Goal: Task Accomplishment & Management: Manage account settings

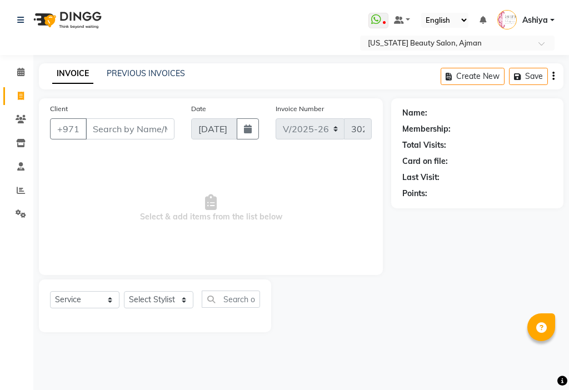
select select "637"
select select "service"
click at [21, 72] on icon at bounding box center [20, 72] width 7 height 8
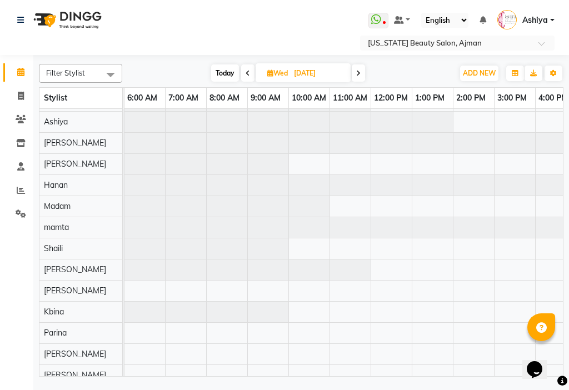
scroll to position [57, 0]
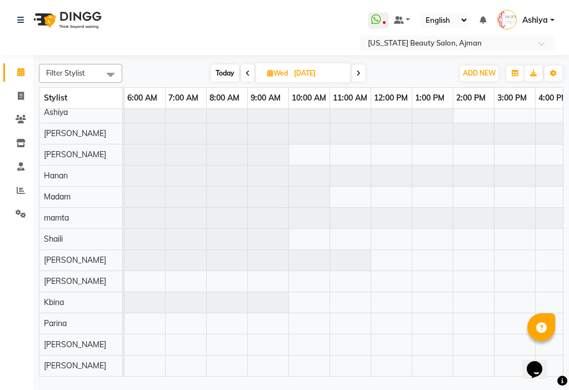
click at [21, 72] on icon at bounding box center [20, 72] width 7 height 8
click at [247, 73] on icon at bounding box center [248, 73] width 4 height 7
type input "16-09-2025"
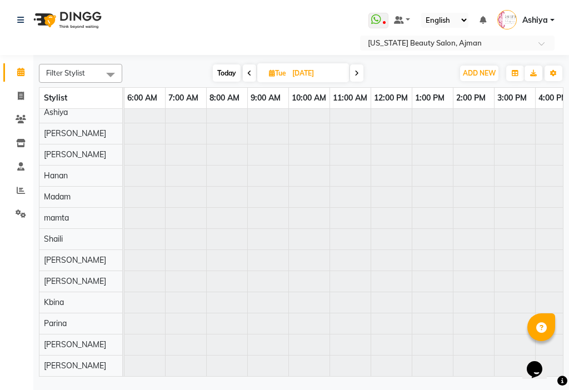
scroll to position [0, 0]
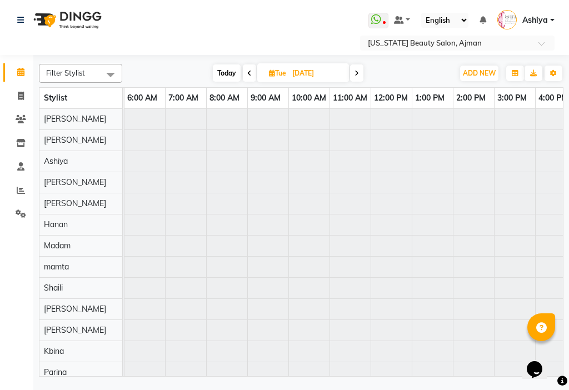
click at [281, 72] on span "Tue" at bounding box center [277, 73] width 23 height 8
select select "9"
select select "2025"
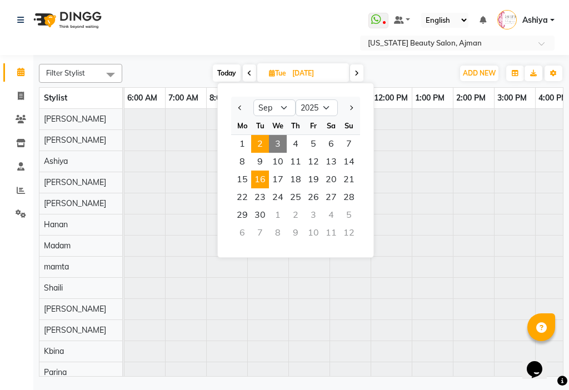
click at [259, 145] on span "2" at bounding box center [260, 144] width 18 height 18
type input "02-09-2025"
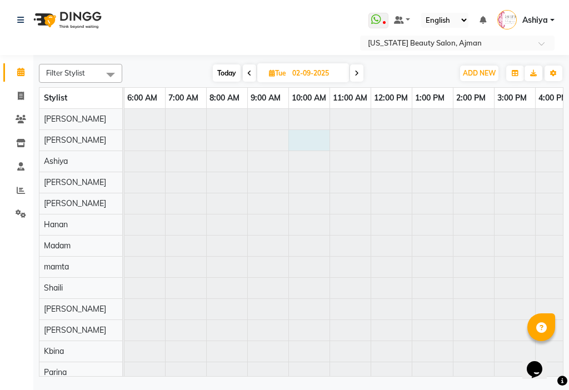
click at [319, 151] on div at bounding box center [371, 161] width 988 height 21
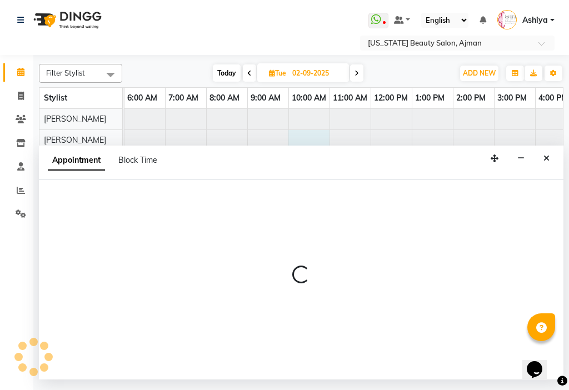
select select "600"
select select "tentative"
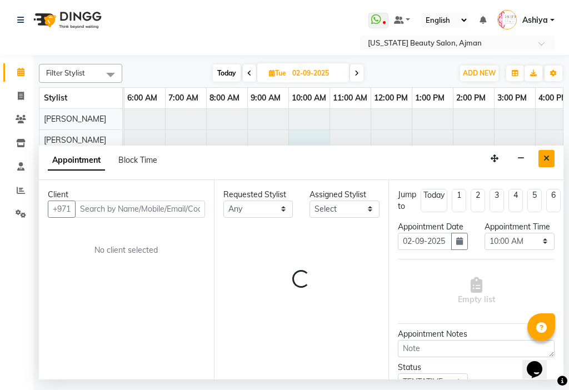
click at [548, 155] on icon "Close" at bounding box center [547, 159] width 6 height 8
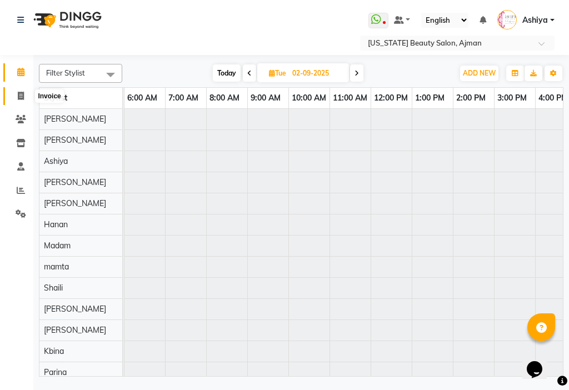
click at [15, 100] on span at bounding box center [20, 96] width 19 height 13
select select "service"
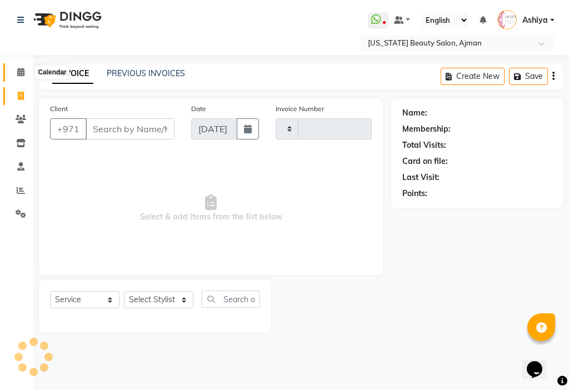
click at [21, 70] on icon at bounding box center [20, 72] width 7 height 8
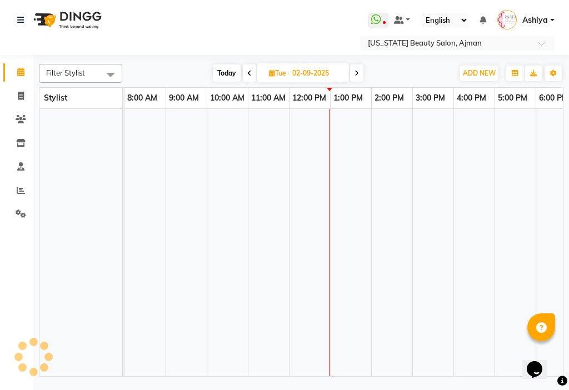
click at [293, 70] on input "02-09-2025" at bounding box center [317, 73] width 56 height 17
select select "9"
select select "2025"
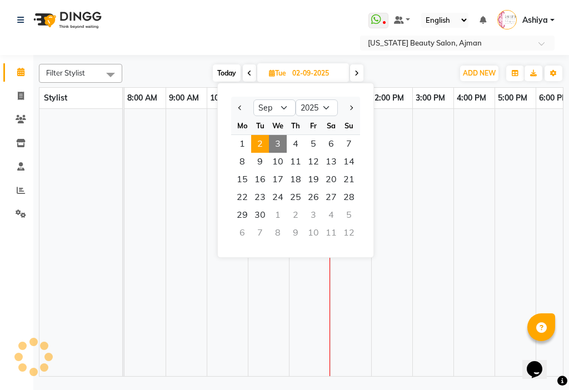
click at [254, 144] on span "2" at bounding box center [260, 144] width 18 height 18
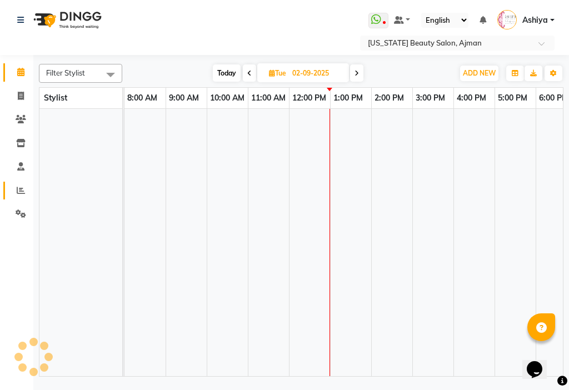
click at [20, 183] on link "Reports" at bounding box center [16, 191] width 27 height 18
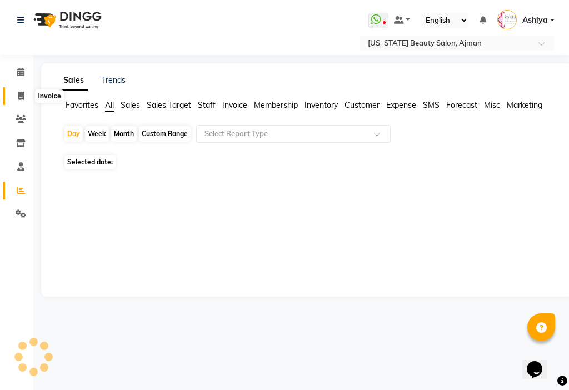
click at [14, 93] on span at bounding box center [20, 96] width 19 height 13
select select "service"
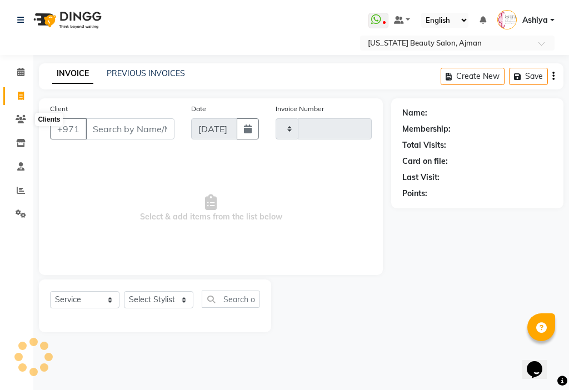
type input "3024"
select select "637"
click at [157, 304] on select "Select Stylist" at bounding box center [159, 299] width 70 height 17
click at [156, 300] on select "Select Stylist" at bounding box center [159, 299] width 70 height 17
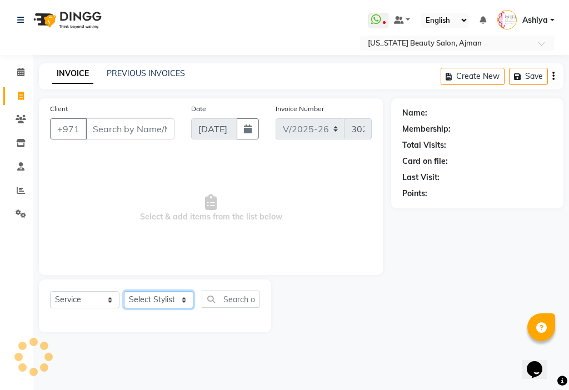
click at [156, 300] on select "Select Stylist" at bounding box center [159, 299] width 70 height 17
click at [156, 300] on select "Select Stylist [PERSON_NAME] [PERSON_NAME] Ashiya Cashier [PERSON_NAME] [PERSON…" at bounding box center [159, 299] width 70 height 17
click at [17, 67] on span at bounding box center [20, 72] width 19 height 13
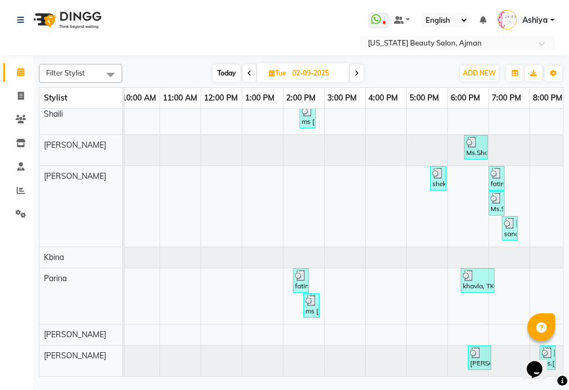
scroll to position [0, 428]
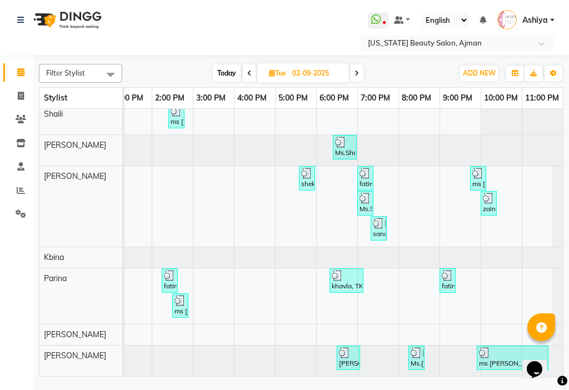
click at [495, 352] on div "ms aaisha, TK18, 09:55 PM-11:40 PM, SCALP TREATMENT (DH160),Blowdry (DH80),Blow…" at bounding box center [513, 358] width 70 height 21
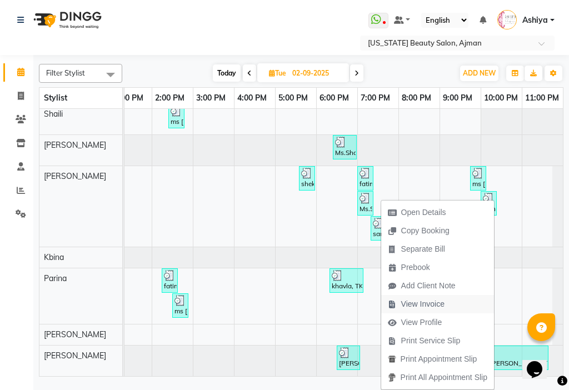
click at [421, 300] on span "View Invoice" at bounding box center [423, 305] width 43 height 12
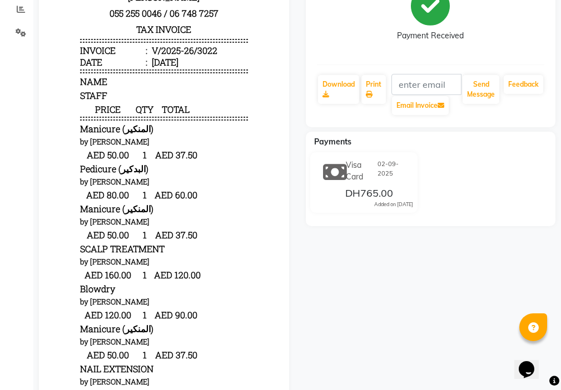
scroll to position [170, 0]
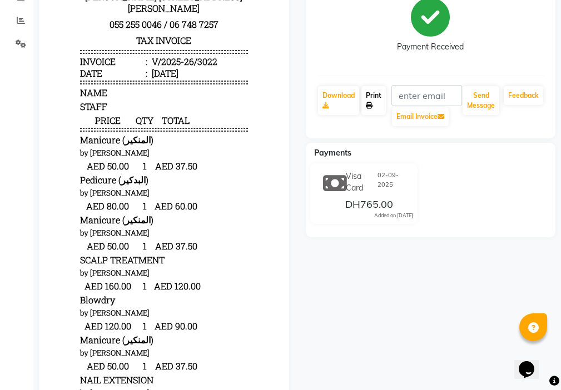
click at [378, 103] on link "Print" at bounding box center [373, 100] width 24 height 29
click at [374, 95] on link "Print" at bounding box center [373, 100] width 24 height 29
click at [372, 98] on link "Print" at bounding box center [373, 100] width 24 height 29
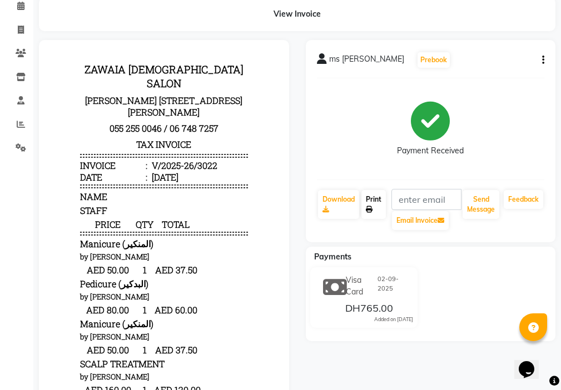
scroll to position [65, 0]
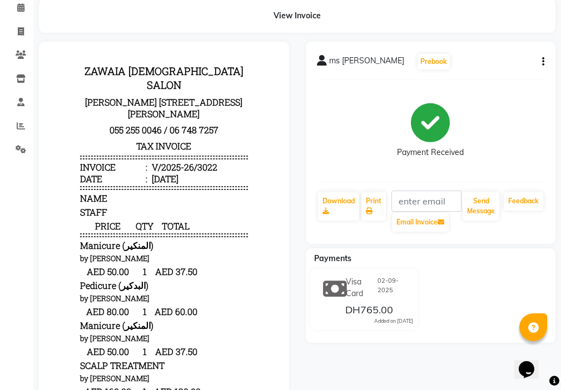
click at [350, 63] on span "ms [PERSON_NAME]" at bounding box center [366, 63] width 75 height 16
click at [317, 58] on icon at bounding box center [322, 60] width 10 height 11
click at [543, 62] on icon "button" at bounding box center [543, 62] width 2 height 1
click at [526, 125] on div "Payment Received" at bounding box center [431, 130] width 228 height 83
click at [20, 10] on icon at bounding box center [20, 7] width 7 height 8
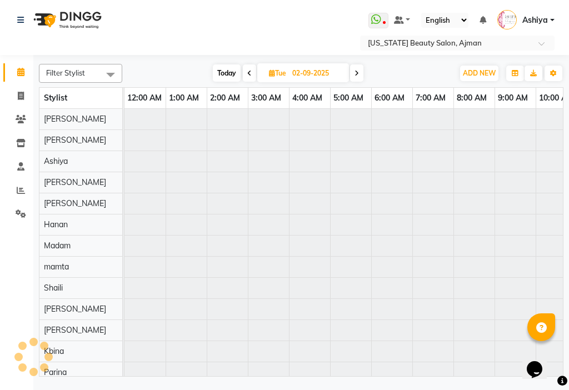
scroll to position [0, 247]
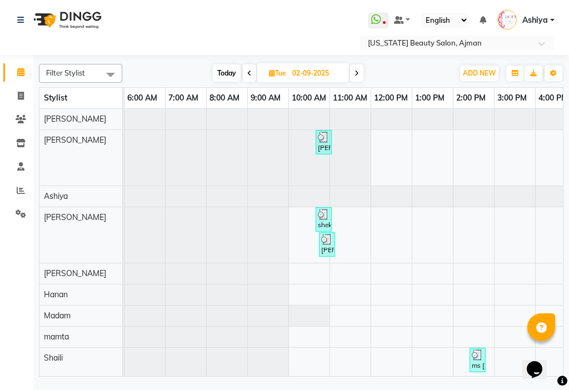
click at [446, 80] on div "Today Tue 02-09-2025" at bounding box center [288, 73] width 320 height 17
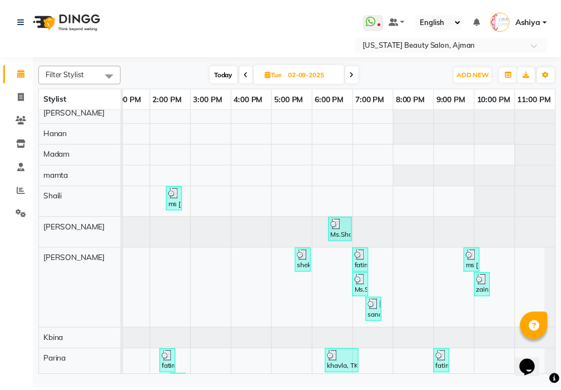
scroll to position [252, 0]
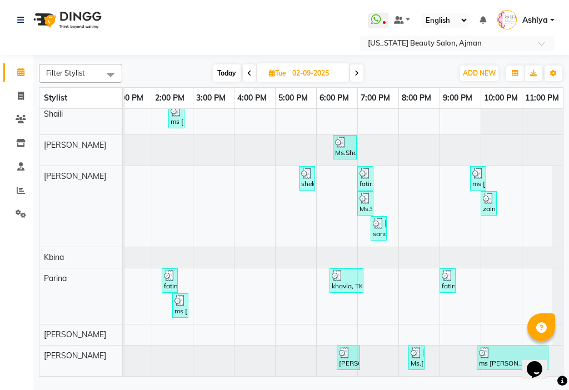
click at [485, 349] on div at bounding box center [512, 353] width 67 height 11
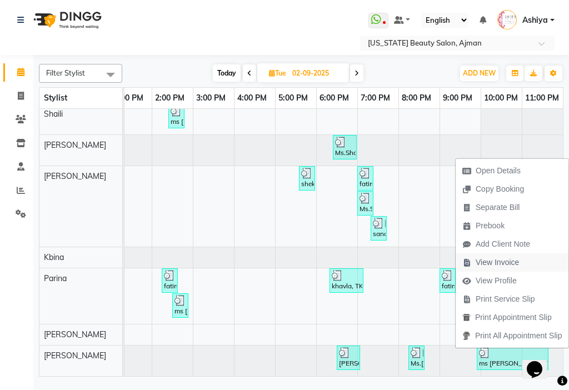
click at [486, 264] on span "View Invoice" at bounding box center [497, 263] width 43 height 12
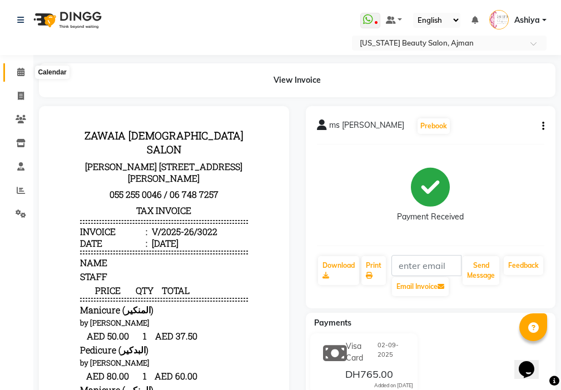
click at [21, 70] on icon at bounding box center [20, 72] width 7 height 8
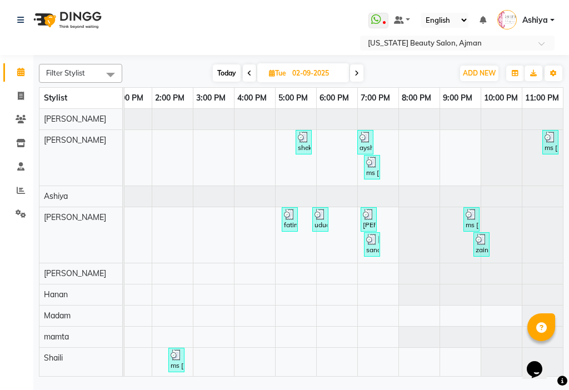
scroll to position [252, 0]
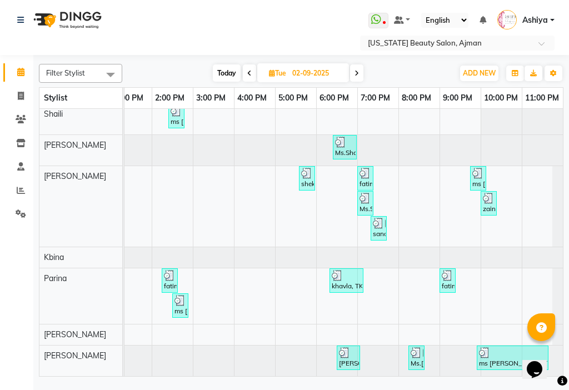
click at [481, 354] on div "ms aaisha, TK18, 09:55 PM-11:40 PM, SCALP TREATMENT (DH160),Blowdry (DH80),Blow…" at bounding box center [513, 358] width 70 height 21
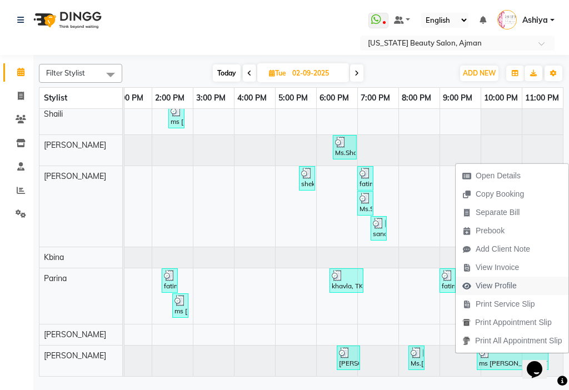
click at [482, 294] on span "View Profile" at bounding box center [490, 286] width 68 height 18
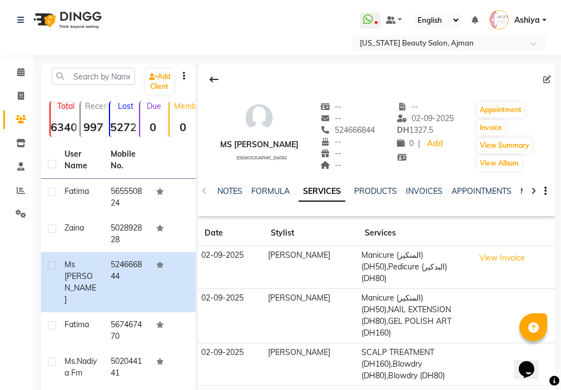
click at [547, 76] on icon at bounding box center [547, 80] width 8 height 8
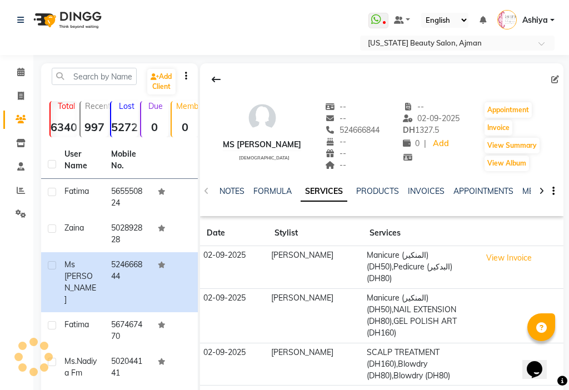
select select "[DEMOGRAPHIC_DATA]"
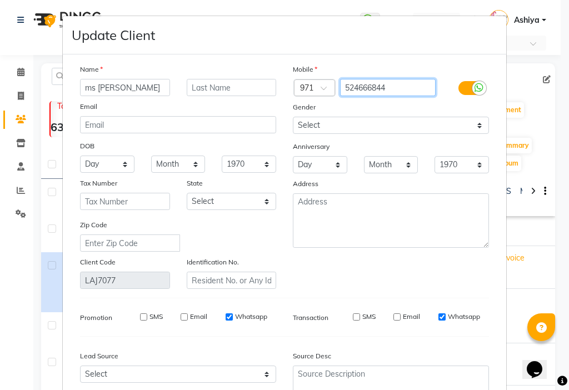
click at [392, 89] on input "524666844" at bounding box center [388, 87] width 96 height 17
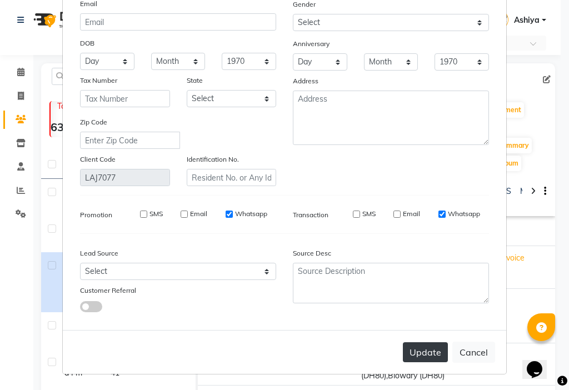
type input "524666822"
click at [423, 355] on button "Update" at bounding box center [425, 353] width 45 height 20
select select
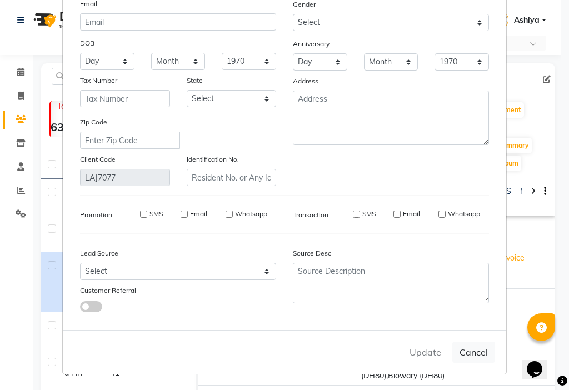
select select
checkbox input "false"
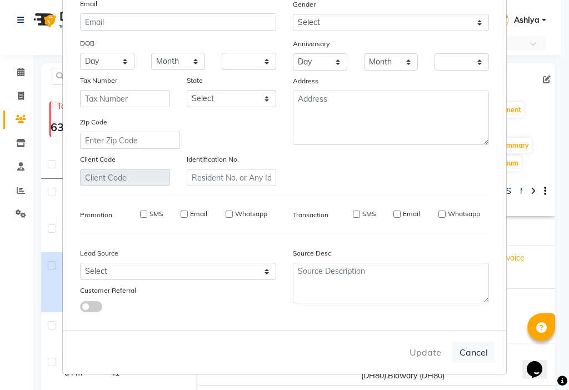
checkbox input "false"
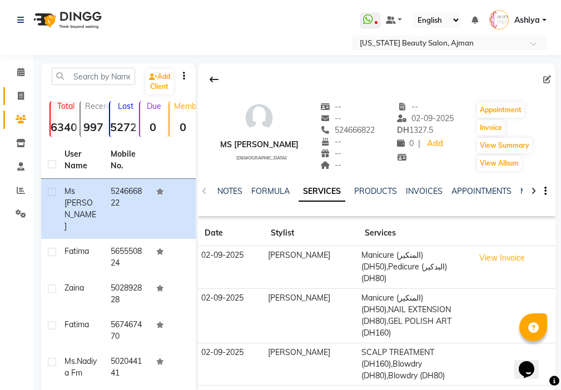
click at [20, 97] on icon at bounding box center [21, 96] width 6 height 8
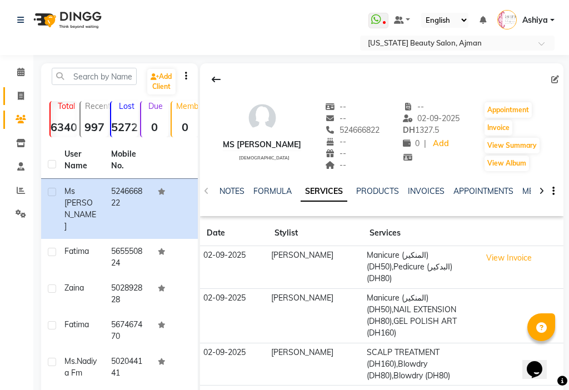
select select "service"
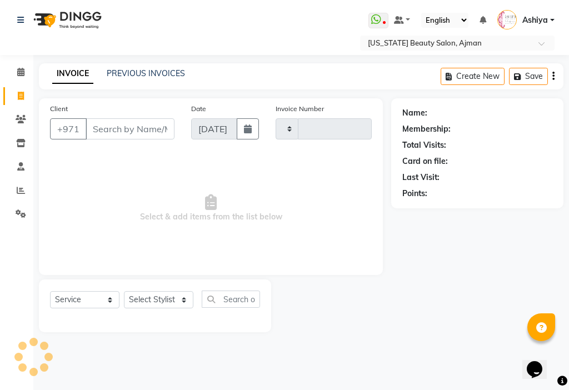
type input "3024"
select select "637"
click at [21, 190] on icon at bounding box center [21, 190] width 8 height 8
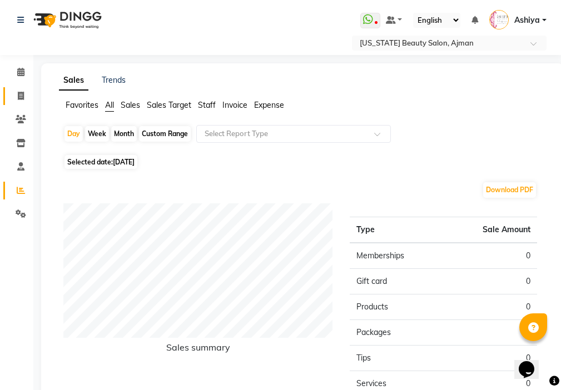
click at [21, 95] on icon at bounding box center [21, 96] width 6 height 8
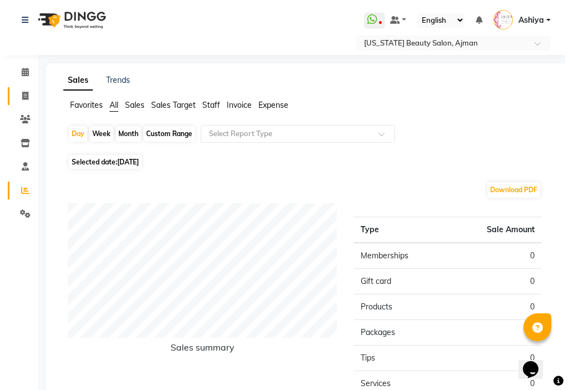
select select "service"
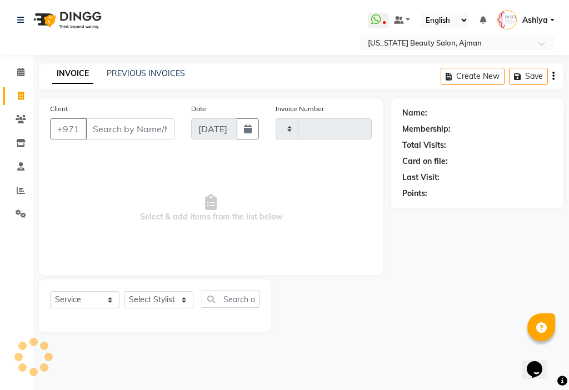
type input "3024"
select select "637"
click at [21, 76] on icon at bounding box center [20, 72] width 7 height 8
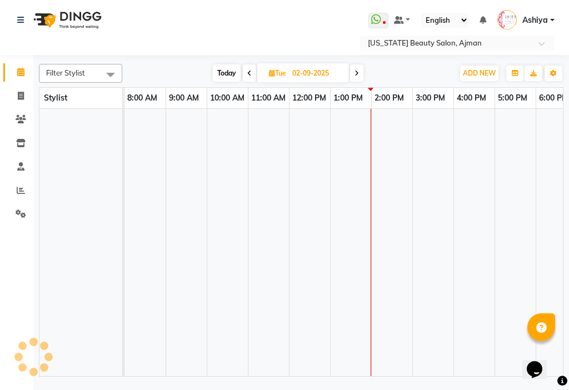
click at [235, 306] on td at bounding box center [227, 243] width 41 height 268
click at [242, 307] on td at bounding box center [227, 243] width 41 height 268
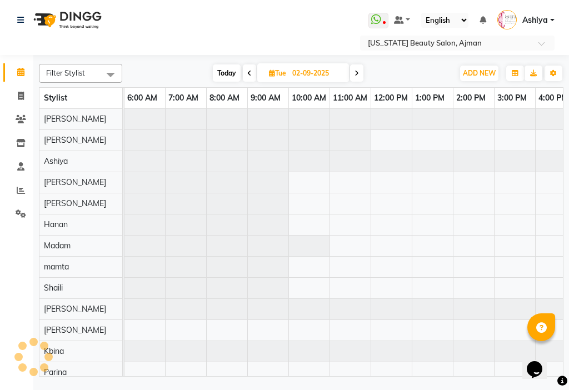
scroll to position [0, 549]
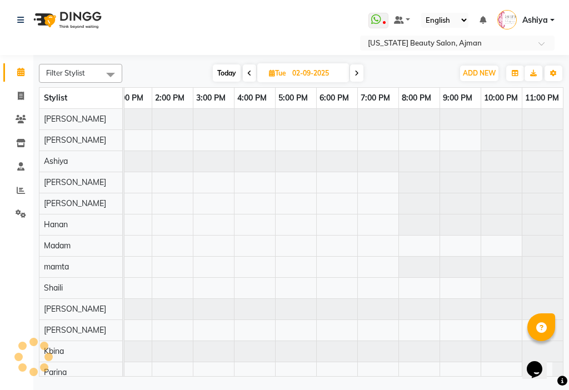
click at [297, 328] on td at bounding box center [295, 267] width 41 height 316
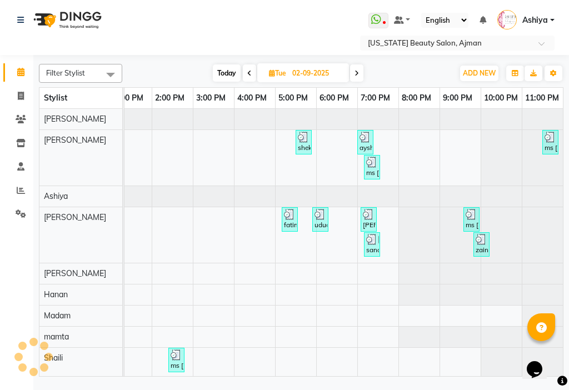
click at [304, 325] on td at bounding box center [295, 365] width 41 height 512
click at [307, 75] on input "02-09-2025" at bounding box center [317, 73] width 56 height 17
select select "9"
select select "2025"
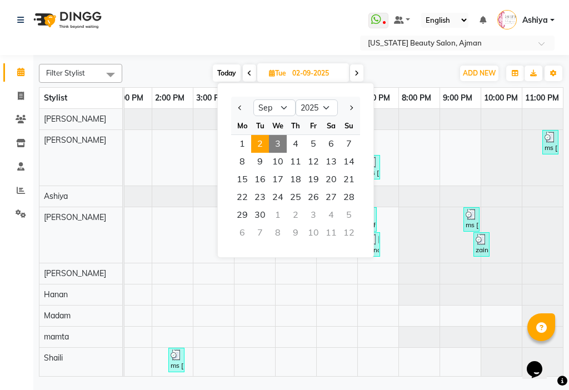
click at [278, 143] on span "3" at bounding box center [278, 144] width 18 height 18
type input "[DATE]"
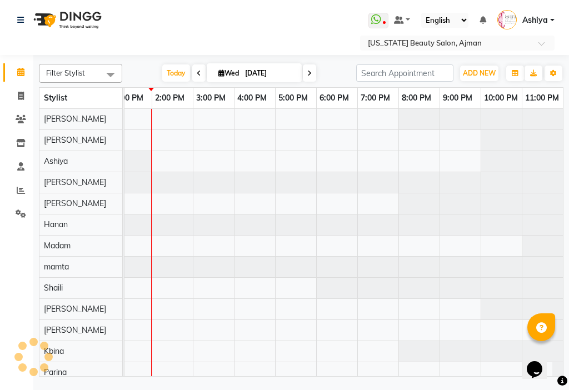
click at [337, 319] on td at bounding box center [336, 267] width 41 height 316
click at [342, 325] on td at bounding box center [336, 267] width 41 height 316
drag, startPoint x: 342, startPoint y: 325, endPoint x: 481, endPoint y: 299, distance: 140.9
click at [481, 299] on div at bounding box center [70, 267] width 988 height 316
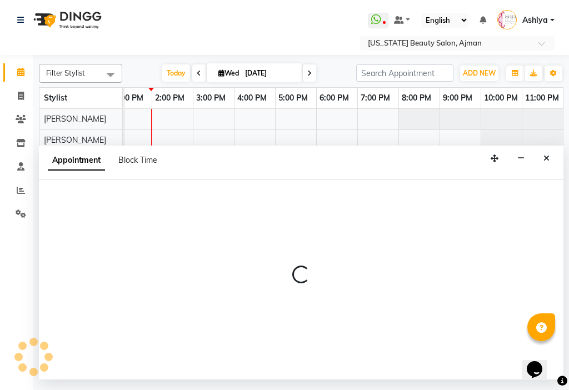
select select "9701"
select select "1260"
select select "tentative"
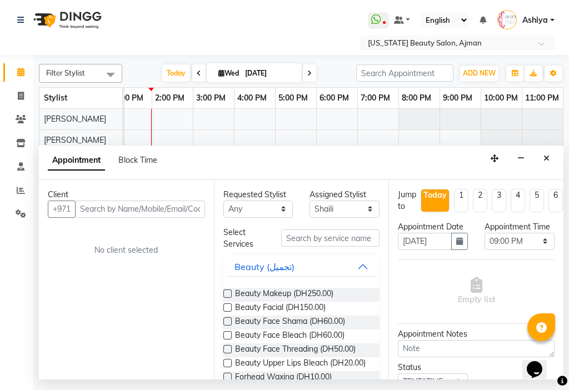
click at [102, 212] on input "text" at bounding box center [140, 209] width 130 height 17
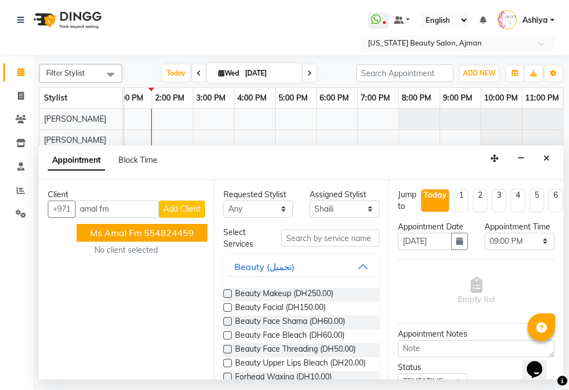
click at [182, 236] on ngb-highlight "554824459" at bounding box center [169, 232] width 50 height 11
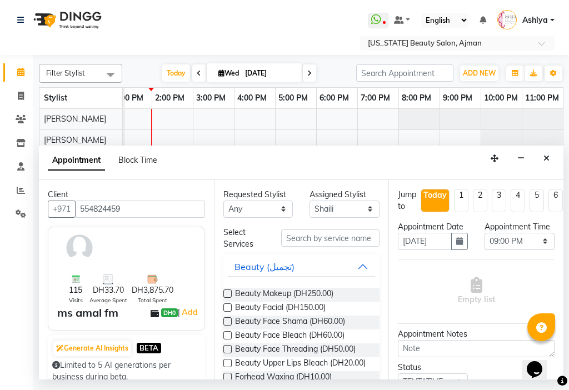
type input "554824459"
click at [340, 208] on select "Select [PERSON_NAME] [PERSON_NAME] [PERSON_NAME] [PERSON_NAME] [PERSON_NAME] ma…" at bounding box center [345, 209] width 70 height 17
select select "53044"
click at [310, 201] on select "Select [PERSON_NAME] [PERSON_NAME] [PERSON_NAME] [PERSON_NAME] [PERSON_NAME] ma…" at bounding box center [345, 209] width 70 height 17
click at [302, 239] on input "text" at bounding box center [330, 238] width 99 height 17
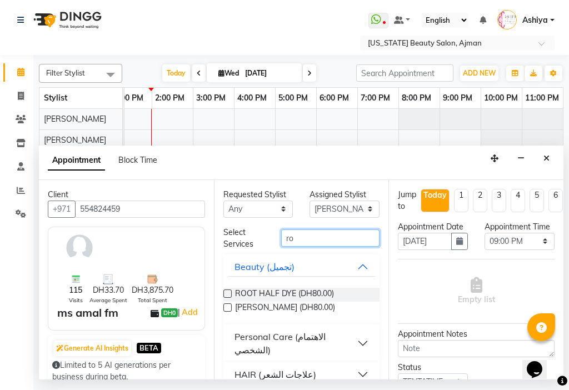
type input "ro"
click at [228, 308] on label at bounding box center [228, 308] width 8 height 8
click at [228, 308] on input "checkbox" at bounding box center [227, 308] width 7 height 7
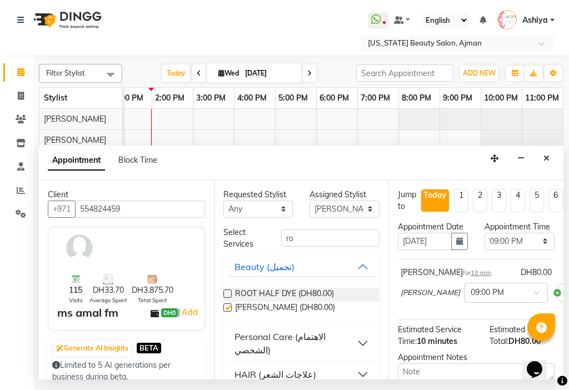
checkbox input "false"
click at [337, 209] on select "Select [PERSON_NAME] [PERSON_NAME] [PERSON_NAME] [PERSON_NAME] [PERSON_NAME] ma…" at bounding box center [345, 209] width 70 height 17
select select "68692"
click at [310, 201] on select "Select [PERSON_NAME] [PERSON_NAME] [PERSON_NAME] [PERSON_NAME] [PERSON_NAME] ma…" at bounding box center [345, 209] width 70 height 17
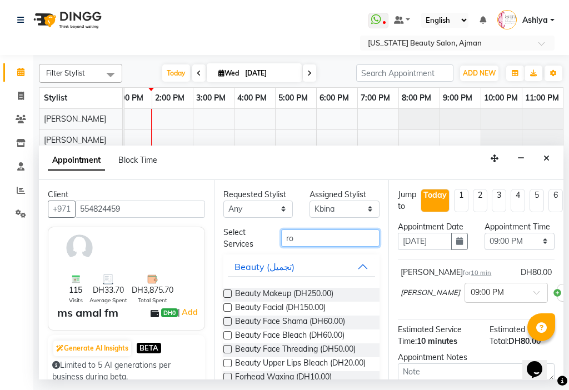
click at [318, 237] on input "ro" at bounding box center [330, 238] width 99 height 17
type input "r"
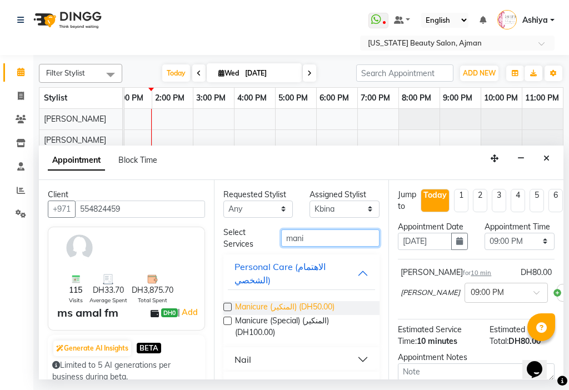
type input "mani"
click at [286, 306] on span "Manicure (المنكير) (DH50.00)" at bounding box center [285, 308] width 100 height 14
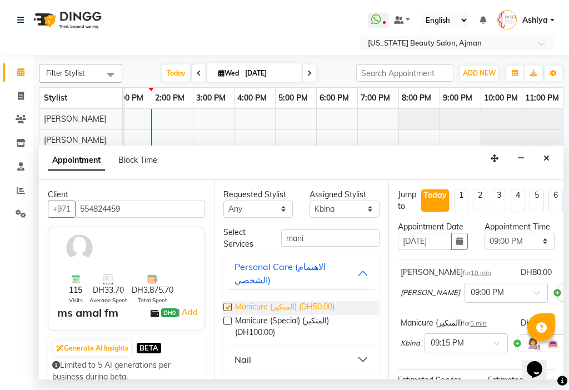
checkbox input "false"
click at [343, 207] on select "Select [PERSON_NAME] [PERSON_NAME] [PERSON_NAME] [PERSON_NAME] [PERSON_NAME] ma…" at bounding box center [345, 209] width 70 height 17
select select "89321"
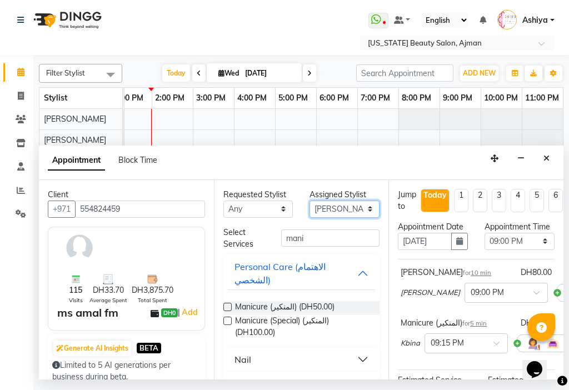
click at [310, 201] on select "Select [PERSON_NAME] [PERSON_NAME] [PERSON_NAME] [PERSON_NAME] [PERSON_NAME] ma…" at bounding box center [345, 209] width 70 height 17
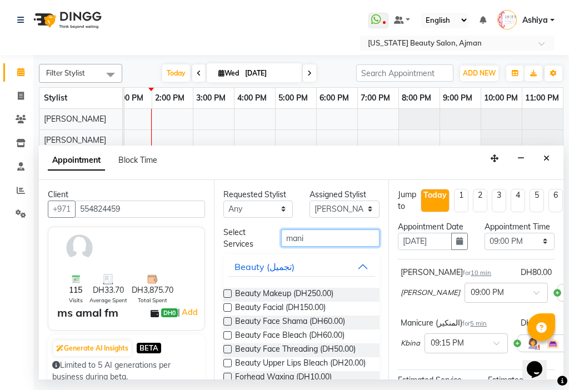
click at [344, 240] on input "mani" at bounding box center [330, 238] width 99 height 17
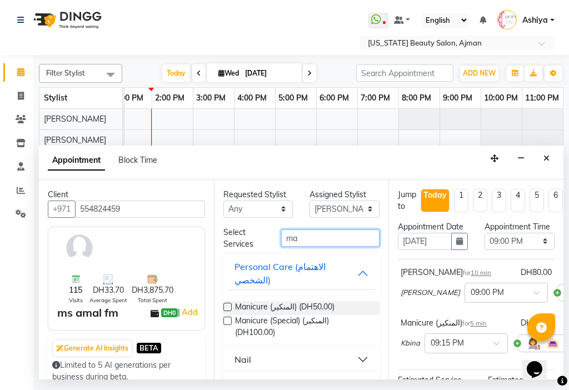
type input "m"
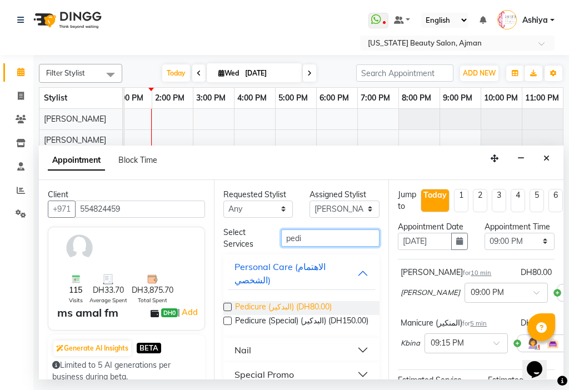
type input "pedi"
click at [308, 306] on span "Pedicure (البدكير) (DH80.00)" at bounding box center [283, 308] width 97 height 14
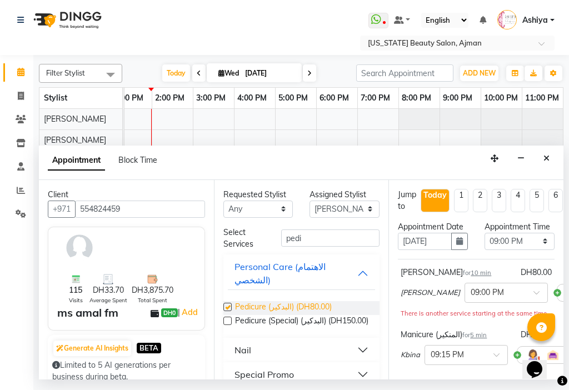
checkbox input "false"
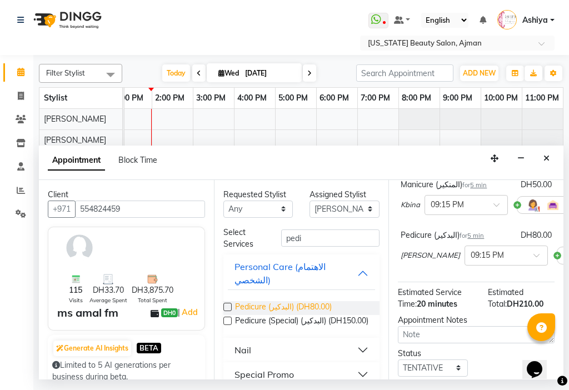
scroll to position [152, 0]
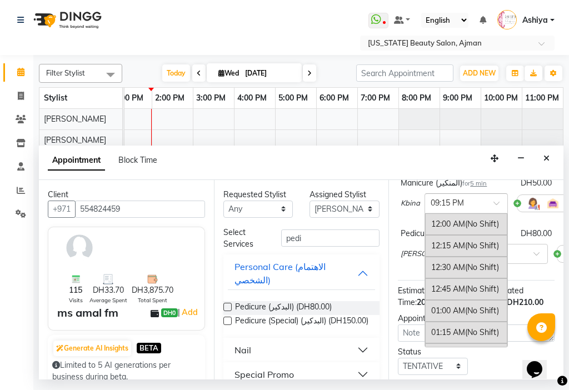
click at [437, 209] on input "text" at bounding box center [455, 203] width 49 height 12
click at [462, 209] on input "text" at bounding box center [455, 203] width 49 height 12
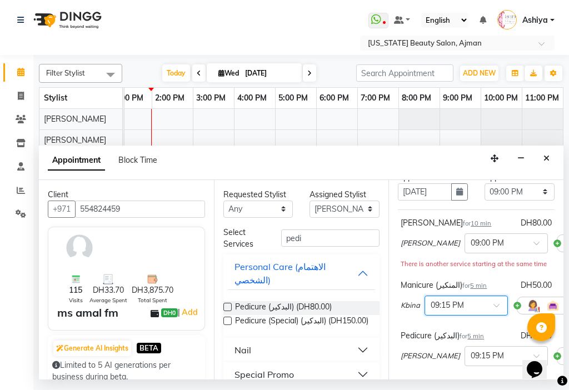
scroll to position [44, 0]
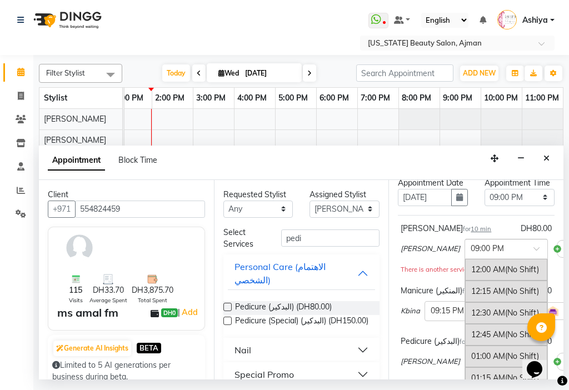
click at [487, 254] on div at bounding box center [506, 248] width 82 height 12
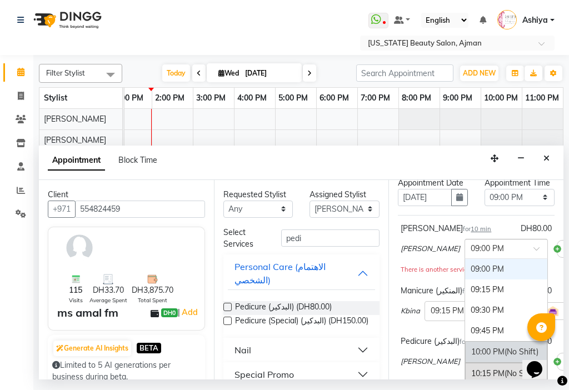
click at [465, 359] on div "10:00 PM (No Shift)" at bounding box center [506, 352] width 82 height 22
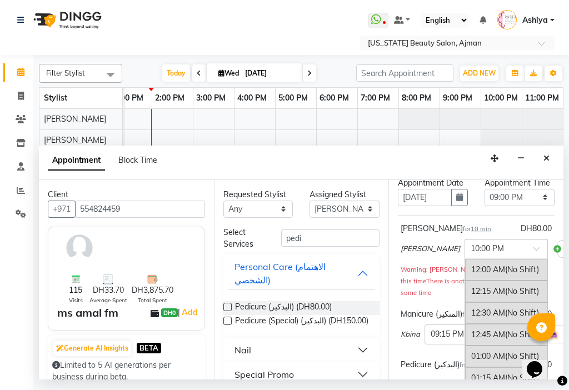
click at [465, 259] on div "× 10:00 PM" at bounding box center [506, 249] width 83 height 20
click at [471, 254] on input "text" at bounding box center [495, 248] width 49 height 12
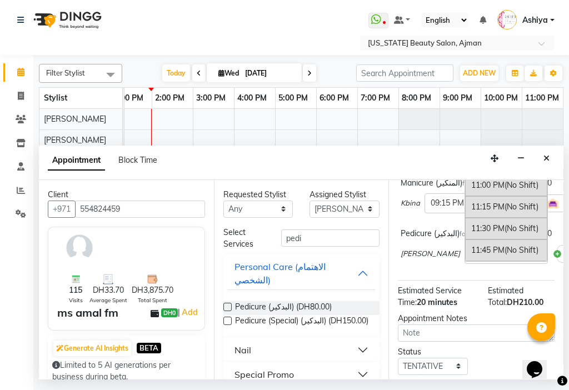
scroll to position [173, 0]
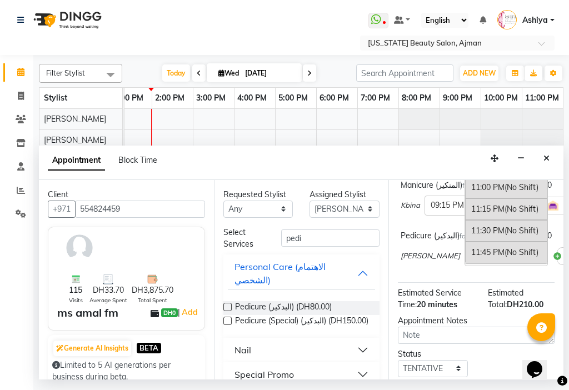
click at [465, 264] on div "11:45 PM (No Shift)" at bounding box center [506, 253] width 82 height 22
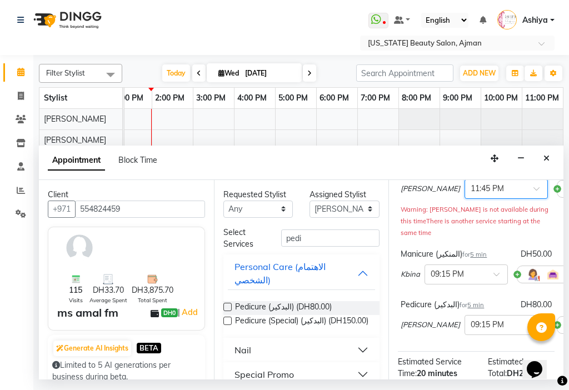
scroll to position [107, 0]
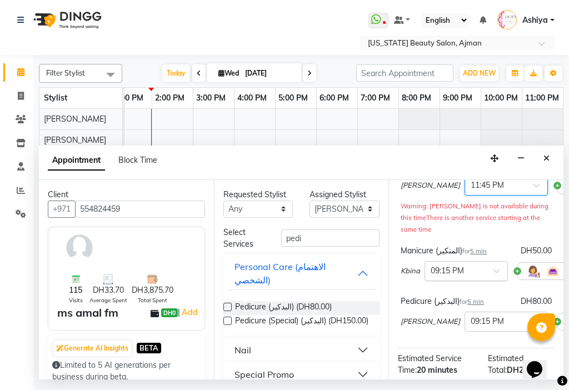
click at [465, 276] on input "text" at bounding box center [455, 271] width 49 height 12
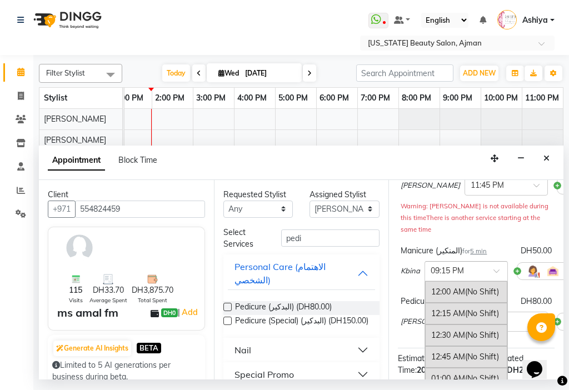
scroll to position [1799, 0]
click at [464, 365] on div "10:00 PM (No Shift)" at bounding box center [466, 357] width 82 height 22
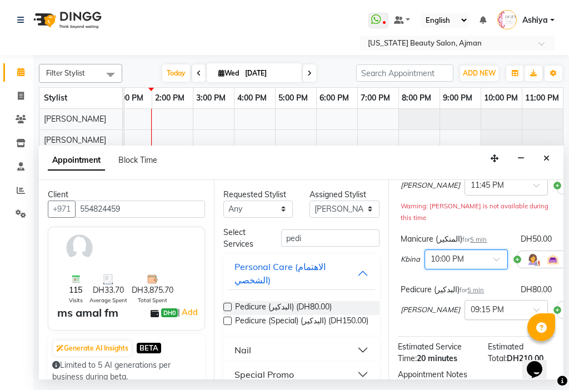
click at [471, 312] on input "text" at bounding box center [495, 310] width 49 height 12
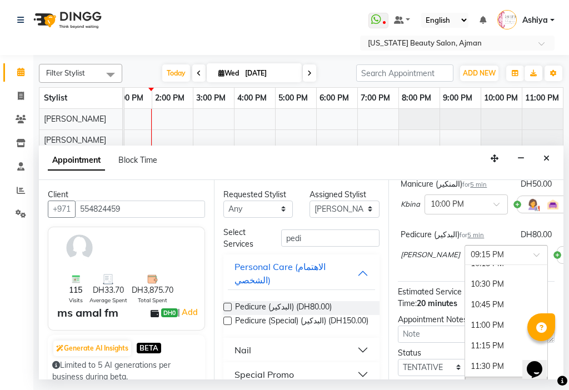
scroll to position [219, 0]
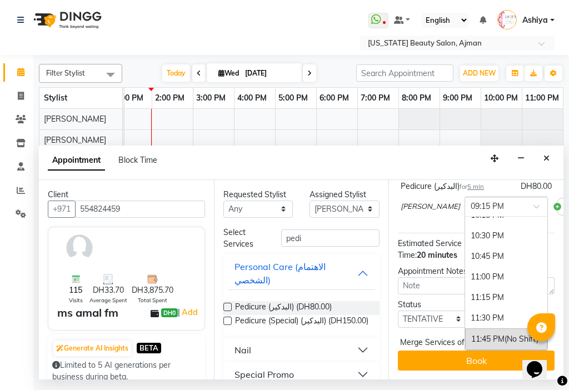
click at [505, 334] on span "(No Shift)" at bounding box center [522, 339] width 34 height 10
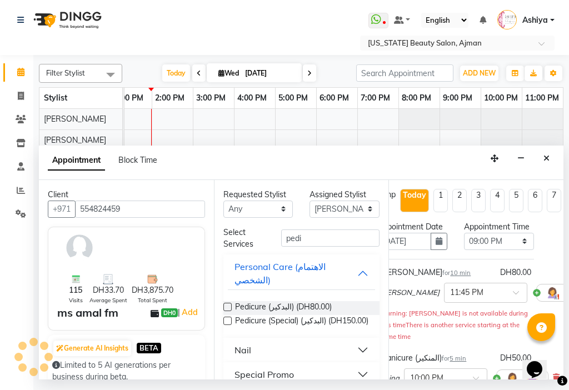
scroll to position [0, 0]
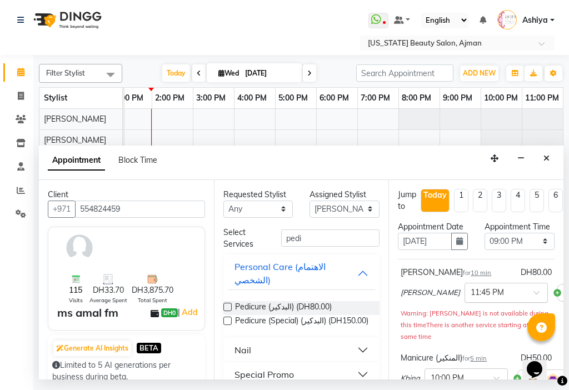
click at [534, 302] on span at bounding box center [541, 296] width 14 height 12
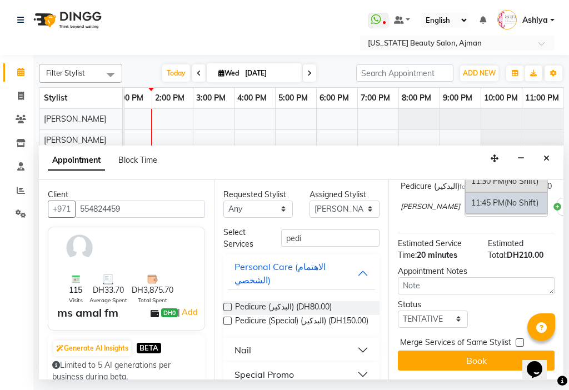
scroll to position [242, 0]
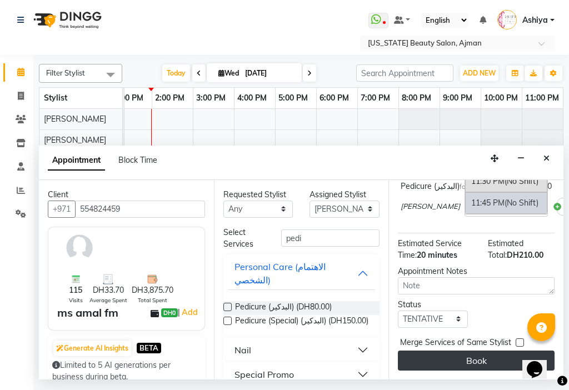
click at [490, 353] on button "Book" at bounding box center [476, 361] width 157 height 20
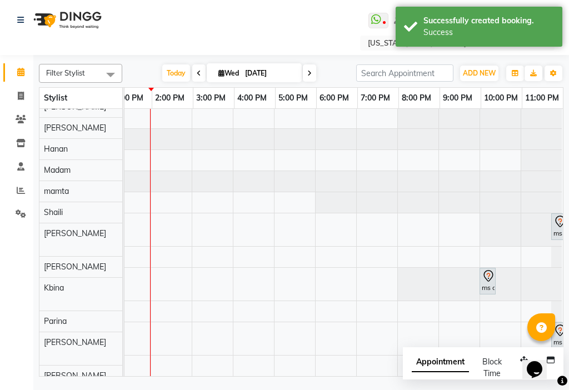
scroll to position [94, 0]
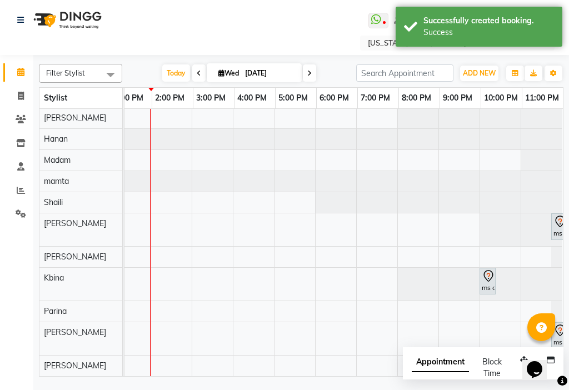
click at [435, 364] on span "Appointment" at bounding box center [440, 363] width 57 height 20
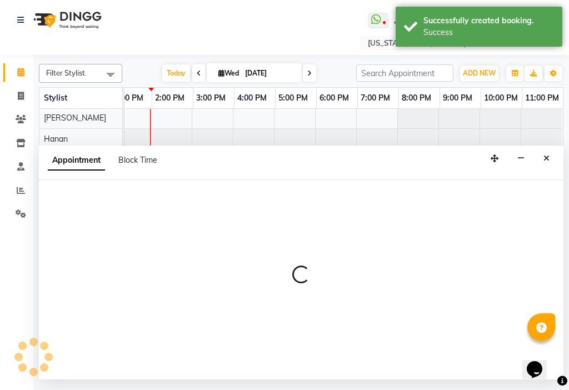
select select "tentative"
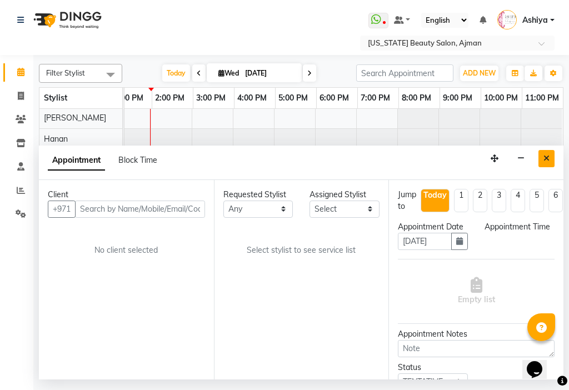
click at [540, 156] on button "Close" at bounding box center [547, 158] width 16 height 17
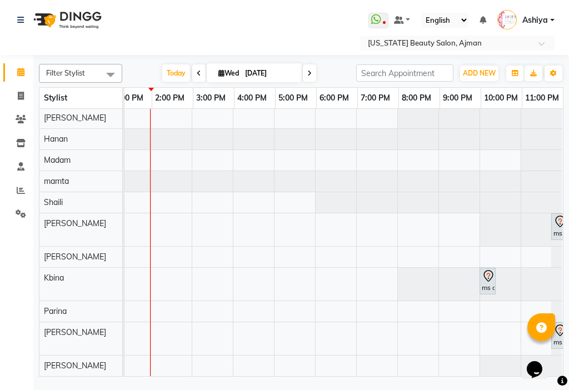
click at [487, 270] on icon at bounding box center [488, 276] width 9 height 12
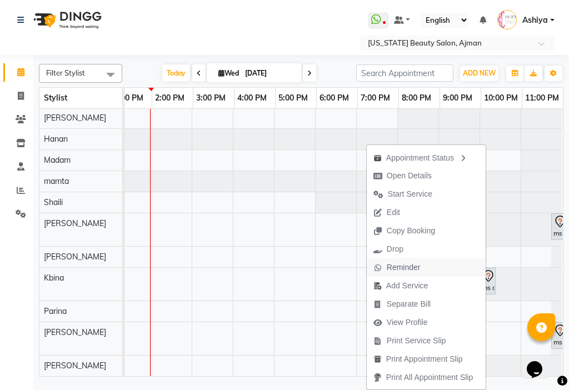
click at [462, 270] on button "Reminder" at bounding box center [426, 268] width 119 height 18
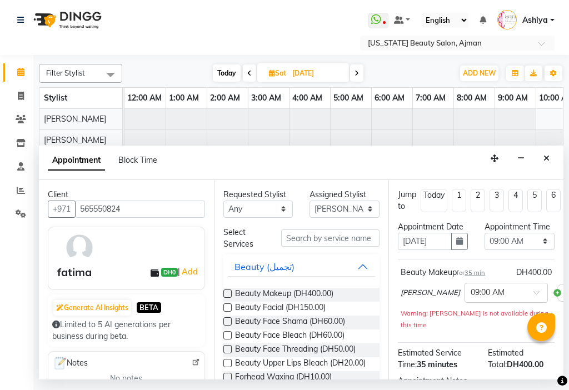
select select "68424"
select select "540"
select select "tentative"
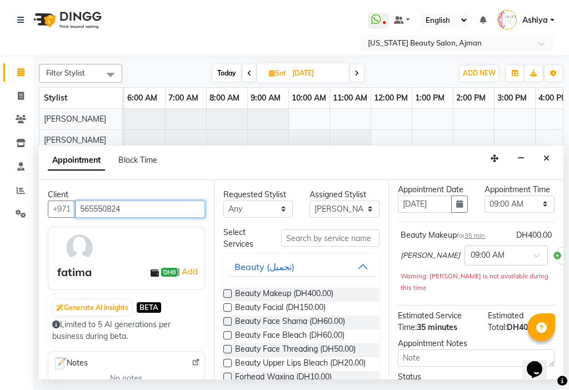
click at [155, 213] on input "565550824" at bounding box center [140, 209] width 130 height 17
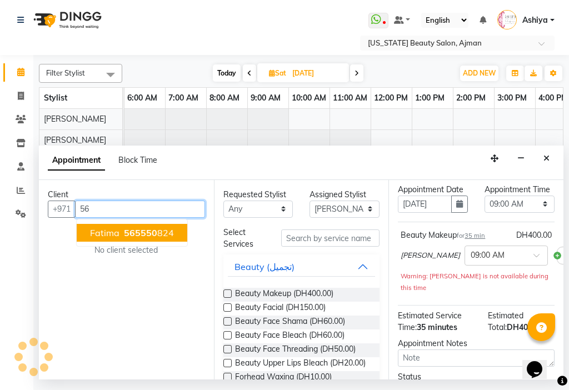
type input "5"
click at [174, 237] on button "wafa 557728 238" at bounding box center [129, 233] width 105 height 18
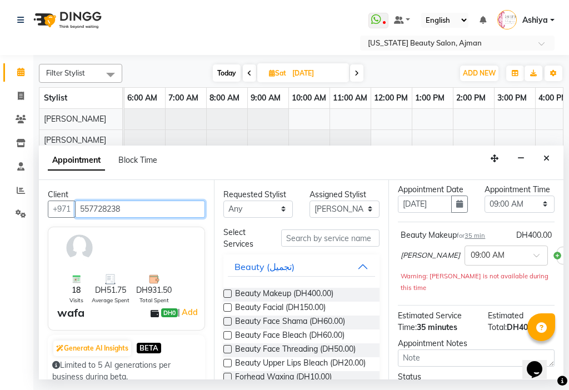
type input "557728238"
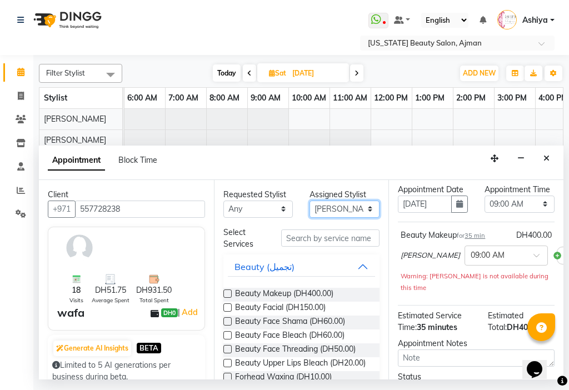
click at [320, 210] on select "Select [PERSON_NAME] [PERSON_NAME] [PERSON_NAME] [PERSON_NAME] [PERSON_NAME] ma…" at bounding box center [345, 209] width 70 height 17
select select "48085"
click at [310, 201] on select "Select [PERSON_NAME] [PERSON_NAME] [PERSON_NAME] [PERSON_NAME] [PERSON_NAME] ma…" at bounding box center [345, 209] width 70 height 17
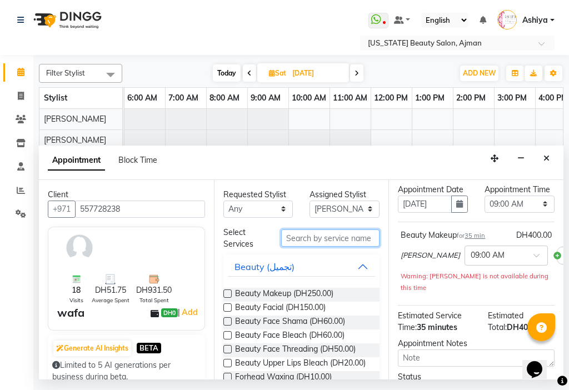
click at [313, 236] on input "text" at bounding box center [330, 238] width 99 height 17
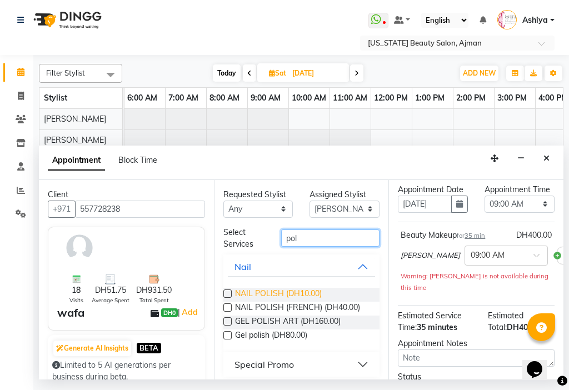
type input "pol"
click at [303, 289] on span "NAIL POLISH (DH10.00)" at bounding box center [278, 295] width 87 height 14
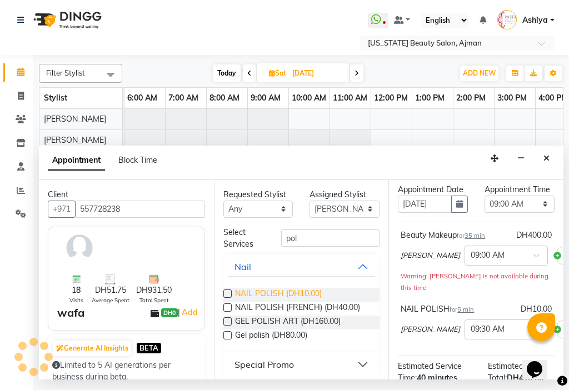
click at [268, 291] on span "NAIL POLISH (DH10.00)" at bounding box center [278, 295] width 87 height 14
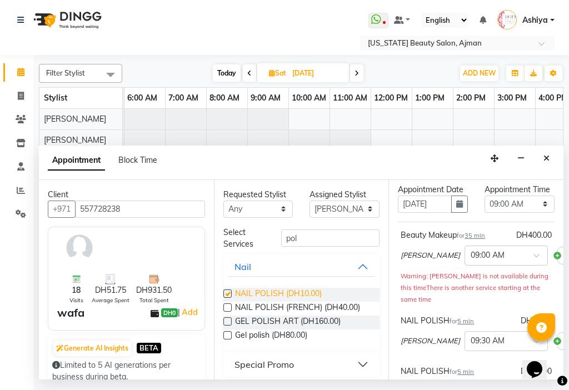
checkbox input "false"
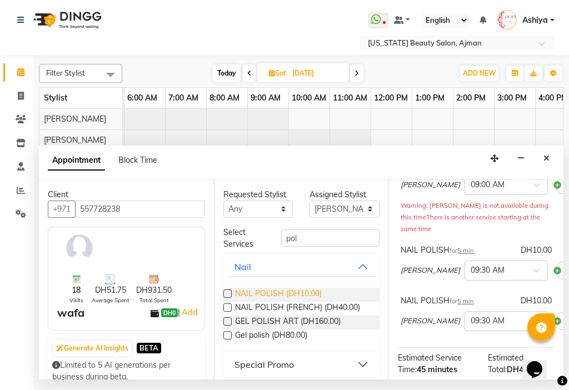
scroll to position [108, 0]
click at [482, 275] on input "text" at bounding box center [495, 270] width 49 height 12
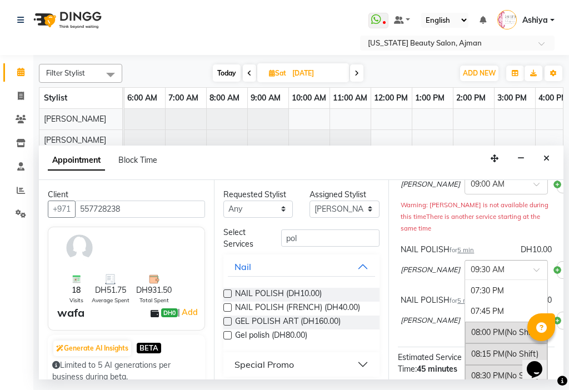
scroll to position [1812, 0]
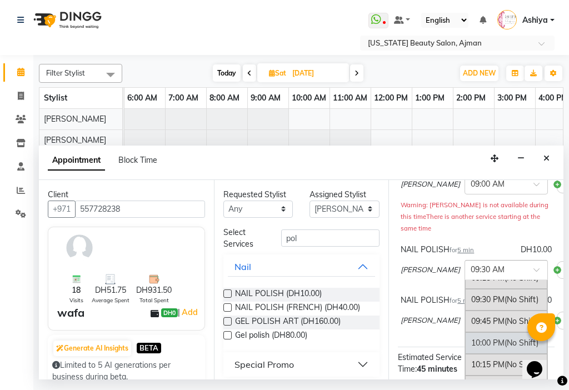
click at [469, 354] on div "10:00 PM (No Shift)" at bounding box center [506, 344] width 82 height 22
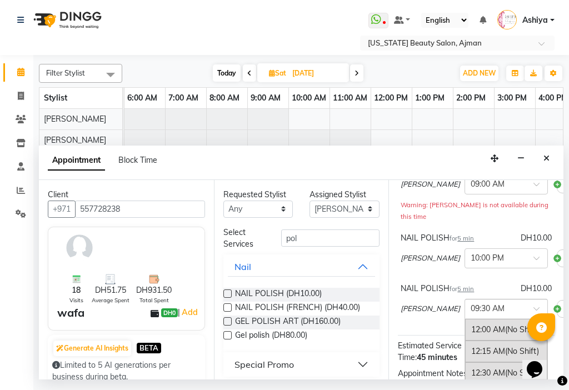
click at [471, 312] on input "text" at bounding box center [495, 309] width 49 height 12
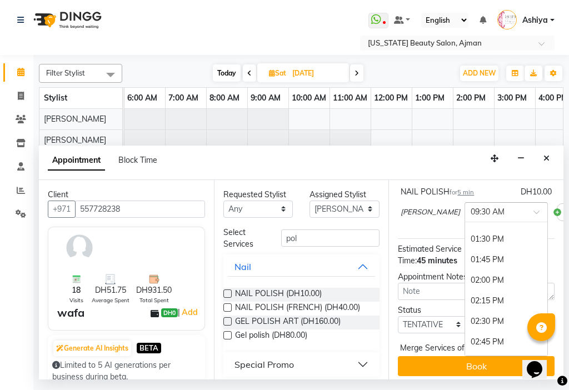
scroll to position [1150, 0]
click at [465, 315] on div "02:30 PM" at bounding box center [506, 321] width 82 height 21
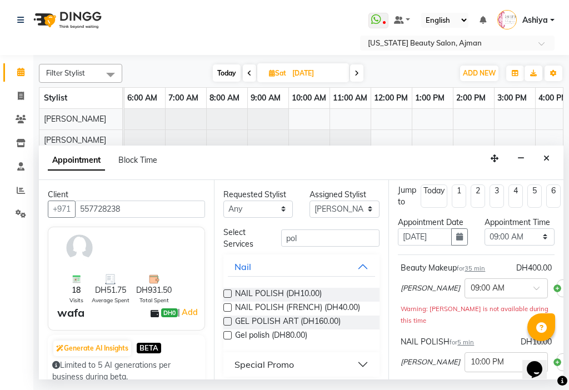
scroll to position [0, 0]
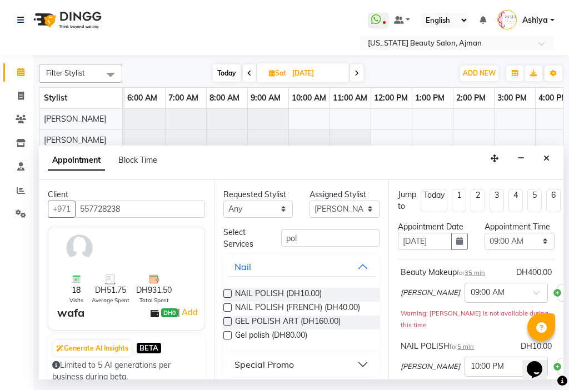
click at [445, 196] on div "Today" at bounding box center [434, 196] width 21 height 12
type input "[DATE]"
select select "540"
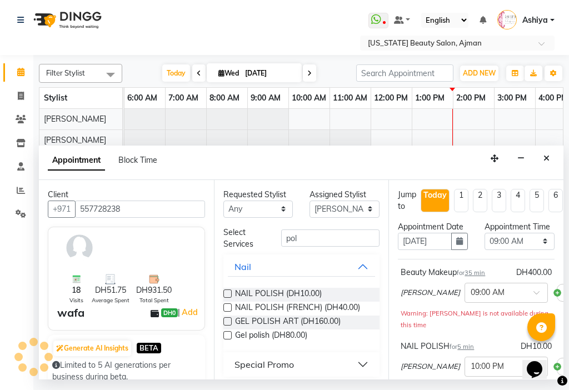
scroll to position [0, 549]
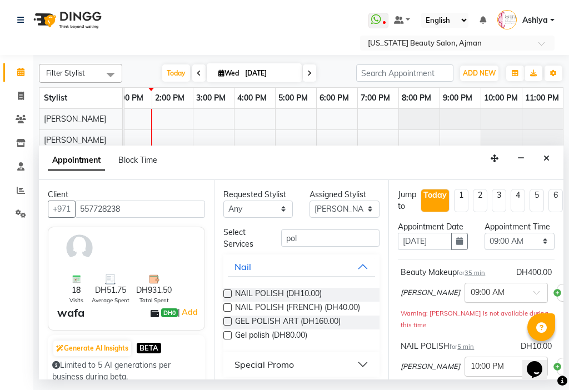
click at [471, 298] on input "text" at bounding box center [495, 292] width 49 height 12
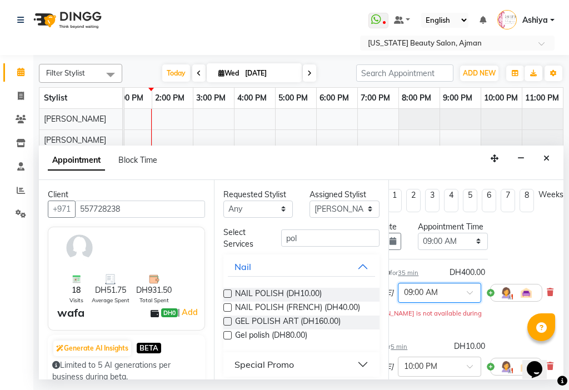
scroll to position [0, 76]
drag, startPoint x: 469, startPoint y: 374, endPoint x: 13, endPoint y: 8, distance: 584.8
click at [547, 296] on icon at bounding box center [550, 293] width 7 height 8
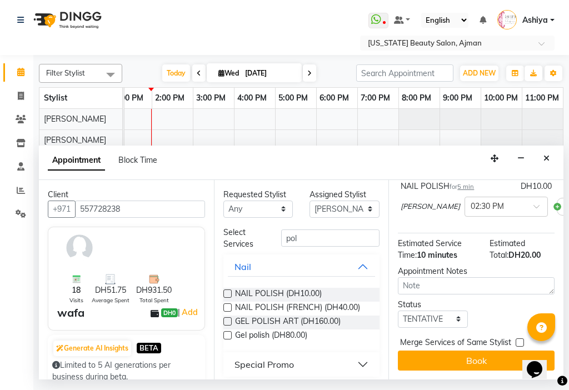
scroll to position [184, 76]
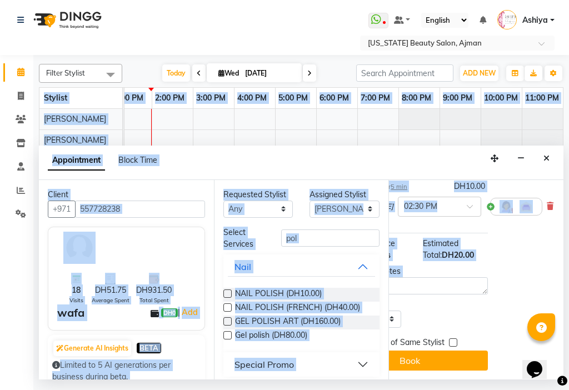
drag, startPoint x: 566, startPoint y: 329, endPoint x: 561, endPoint y: 289, distance: 40.4
click at [561, 289] on div "Filter Stylist Select All [PERSON_NAME] [PERSON_NAME] [PERSON_NAME] [PERSON_NAM…" at bounding box center [301, 217] width 536 height 325
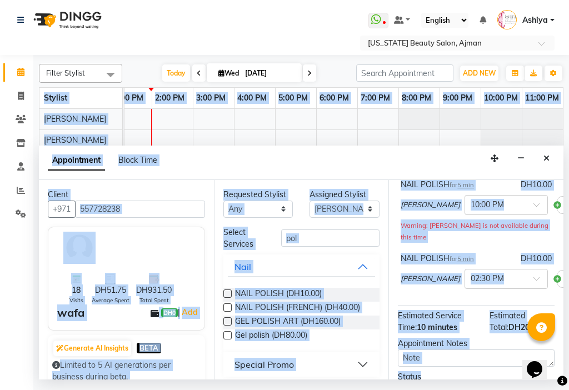
scroll to position [86, 0]
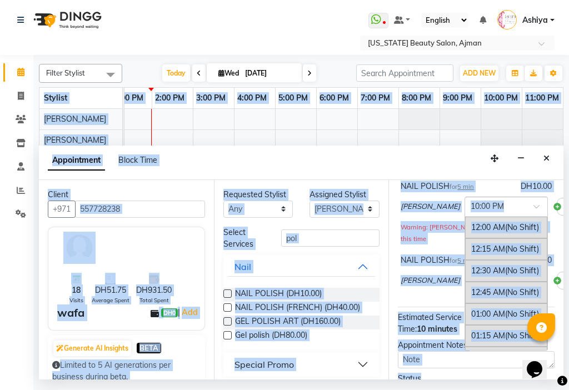
click at [471, 212] on input "text" at bounding box center [495, 206] width 49 height 12
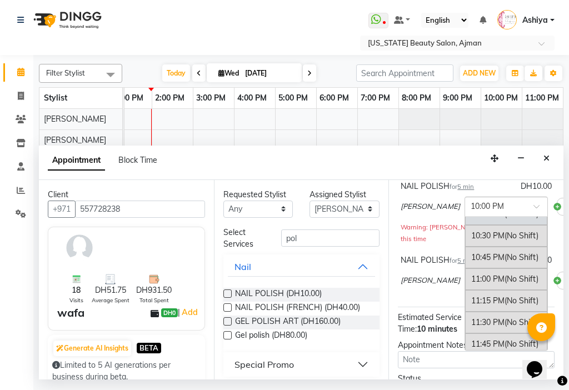
scroll to position [1949, 0]
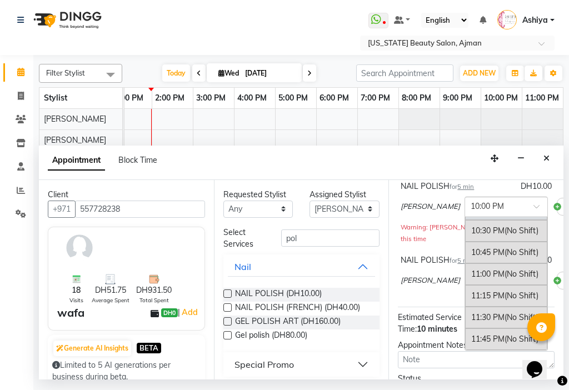
click at [475, 212] on input "text" at bounding box center [495, 206] width 49 height 12
click at [534, 216] on span at bounding box center [541, 210] width 14 height 12
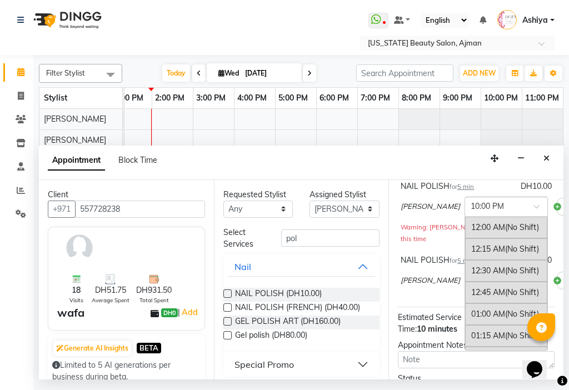
click at [534, 216] on span at bounding box center [541, 210] width 14 height 12
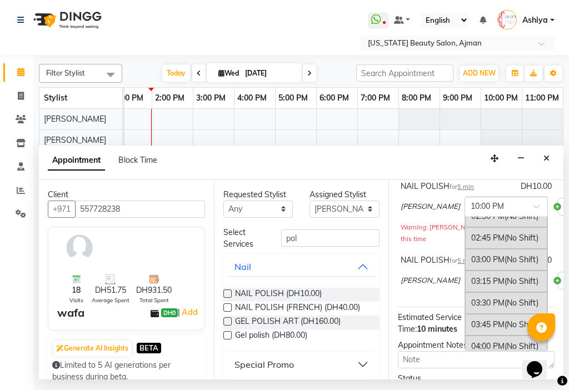
scroll to position [1249, 0]
click at [477, 248] on div "02:30 PM (No Shift)" at bounding box center [506, 237] width 82 height 22
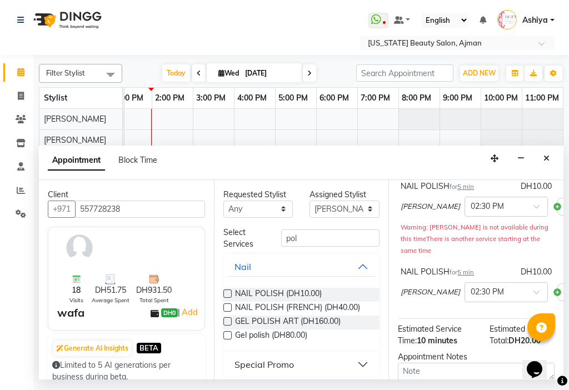
drag, startPoint x: 569, startPoint y: 251, endPoint x: 569, endPoint y: 294, distance: 42.8
click at [569, 294] on div "Filter Stylist Select All [PERSON_NAME] [PERSON_NAME] [PERSON_NAME] [PERSON_NAM…" at bounding box center [301, 217] width 536 height 325
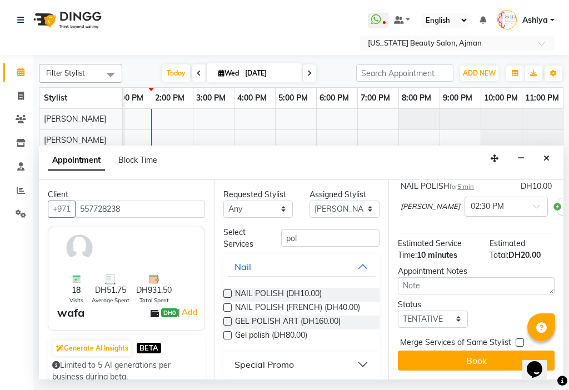
scroll to position [195, 0]
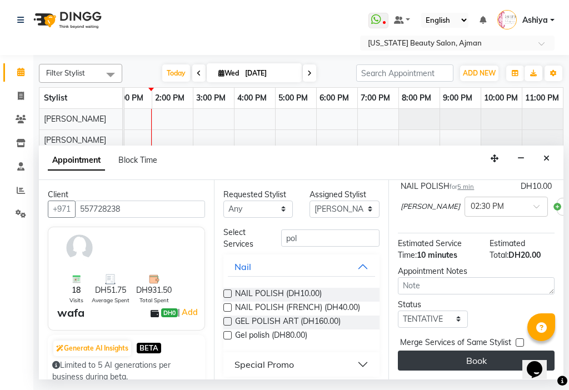
click at [479, 356] on button "Book" at bounding box center [476, 361] width 157 height 20
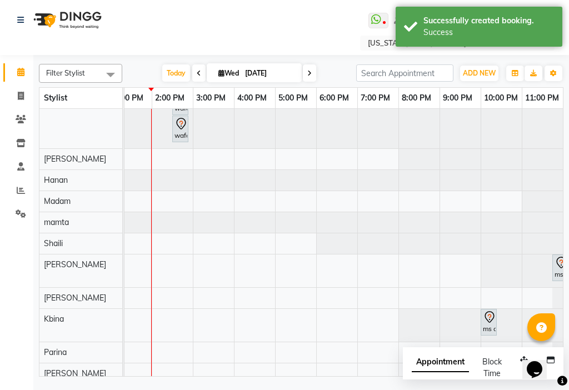
scroll to position [133, 0]
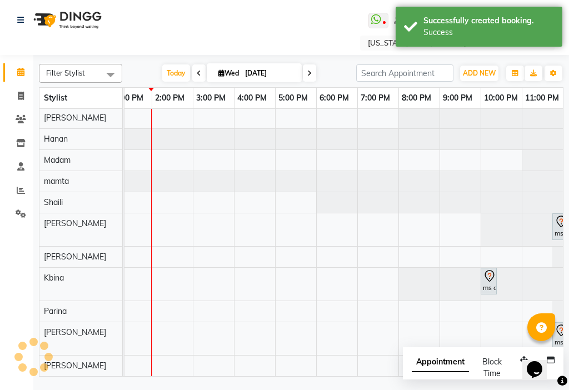
click at [491, 276] on div "ms amal fm, TK01, 10:00 PM-10:05 PM, [GEOGRAPHIC_DATA] (المنكير)" at bounding box center [489, 281] width 14 height 23
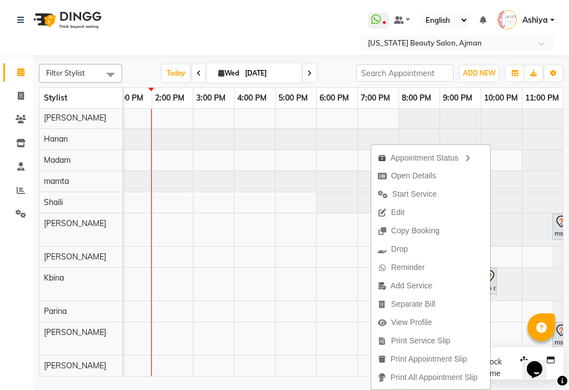
drag, startPoint x: 566, startPoint y: 288, endPoint x: 567, endPoint y: 295, distance: 6.7
click at [567, 295] on div "Filter Stylist Select All [PERSON_NAME] [PERSON_NAME] [PERSON_NAME] [PERSON_NAM…" at bounding box center [301, 217] width 536 height 325
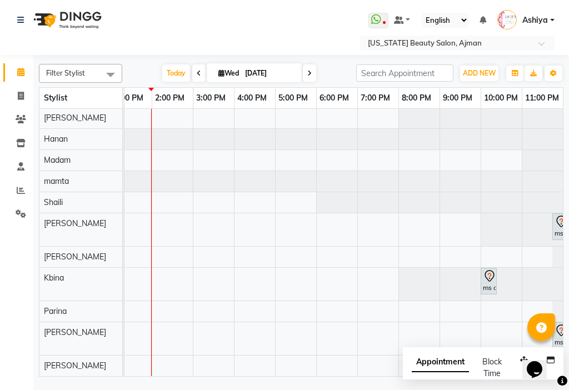
click at [496, 282] on div at bounding box center [496, 282] width 4 height 26
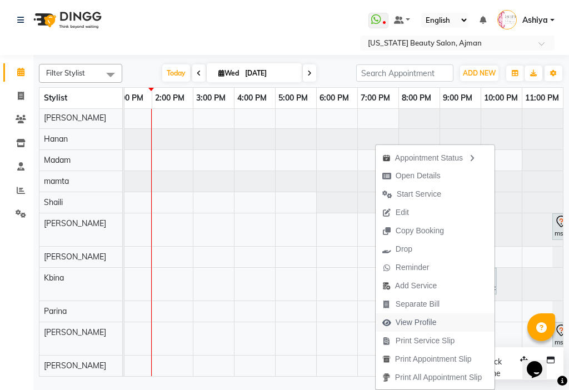
click at [459, 326] on button "View Profile" at bounding box center [435, 323] width 119 height 18
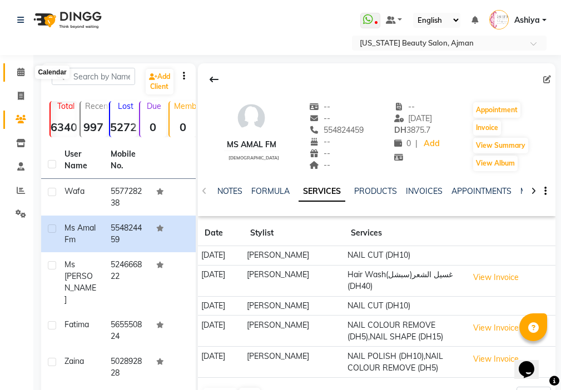
click at [17, 67] on span at bounding box center [20, 72] width 19 height 13
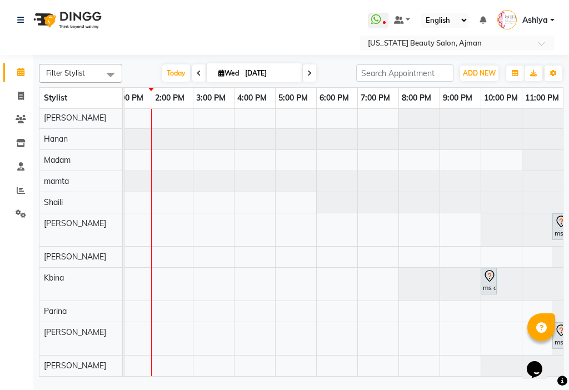
click at [491, 270] on icon at bounding box center [489, 276] width 13 height 13
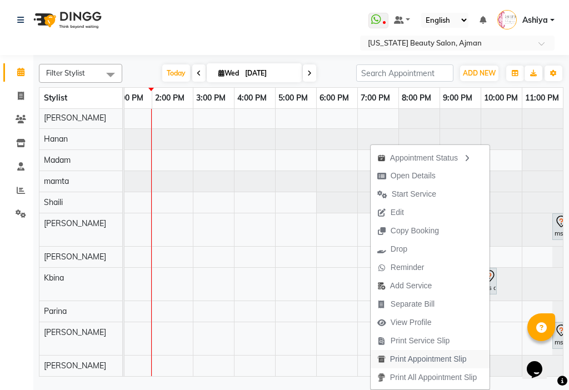
click at [449, 364] on span "Print Appointment Slip" at bounding box center [428, 360] width 77 height 12
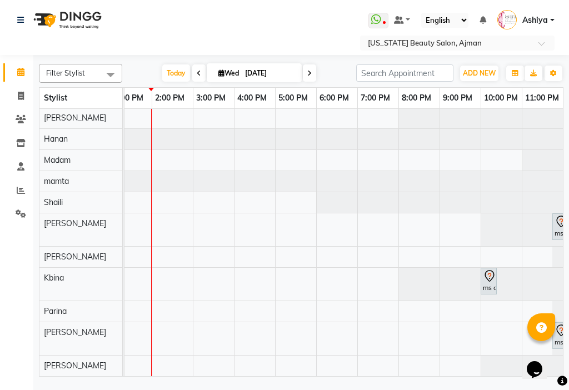
click at [485, 283] on div "ms amal fm, TK01, 10:00 PM-10:05 PM, [GEOGRAPHIC_DATA] (المنكير)" at bounding box center [489, 281] width 14 height 23
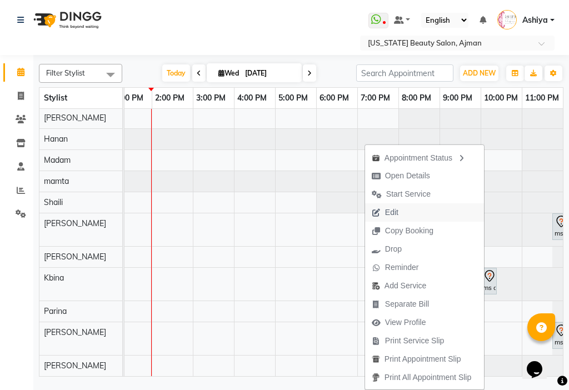
click at [418, 215] on button "Edit" at bounding box center [424, 213] width 119 height 18
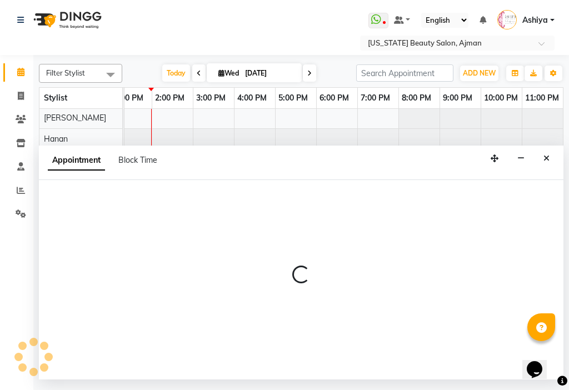
select select "tentative"
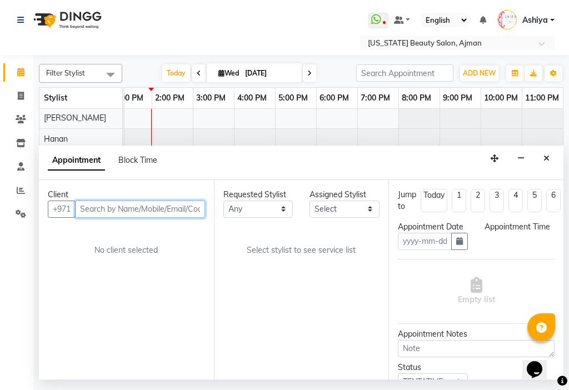
type input "[DATE]"
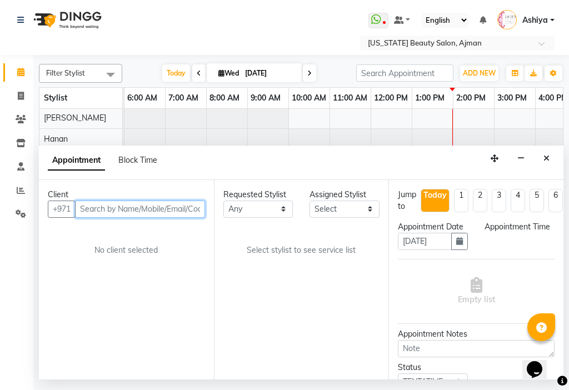
select select "1320"
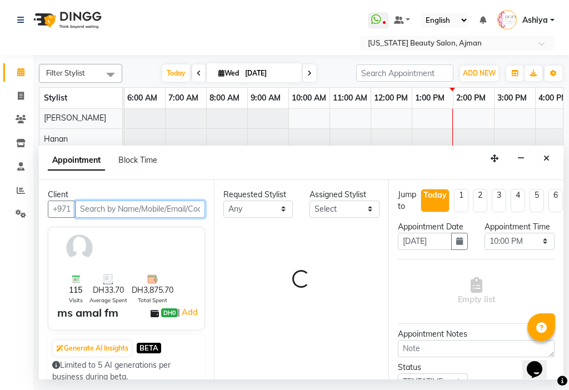
select select "89321"
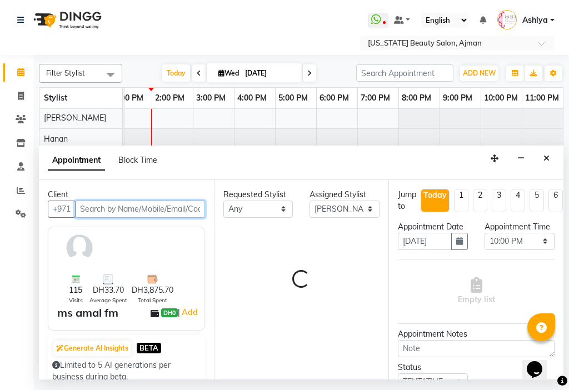
select select "671"
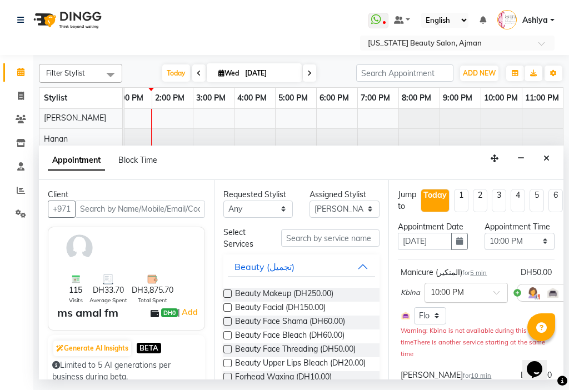
click at [503, 302] on span at bounding box center [501, 296] width 14 height 12
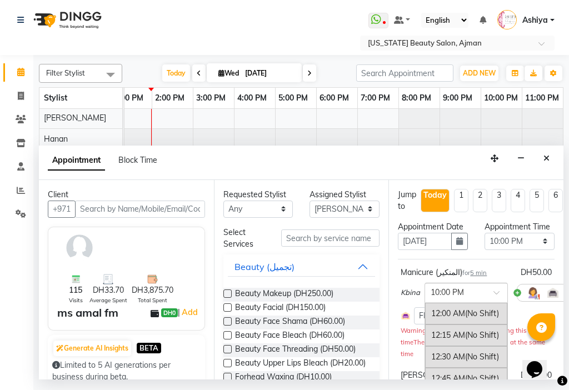
scroll to position [1864, 0]
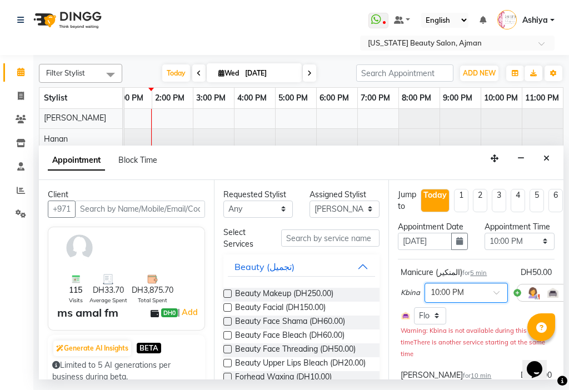
click at [499, 302] on span at bounding box center [501, 296] width 14 height 12
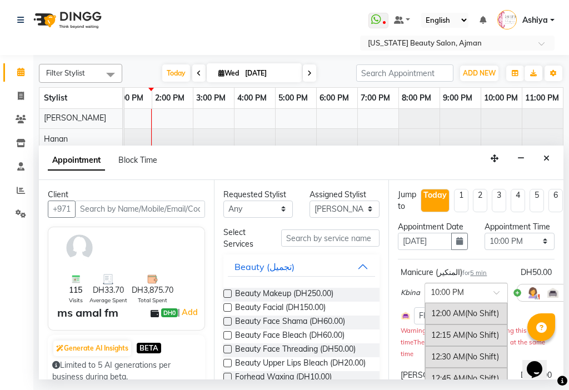
click at [499, 302] on span at bounding box center [501, 296] width 14 height 12
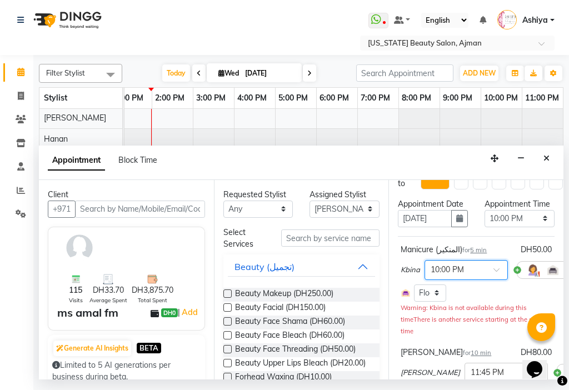
scroll to position [18, 0]
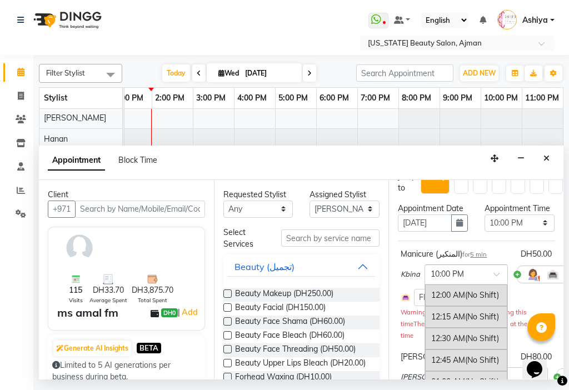
click at [488, 280] on div at bounding box center [466, 274] width 82 height 12
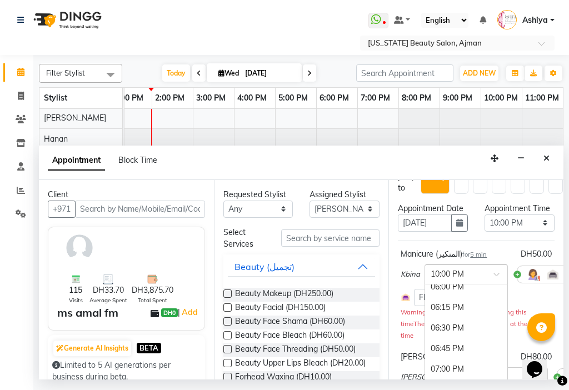
scroll to position [1530, 0]
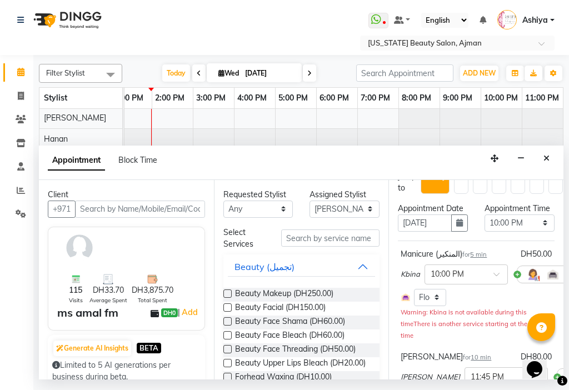
drag, startPoint x: 564, startPoint y: 252, endPoint x: 566, endPoint y: 270, distance: 17.3
click at [566, 270] on div "Filter Stylist Select All [PERSON_NAME] [PERSON_NAME] [PERSON_NAME] [PERSON_NAM…" at bounding box center [301, 217] width 536 height 325
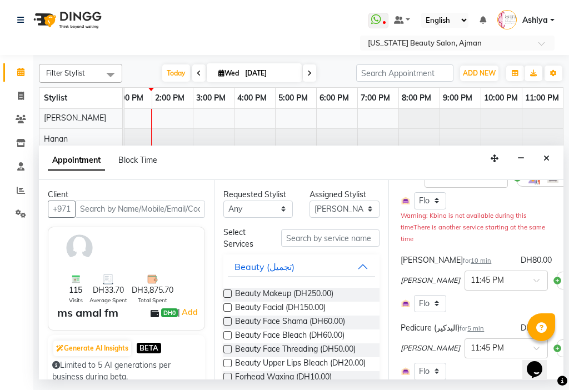
scroll to position [113, 0]
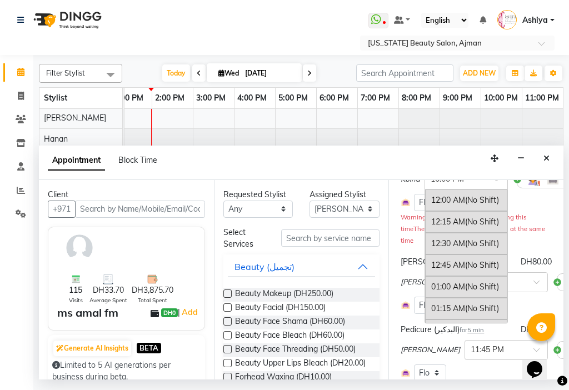
click at [471, 185] on div "× 10:00 PM" at bounding box center [457, 180] width 65 height 12
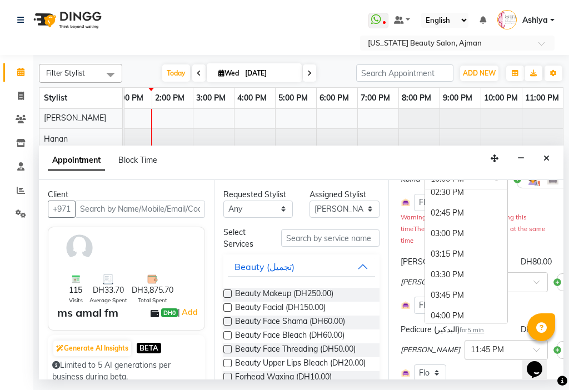
scroll to position [1223, 0]
click at [457, 225] on div "02:30 PM" at bounding box center [466, 215] width 82 height 21
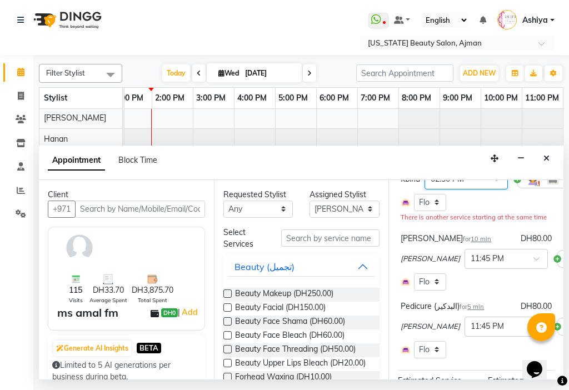
click at [437, 185] on input "text" at bounding box center [455, 179] width 49 height 12
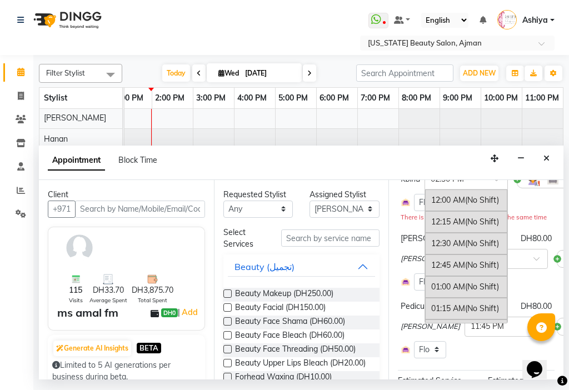
scroll to position [1238, 0]
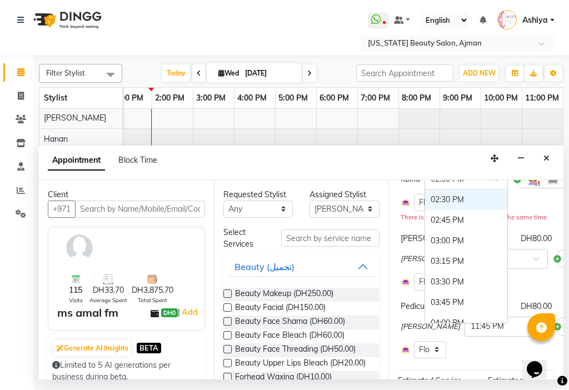
click at [457, 210] on div "02:30 PM" at bounding box center [466, 200] width 82 height 21
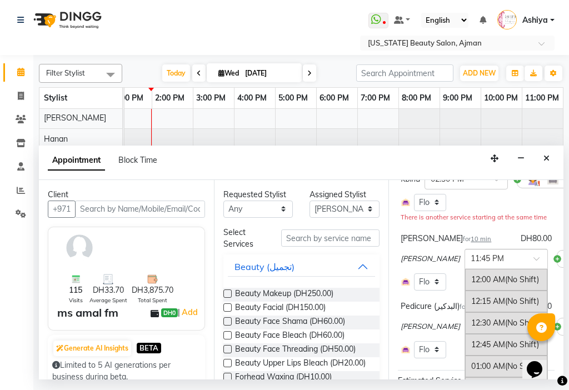
click at [471, 264] on input "text" at bounding box center [495, 258] width 49 height 12
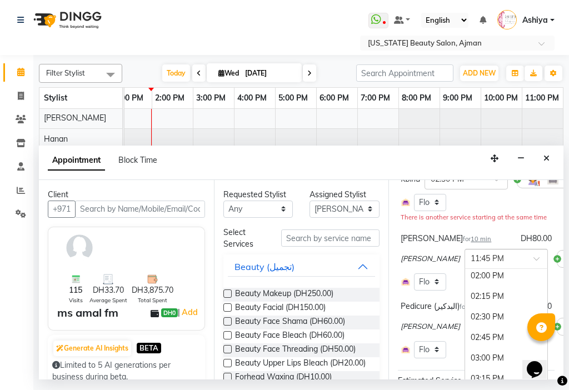
scroll to position [1187, 0]
click at [487, 303] on div "02:00 PM" at bounding box center [506, 298] width 82 height 21
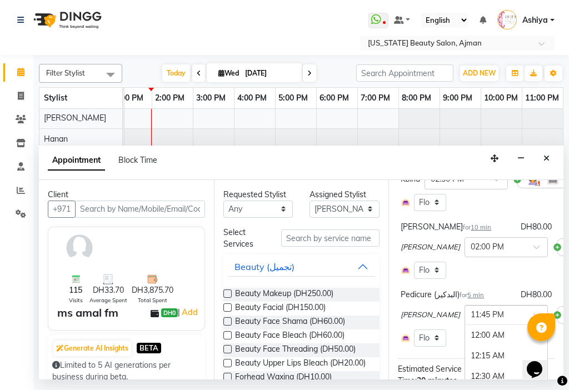
click at [474, 320] on input "text" at bounding box center [495, 315] width 49 height 12
click at [487, 360] on div "02:30 PM" at bounding box center [506, 351] width 82 height 21
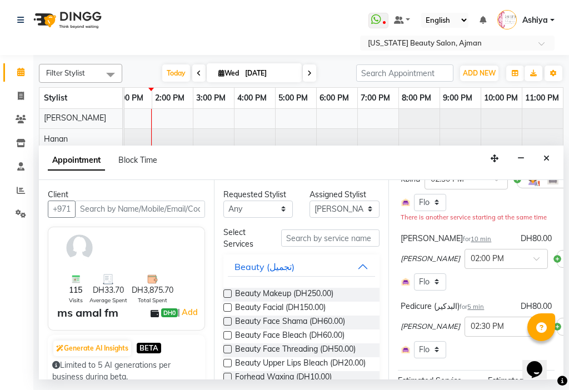
drag, startPoint x: 564, startPoint y: 256, endPoint x: 564, endPoint y: 274, distance: 17.2
click at [564, 274] on div "Filter Stylist Select All [PERSON_NAME] [PERSON_NAME] [PERSON_NAME] [PERSON_NAM…" at bounding box center [301, 217] width 536 height 325
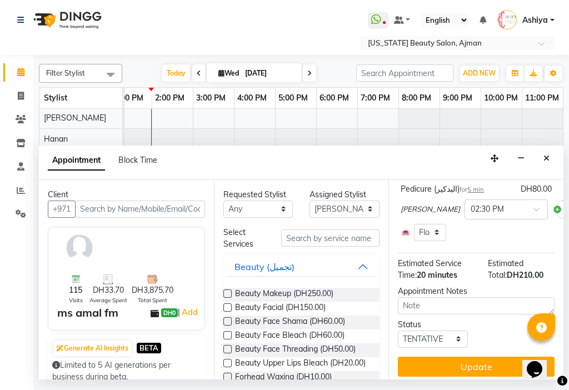
scroll to position [257, 0]
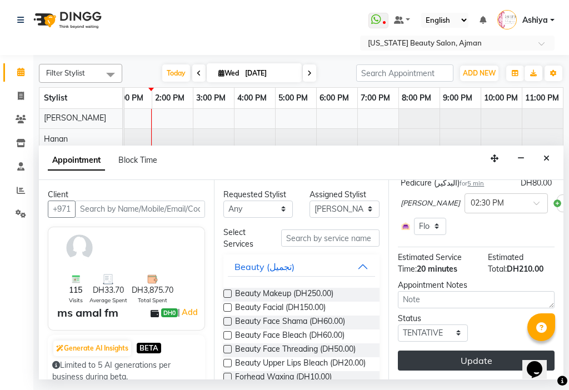
click at [495, 355] on button "Update" at bounding box center [476, 361] width 157 height 20
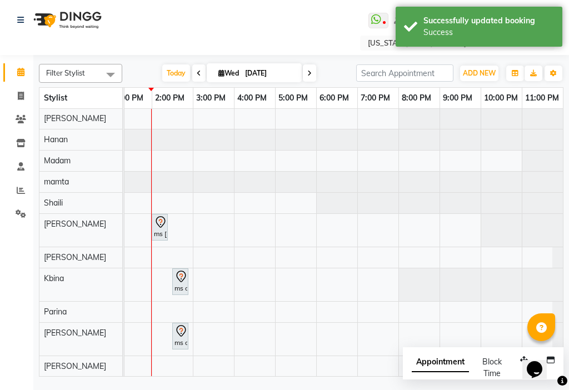
scroll to position [83, 0]
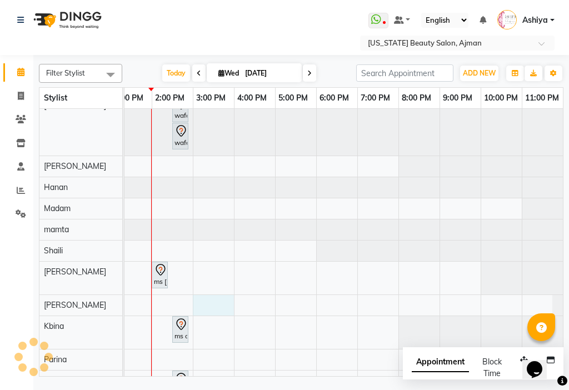
click at [219, 305] on div "wafa, TK02, 02:30 PM-02:35 PM, NAIL POLISH wafa, TK02, 02:30 PM-02:35 PM, NAIL …" at bounding box center [70, 228] width 988 height 393
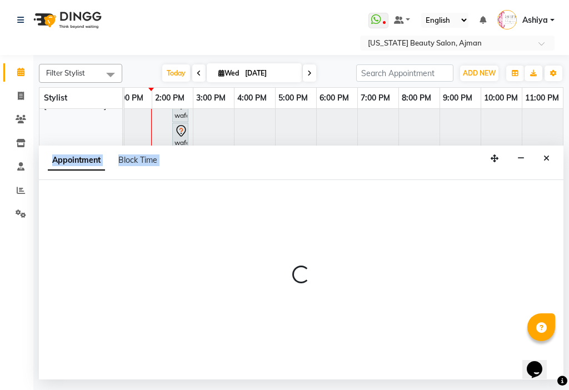
select select "89320"
select select "tentative"
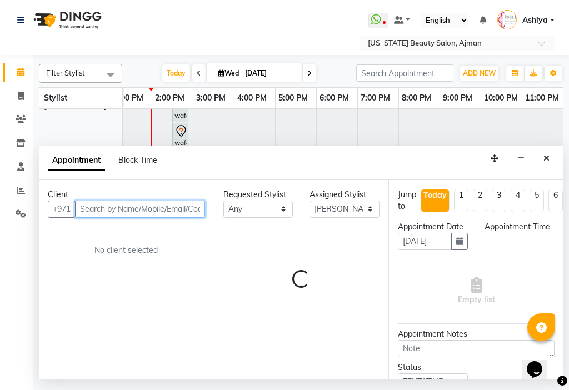
select select "900"
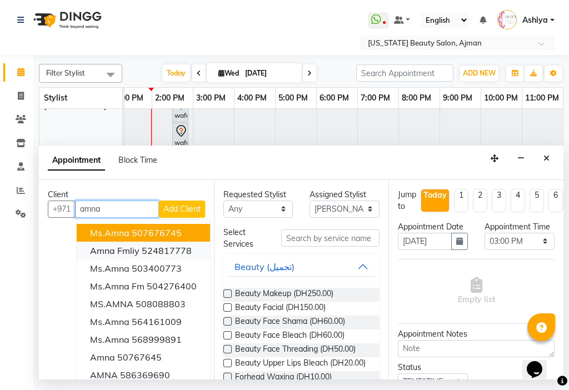
click at [155, 252] on ngb-highlight "524817778" at bounding box center [167, 250] width 50 height 11
type input "524817778"
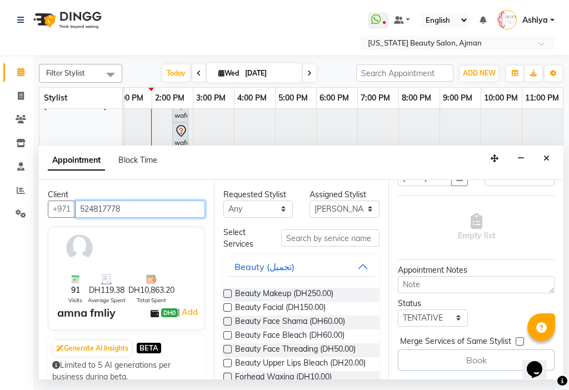
scroll to position [84, 0]
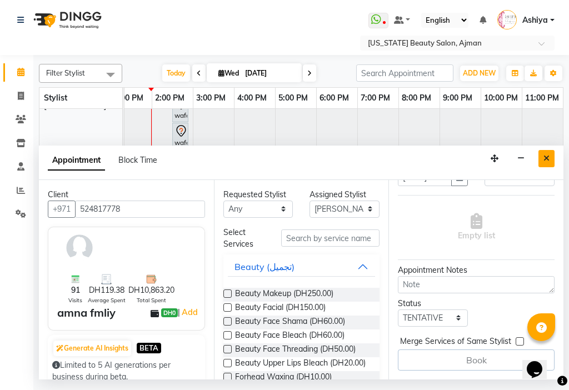
click at [547, 157] on icon "Close" at bounding box center [547, 159] width 6 height 8
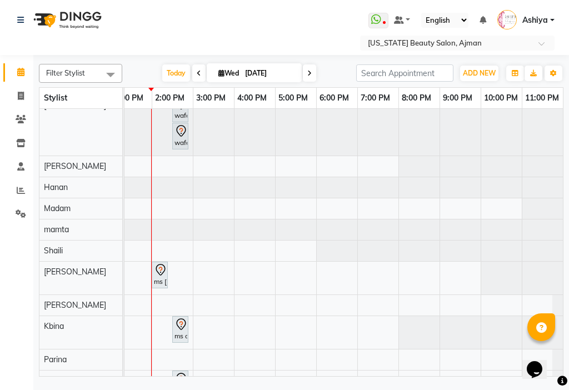
click at [186, 141] on div at bounding box center [188, 136] width 4 height 26
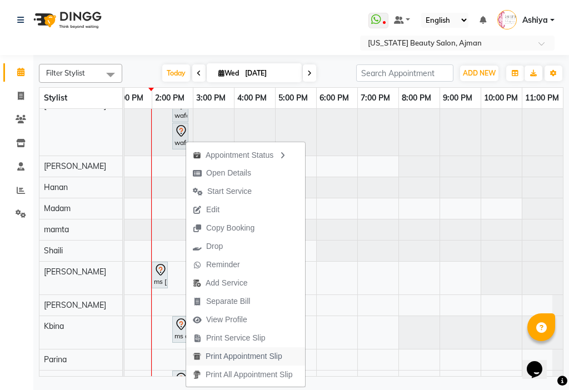
click at [219, 359] on span "Print Appointment Slip" at bounding box center [244, 357] width 77 height 12
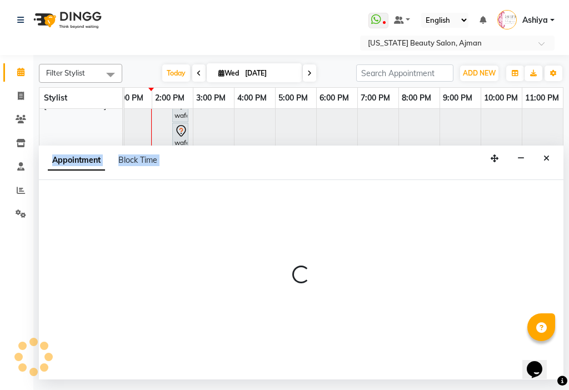
click at [433, 162] on div "Appointment Block Time" at bounding box center [301, 163] width 525 height 34
select select "33876"
select select "1200"
select select "tentative"
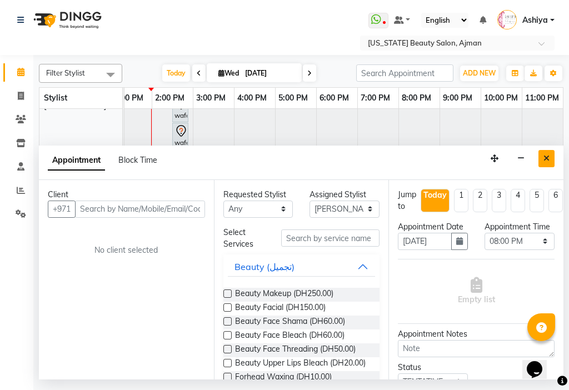
click at [553, 157] on button "Close" at bounding box center [547, 158] width 16 height 17
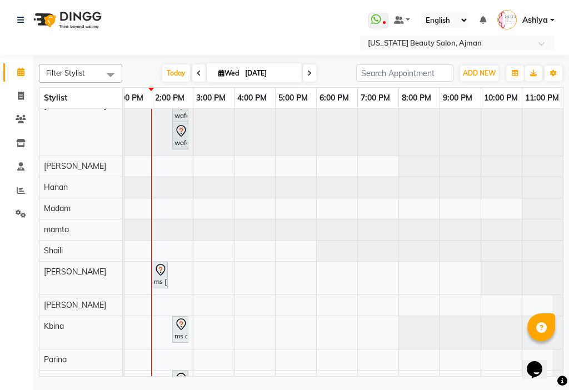
click at [395, 201] on div "wafa, TK02, 02:30 PM-02:35 PM, NAIL POLISH wafa, TK02, 02:30 PM-02:35 PM, NAIL …" at bounding box center [70, 228] width 988 height 393
select select "9280"
select select "1140"
select select "tentative"
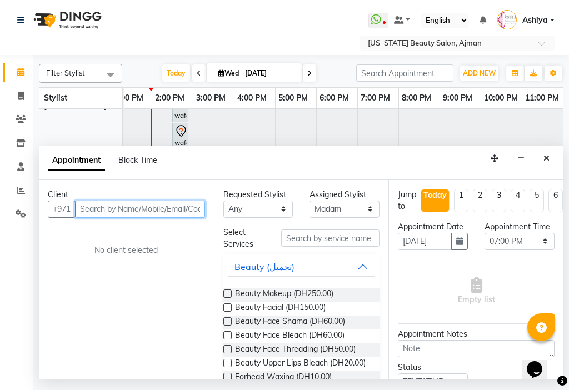
click at [158, 206] on input "text" at bounding box center [140, 209] width 130 height 17
click at [111, 211] on input "text" at bounding box center [140, 209] width 130 height 17
click at [151, 205] on input "text" at bounding box center [140, 209] width 130 height 17
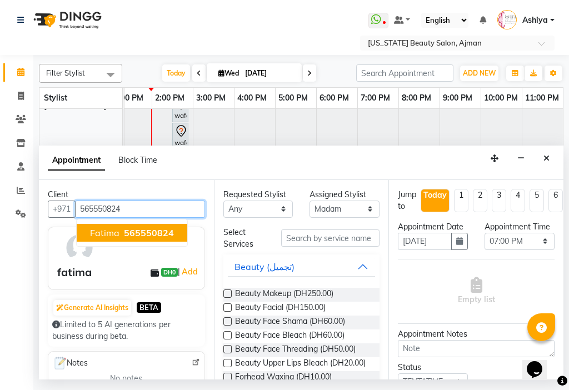
click at [158, 235] on span "565550824" at bounding box center [149, 232] width 50 height 11
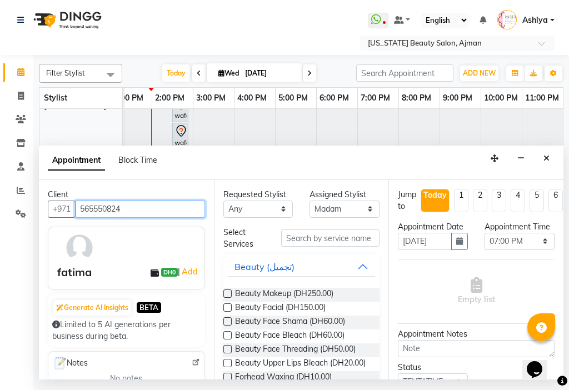
type input "565550824"
click at [481, 200] on li "2" at bounding box center [480, 200] width 14 height 23
type input "[DATE]"
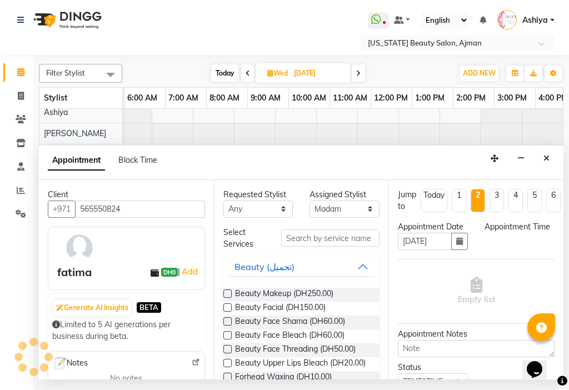
scroll to position [57, 0]
select select "1140"
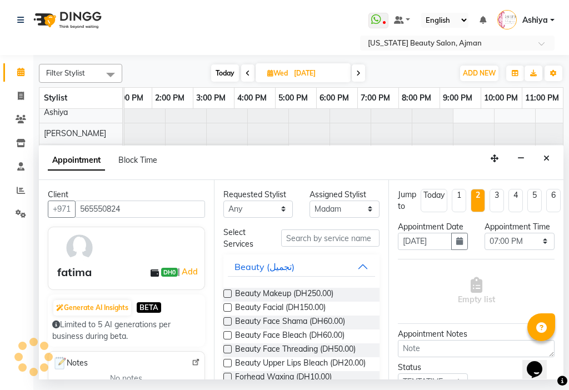
scroll to position [57, 549]
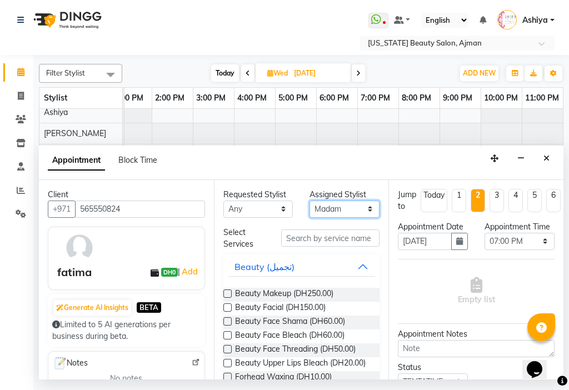
click at [335, 205] on select "Select [PERSON_NAME] [PERSON_NAME] [PERSON_NAME] [PERSON_NAME] [PERSON_NAME] ma…" at bounding box center [345, 209] width 70 height 17
select select "68424"
click at [310, 201] on select "Select [PERSON_NAME] [PERSON_NAME] [PERSON_NAME] [PERSON_NAME] [PERSON_NAME] ma…" at bounding box center [345, 209] width 70 height 17
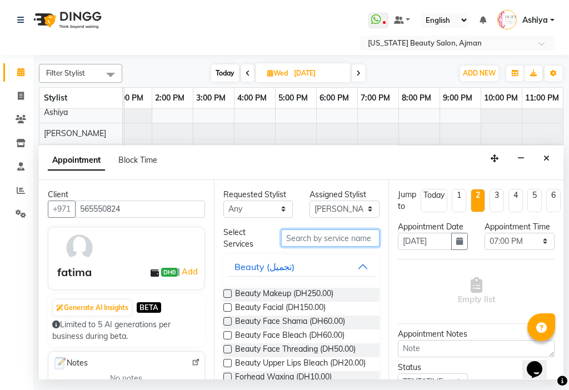
click at [319, 236] on input "text" at bounding box center [330, 238] width 99 height 17
click at [275, 293] on span "Beauty Makeup (DH250.00)" at bounding box center [284, 295] width 98 height 14
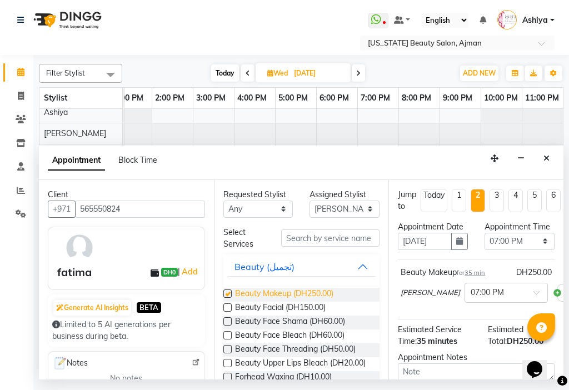
checkbox input "false"
click at [477, 298] on input "text" at bounding box center [495, 292] width 49 height 12
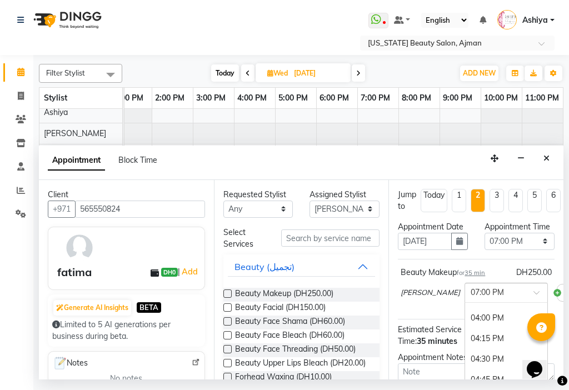
scroll to position [1354, 0]
click at [469, 338] on div "04:00 PM" at bounding box center [506, 330] width 82 height 21
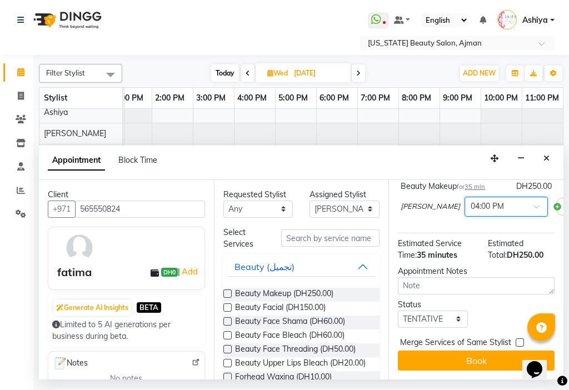
scroll to position [106, 0]
click at [326, 241] on input "text" at bounding box center [330, 238] width 99 height 17
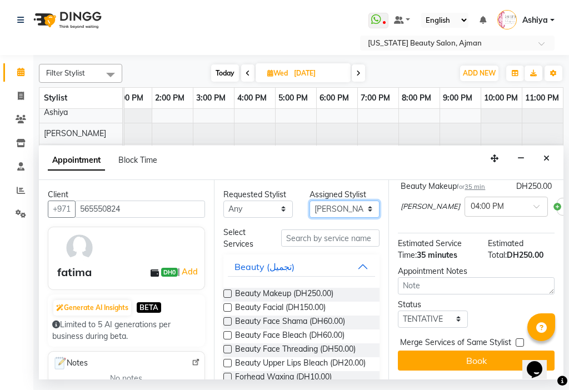
click at [338, 207] on select "Select [PERSON_NAME] [PERSON_NAME] [PERSON_NAME] [PERSON_NAME] [PERSON_NAME] ma…" at bounding box center [345, 209] width 70 height 17
select select "53044"
click at [310, 201] on select "Select [PERSON_NAME] [PERSON_NAME] [PERSON_NAME] [PERSON_NAME] [PERSON_NAME] ma…" at bounding box center [345, 209] width 70 height 17
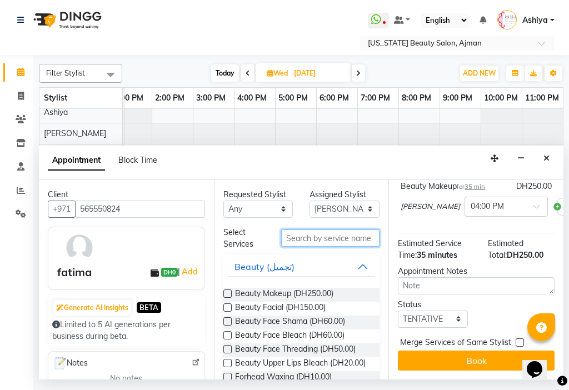
click at [328, 241] on input "text" at bounding box center [330, 238] width 99 height 17
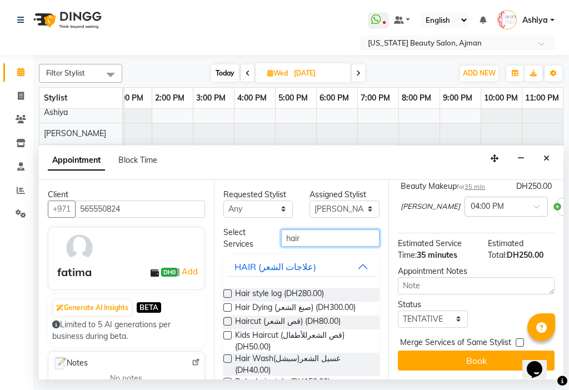
type input "hair"
click at [229, 293] on label at bounding box center [228, 294] width 8 height 8
click at [229, 293] on input "checkbox" at bounding box center [227, 294] width 7 height 7
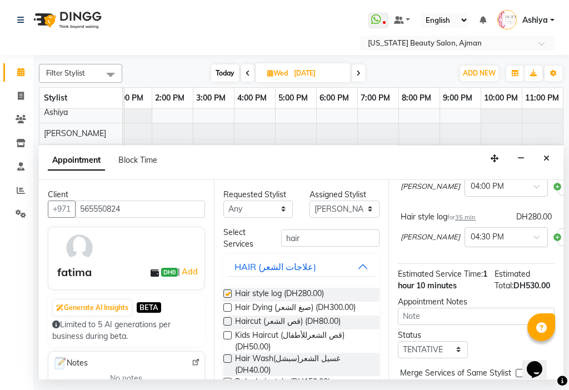
checkbox input "false"
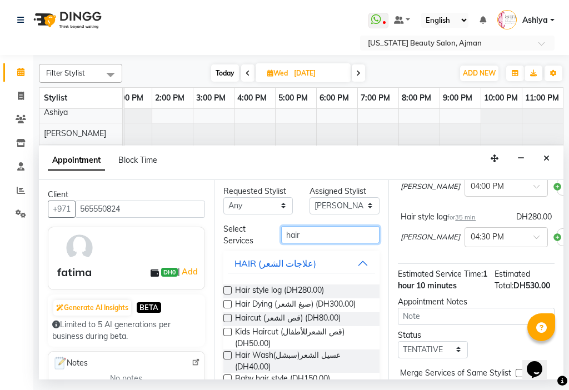
click at [326, 236] on input "hair" at bounding box center [330, 234] width 99 height 17
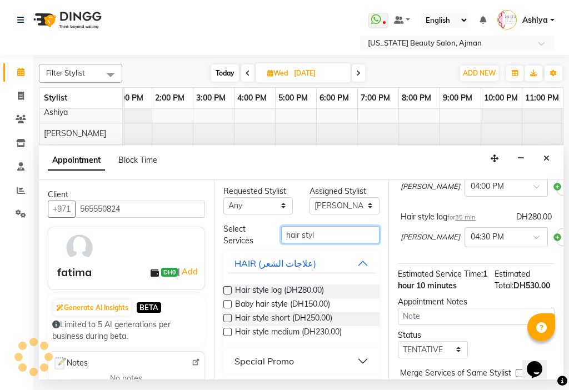
type input "hair styl"
click at [229, 316] on label at bounding box center [228, 318] width 8 height 8
click at [229, 316] on input "checkbox" at bounding box center [227, 319] width 7 height 7
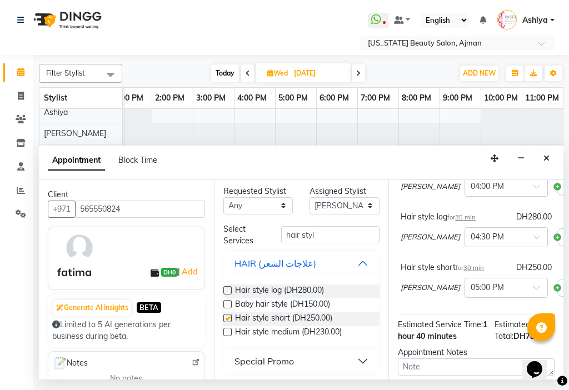
checkbox input "false"
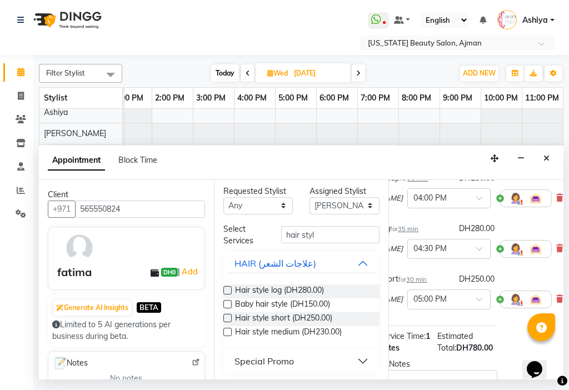
scroll to position [95, 75]
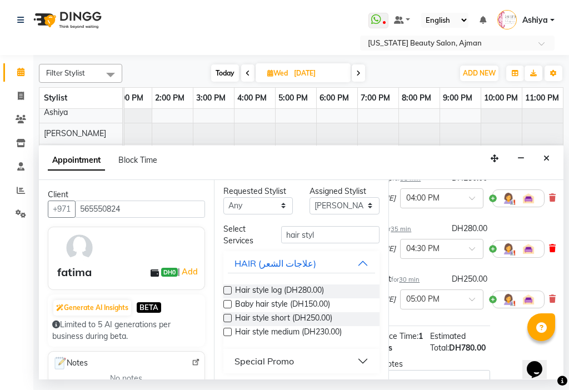
click at [549, 252] on icon at bounding box center [552, 249] width 7 height 8
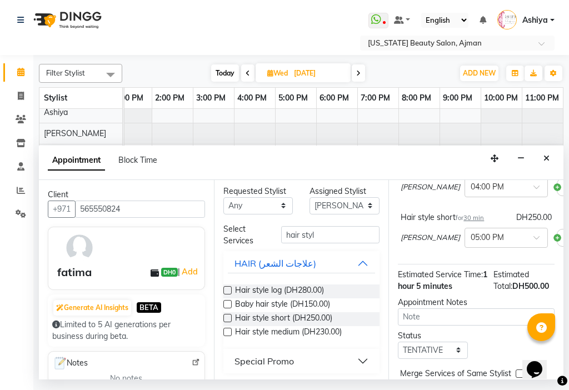
scroll to position [157, 0]
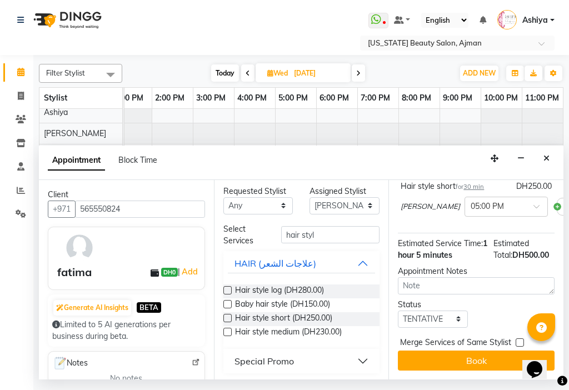
click at [307, 370] on button "Special Promo" at bounding box center [302, 361] width 148 height 20
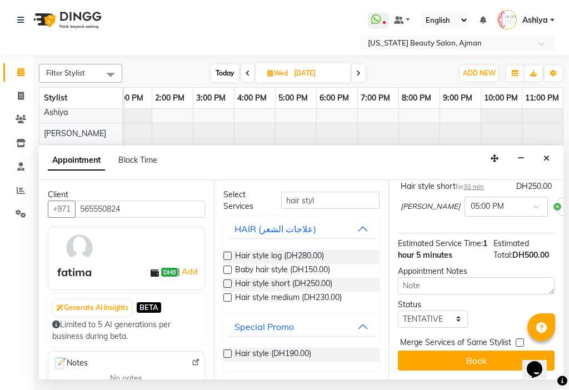
click at [225, 356] on label at bounding box center [228, 354] width 8 height 8
click at [225, 356] on input "checkbox" at bounding box center [227, 354] width 7 height 7
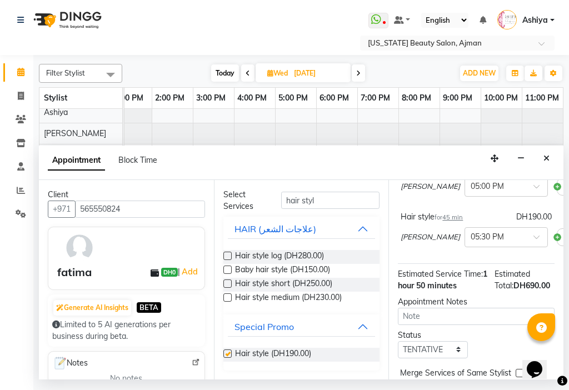
checkbox input "false"
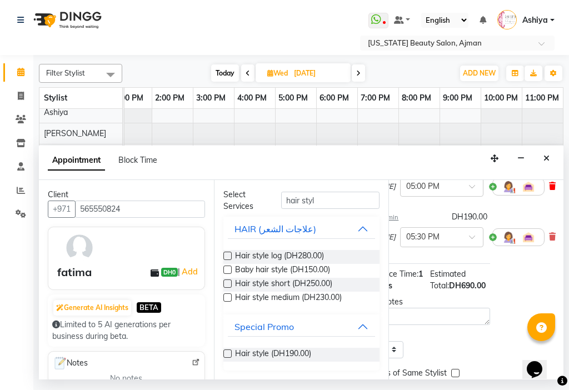
click at [549, 190] on icon at bounding box center [552, 186] width 7 height 8
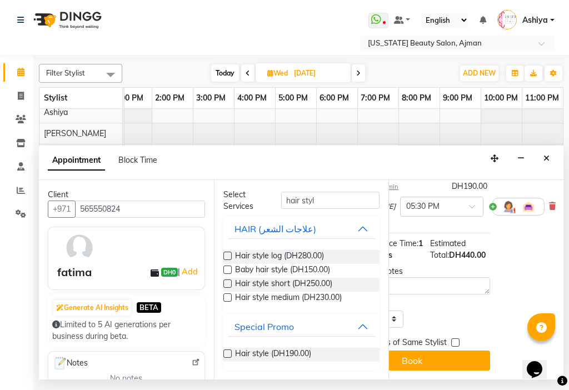
scroll to position [106, 71]
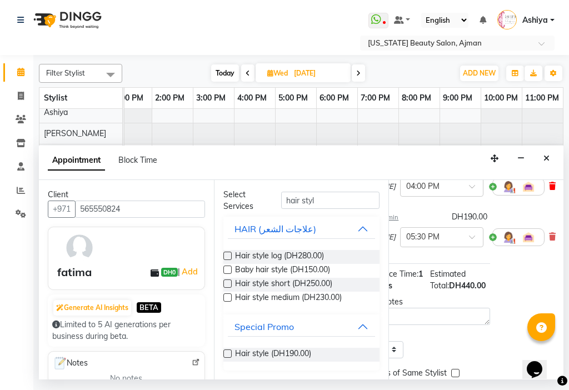
click at [549, 190] on icon at bounding box center [552, 186] width 7 height 8
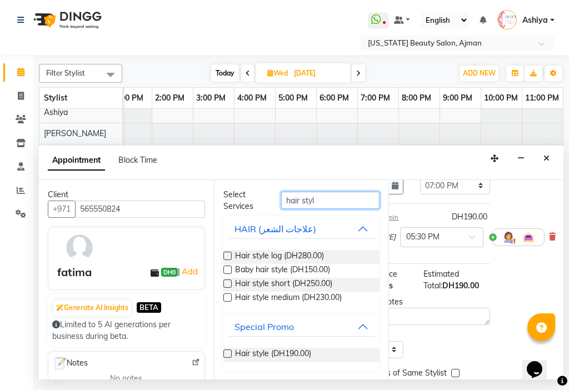
click at [340, 200] on input "hair styl" at bounding box center [330, 200] width 99 height 17
type input "h"
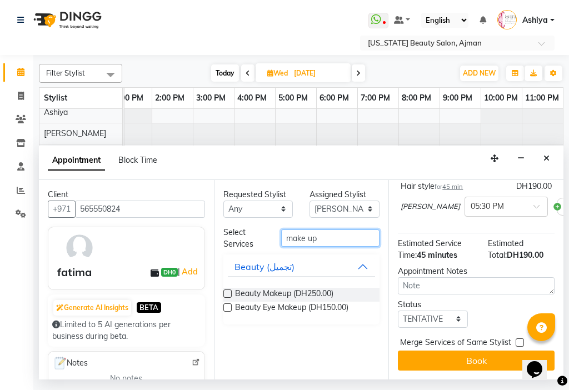
scroll to position [0, 0]
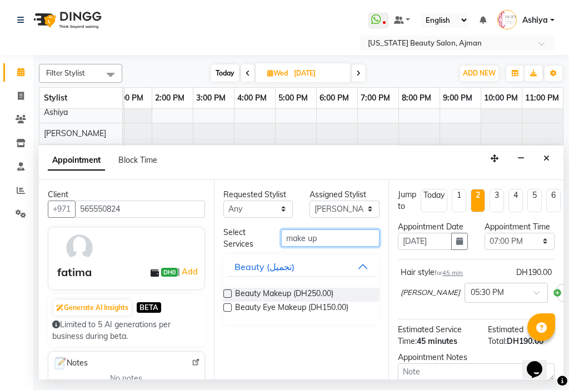
type input "make up"
click at [424, 250] on input "[DATE]" at bounding box center [425, 241] width 54 height 17
click at [408, 250] on input "[DATE]" at bounding box center [425, 241] width 54 height 17
click at [457, 245] on icon "button" at bounding box center [460, 241] width 7 height 8
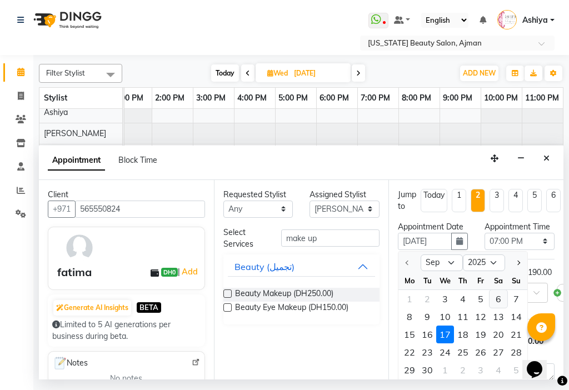
click at [499, 308] on div "6" at bounding box center [499, 299] width 18 height 18
type input "[DATE]"
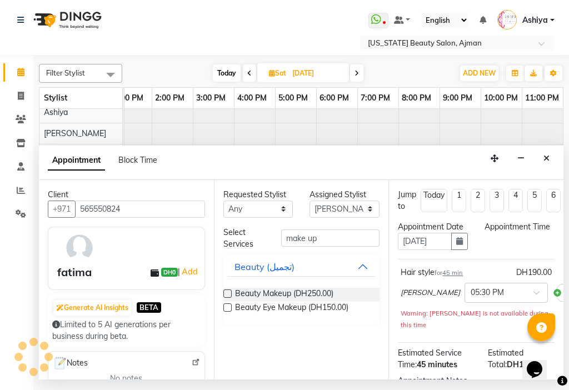
scroll to position [57, 247]
select select "1140"
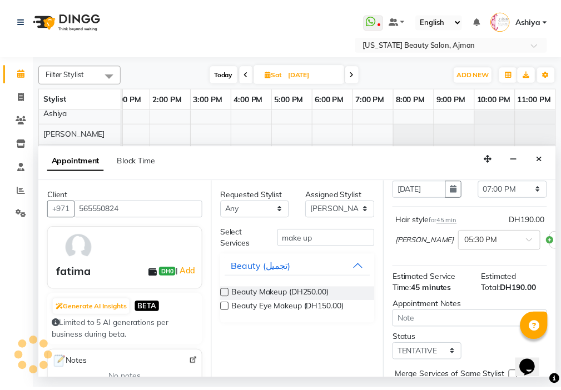
scroll to position [106, 0]
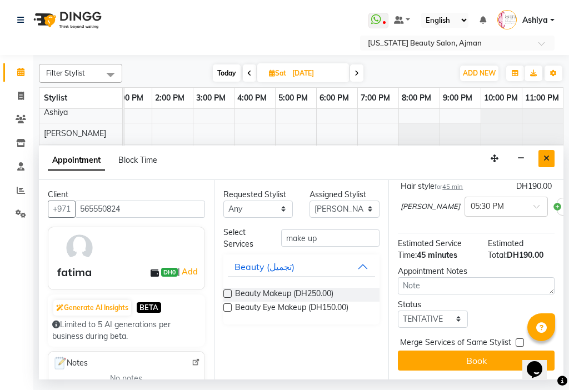
click at [547, 158] on icon "Close" at bounding box center [547, 159] width 6 height 8
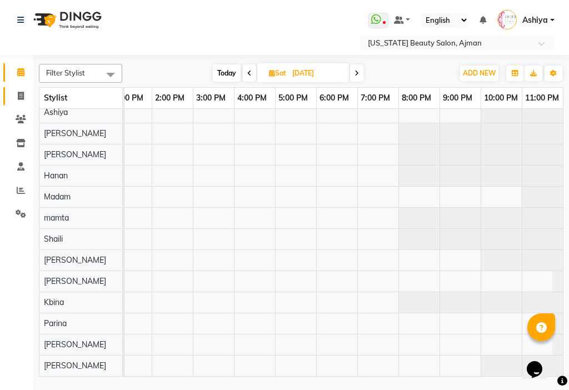
click at [19, 103] on link "Invoice" at bounding box center [16, 96] width 27 height 18
select select "service"
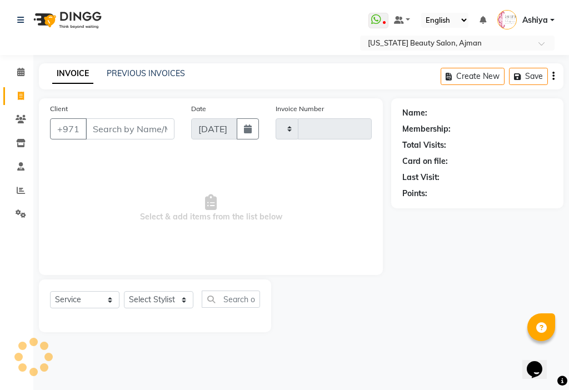
type input "3024"
select select "637"
click at [13, 209] on span at bounding box center [20, 214] width 19 height 13
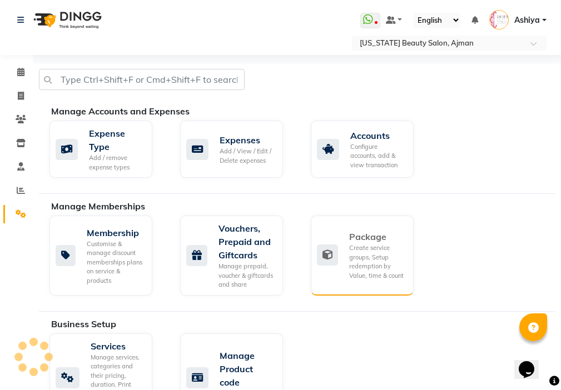
click at [359, 265] on div "Create service groups, Setup redemption by Value, time & count" at bounding box center [377, 262] width 56 height 37
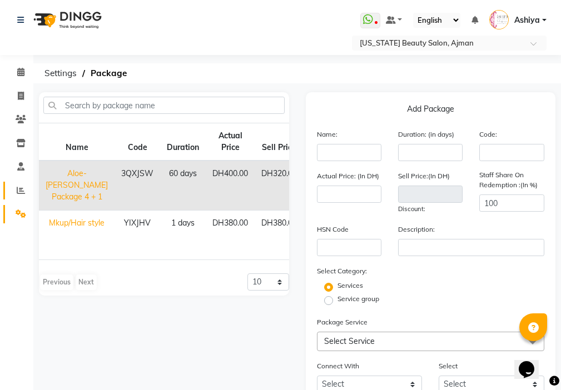
click at [21, 186] on icon at bounding box center [21, 190] width 8 height 8
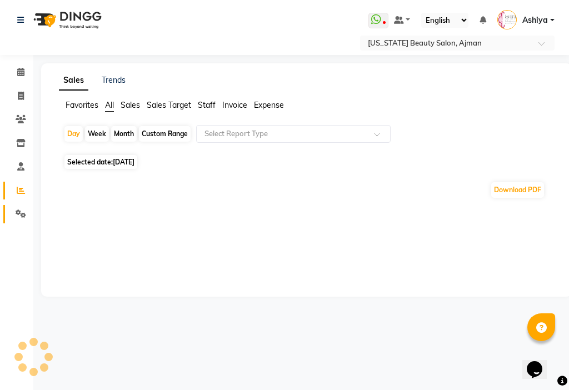
click at [20, 215] on icon at bounding box center [21, 214] width 11 height 8
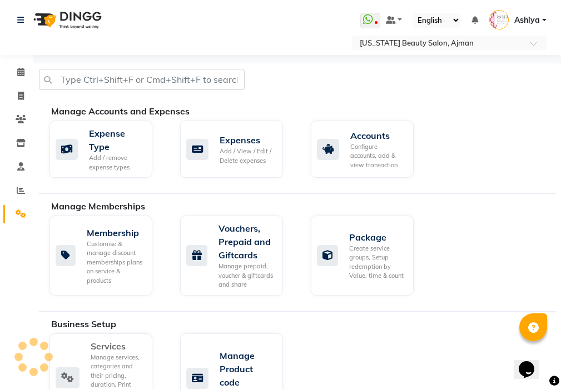
click at [107, 350] on div "Services" at bounding box center [117, 346] width 53 height 13
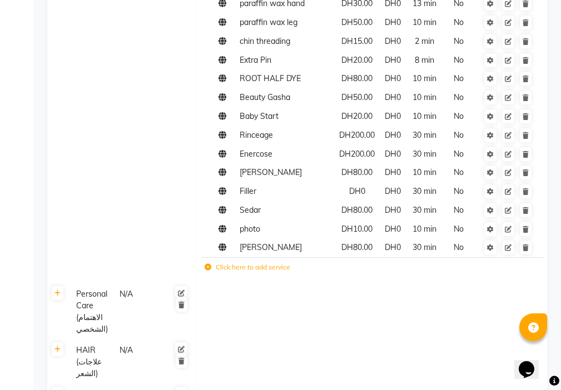
scroll to position [673, 0]
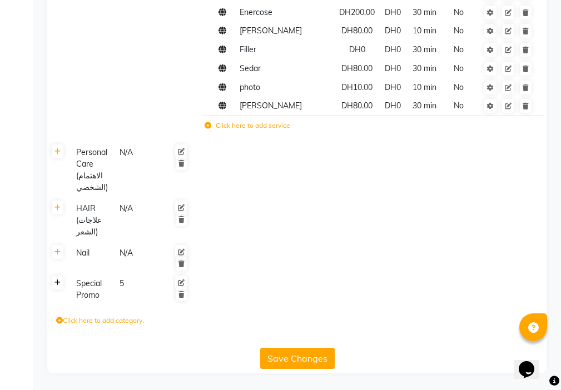
click at [58, 283] on icon at bounding box center [58, 283] width 6 height 7
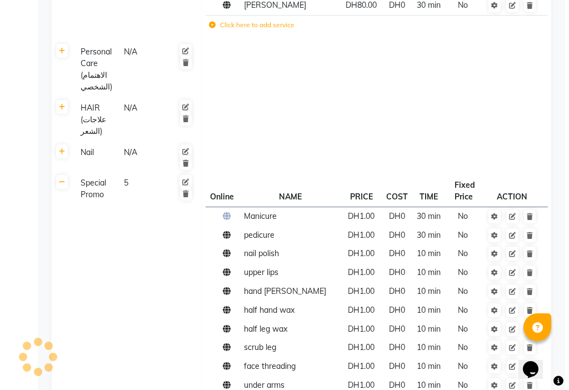
scroll to position [927, 0]
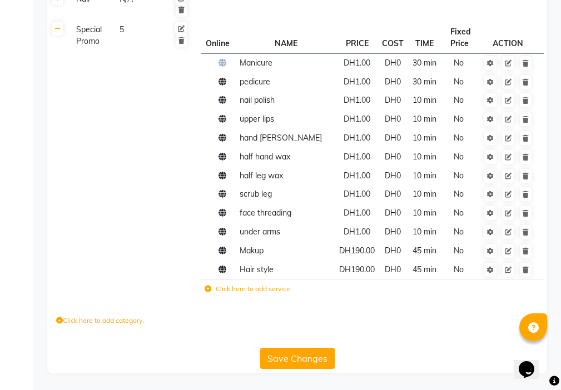
click at [225, 285] on label "Click here to add service" at bounding box center [248, 289] width 86 height 10
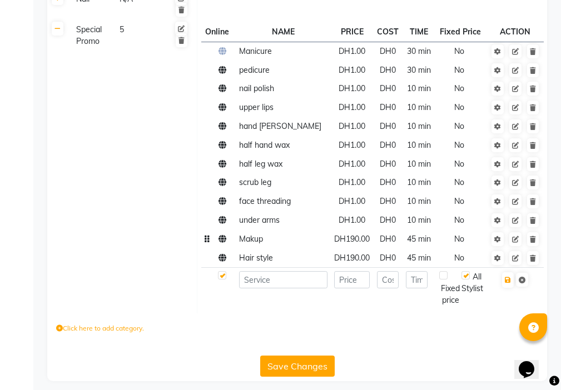
click at [222, 238] on icon at bounding box center [223, 239] width 8 height 8
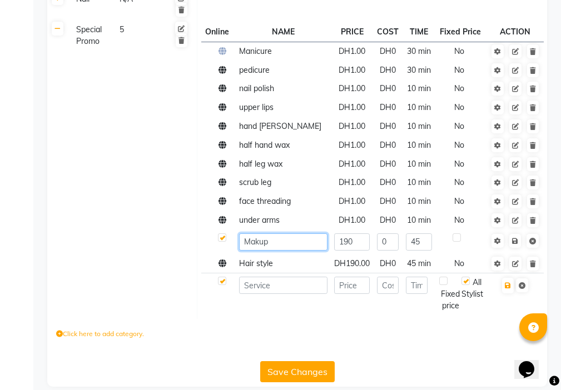
click at [281, 243] on input "Makup" at bounding box center [283, 242] width 88 height 17
type input "Makup"
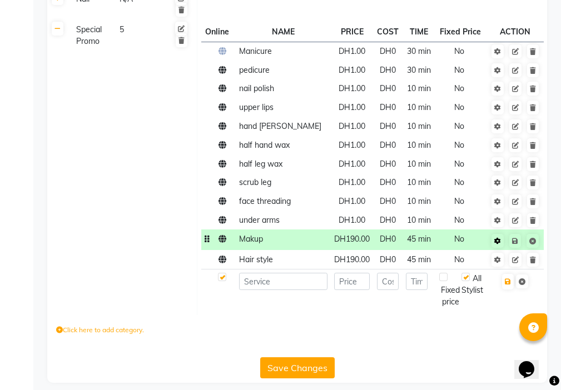
click at [501, 239] on icon at bounding box center [497, 241] width 7 height 7
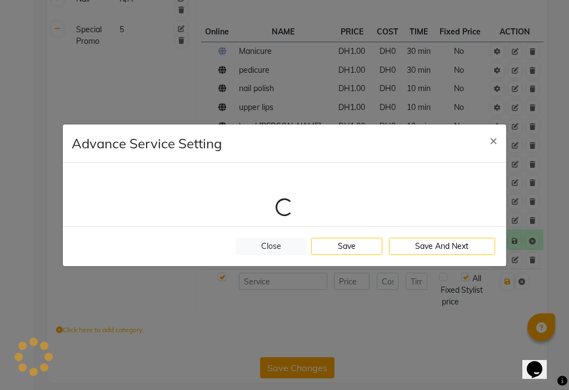
select select "5: 28224"
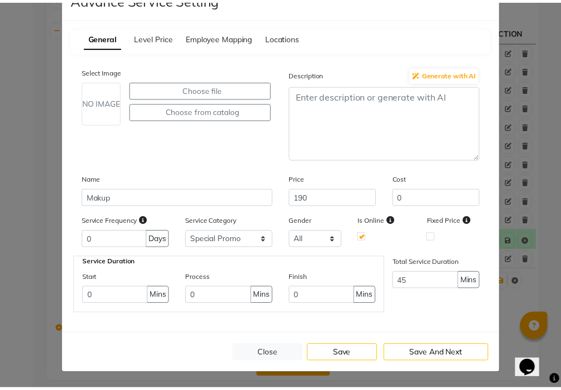
scroll to position [0, 0]
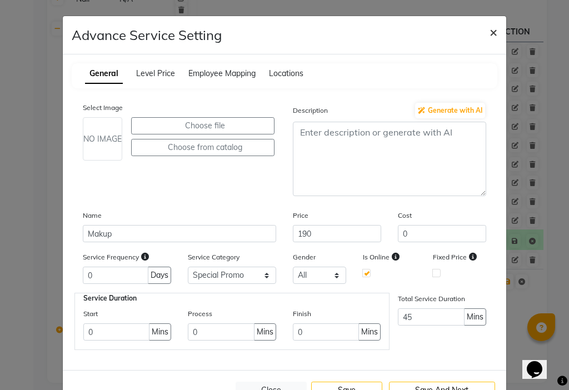
click at [491, 37] on span "×" at bounding box center [494, 31] width 8 height 17
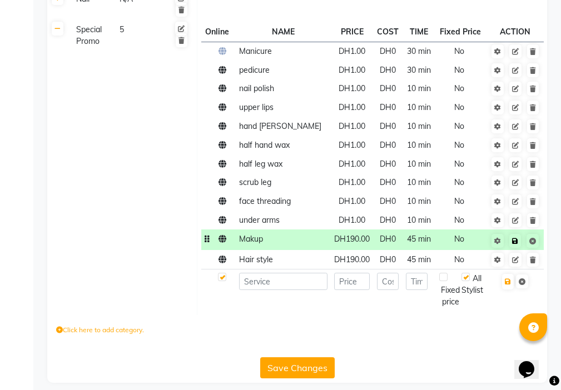
click at [513, 243] on icon at bounding box center [515, 241] width 6 height 7
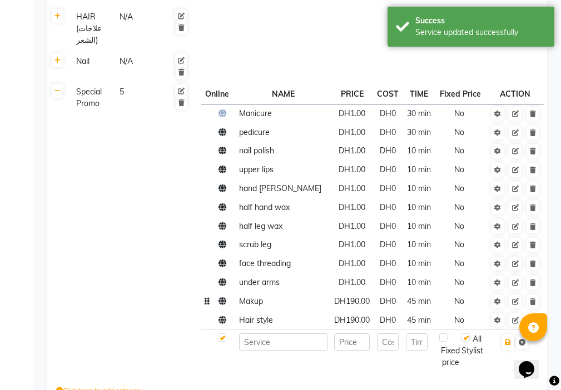
scroll to position [863, 0]
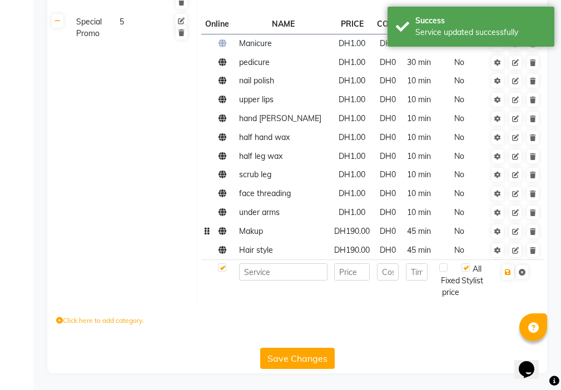
click at [300, 362] on button "Save Changes" at bounding box center [297, 358] width 75 height 21
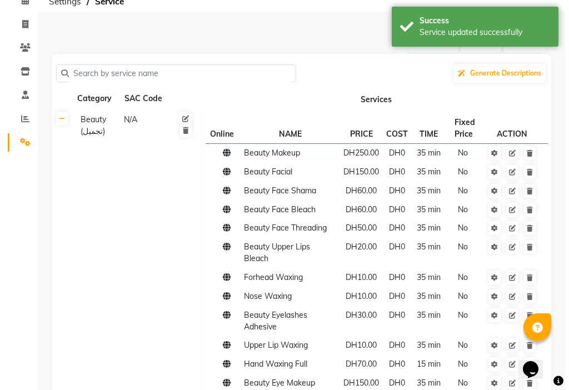
scroll to position [0, 0]
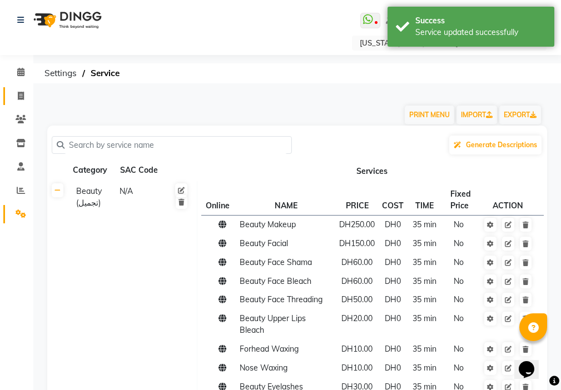
click at [24, 97] on icon at bounding box center [21, 96] width 6 height 8
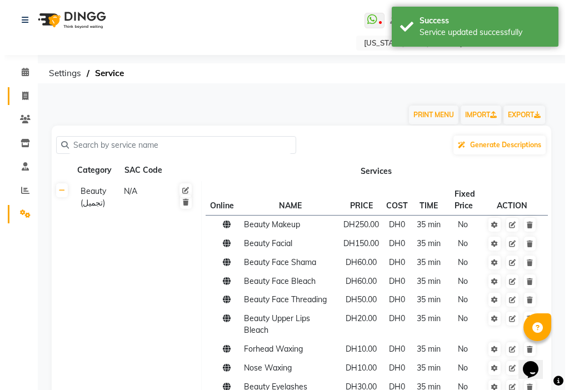
select select "service"
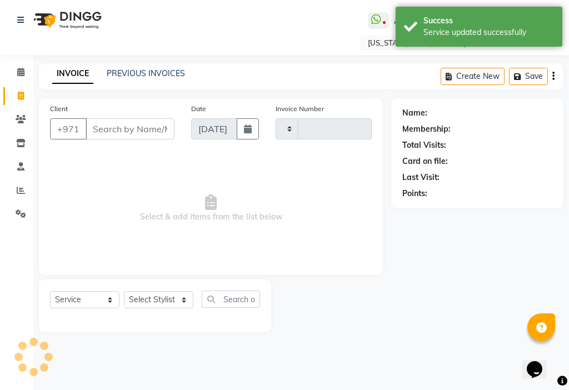
type input "3024"
select select "637"
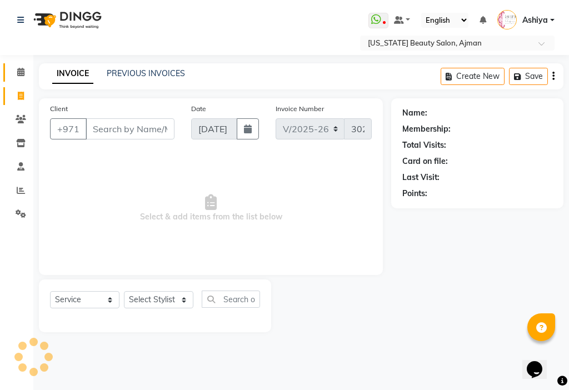
click at [20, 72] on icon at bounding box center [20, 72] width 7 height 8
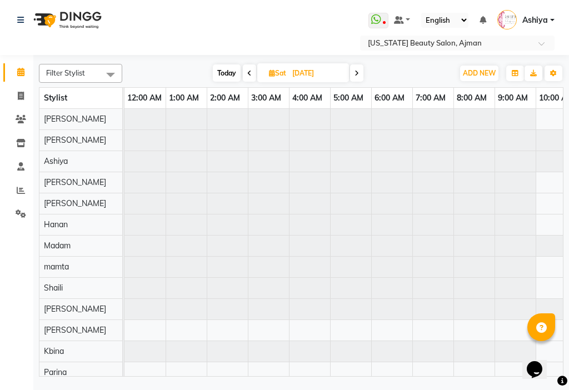
scroll to position [0, 247]
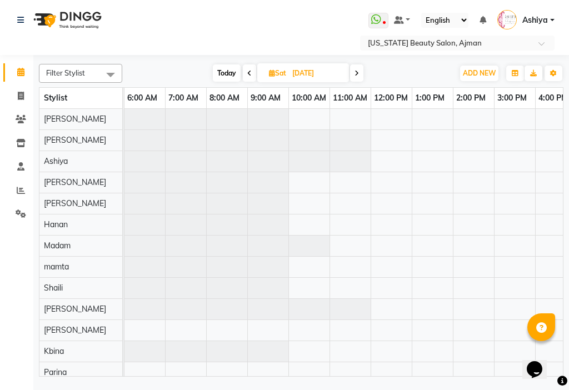
click at [458, 209] on div at bounding box center [371, 267] width 988 height 316
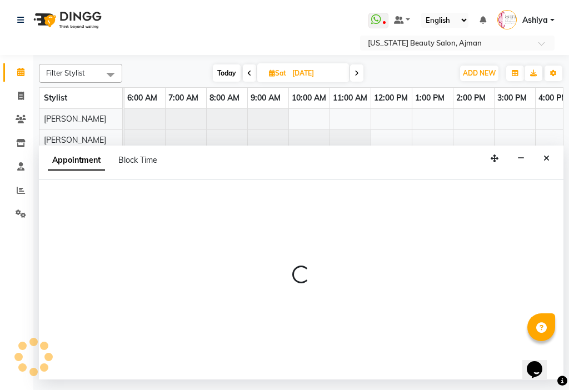
select select "33876"
select select "840"
select select "tentative"
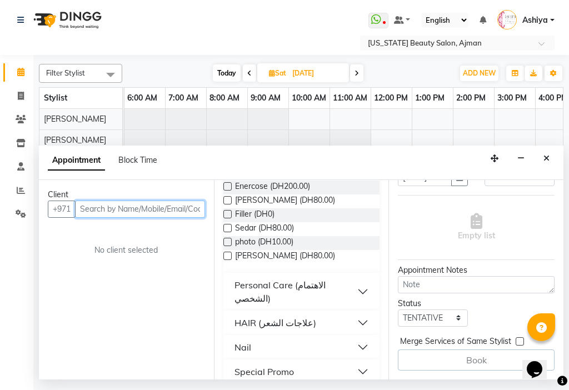
scroll to position [464, 0]
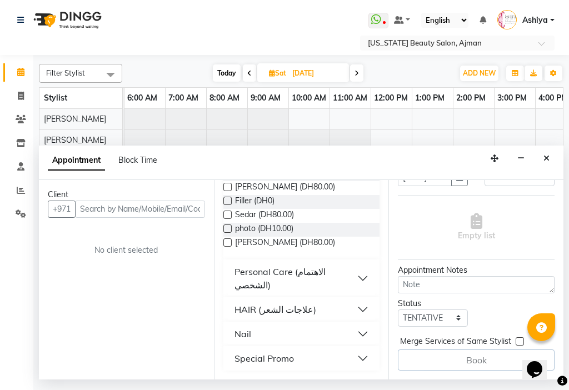
click at [356, 358] on button "Special Promo" at bounding box center [302, 359] width 148 height 20
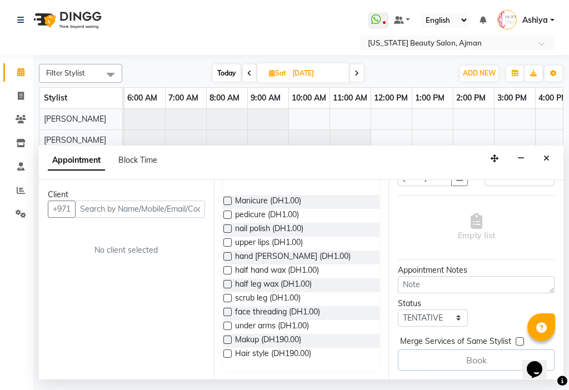
scroll to position [649, 0]
click at [318, 340] on div "Makup (DH190.00)" at bounding box center [302, 341] width 157 height 14
click at [231, 340] on label at bounding box center [228, 340] width 8 height 8
click at [231, 340] on input "checkbox" at bounding box center [227, 341] width 7 height 7
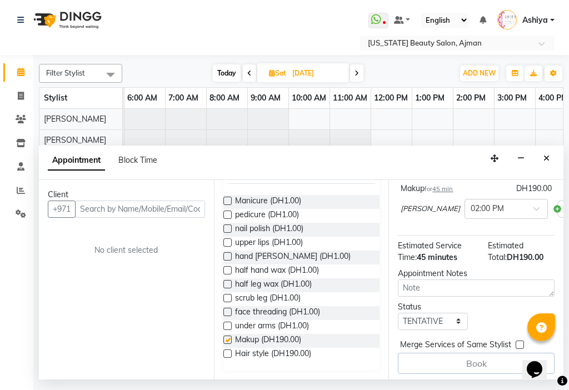
checkbox input "false"
click at [228, 352] on label at bounding box center [228, 354] width 8 height 8
click at [228, 352] on input "checkbox" at bounding box center [227, 354] width 7 height 7
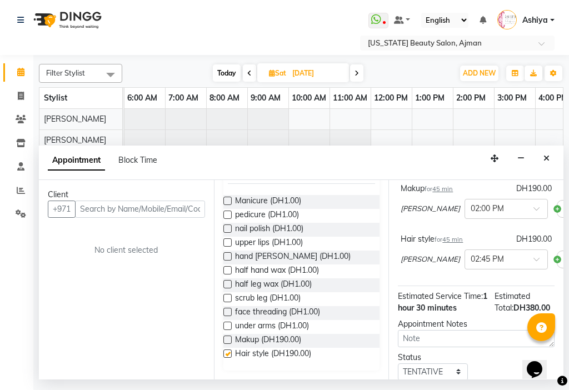
checkbox input "false"
drag, startPoint x: 566, startPoint y: 303, endPoint x: 568, endPoint y: 282, distance: 20.7
click at [568, 282] on div "Filter Stylist Select All [PERSON_NAME] [PERSON_NAME] [PERSON_NAME] kumari [PER…" at bounding box center [301, 217] width 536 height 325
click at [103, 210] on input "text" at bounding box center [140, 209] width 130 height 17
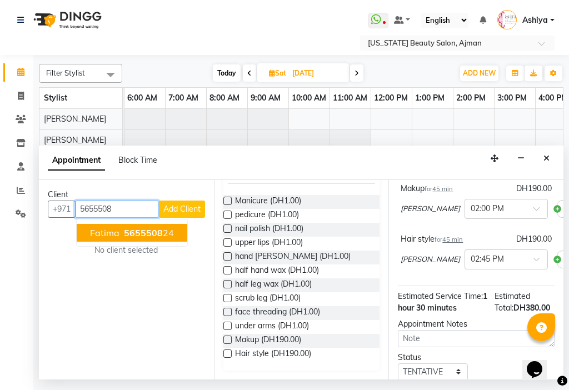
click at [165, 239] on button "fatima 5655508 24" at bounding box center [132, 233] width 111 height 18
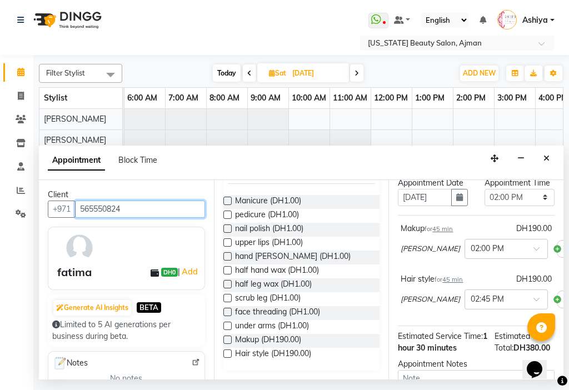
scroll to position [35, 0]
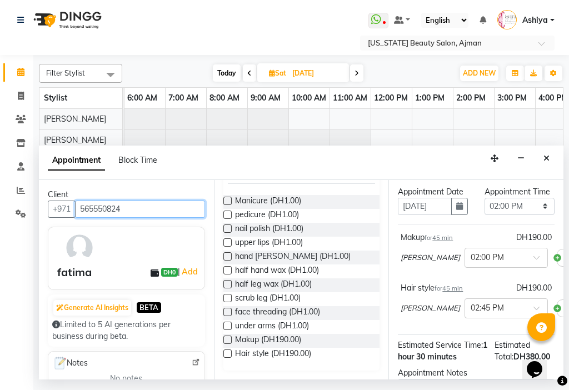
type input "565550824"
click at [409, 264] on span "[PERSON_NAME]" at bounding box center [431, 257] width 60 height 11
click at [408, 264] on span "[PERSON_NAME]" at bounding box center [431, 257] width 60 height 11
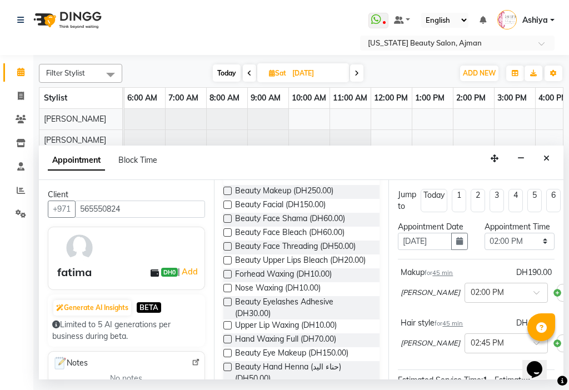
scroll to position [0, 0]
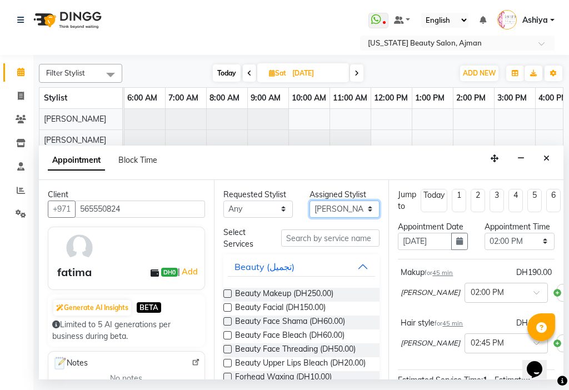
click at [331, 211] on select "Select [PERSON_NAME] [PERSON_NAME] [PERSON_NAME] [PERSON_NAME] [PERSON_NAME] ma…" at bounding box center [345, 209] width 70 height 17
select select "68424"
click at [310, 201] on select "Select [PERSON_NAME] [PERSON_NAME] [PERSON_NAME] [PERSON_NAME] [PERSON_NAME] ma…" at bounding box center [345, 209] width 70 height 17
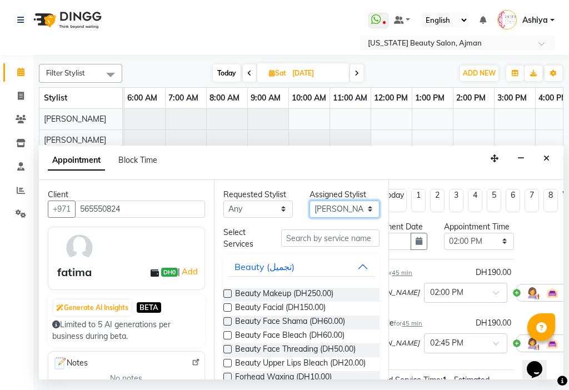
scroll to position [0, 75]
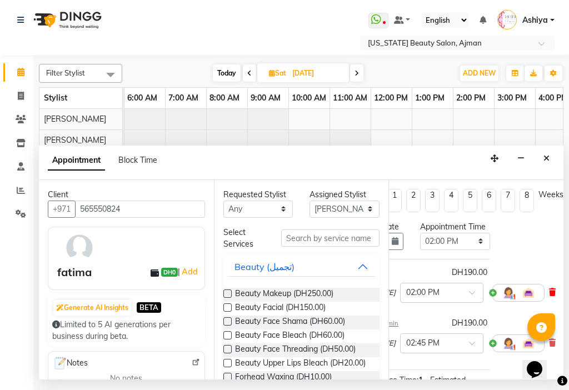
click at [549, 296] on icon at bounding box center [552, 293] width 7 height 8
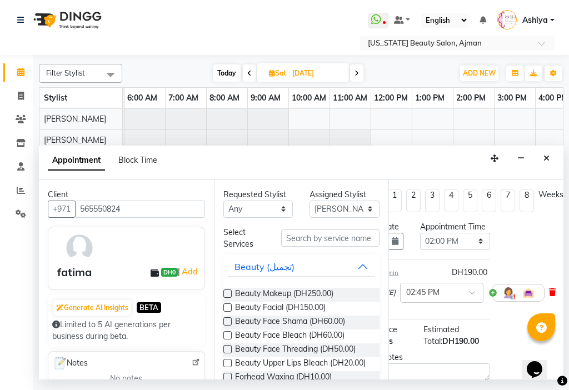
click at [549, 296] on icon at bounding box center [552, 293] width 7 height 8
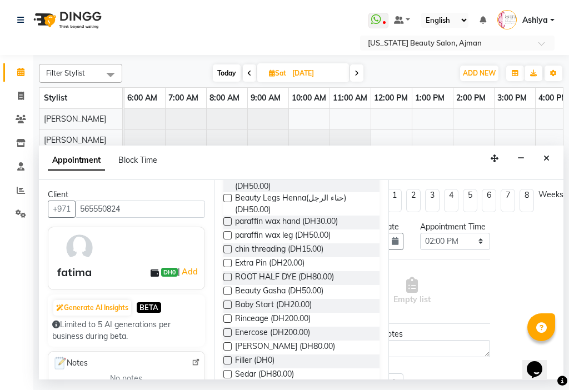
scroll to position [464, 0]
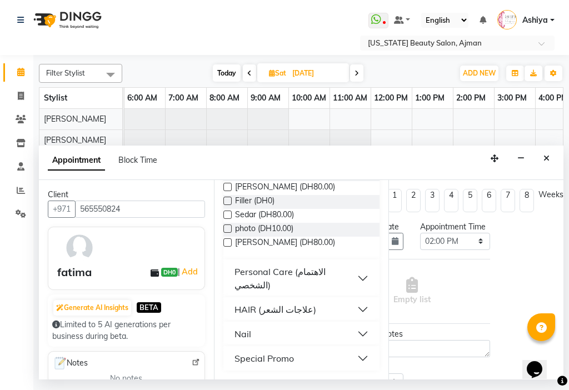
click at [323, 358] on button "Special Promo" at bounding box center [302, 359] width 148 height 20
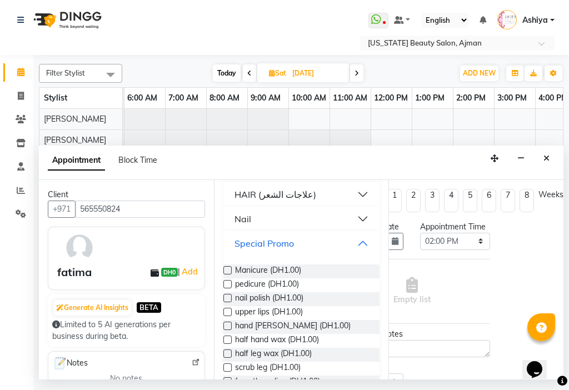
scroll to position [649, 0]
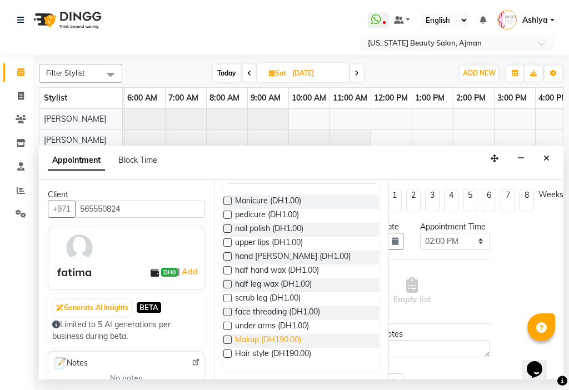
click at [265, 338] on span "Makup (DH190.00)" at bounding box center [268, 341] width 66 height 14
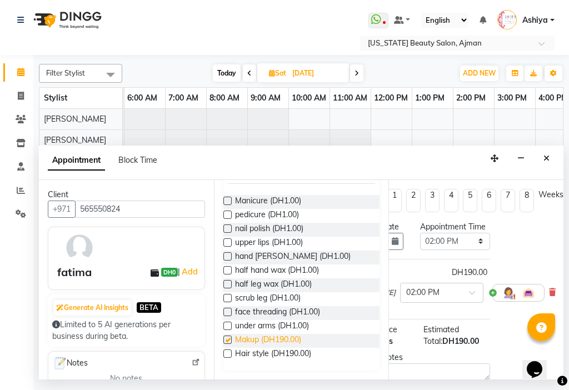
checkbox input "false"
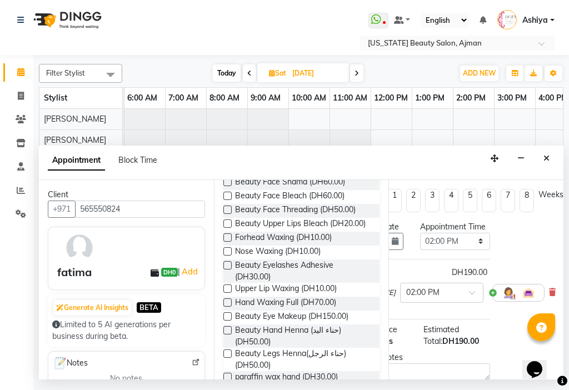
scroll to position [0, 0]
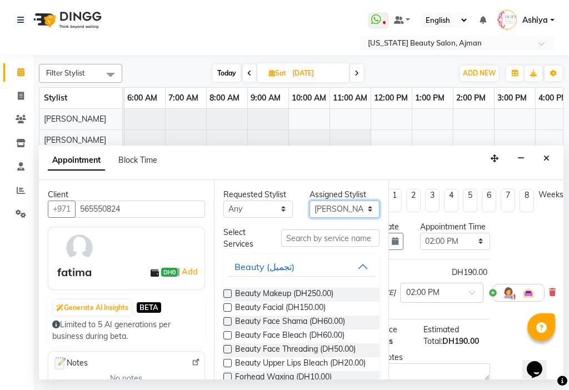
click at [335, 205] on select "Select [PERSON_NAME] [PERSON_NAME] [PERSON_NAME] [PERSON_NAME] [PERSON_NAME] ma…" at bounding box center [345, 209] width 70 height 17
select select "53044"
click at [310, 201] on select "Select [PERSON_NAME] [PERSON_NAME] [PERSON_NAME] [PERSON_NAME] [PERSON_NAME] ma…" at bounding box center [345, 209] width 70 height 17
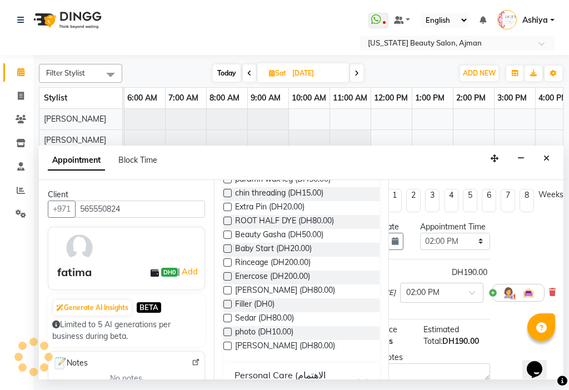
scroll to position [464, 0]
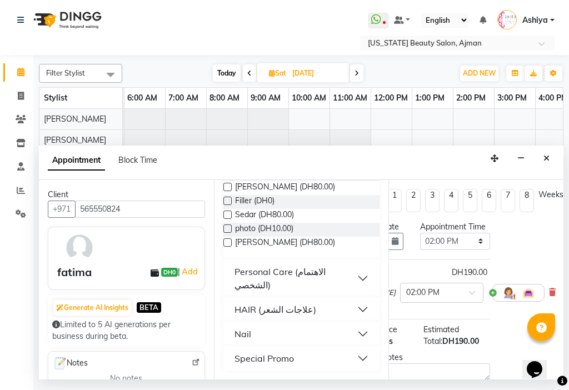
click at [340, 357] on button "Special Promo" at bounding box center [302, 359] width 148 height 20
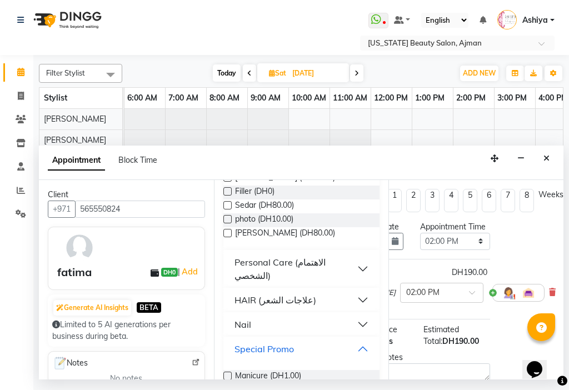
click at [291, 356] on div "Special Promo" at bounding box center [265, 349] width 60 height 13
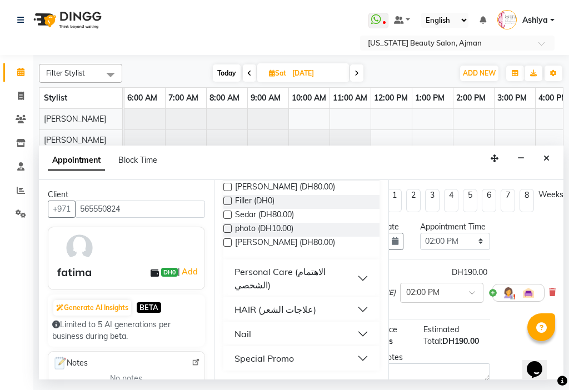
click at [326, 355] on button "Special Promo" at bounding box center [302, 359] width 148 height 20
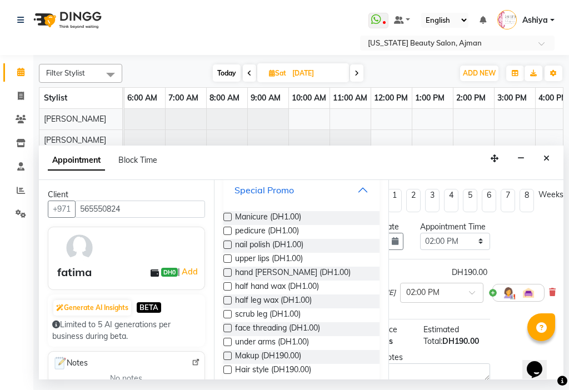
scroll to position [649, 0]
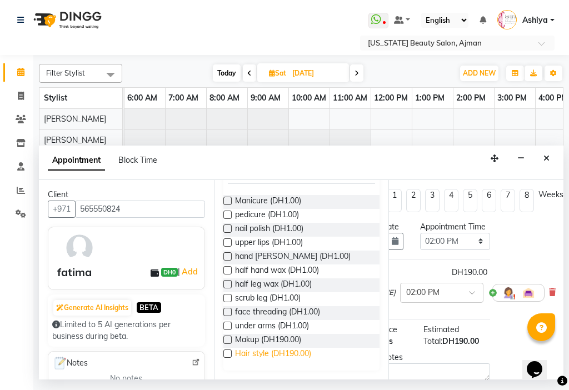
click at [275, 356] on span "Hair style (DH190.00)" at bounding box center [273, 355] width 76 height 14
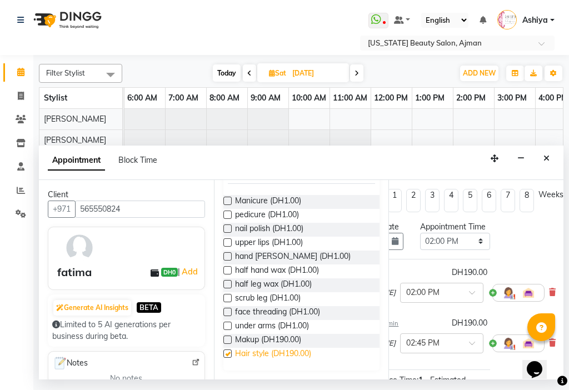
checkbox input "false"
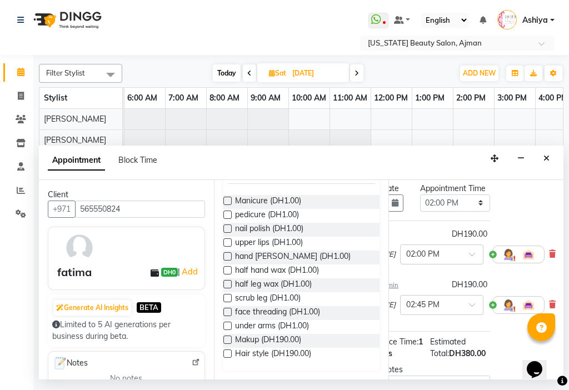
scroll to position [0, 75]
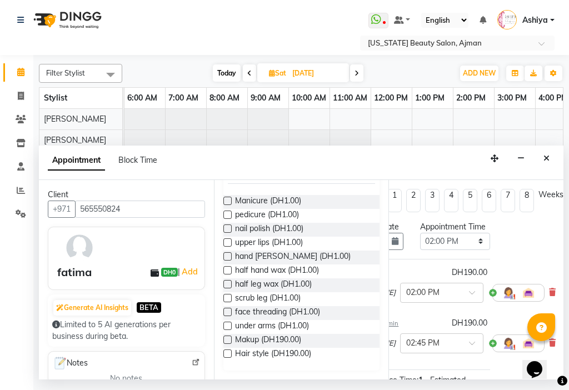
click at [407, 198] on li "2" at bounding box center [414, 200] width 14 height 23
type input "[DATE]"
select select "840"
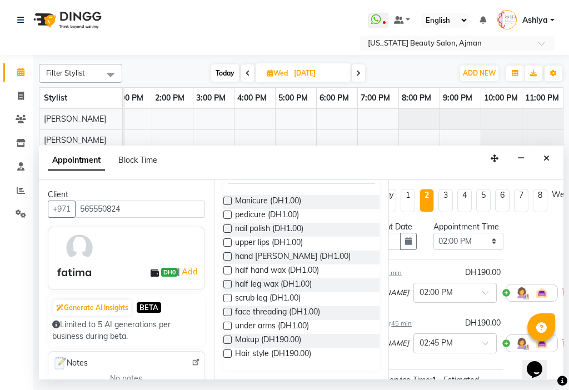
scroll to position [0, 0]
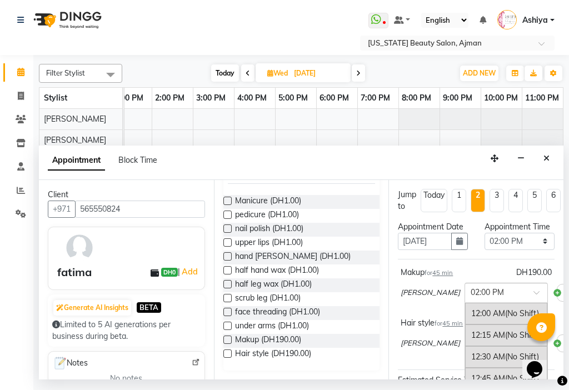
click at [471, 298] on input "text" at bounding box center [495, 292] width 49 height 12
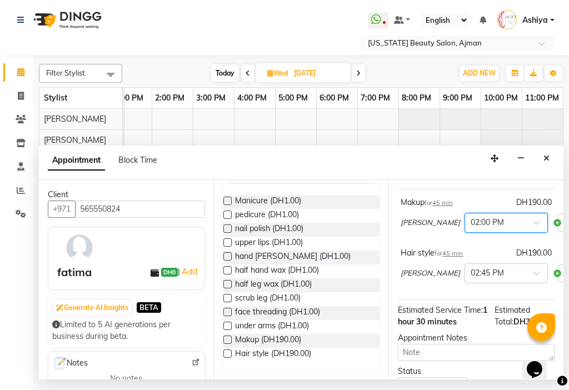
scroll to position [75, 0]
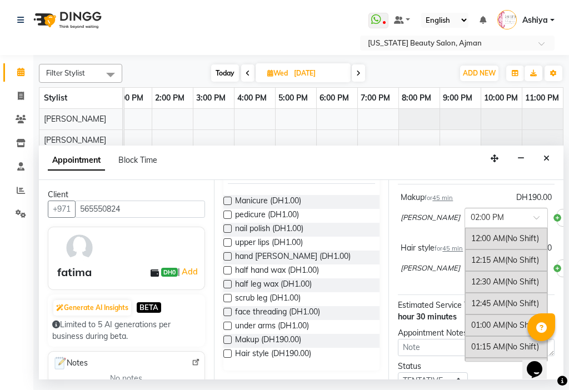
click at [471, 223] on input "text" at bounding box center [495, 217] width 49 height 12
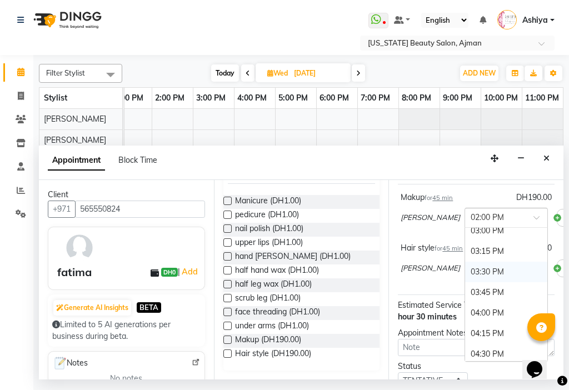
scroll to position [1317, 0]
click at [477, 302] on div "04:00 PM" at bounding box center [506, 291] width 82 height 21
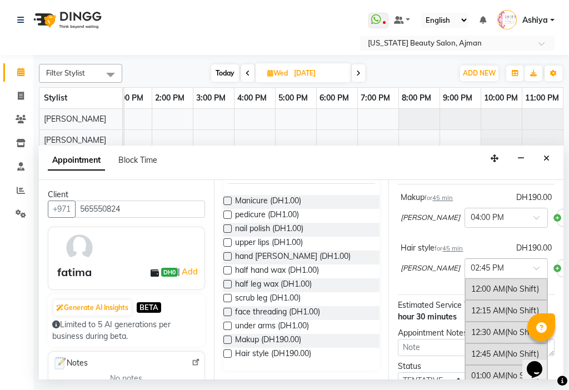
click at [471, 274] on div "× 02:45 PM" at bounding box center [487, 268] width 33 height 12
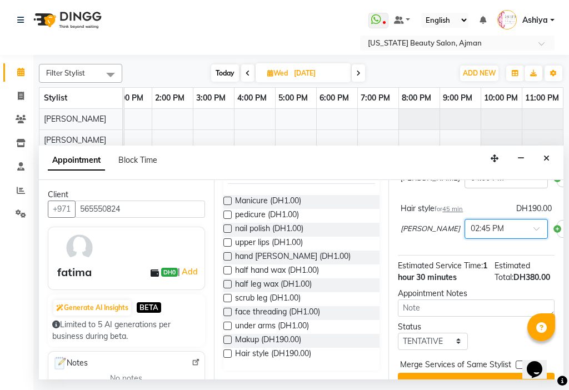
scroll to position [132, 0]
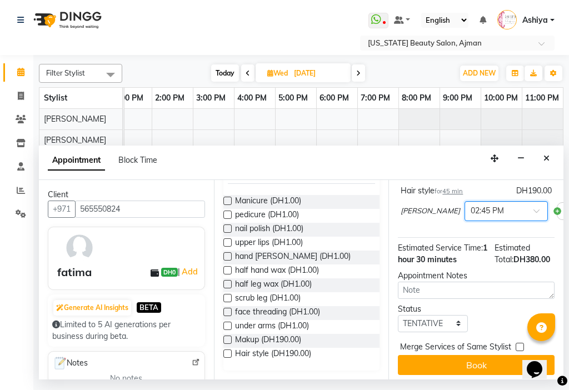
click at [534, 220] on span at bounding box center [541, 215] width 14 height 12
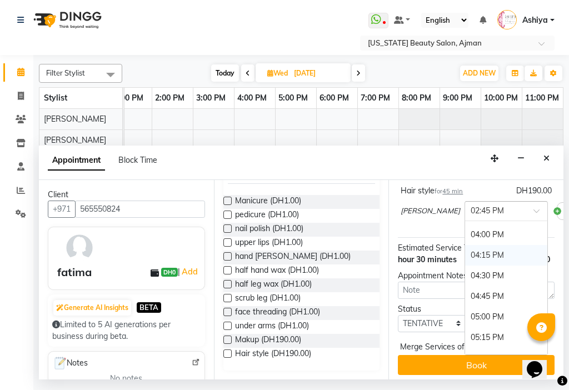
scroll to position [1379, 0]
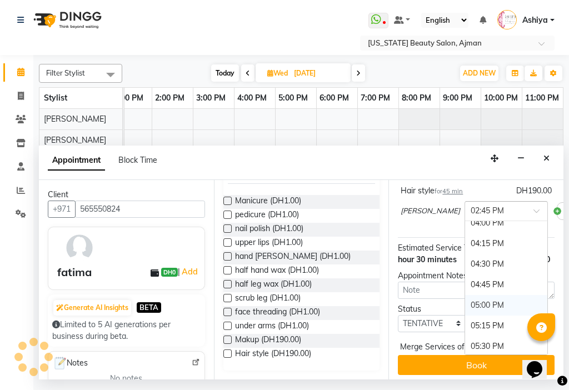
click at [466, 316] on div "05:00 PM" at bounding box center [506, 305] width 82 height 21
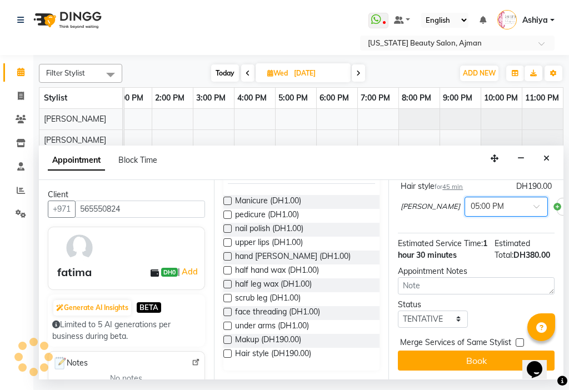
scroll to position [169, 0]
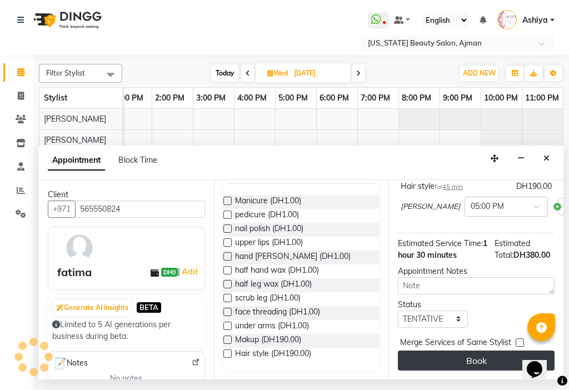
click at [475, 355] on button "Book" at bounding box center [476, 361] width 157 height 20
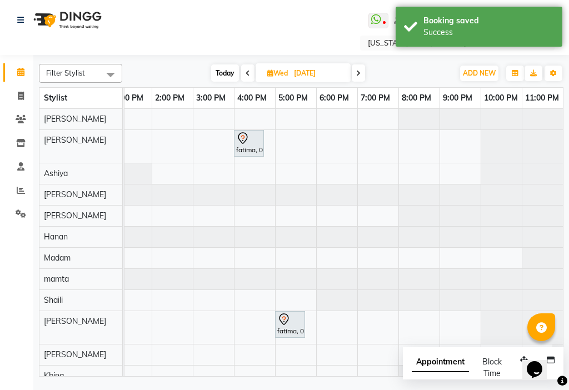
click at [240, 155] on link "fatima, 04:00 PM-04:45 PM, [GEOGRAPHIC_DATA]" at bounding box center [249, 143] width 30 height 27
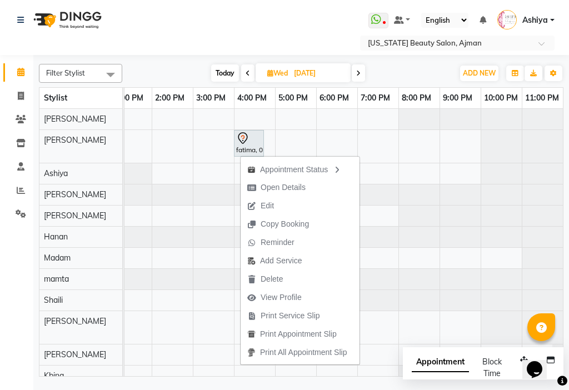
click at [286, 73] on span "Wed" at bounding box center [278, 73] width 26 height 8
select select "9"
select select "2025"
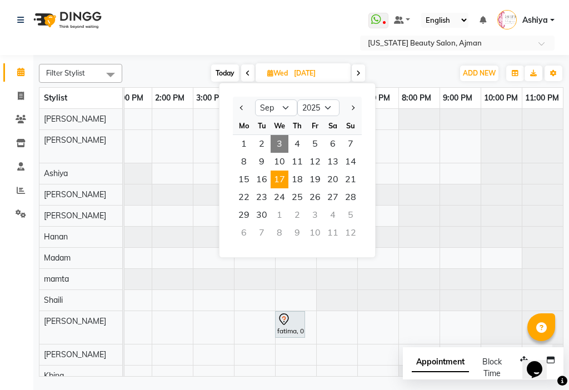
click at [271, 146] on span "3" at bounding box center [280, 144] width 18 height 18
type input "[DATE]"
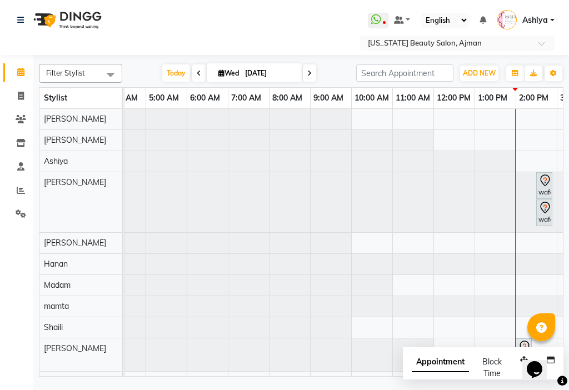
scroll to position [0, 181]
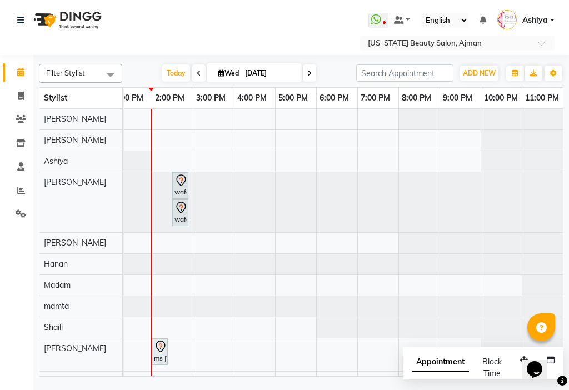
click at [153, 356] on div "ms [PERSON_NAME] fm, TK01, 02:00 PM-02:10 PM, [PERSON_NAME]" at bounding box center [160, 351] width 14 height 23
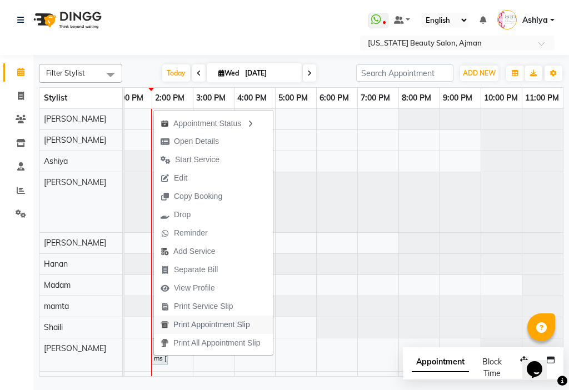
click at [185, 325] on span "Print Appointment Slip" at bounding box center [212, 325] width 77 height 12
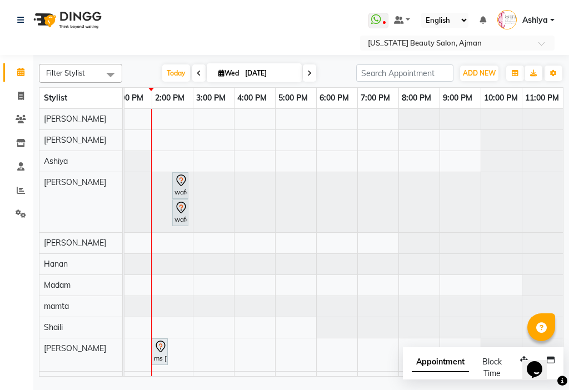
click at [275, 77] on input "[DATE]" at bounding box center [270, 73] width 56 height 17
select select "9"
select select "2025"
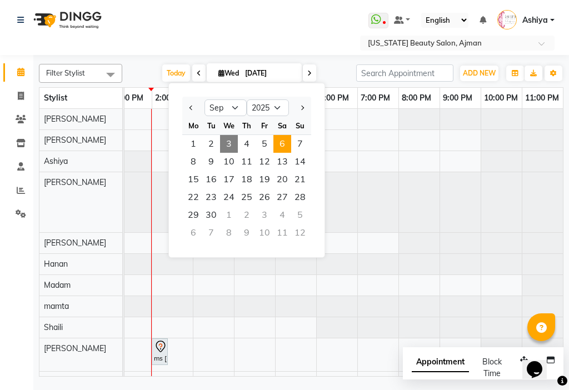
click at [283, 145] on span "6" at bounding box center [283, 144] width 18 height 18
type input "[DATE]"
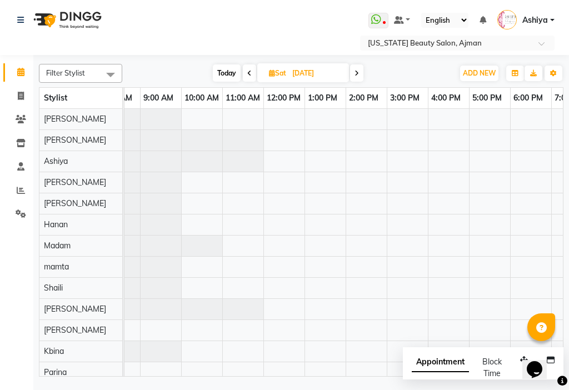
click at [438, 375] on div "Appointment" at bounding box center [440, 367] width 57 height 23
click at [440, 360] on span "Appointment" at bounding box center [440, 363] width 57 height 20
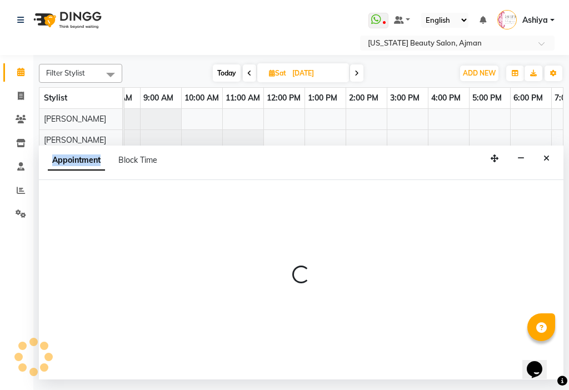
select select "tentative"
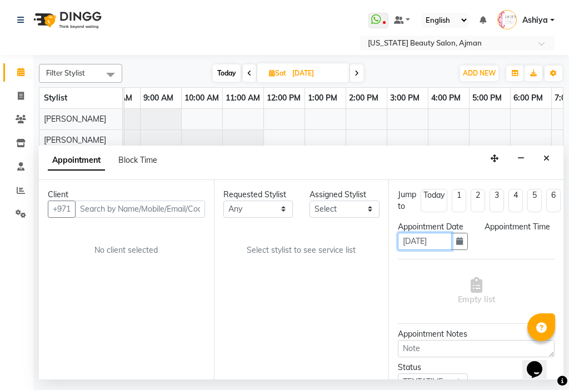
click at [413, 250] on input "[DATE]" at bounding box center [425, 241] width 54 height 17
click at [542, 156] on button "Close" at bounding box center [547, 158] width 16 height 17
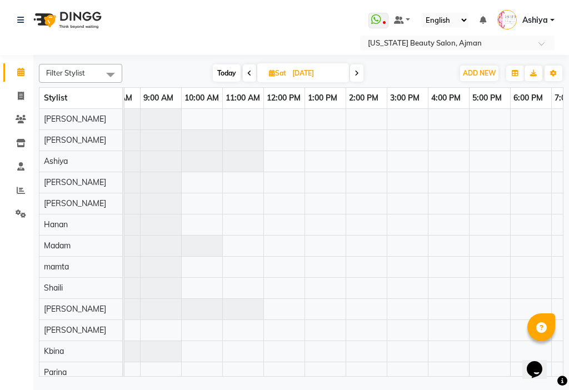
click at [295, 72] on input "[DATE]" at bounding box center [317, 73] width 56 height 17
select select "9"
select select "2025"
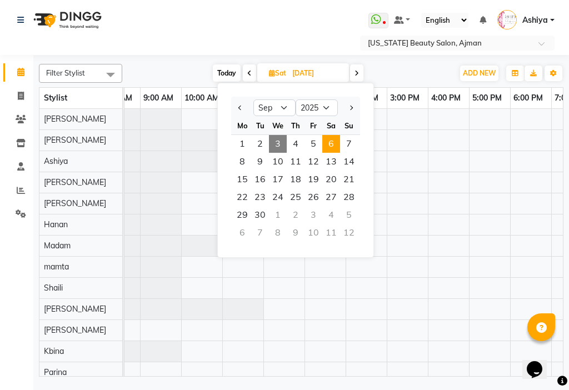
click at [280, 145] on span "3" at bounding box center [278, 144] width 18 height 18
type input "[DATE]"
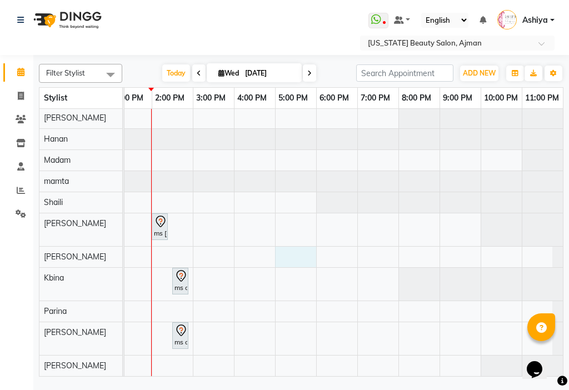
select select "89320"
select select "1020"
select select "tentative"
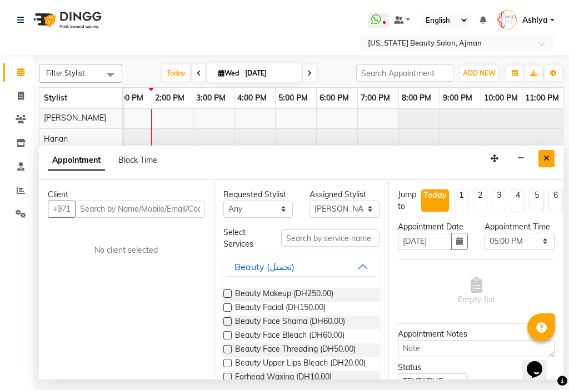
click at [547, 158] on icon "Close" at bounding box center [547, 159] width 6 height 8
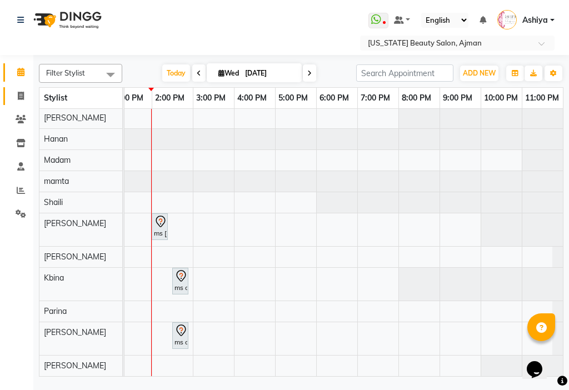
click at [21, 96] on icon at bounding box center [21, 96] width 6 height 8
select select "service"
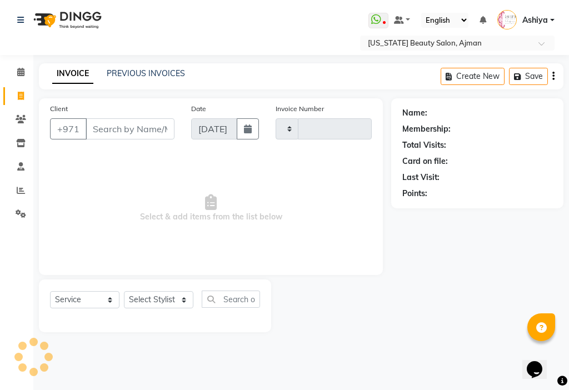
type input "3024"
select select "637"
click at [17, 76] on icon at bounding box center [20, 72] width 7 height 8
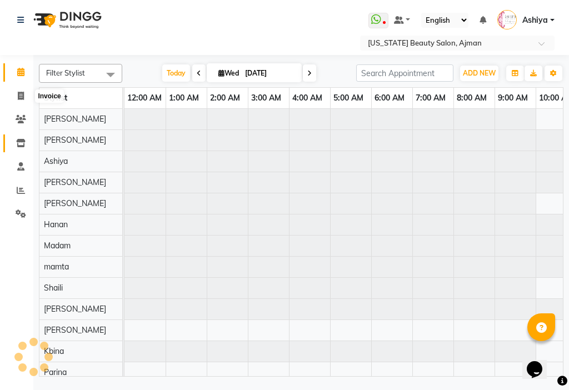
scroll to position [0, 549]
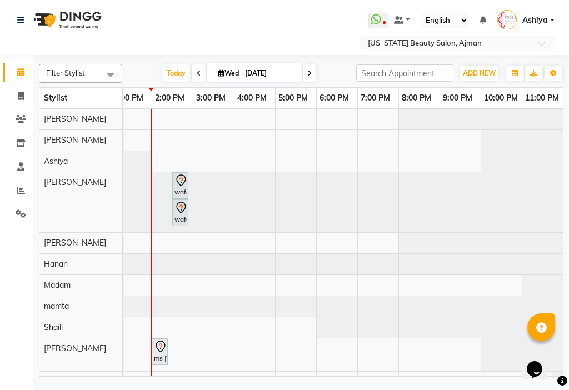
click at [343, 252] on div "wafa, TK02, 02:30 PM-02:35 PM, NAIL POLISH wafa, TK02, 02:30 PM-02:35 PM, NAIL …" at bounding box center [70, 305] width 988 height 393
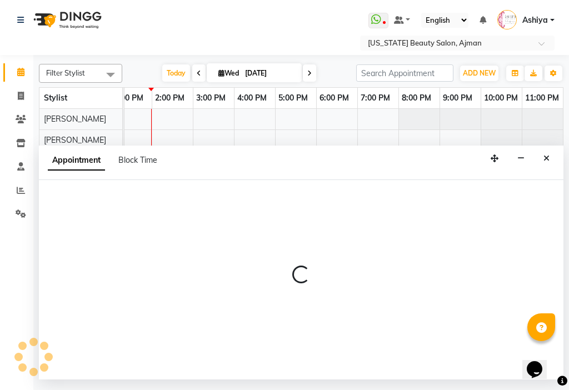
click at [343, 252] on div at bounding box center [301, 280] width 525 height 200
select select "33876"
select select "1080"
select select "tentative"
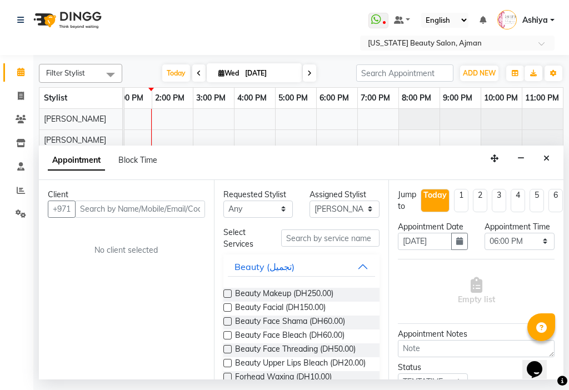
click at [152, 210] on input "text" at bounding box center [140, 209] width 130 height 17
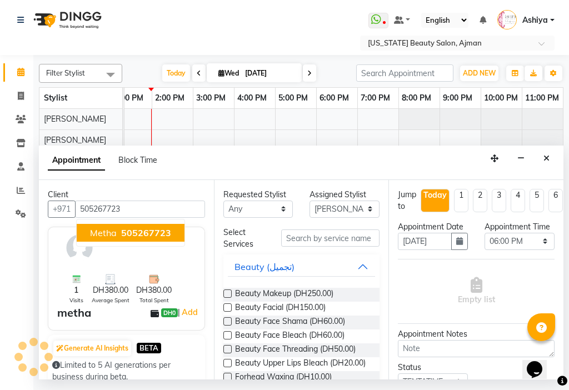
click at [161, 239] on button "metha 505267723" at bounding box center [131, 233] width 108 height 18
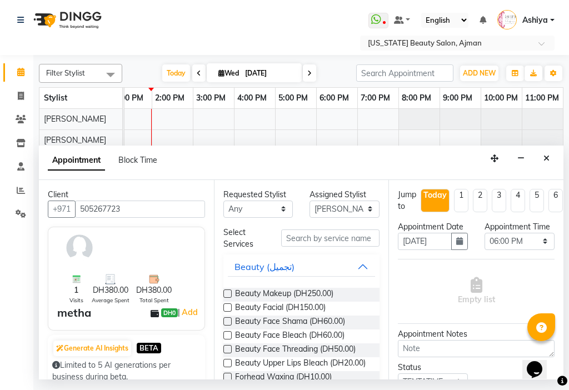
type input "505267723"
click at [315, 212] on select "Select [PERSON_NAME] [PERSON_NAME] [PERSON_NAME] [PERSON_NAME] [PERSON_NAME] ma…" at bounding box center [345, 209] width 70 height 17
select select "68424"
click at [310, 201] on select "Select [PERSON_NAME] [PERSON_NAME] [PERSON_NAME] [PERSON_NAME] [PERSON_NAME] ma…" at bounding box center [345, 209] width 70 height 17
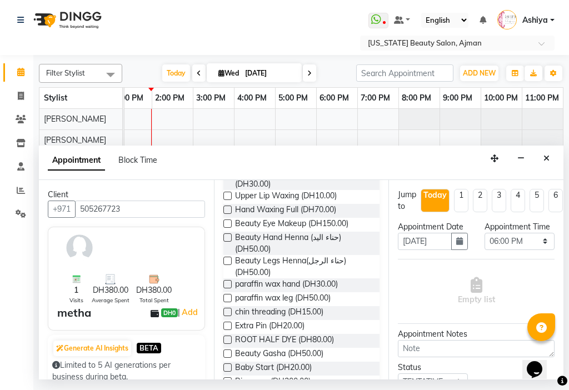
scroll to position [464, 0]
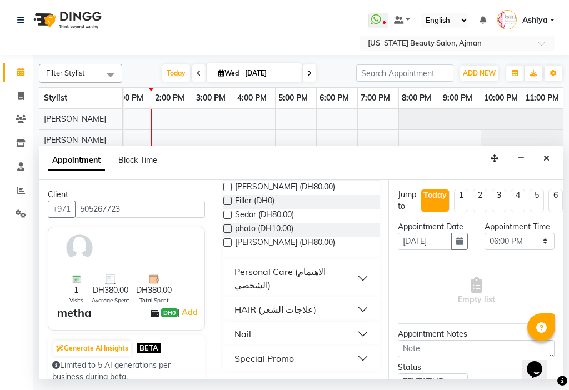
click at [330, 368] on button "Special Promo" at bounding box center [302, 359] width 148 height 20
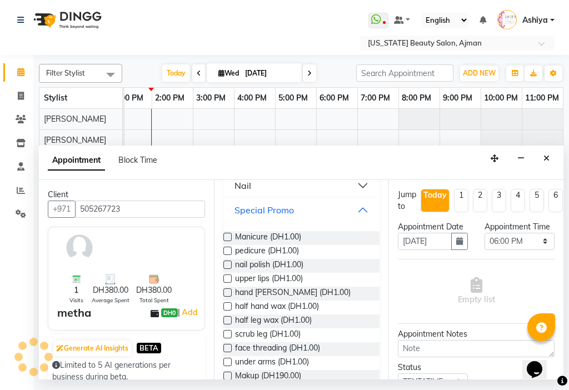
scroll to position [649, 0]
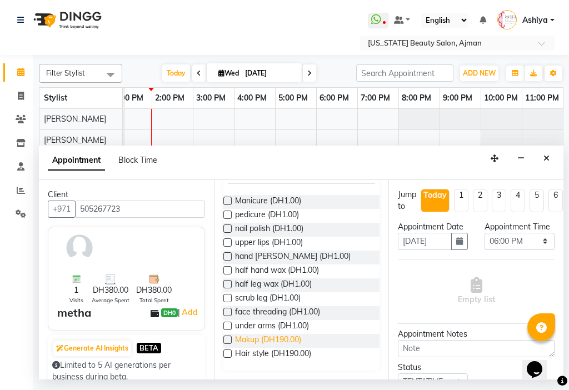
click at [301, 344] on span "Makup (DH190.00)" at bounding box center [268, 341] width 66 height 14
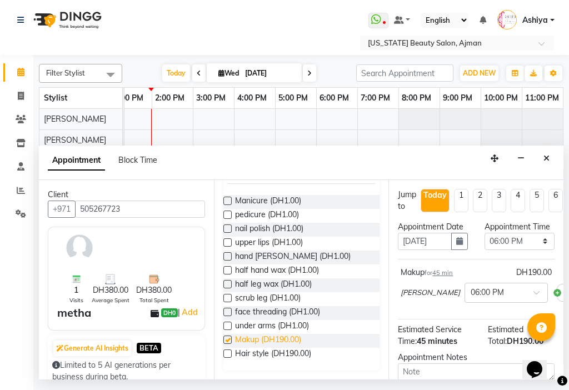
checkbox input "false"
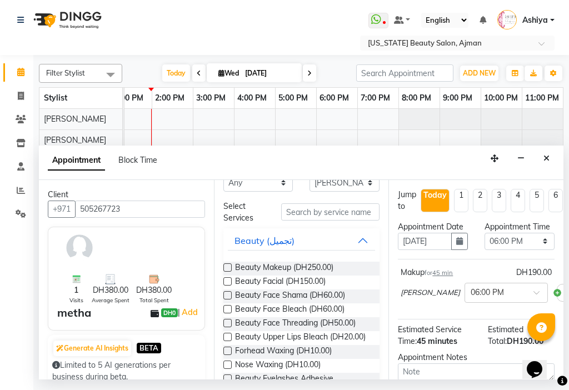
scroll to position [0, 0]
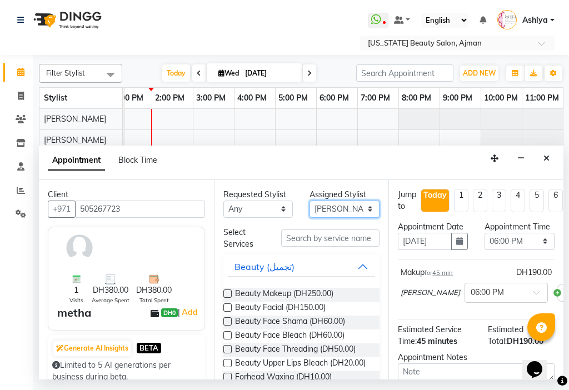
click at [316, 207] on select "Select [PERSON_NAME] [PERSON_NAME] [PERSON_NAME] [PERSON_NAME] [PERSON_NAME] ma…" at bounding box center [345, 209] width 70 height 17
select select "69766"
click at [310, 201] on select "Select [PERSON_NAME] [PERSON_NAME] [PERSON_NAME] [PERSON_NAME] [PERSON_NAME] ma…" at bounding box center [345, 209] width 70 height 17
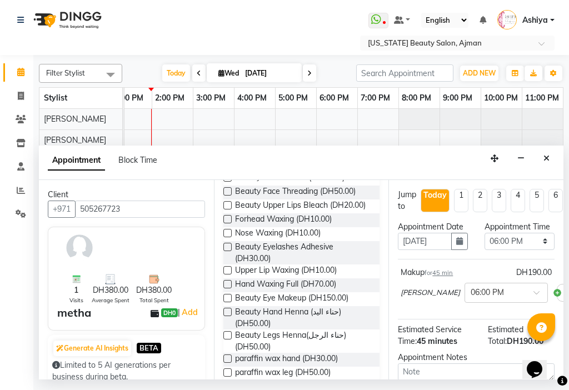
scroll to position [464, 0]
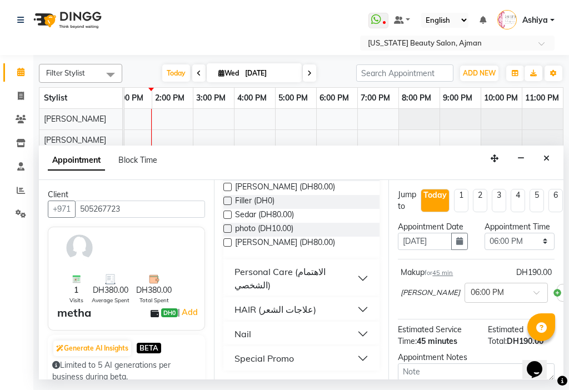
click at [319, 359] on button "Special Promo" at bounding box center [302, 359] width 148 height 20
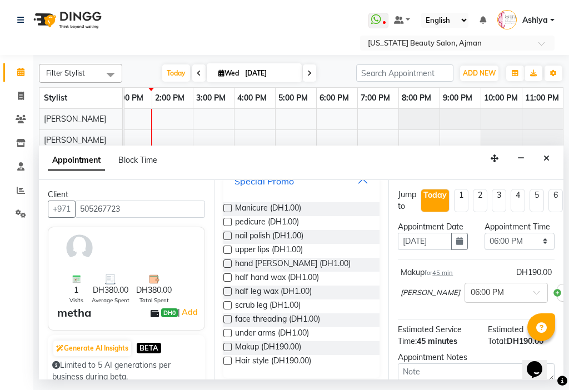
scroll to position [649, 0]
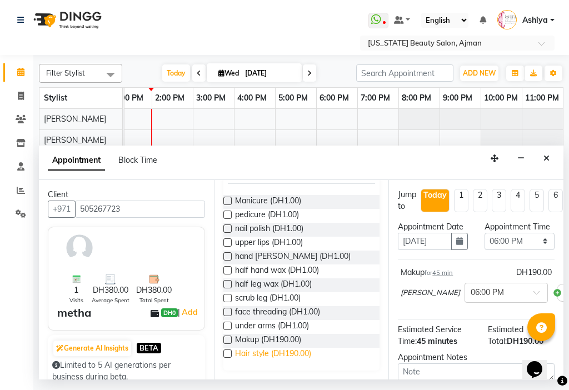
click at [309, 351] on span "Hair style (DH190.00)" at bounding box center [273, 355] width 76 height 14
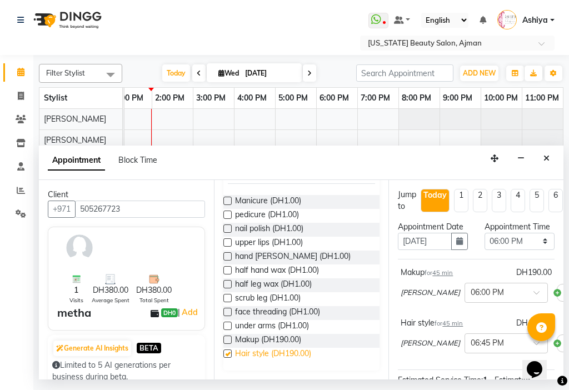
checkbox input "false"
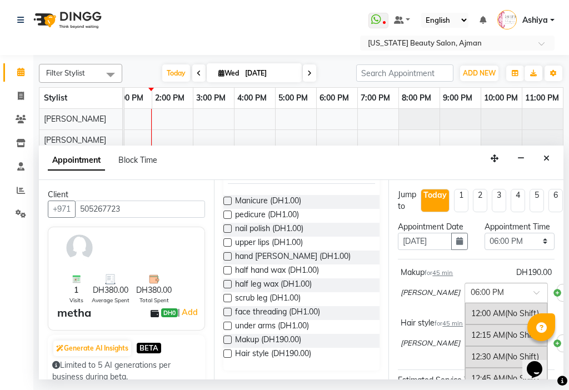
click at [471, 298] on input "text" at bounding box center [495, 292] width 49 height 12
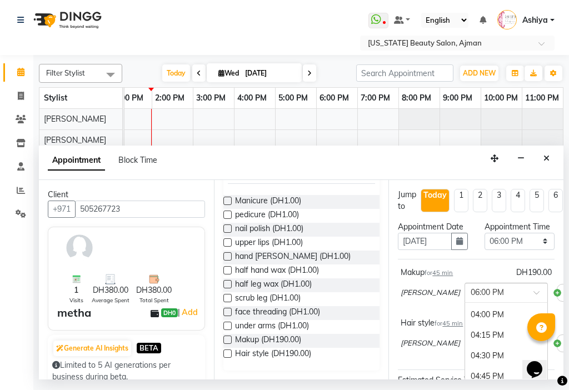
scroll to position [1357, 0]
click at [493, 333] on div "04:00 PM" at bounding box center [506, 326] width 82 height 21
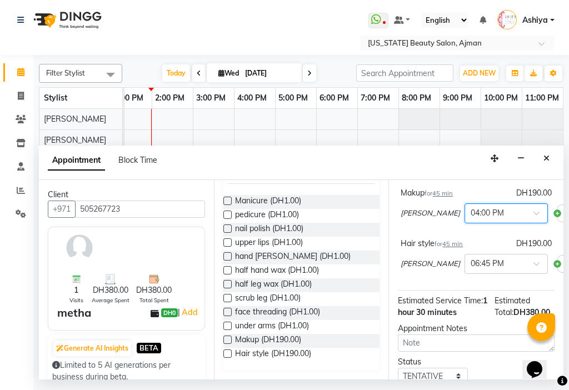
scroll to position [81, 0]
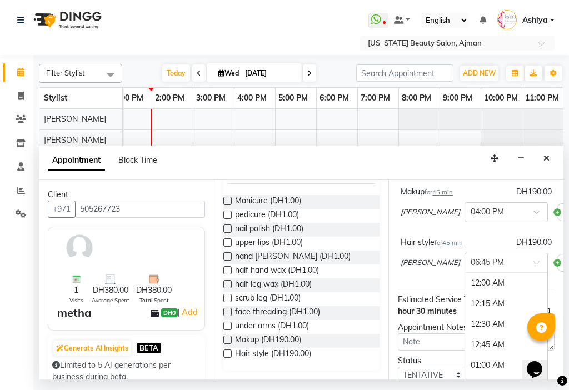
click at [471, 268] on input "text" at bounding box center [495, 262] width 49 height 12
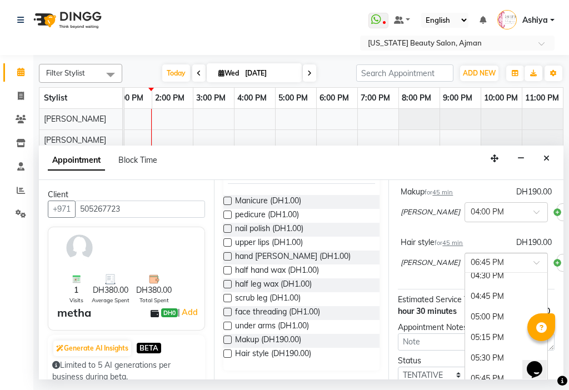
scroll to position [1343, 0]
click at [474, 350] on div "05:00 PM" at bounding box center [506, 339] width 82 height 21
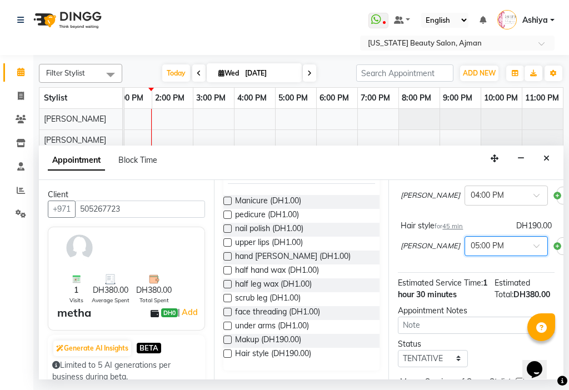
scroll to position [169, 0]
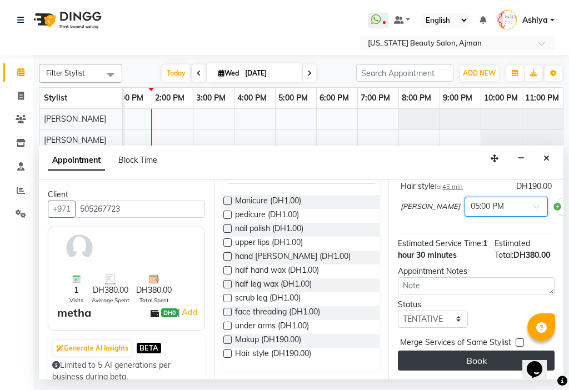
click at [446, 351] on button "Book" at bounding box center [476, 361] width 157 height 20
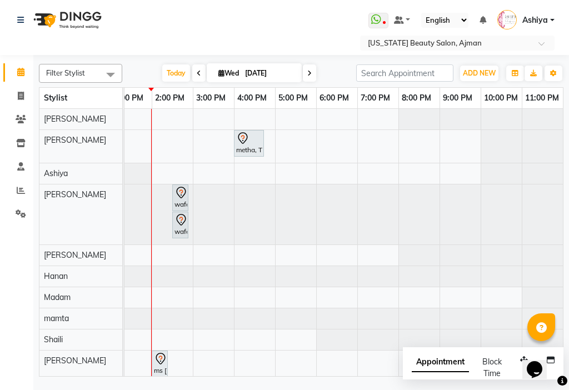
click at [250, 150] on div "metha, TK03, 04:00 PM-04:45 PM, [GEOGRAPHIC_DATA]" at bounding box center [249, 143] width 28 height 23
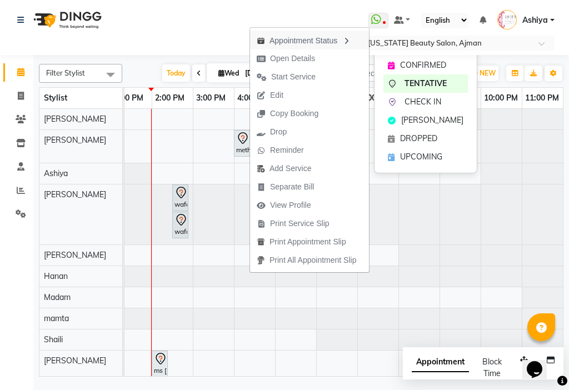
click at [275, 37] on div "Appointment Status" at bounding box center [309, 40] width 119 height 19
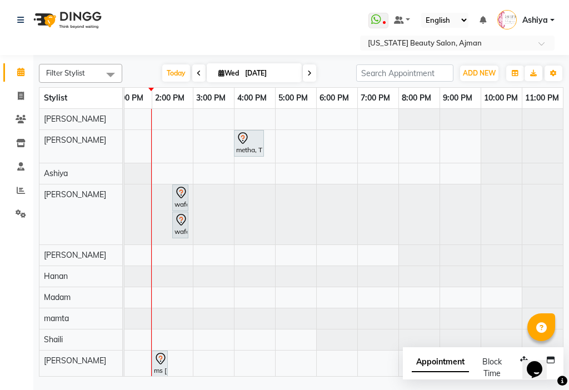
click at [244, 166] on td at bounding box center [254, 317] width 41 height 417
click at [253, 150] on div "metha, TK03, 04:00 PM-04:45 PM, [GEOGRAPHIC_DATA]" at bounding box center [249, 143] width 28 height 23
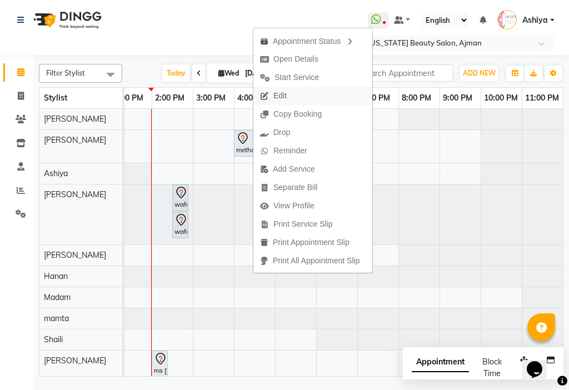
click at [277, 91] on span "Edit" at bounding box center [280, 96] width 13 height 12
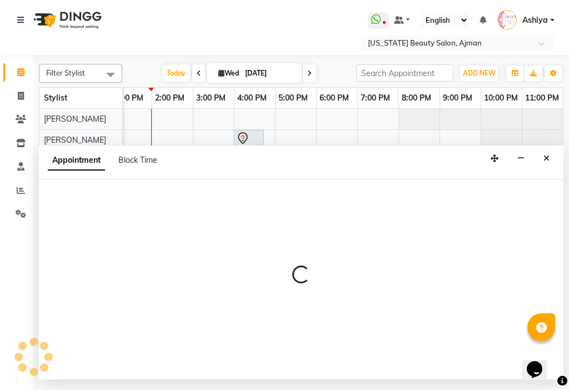
select select "tentative"
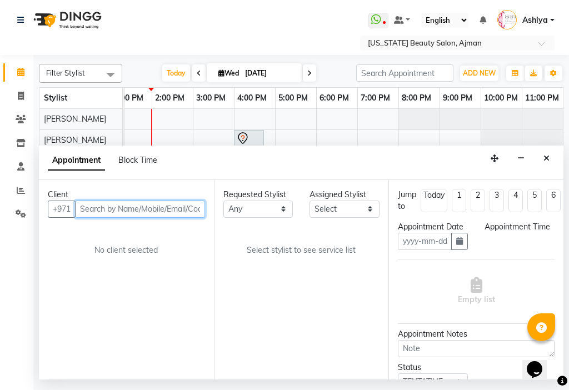
type input "[DATE]"
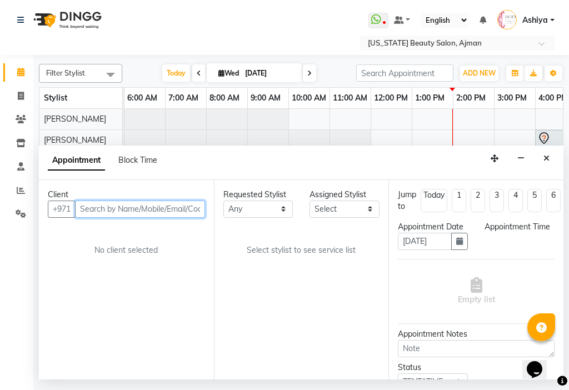
select select "960"
select select "69766"
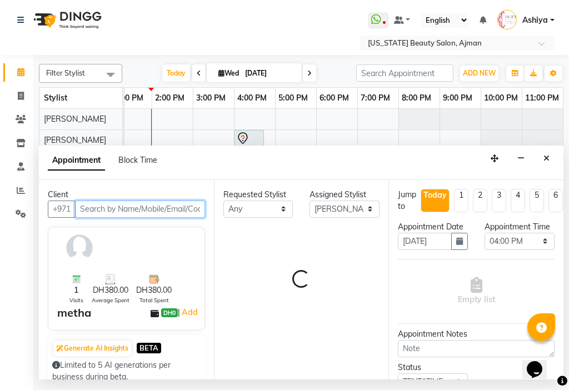
select select "671"
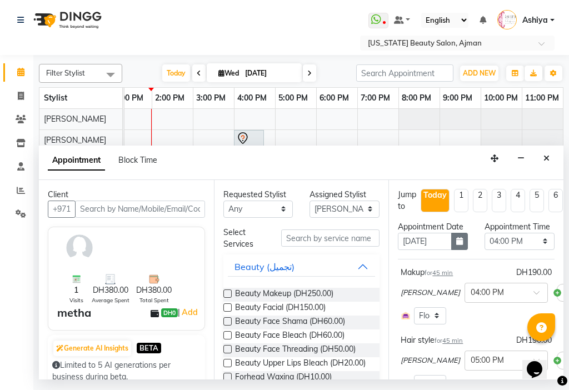
click at [454, 250] on button "button" at bounding box center [460, 241] width 17 height 17
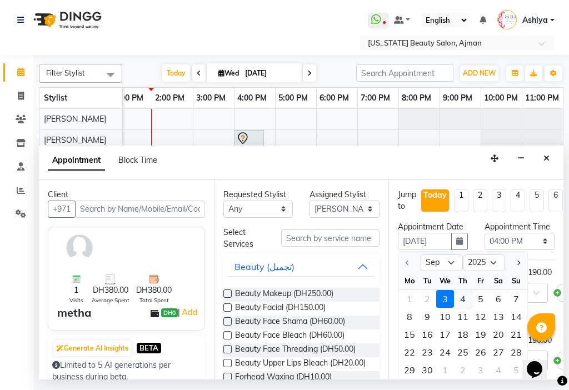
click at [464, 308] on div "4" at bounding box center [463, 299] width 18 height 18
type input "[DATE]"
select select "960"
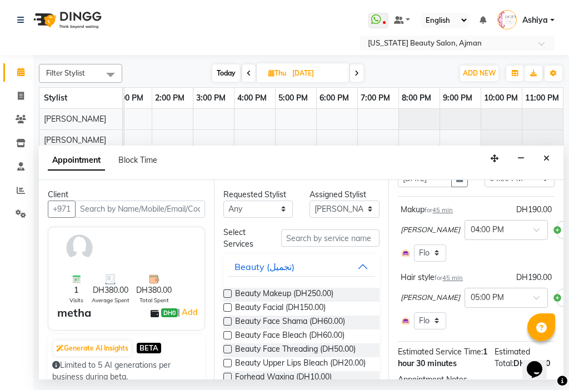
scroll to position [189, 0]
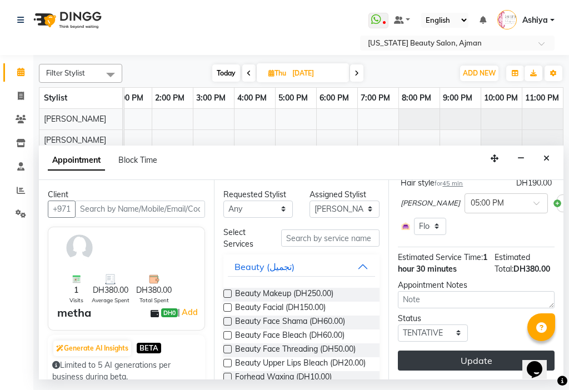
click at [501, 353] on button "Update" at bounding box center [476, 361] width 157 height 20
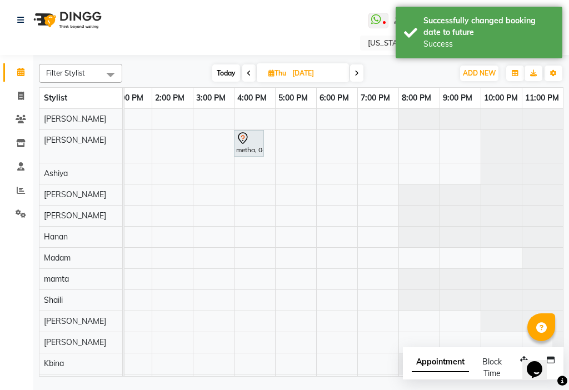
click at [246, 146] on div "metha, 04:00 PM-04:45 PM, [GEOGRAPHIC_DATA]" at bounding box center [249, 143] width 28 height 23
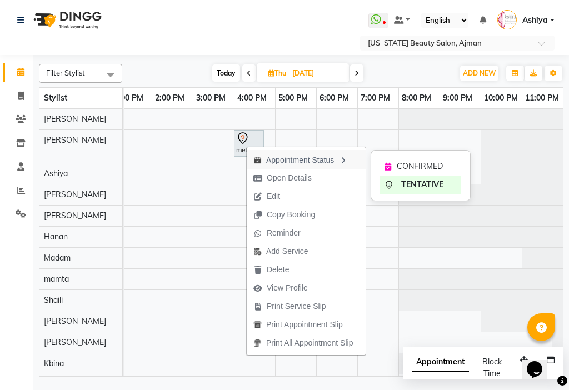
click at [290, 166] on div "Appointment Status" at bounding box center [306, 159] width 119 height 19
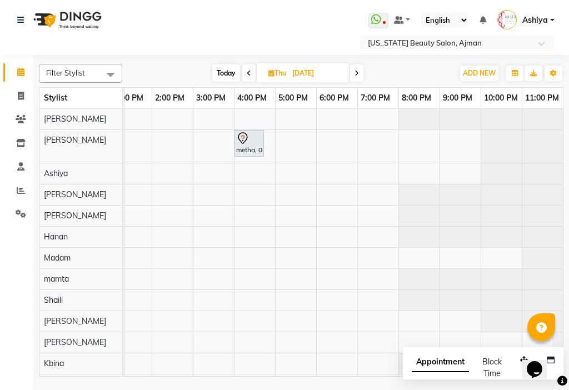
click at [259, 150] on div "metha, 04:00 PM-04:45 PM, [GEOGRAPHIC_DATA]" at bounding box center [249, 143] width 28 height 23
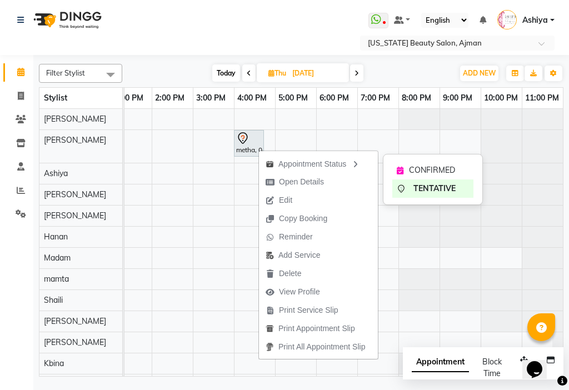
click at [407, 174] on div "CONFIRMED" at bounding box center [433, 170] width 81 height 18
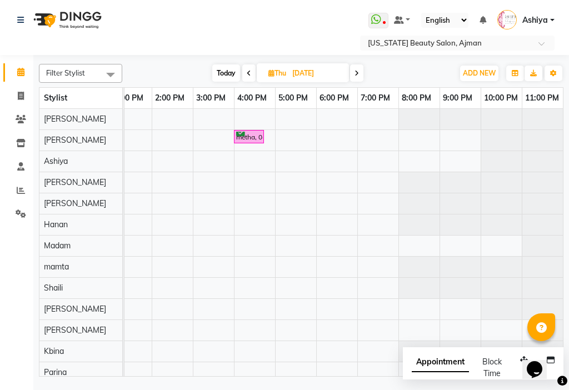
click at [252, 141] on div "metha, 04:00 PM-04:45 PM, [GEOGRAPHIC_DATA]" at bounding box center [249, 137] width 28 height 11
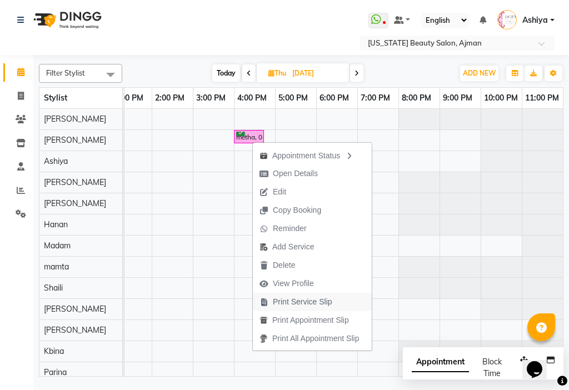
click at [321, 303] on span "Print Service Slip" at bounding box center [303, 302] width 60 height 12
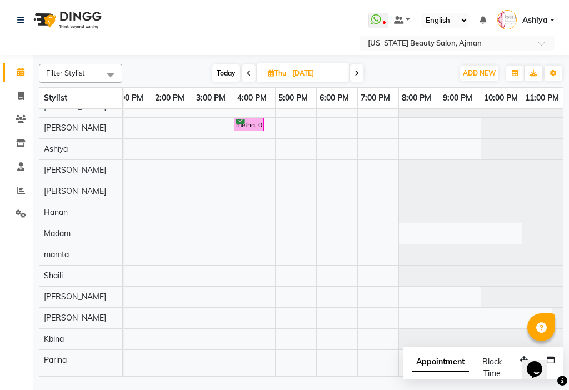
scroll to position [57, 0]
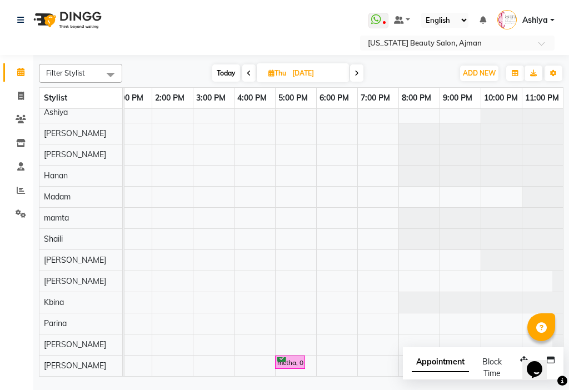
click at [299, 358] on div "metha, 05:00 PM-05:45 PM, Hair style" at bounding box center [290, 363] width 28 height 11
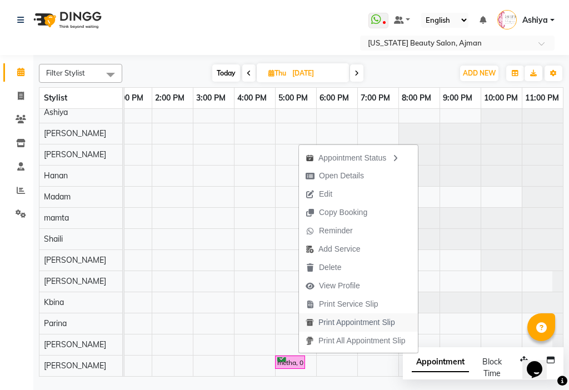
click at [331, 328] on span "Print Appointment Slip" at bounding box center [357, 323] width 77 height 12
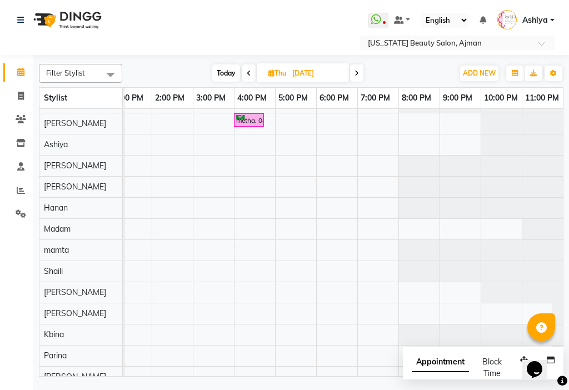
scroll to position [0, 0]
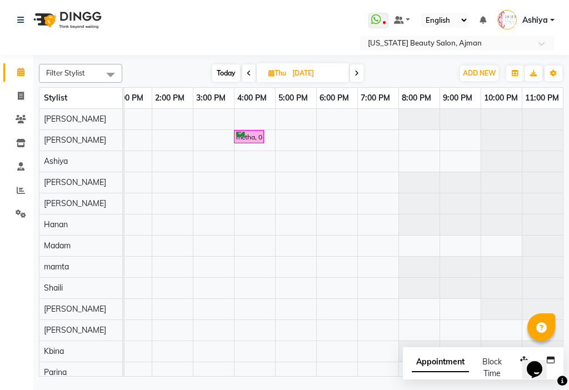
click at [246, 82] on div "Filter Stylist Select All [PERSON_NAME] [PERSON_NAME] [PERSON_NAME] kumari [PER…" at bounding box center [301, 73] width 525 height 19
click at [247, 77] on span at bounding box center [248, 73] width 13 height 17
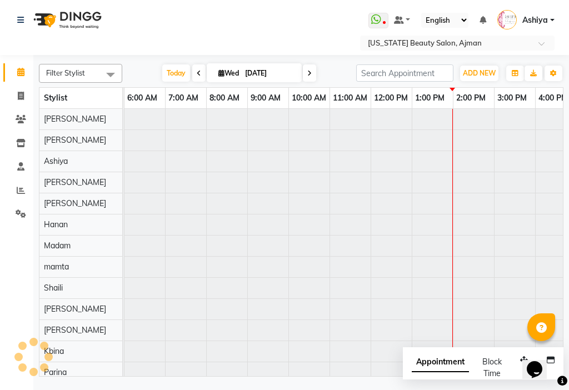
scroll to position [0, 549]
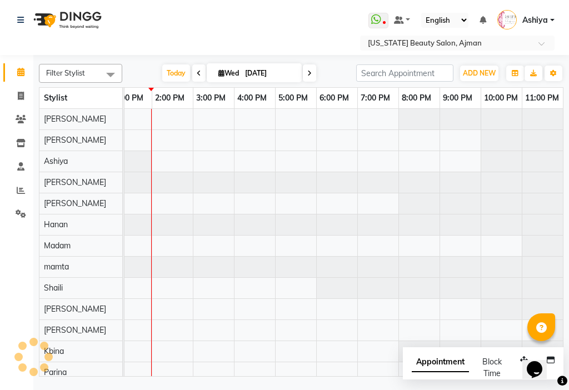
click at [308, 73] on icon at bounding box center [310, 73] width 4 height 7
type input "[DATE]"
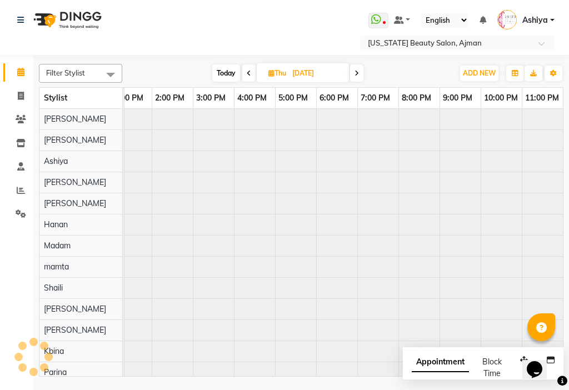
click at [308, 73] on input "[DATE]" at bounding box center [317, 73] width 56 height 17
select select "9"
select select "2025"
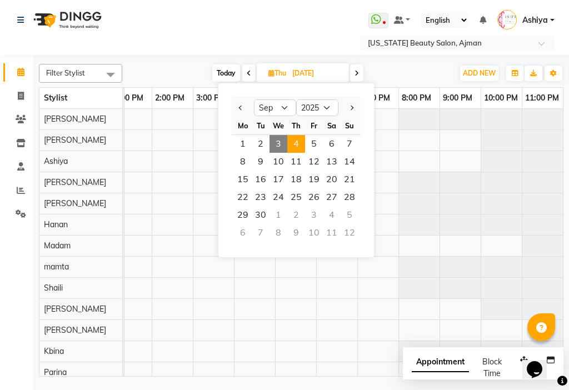
click at [356, 75] on icon at bounding box center [357, 73] width 4 height 7
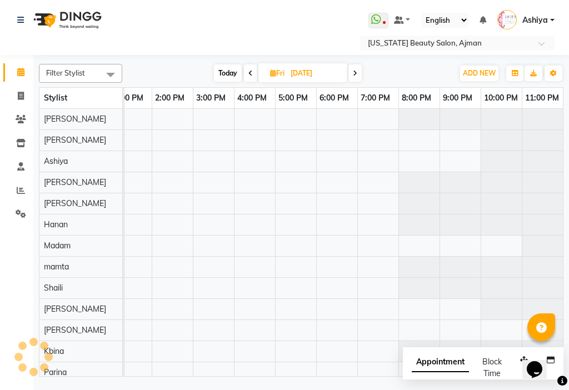
click at [356, 75] on icon at bounding box center [355, 73] width 4 height 7
type input "[DATE]"
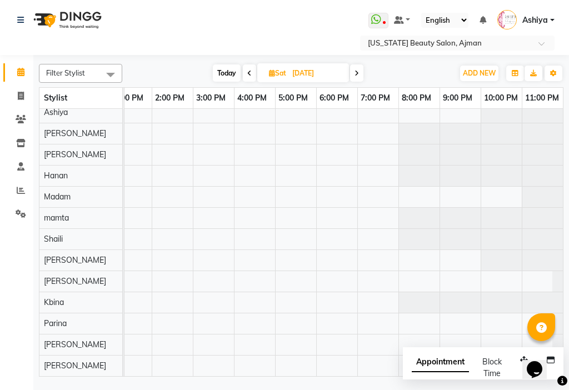
scroll to position [0, 490]
click at [22, 94] on icon at bounding box center [21, 96] width 6 height 8
select select "service"
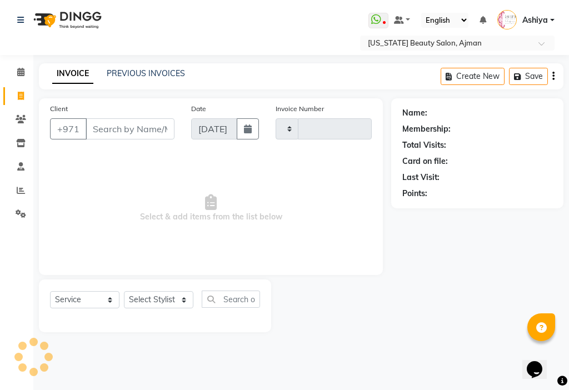
type input "3024"
select select "637"
click at [21, 70] on icon at bounding box center [20, 72] width 7 height 8
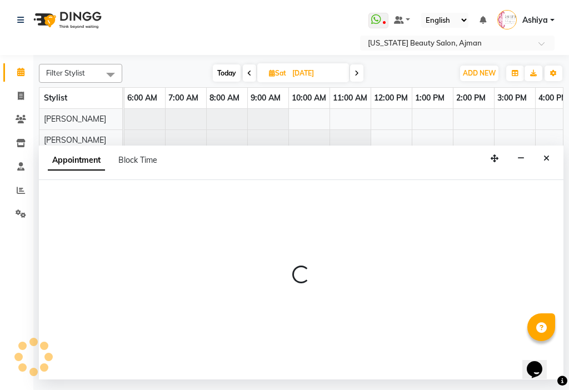
click at [248, 166] on div "Appointment Block Time" at bounding box center [301, 163] width 525 height 34
select select "17757"
select select "540"
select select "tentative"
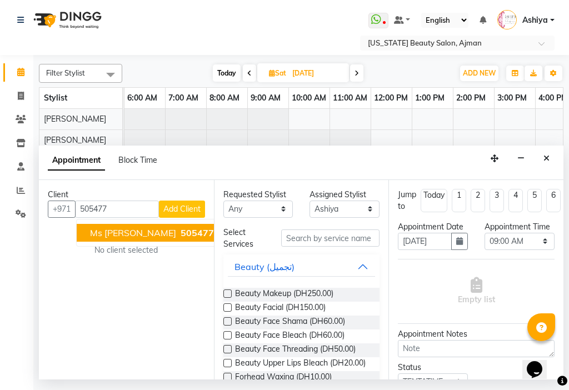
click at [181, 236] on span "505477" at bounding box center [197, 232] width 33 height 11
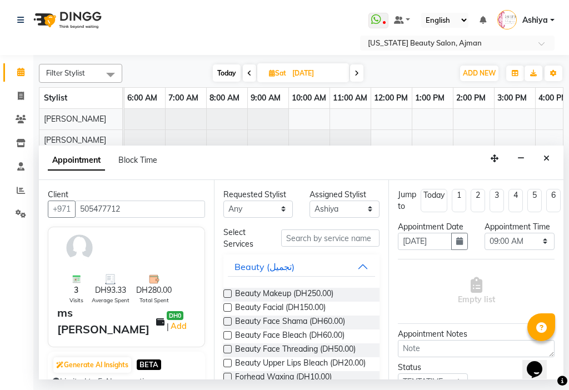
type input "505477712"
click at [316, 214] on select "Select [PERSON_NAME] [PERSON_NAME] [PERSON_NAME] [PERSON_NAME] [PERSON_NAME] ma…" at bounding box center [345, 209] width 70 height 17
select select "33912"
click at [310, 201] on select "Select [PERSON_NAME] [PERSON_NAME] [PERSON_NAME] [PERSON_NAME] [PERSON_NAME] ma…" at bounding box center [345, 209] width 70 height 17
click at [300, 236] on input "text" at bounding box center [330, 238] width 99 height 17
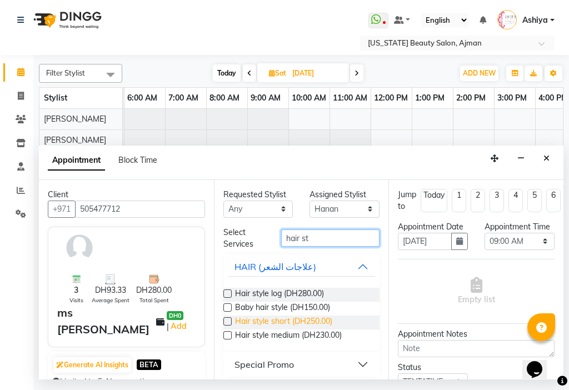
type input "hair st"
click at [295, 324] on span "Hair style short (DH250.00)" at bounding box center [283, 323] width 97 height 14
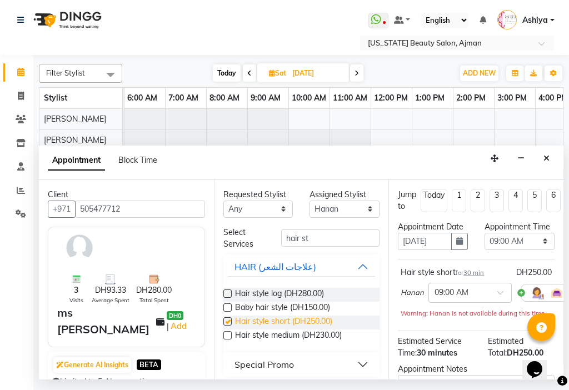
checkbox input "false"
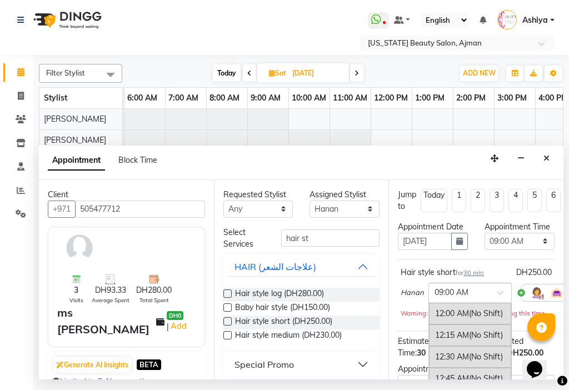
click at [444, 298] on input "text" at bounding box center [459, 292] width 49 height 12
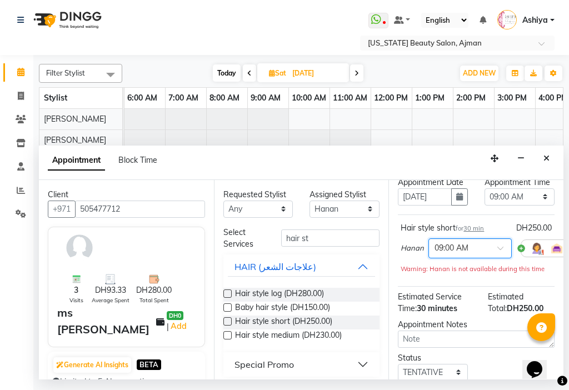
scroll to position [63, 0]
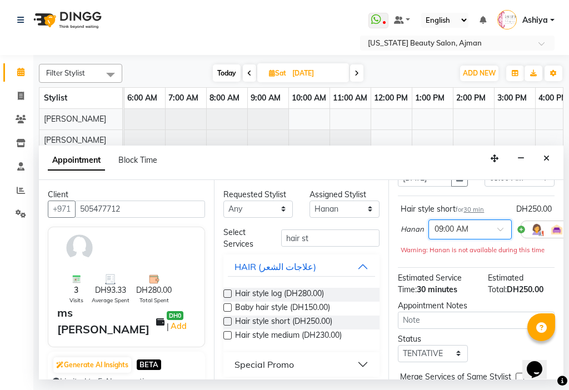
click at [457, 235] on input "text" at bounding box center [459, 229] width 49 height 12
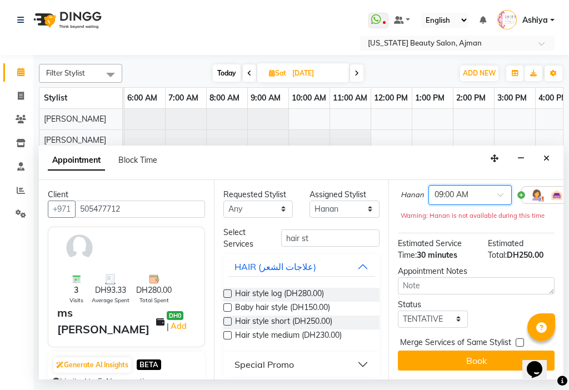
scroll to position [118, 0]
click at [456, 189] on input "text" at bounding box center [459, 195] width 49 height 12
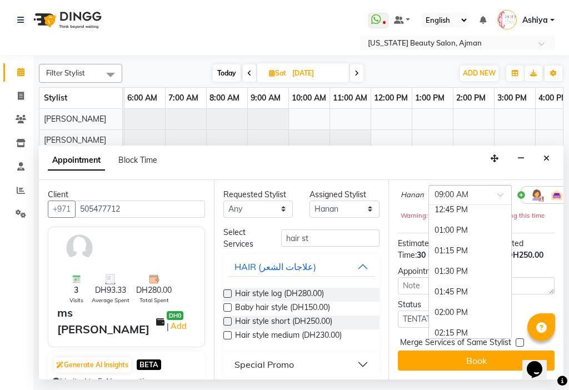
scroll to position [1105, 0]
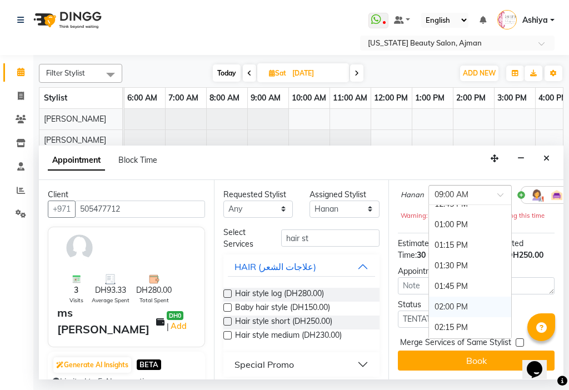
click at [473, 305] on div "02:00 PM" at bounding box center [470, 307] width 82 height 21
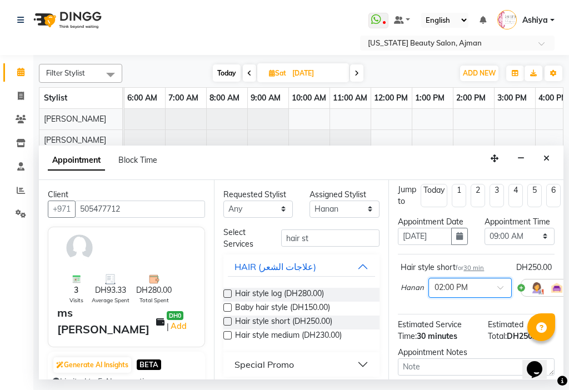
scroll to position [6, 0]
click at [504, 245] on select "Select 12:00 AM 12:15 AM 12:30 AM 12:45 AM 01:00 AM 01:15 AM 01:30 AM 01:45 AM …" at bounding box center [520, 235] width 70 height 17
click at [485, 239] on select "Select 12:00 AM 12:15 AM 12:30 AM 12:45 AM 01:00 AM 01:15 AM 01:30 AM 01:45 AM …" at bounding box center [520, 235] width 70 height 17
click at [496, 245] on select "Select 12:00 AM 12:15 AM 12:30 AM 12:45 AM 01:00 AM 01:15 AM 01:30 AM 01:45 AM …" at bounding box center [520, 235] width 70 height 17
click at [536, 245] on select "Select 12:00 AM 12:15 AM 12:30 AM 12:45 AM 01:00 AM 01:15 AM 01:30 AM 01:45 AM …" at bounding box center [520, 235] width 70 height 17
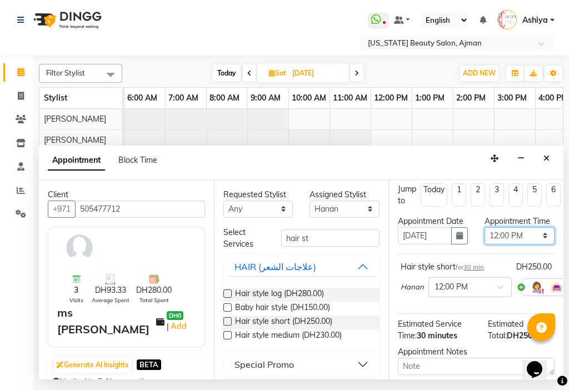
click at [537, 245] on select "Select 12:00 AM 12:15 AM 12:30 AM 12:45 AM 01:00 AM 01:15 AM 01:30 AM 01:45 AM …" at bounding box center [520, 235] width 70 height 17
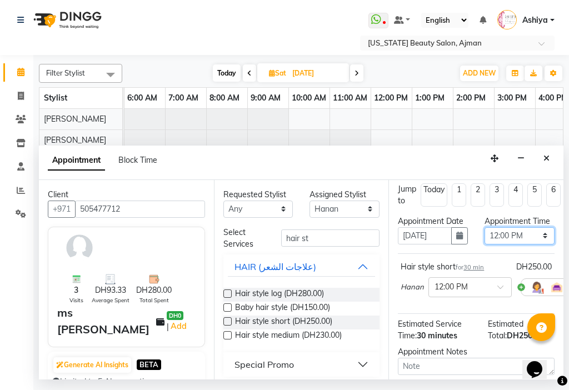
select select "840"
click at [485, 239] on select "Select 12:00 AM 12:15 AM 12:30 AM 12:45 AM 01:00 AM 01:15 AM 01:30 AM 01:45 AM …" at bounding box center [520, 235] width 70 height 17
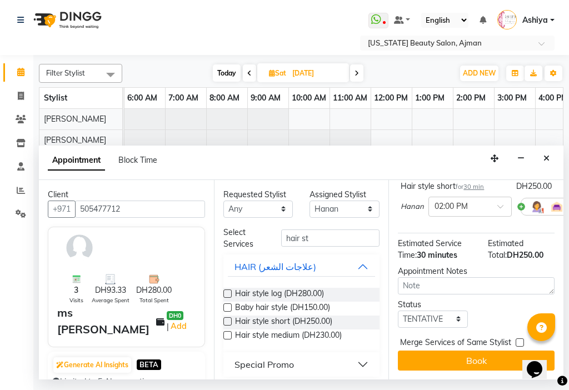
scroll to position [106, 0]
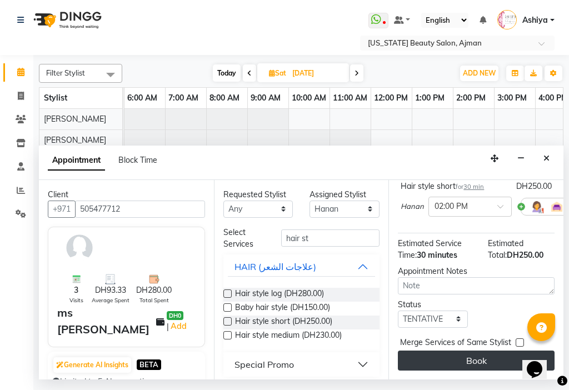
click at [468, 361] on button "Book" at bounding box center [476, 361] width 157 height 20
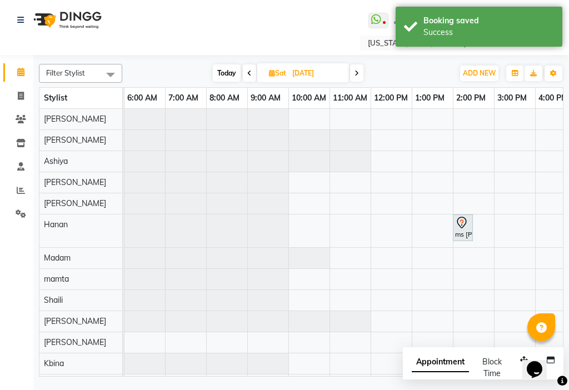
click at [467, 232] on div "ms [PERSON_NAME], 02:00 PM-02:30 PM, Hair style short" at bounding box center [463, 227] width 18 height 23
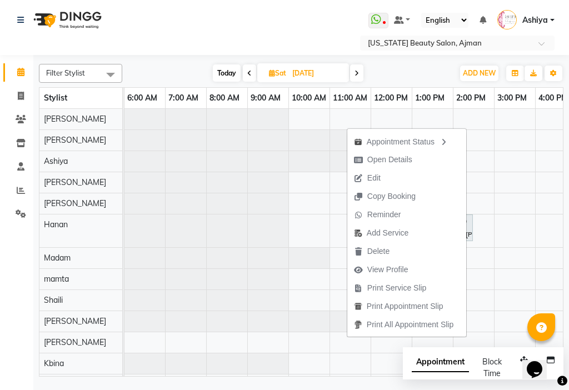
click at [359, 75] on icon at bounding box center [357, 73] width 4 height 7
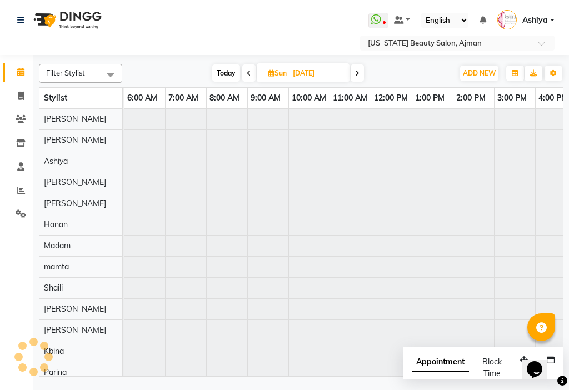
click at [249, 73] on icon at bounding box center [249, 73] width 4 height 7
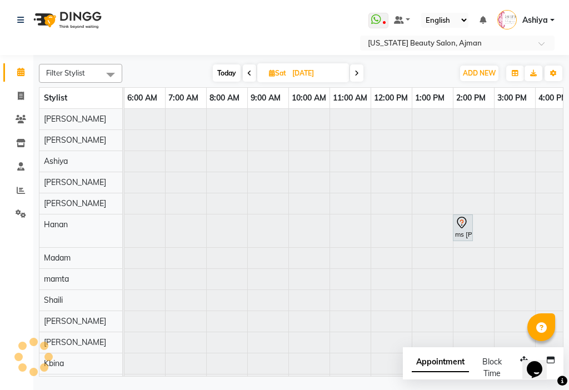
scroll to position [0, 557]
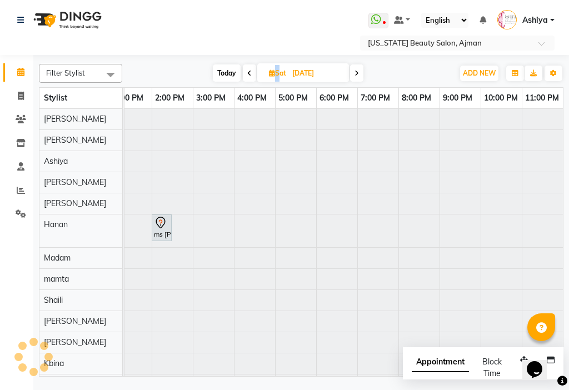
click at [248, 73] on icon at bounding box center [249, 73] width 4 height 7
type input "[DATE]"
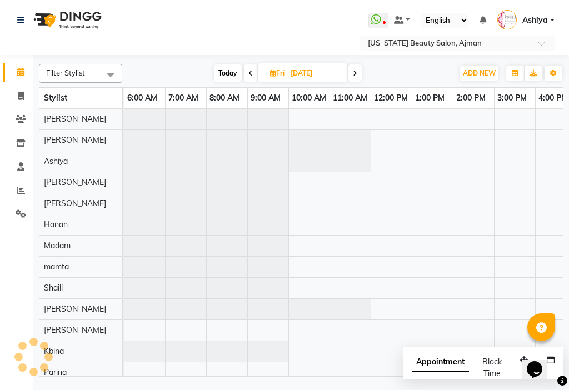
scroll to position [0, 549]
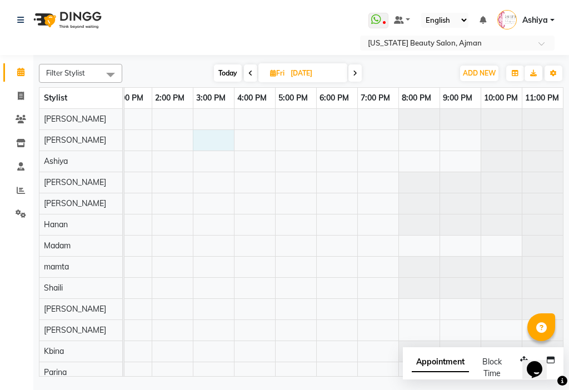
click at [220, 146] on div at bounding box center [70, 267] width 988 height 316
click at [403, 348] on div "Appointment Block Time" at bounding box center [483, 371] width 161 height 46
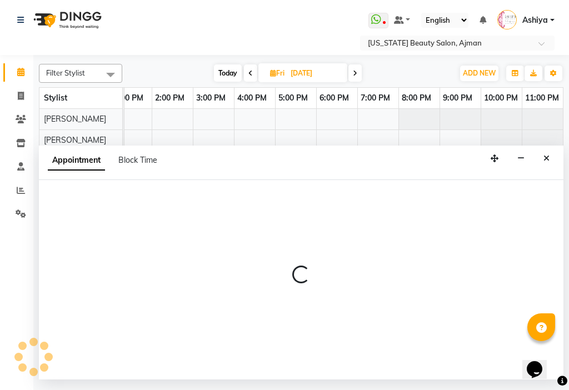
select select "68424"
select select "900"
select select "tentative"
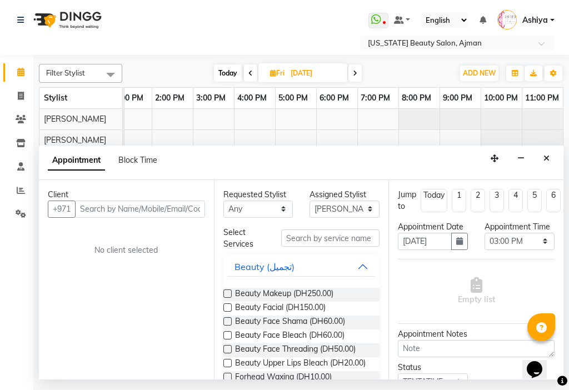
click at [133, 216] on input "text" at bounding box center [140, 209] width 130 height 17
type input "508075656"
click at [184, 215] on button "Add Client" at bounding box center [182, 209] width 46 height 17
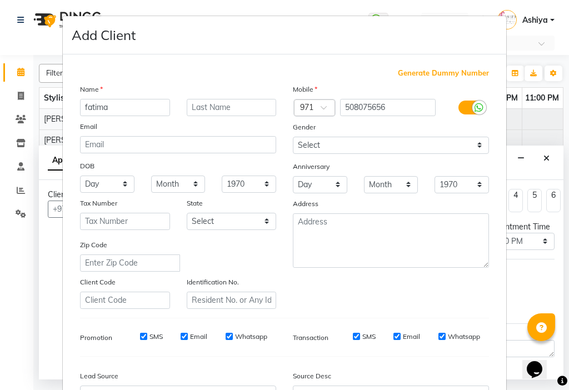
type input "fatima"
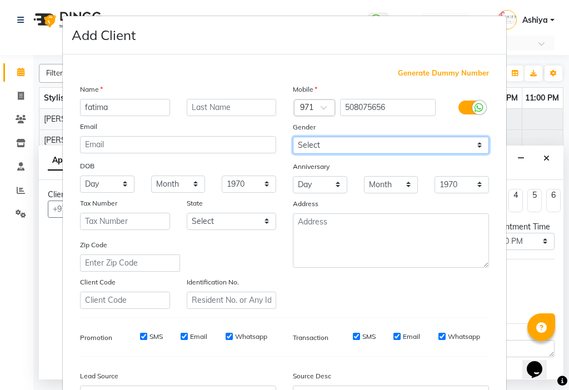
click at [334, 148] on select "Select [DEMOGRAPHIC_DATA] [DEMOGRAPHIC_DATA] Other Prefer Not To Say" at bounding box center [391, 145] width 196 height 17
select select "[DEMOGRAPHIC_DATA]"
click at [293, 137] on select "Select [DEMOGRAPHIC_DATA] [DEMOGRAPHIC_DATA] Other Prefer Not To Say" at bounding box center [391, 145] width 196 height 17
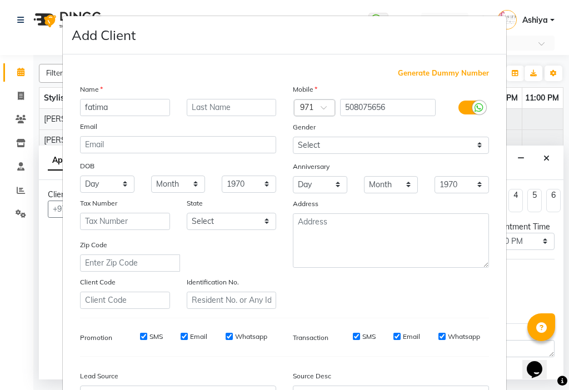
click at [150, 333] on label "SMS" at bounding box center [156, 337] width 13 height 10
click at [147, 333] on input "SMS" at bounding box center [143, 336] width 7 height 7
checkbox input "false"
click at [181, 337] on input "Email" at bounding box center [184, 336] width 7 height 7
checkbox input "false"
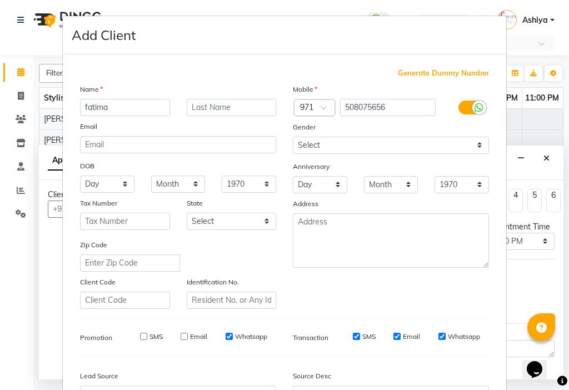
click at [353, 336] on input "SMS" at bounding box center [356, 336] width 7 height 7
checkbox input "false"
click at [394, 335] on input "Email" at bounding box center [397, 336] width 7 height 7
checkbox input "false"
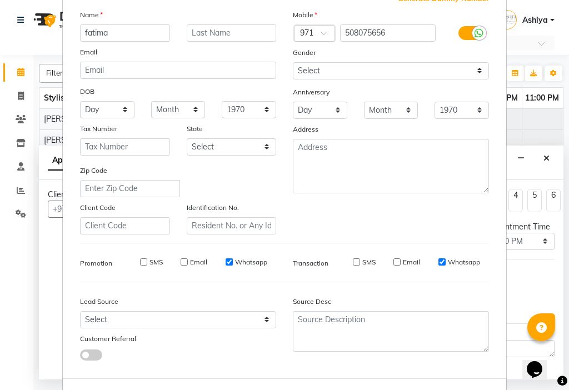
scroll to position [123, 0]
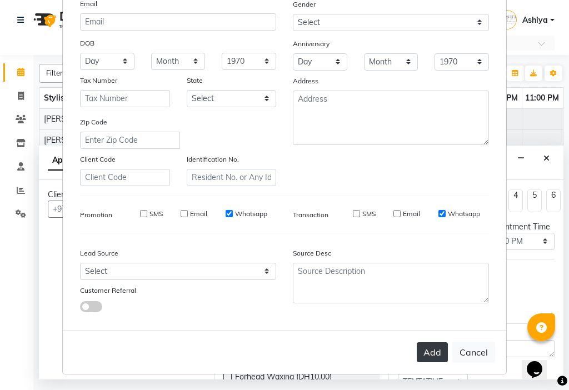
click at [424, 361] on button "Add" at bounding box center [432, 353] width 31 height 20
select select
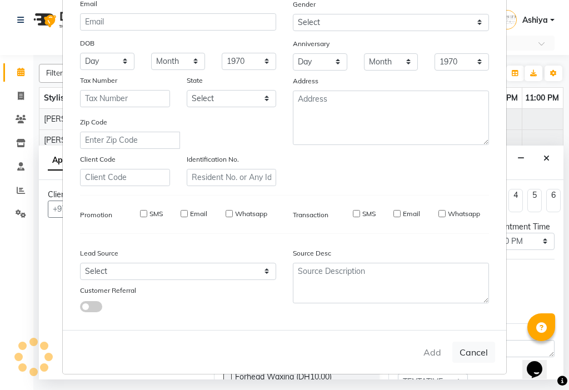
select select
checkbox input "false"
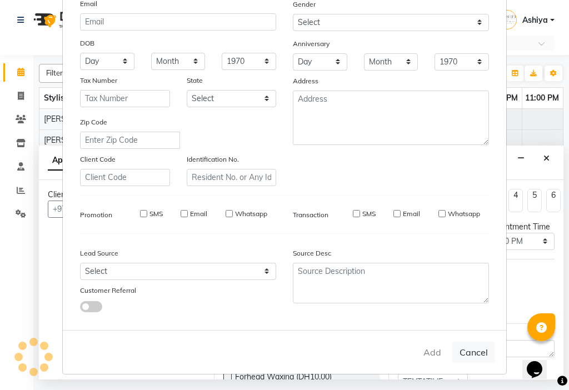
checkbox input "false"
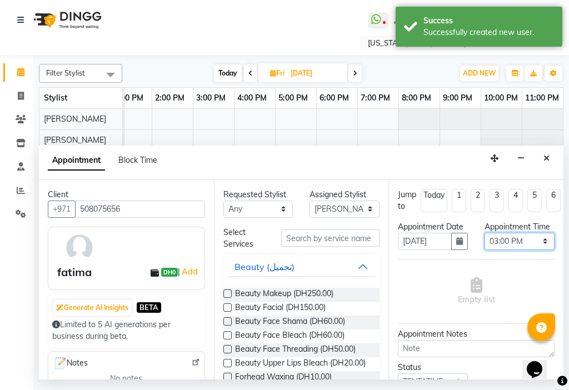
click at [499, 250] on select "Select 12:00 AM 12:15 AM 12:30 AM 12:45 AM 01:00 AM 01:15 AM 01:30 AM 01:45 AM …" at bounding box center [520, 241] width 70 height 17
select select "870"
click at [485, 244] on select "Select 12:00 AM 12:15 AM 12:30 AM 12:45 AM 01:00 AM 01:15 AM 01:30 AM 01:45 AM …" at bounding box center [520, 241] width 70 height 17
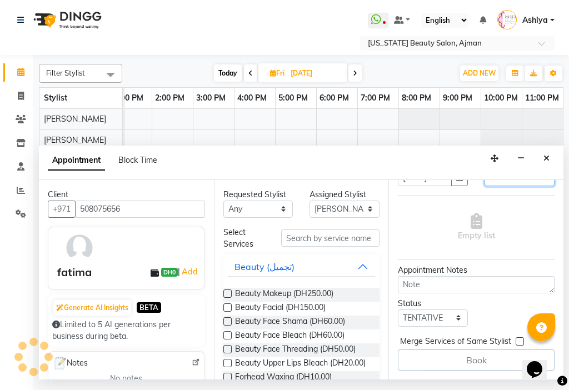
scroll to position [84, 0]
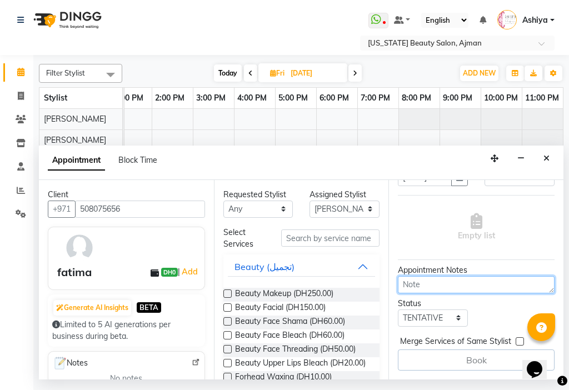
click at [412, 280] on textarea at bounding box center [476, 284] width 157 height 17
type textarea "h"
type textarea "Home service"
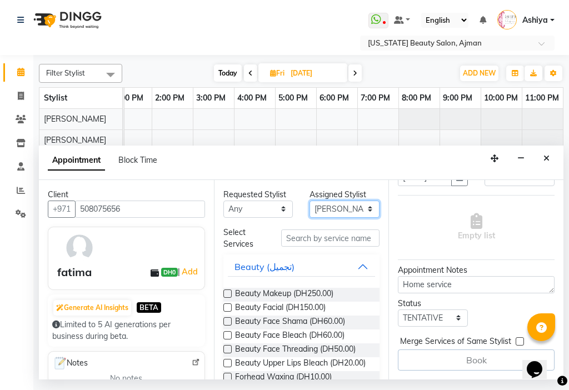
click at [331, 207] on select "Select [PERSON_NAME] [PERSON_NAME] [PERSON_NAME] [PERSON_NAME] [PERSON_NAME] ma…" at bounding box center [345, 209] width 70 height 17
click at [310, 201] on select "Select [PERSON_NAME] [PERSON_NAME] [PERSON_NAME] [PERSON_NAME] [PERSON_NAME] ma…" at bounding box center [345, 209] width 70 height 17
click at [311, 291] on span "Beauty Makeup (DH250.00)" at bounding box center [284, 295] width 98 height 14
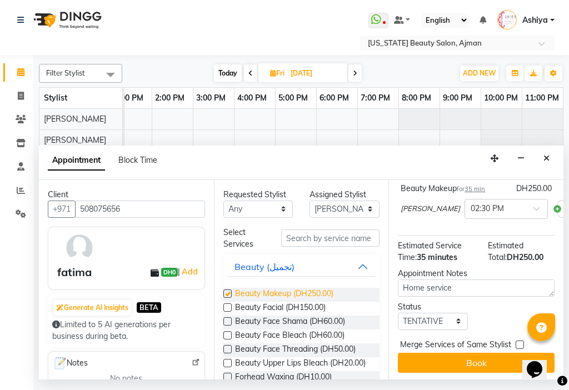
checkbox input "false"
click at [427, 330] on select "Select TENTATIVE CONFIRM UPCOMING" at bounding box center [433, 321] width 70 height 17
click at [398, 324] on select "Select TENTATIVE CONFIRM UPCOMING" at bounding box center [433, 321] width 70 height 17
click at [443, 329] on select "Select TENTATIVE CONFIRM UPCOMING" at bounding box center [433, 321] width 70 height 17
select select "confirm booking"
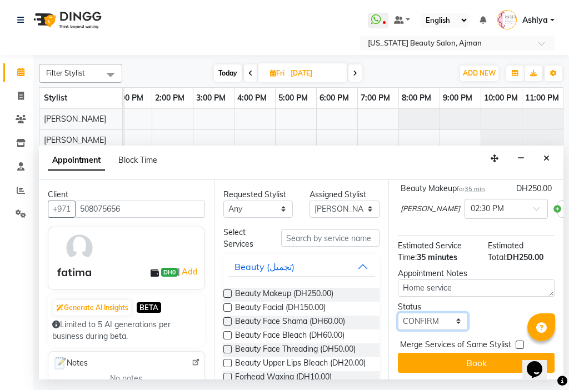
click at [398, 324] on select "Select TENTATIVE CONFIRM UPCOMING" at bounding box center [433, 321] width 70 height 17
click at [513, 262] on span "DH250.00" at bounding box center [525, 257] width 37 height 10
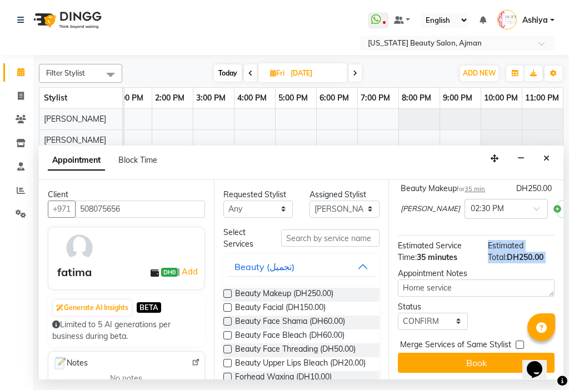
click at [513, 262] on span "DH250.00" at bounding box center [525, 257] width 37 height 10
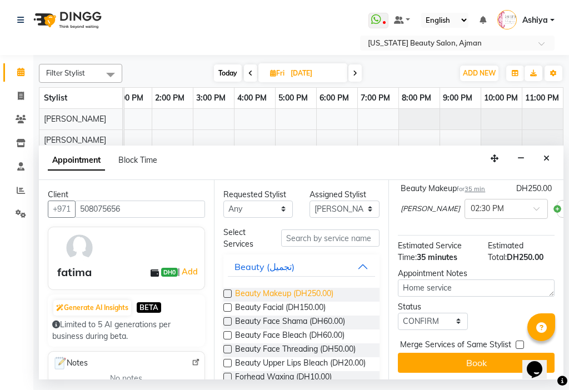
click at [254, 297] on span "Beauty Makeup (DH250.00)" at bounding box center [284, 295] width 98 height 14
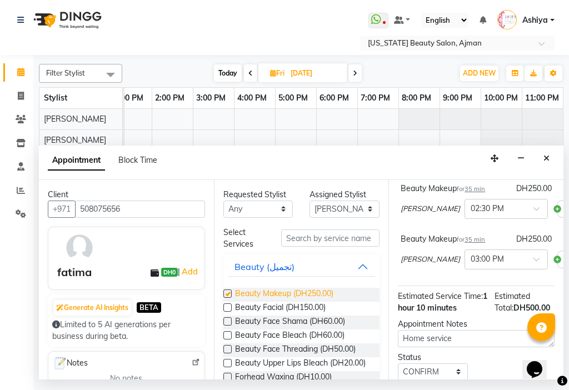
checkbox input "false"
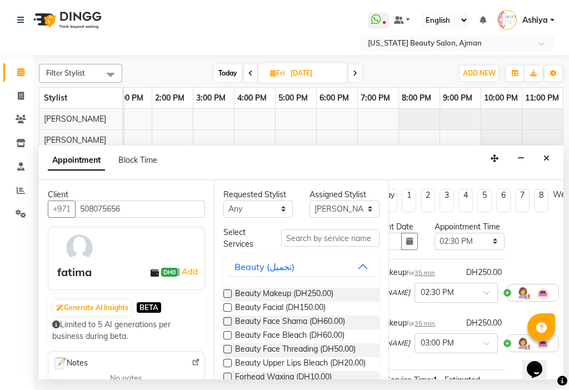
scroll to position [0, 75]
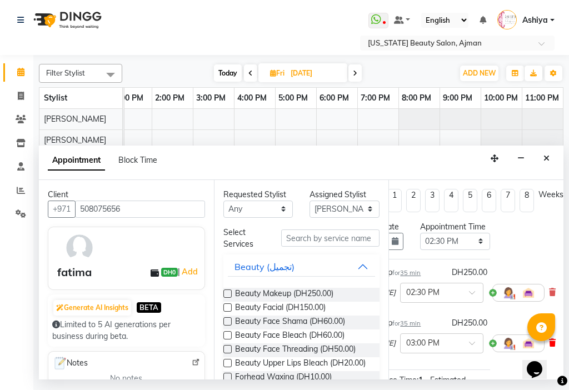
click at [549, 347] on icon at bounding box center [552, 343] width 7 height 8
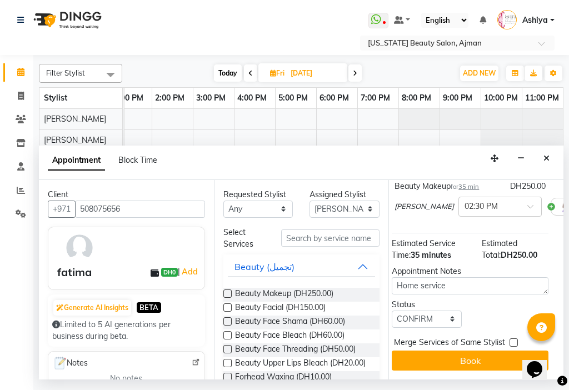
scroll to position [96, 0]
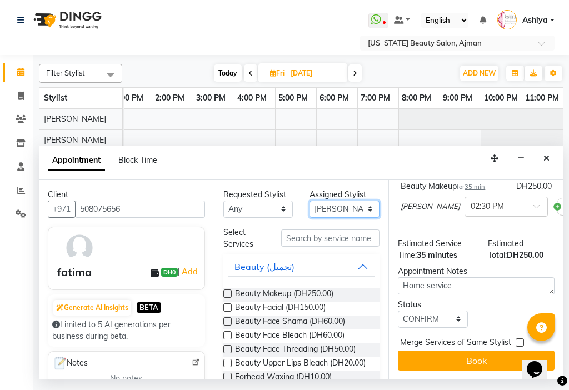
click at [328, 201] on select "Select [PERSON_NAME] [PERSON_NAME] [PERSON_NAME] [PERSON_NAME] [PERSON_NAME] ma…" at bounding box center [345, 209] width 70 height 17
select select "69766"
click at [310, 201] on select "Select [PERSON_NAME] [PERSON_NAME] [PERSON_NAME] [PERSON_NAME] [PERSON_NAME] ma…" at bounding box center [345, 209] width 70 height 17
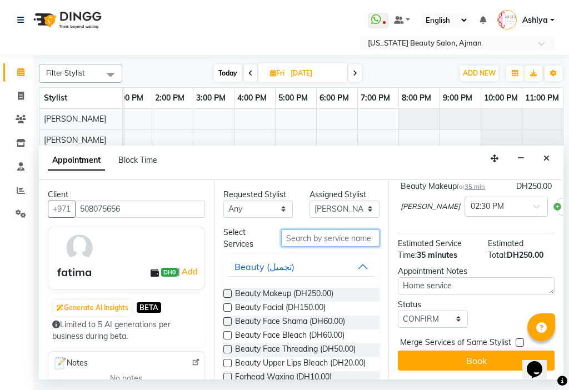
click at [349, 243] on input "text" at bounding box center [330, 238] width 99 height 17
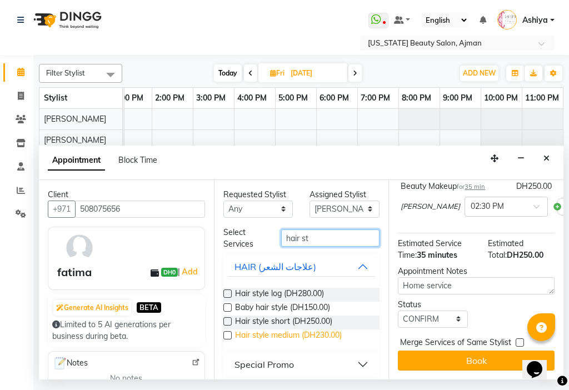
type input "hair st"
click at [337, 333] on span "Hair style medium (DH230.00)" at bounding box center [288, 337] width 107 height 14
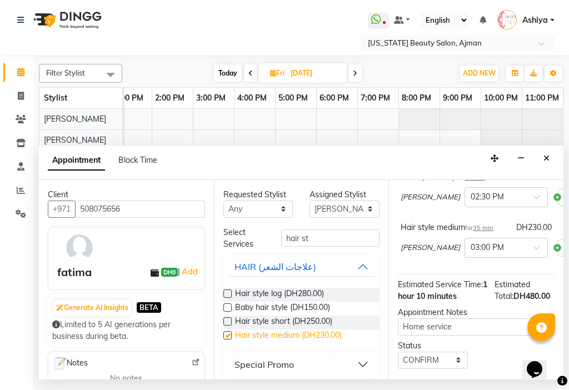
checkbox input "false"
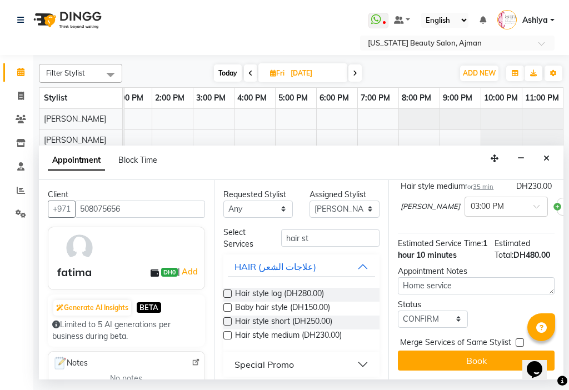
scroll to position [169, 75]
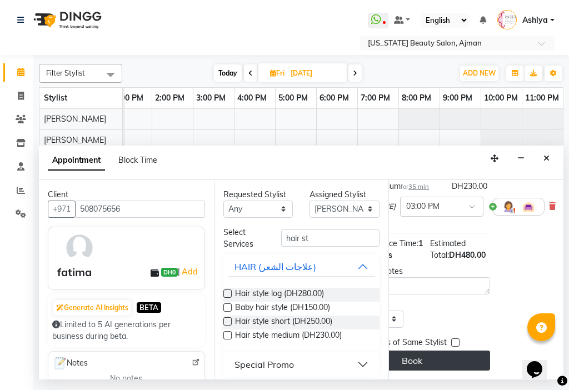
click at [450, 351] on button "Book" at bounding box center [412, 361] width 157 height 20
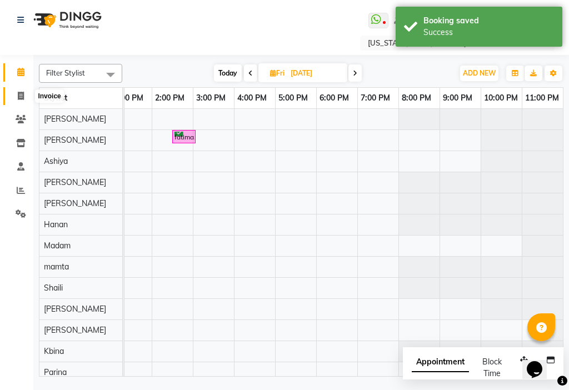
click at [19, 96] on icon at bounding box center [21, 96] width 6 height 8
select select "service"
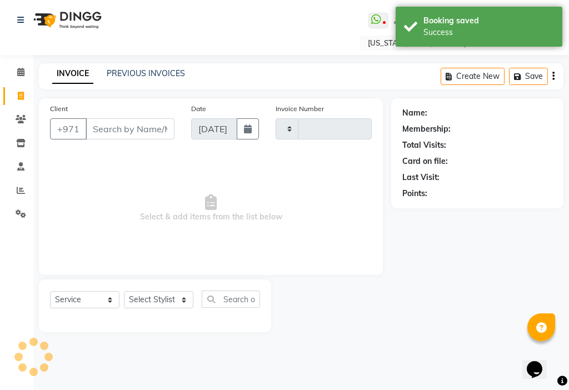
type input "3024"
select select "637"
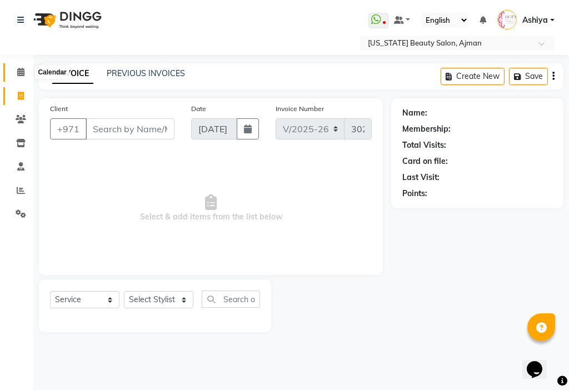
click at [23, 71] on icon at bounding box center [20, 72] width 7 height 8
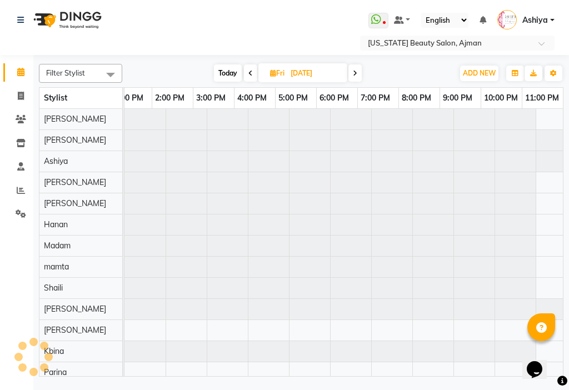
scroll to position [0, 549]
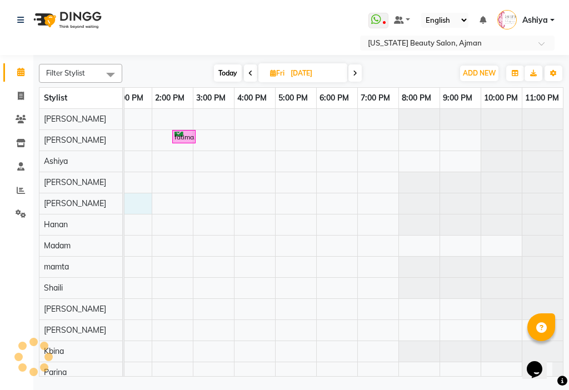
click at [151, 212] on div "fatima, 02:30 PM-03:05 PM, Beauty Makeup fatima, 03:00 PM-03:35 PM, Hair style …" at bounding box center [70, 267] width 988 height 316
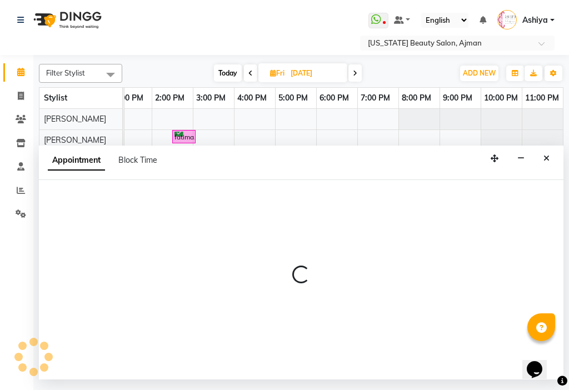
select select "33876"
select select "780"
select select "tentative"
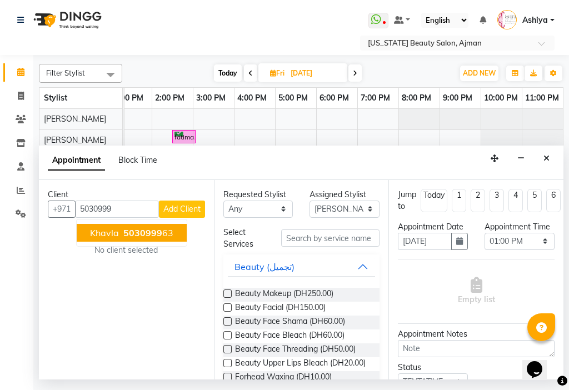
click at [162, 232] on ngb-highlight "5030999 63" at bounding box center [147, 232] width 52 height 11
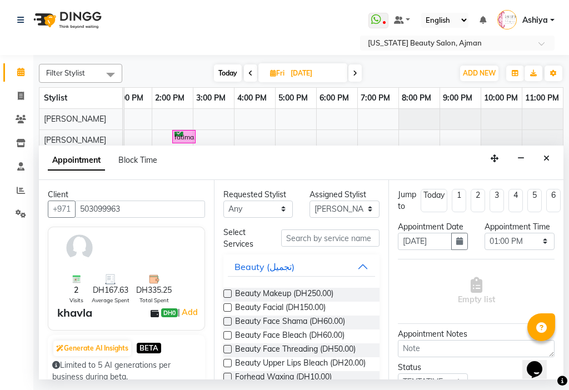
type input "503099963"
click at [314, 209] on select "Select [PERSON_NAME] [PERSON_NAME] [PERSON_NAME] [PERSON_NAME] [PERSON_NAME] ma…" at bounding box center [345, 209] width 70 height 17
select select "68692"
click at [310, 201] on select "Select [PERSON_NAME] [PERSON_NAME] [PERSON_NAME] [PERSON_NAME] [PERSON_NAME] ma…" at bounding box center [345, 209] width 70 height 17
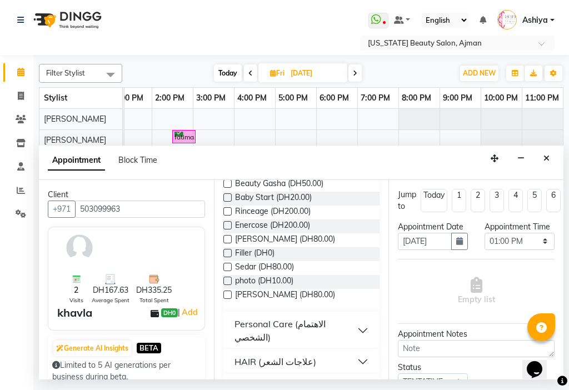
scroll to position [464, 0]
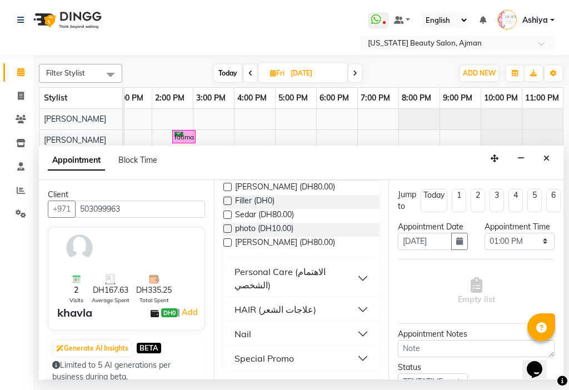
click at [349, 351] on button "Special Promo" at bounding box center [302, 359] width 148 height 20
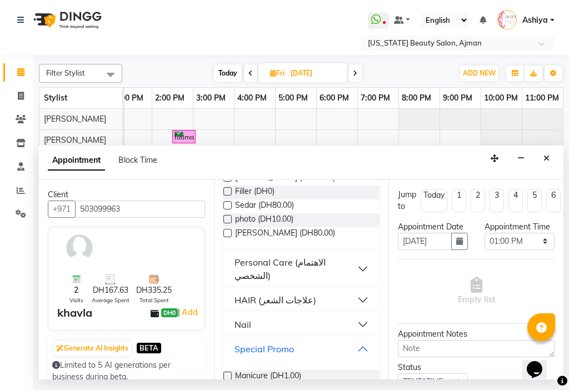
scroll to position [649, 0]
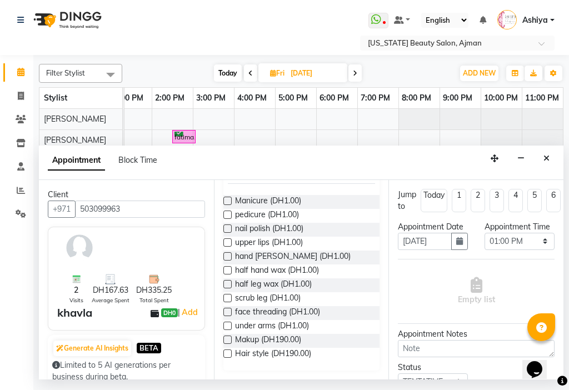
click at [315, 344] on div "Makup (DH190.00)" at bounding box center [302, 341] width 157 height 14
click at [227, 339] on label at bounding box center [228, 340] width 8 height 8
click at [227, 339] on input "checkbox" at bounding box center [227, 341] width 7 height 7
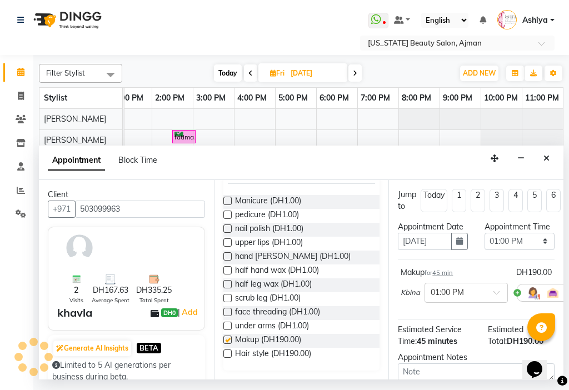
checkbox input "false"
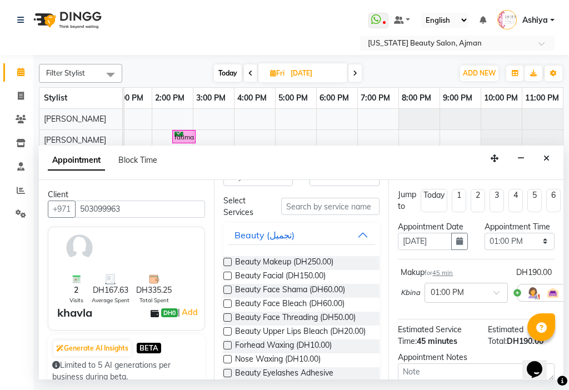
scroll to position [0, 0]
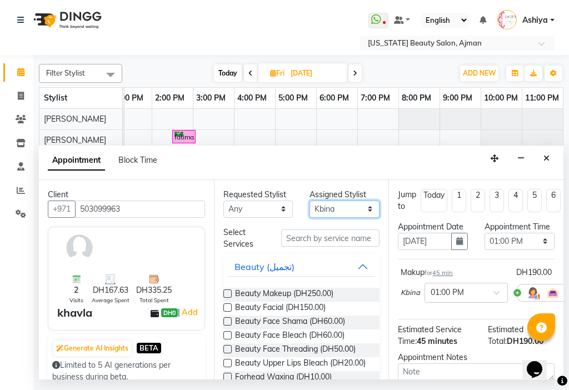
click at [336, 209] on select "Select [PERSON_NAME] [PERSON_NAME] [PERSON_NAME] [PERSON_NAME] [PERSON_NAME] ma…" at bounding box center [345, 209] width 70 height 17
select select "89321"
click at [310, 201] on select "Select [PERSON_NAME] [PERSON_NAME] [PERSON_NAME] [PERSON_NAME] [PERSON_NAME] ma…" at bounding box center [345, 209] width 70 height 17
click at [358, 264] on button "Beauty (تجميل)" at bounding box center [302, 267] width 148 height 20
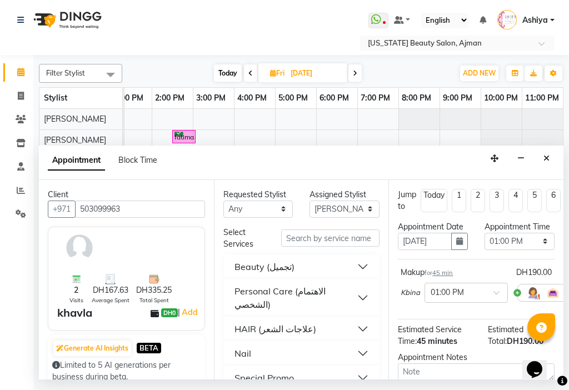
click at [307, 374] on button "Special Promo" at bounding box center [302, 378] width 148 height 20
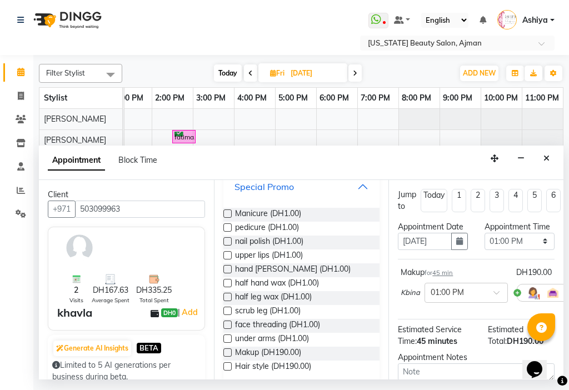
scroll to position [204, 0]
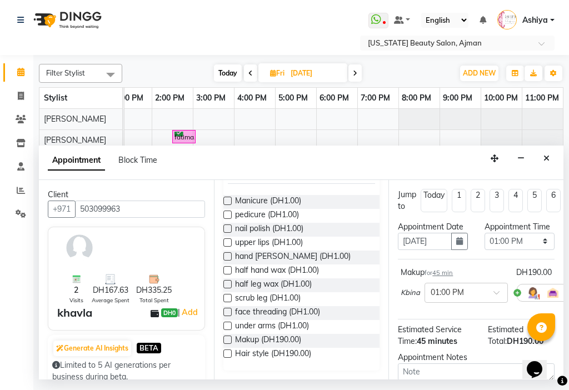
click at [341, 341] on div "Makup (DH190.00)" at bounding box center [302, 341] width 157 height 14
click at [228, 339] on label at bounding box center [228, 340] width 8 height 8
click at [228, 339] on input "checkbox" at bounding box center [227, 341] width 7 height 7
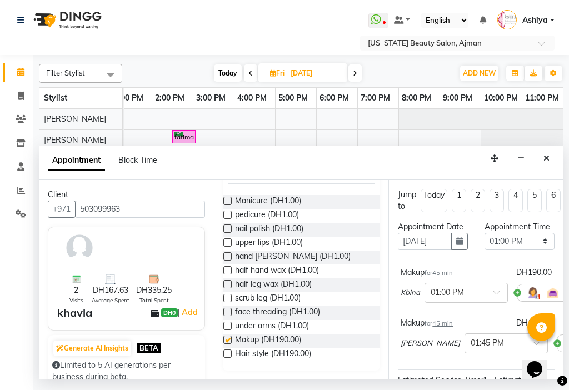
checkbox input "false"
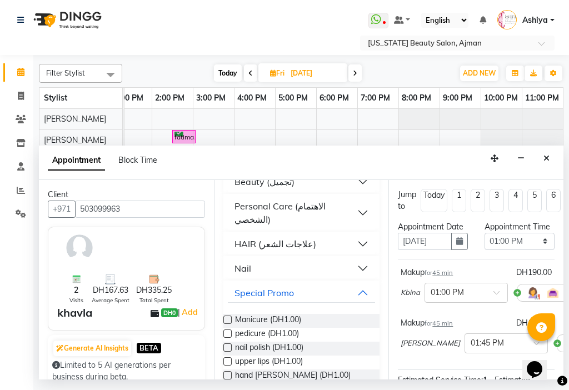
scroll to position [0, 0]
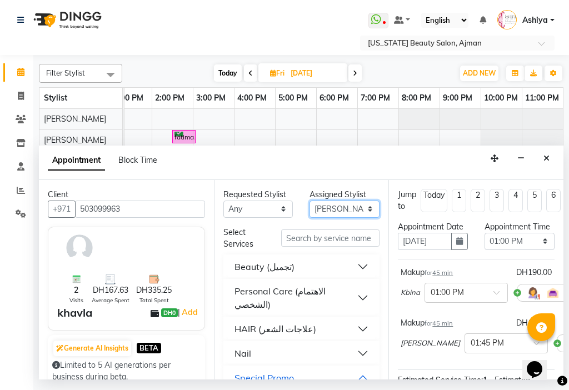
click at [338, 210] on select "Select [PERSON_NAME] [PERSON_NAME] [PERSON_NAME] [PERSON_NAME] [PERSON_NAME] ma…" at bounding box center [345, 209] width 70 height 17
select select "68692"
click at [310, 201] on select "Select [PERSON_NAME] [PERSON_NAME] [PERSON_NAME] [PERSON_NAME] [PERSON_NAME] ma…" at bounding box center [345, 209] width 70 height 17
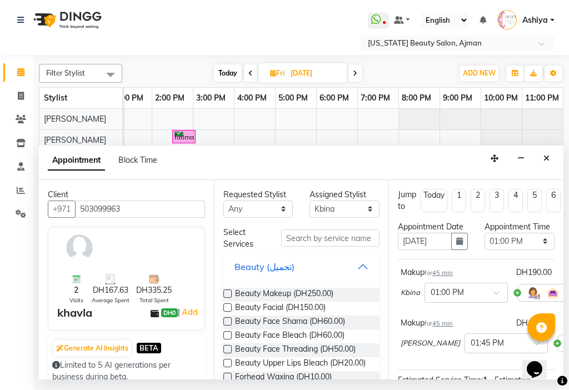
click at [362, 268] on button "Beauty (تجميل)" at bounding box center [302, 267] width 148 height 20
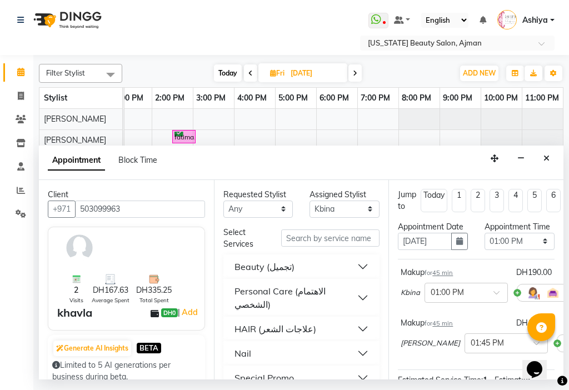
click at [311, 378] on button "Special Promo" at bounding box center [302, 378] width 148 height 20
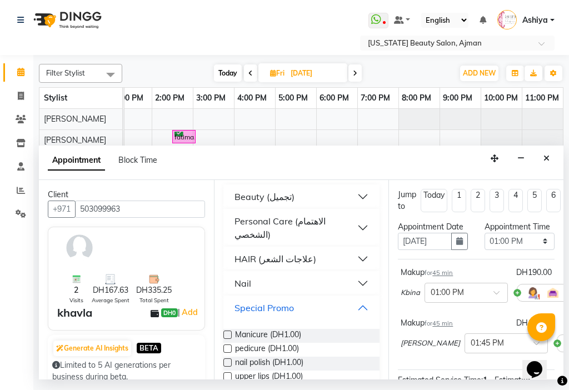
scroll to position [204, 0]
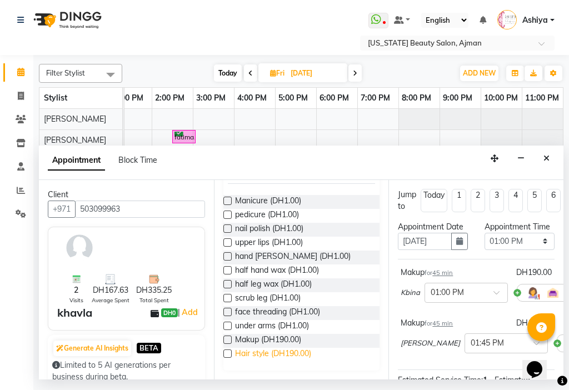
click at [288, 350] on span "Hair style (DH190.00)" at bounding box center [273, 355] width 76 height 14
checkbox input "false"
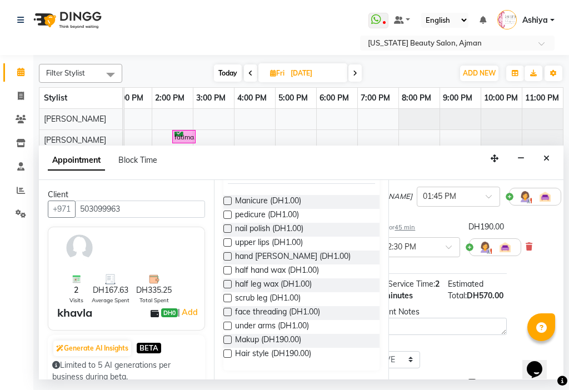
scroll to position [147, 72]
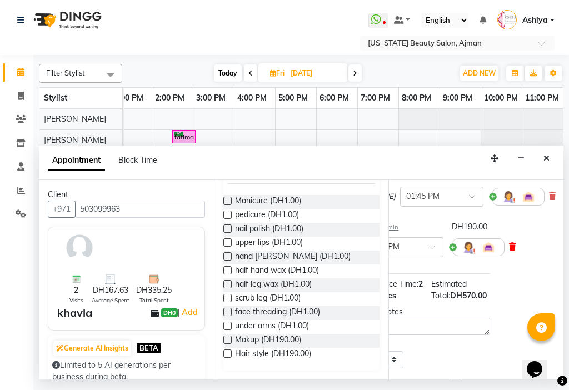
click at [509, 251] on icon at bounding box center [512, 247] width 7 height 8
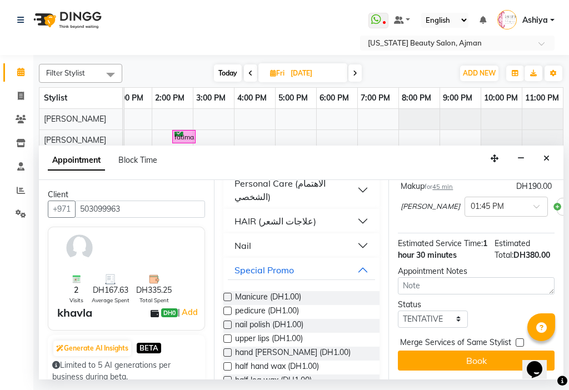
scroll to position [0, 0]
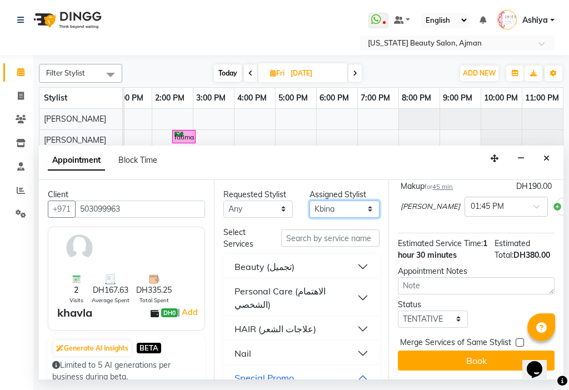
click at [330, 209] on select "Select [PERSON_NAME] [PERSON_NAME] [PERSON_NAME] [PERSON_NAME] [PERSON_NAME] ma…" at bounding box center [345, 209] width 70 height 17
select select "53044"
click at [310, 201] on select "Select [PERSON_NAME] [PERSON_NAME] [PERSON_NAME] [PERSON_NAME] [PERSON_NAME] ma…" at bounding box center [345, 209] width 70 height 17
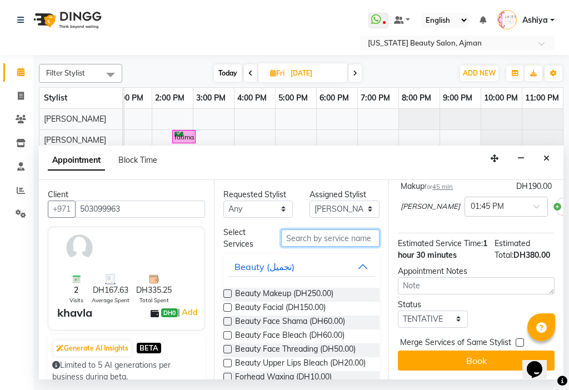
click at [336, 243] on input "text" at bounding box center [330, 238] width 99 height 17
click at [359, 270] on button "Beauty (تجميل)" at bounding box center [302, 267] width 148 height 20
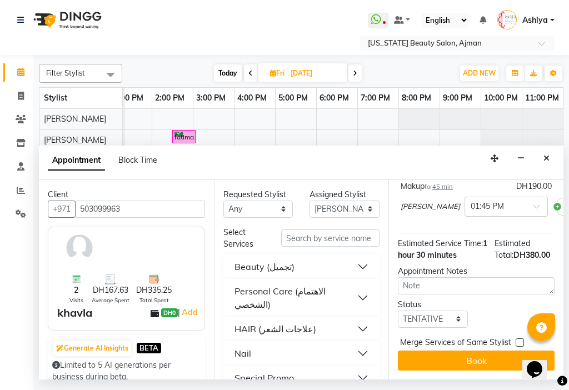
scroll to position [19, 0]
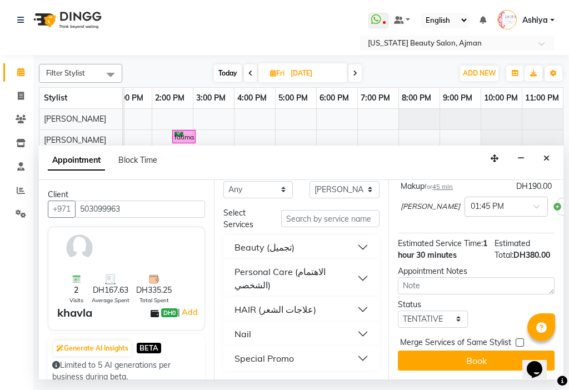
click at [328, 353] on button "Special Promo" at bounding box center [302, 359] width 148 height 20
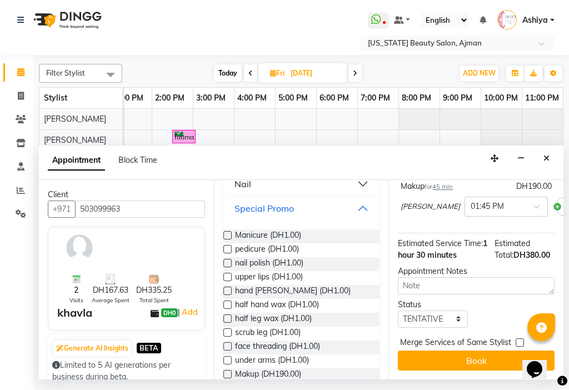
scroll to position [204, 0]
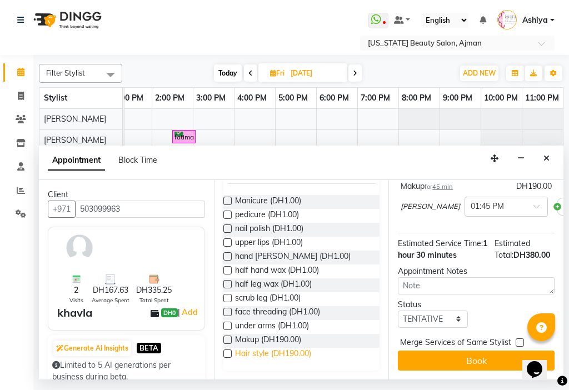
click at [311, 356] on span "Hair style (DH190.00)" at bounding box center [273, 355] width 76 height 14
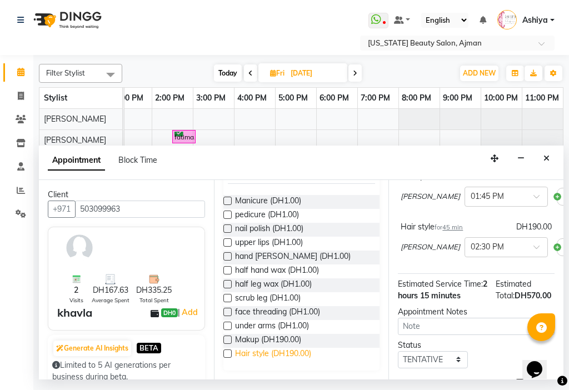
click at [311, 356] on span "Hair style (DH190.00)" at bounding box center [273, 355] width 76 height 14
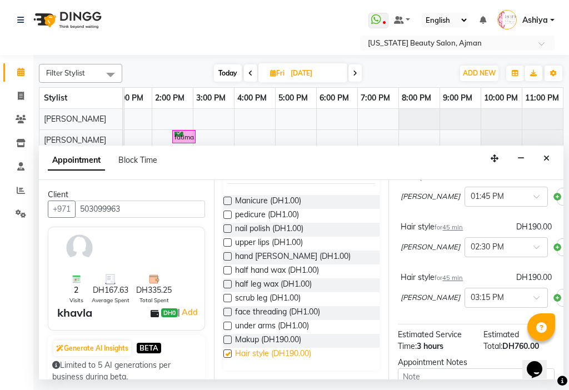
checkbox input "false"
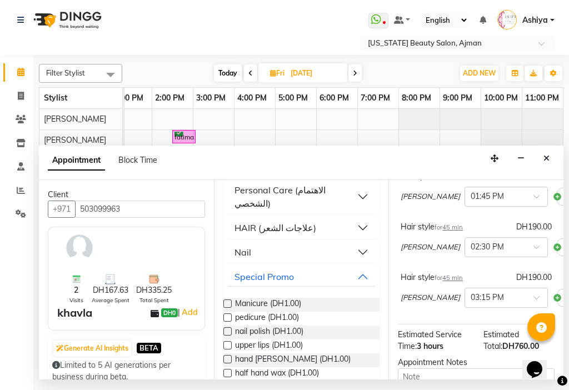
scroll to position [0, 0]
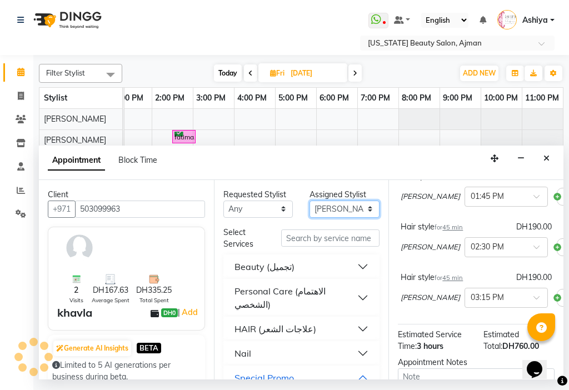
click at [323, 207] on select "Select [PERSON_NAME] [PERSON_NAME] [PERSON_NAME] [PERSON_NAME] [PERSON_NAME] ma…" at bounding box center [345, 209] width 70 height 17
select select "33912"
click at [310, 201] on select "Select [PERSON_NAME] [PERSON_NAME] [PERSON_NAME] [PERSON_NAME] [PERSON_NAME] ma…" at bounding box center [345, 209] width 70 height 17
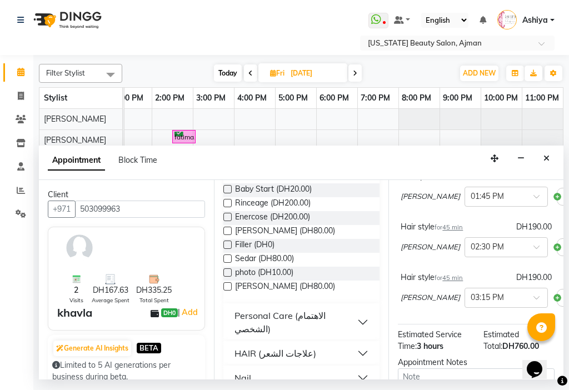
scroll to position [464, 0]
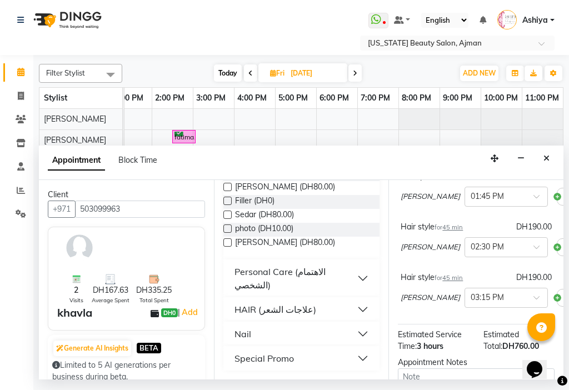
click at [340, 367] on button "Special Promo" at bounding box center [302, 359] width 148 height 20
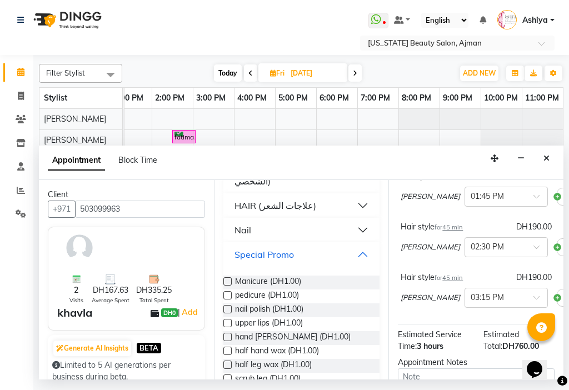
scroll to position [649, 0]
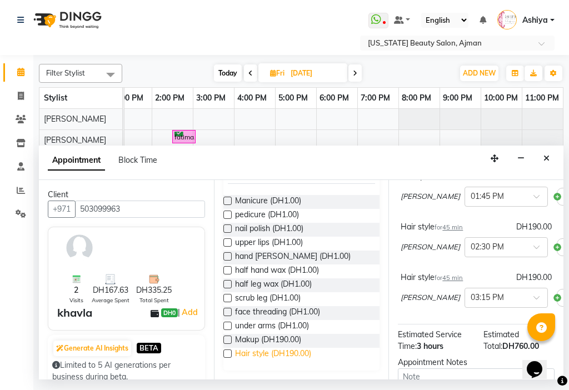
click at [287, 358] on span "Hair style (DH190.00)" at bounding box center [273, 355] width 76 height 14
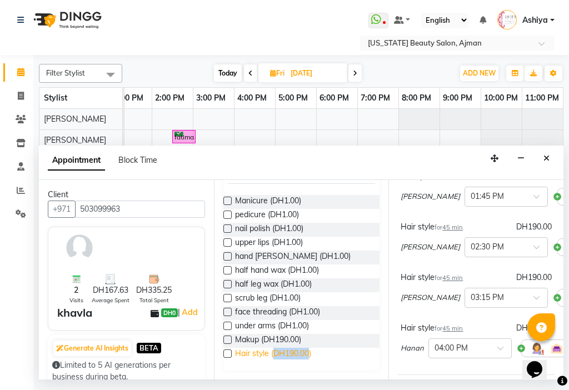
click at [287, 357] on span "Hair style (DH190.00)" at bounding box center [273, 355] width 76 height 14
checkbox input "false"
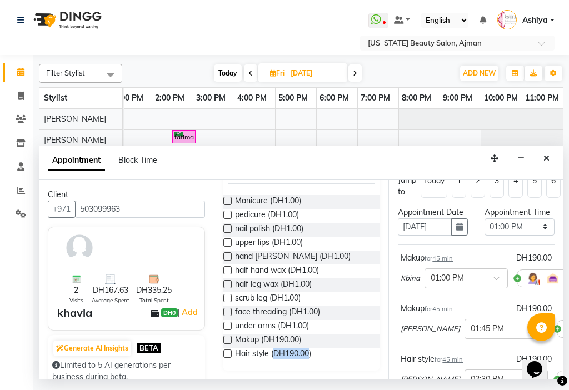
scroll to position [11, 0]
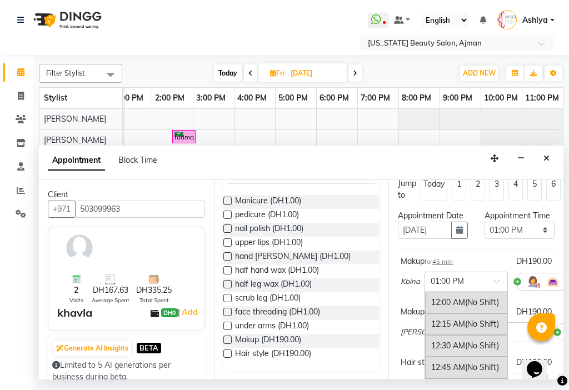
click at [499, 291] on span at bounding box center [501, 285] width 14 height 12
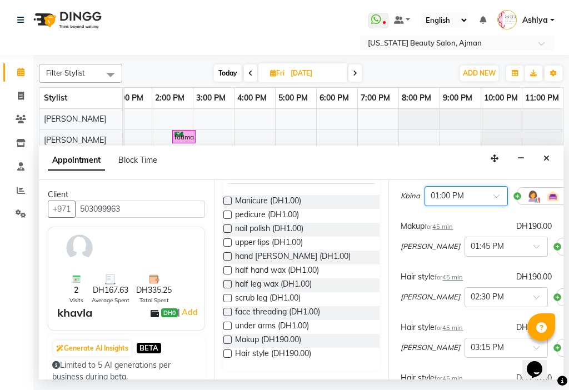
scroll to position [131, 0]
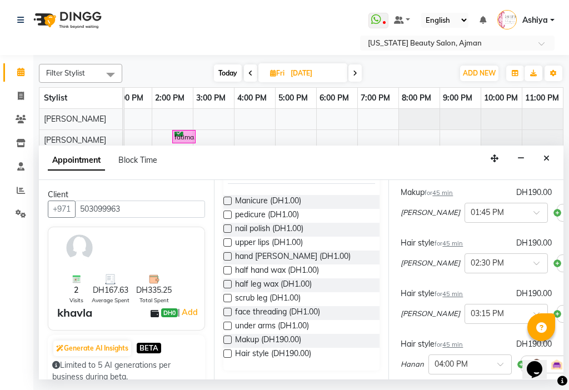
drag, startPoint x: 569, startPoint y: 269, endPoint x: 568, endPoint y: 262, distance: 6.8
click at [569, 262] on div "Filter Stylist Select All [PERSON_NAME] [PERSON_NAME] [PERSON_NAME] kumari [PER…" at bounding box center [301, 217] width 536 height 325
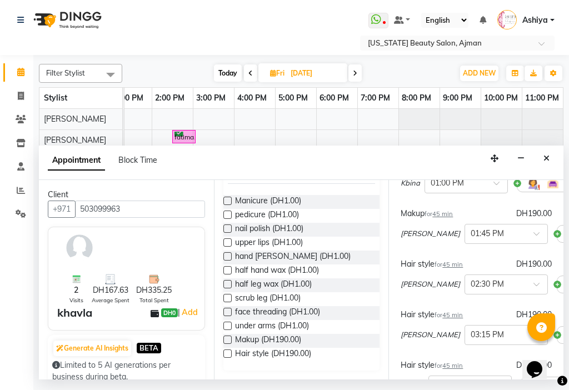
scroll to position [102, 0]
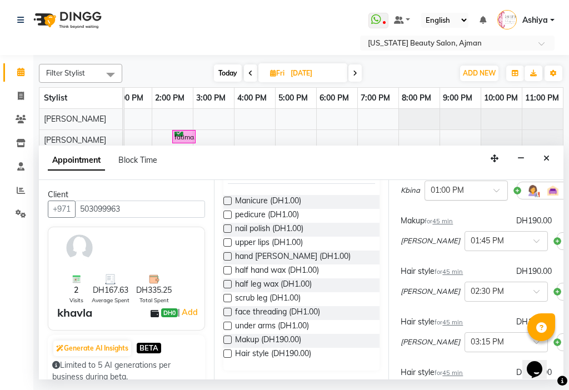
click at [492, 201] on div "× 01:00 PM" at bounding box center [466, 191] width 83 height 20
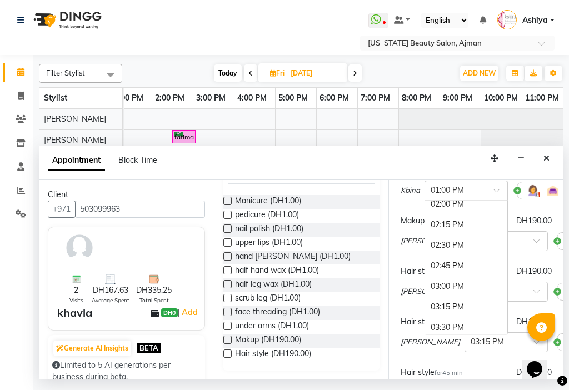
scroll to position [1226, 0]
click at [463, 275] on div "03:00 PM" at bounding box center [466, 264] width 82 height 21
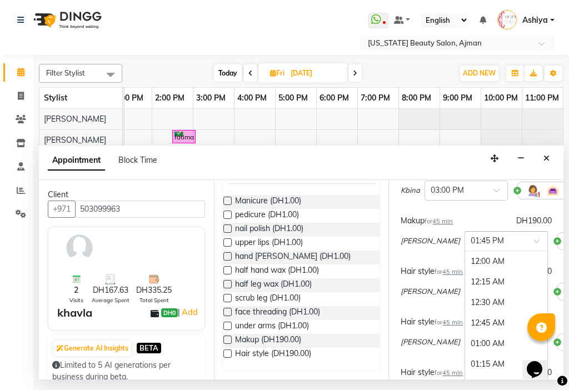
click at [534, 250] on span at bounding box center [541, 245] width 14 height 12
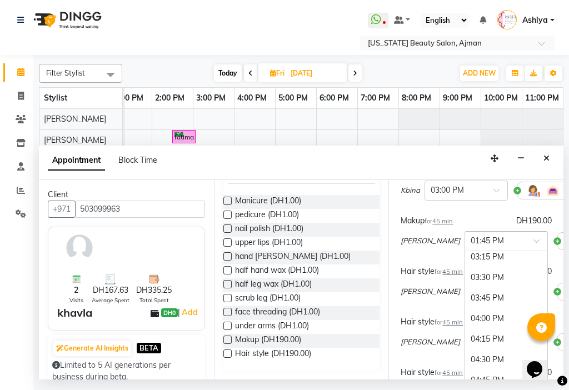
scroll to position [1240, 0]
click at [486, 328] on div "03:45 PM" at bounding box center [506, 318] width 82 height 21
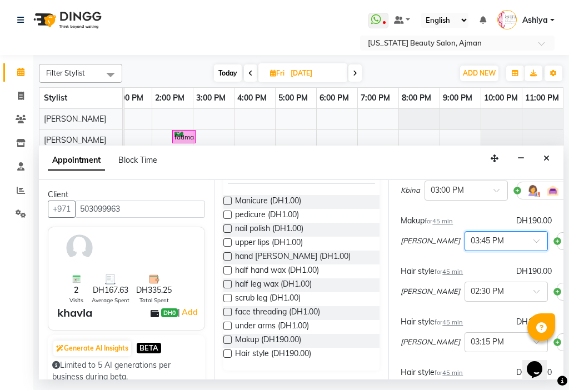
click at [479, 251] on div "× 03:45 PM" at bounding box center [506, 241] width 83 height 20
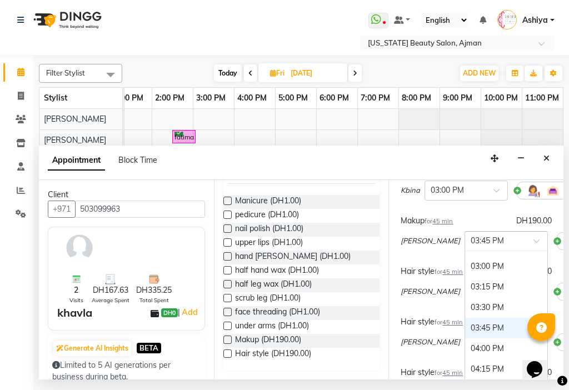
scroll to position [1207, 0]
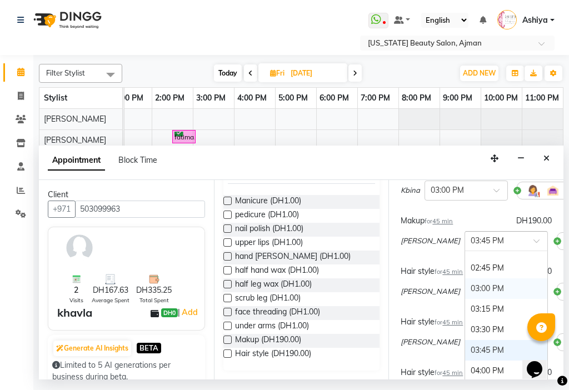
click at [497, 295] on div "03:00 PM" at bounding box center [506, 289] width 82 height 21
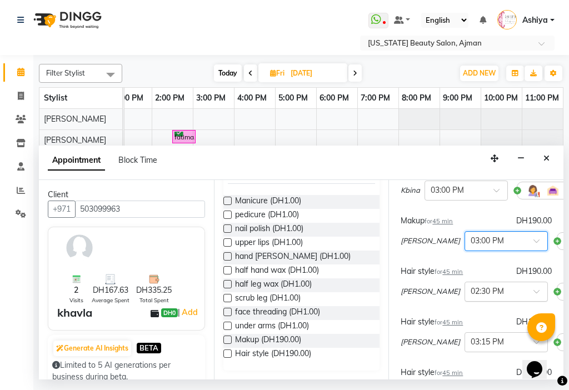
click at [534, 301] on span at bounding box center [541, 295] width 14 height 12
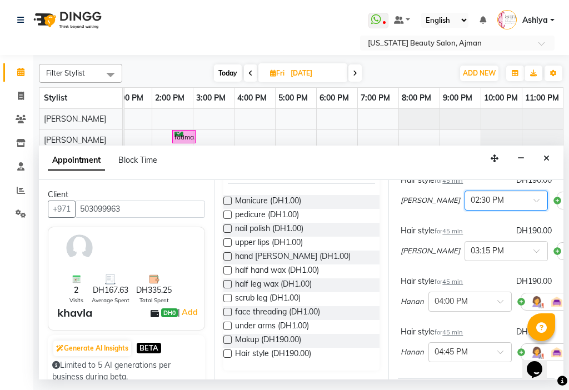
scroll to position [195, 0]
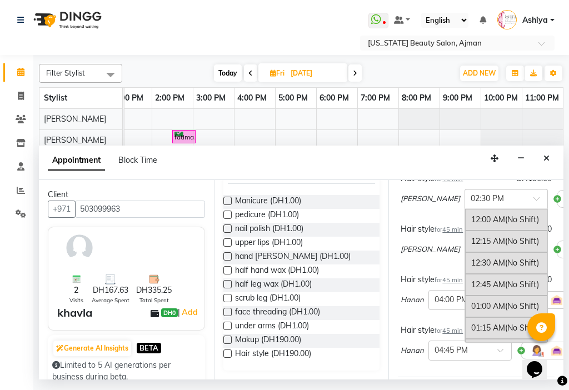
click at [487, 204] on div at bounding box center [506, 198] width 82 height 12
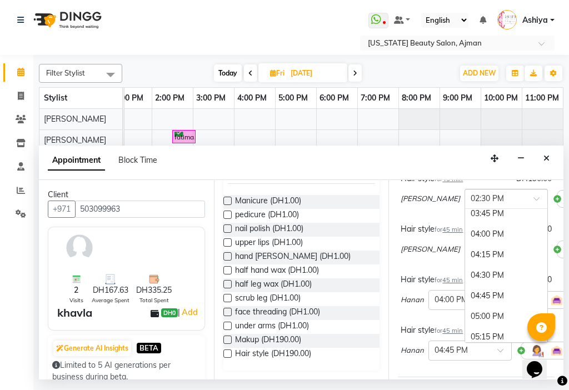
scroll to position [1358, 0]
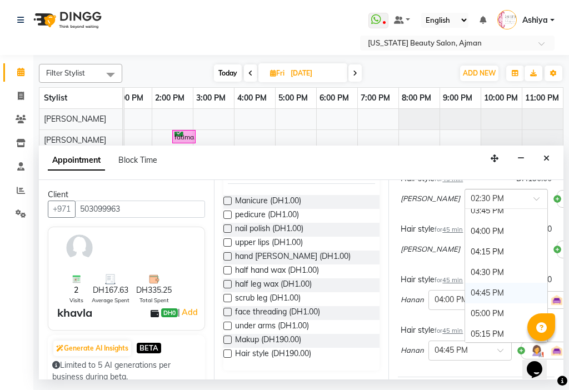
click at [468, 301] on div "04:45 PM" at bounding box center [506, 293] width 82 height 21
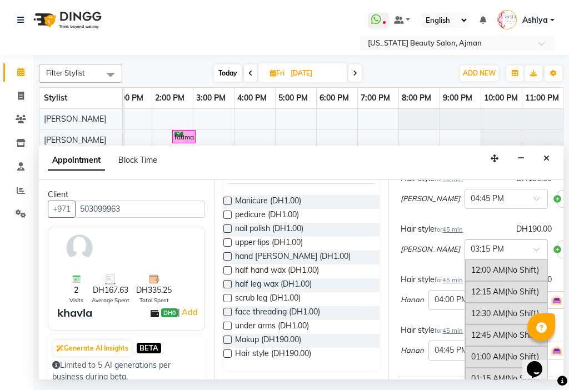
click at [534, 259] on span at bounding box center [541, 253] width 14 height 12
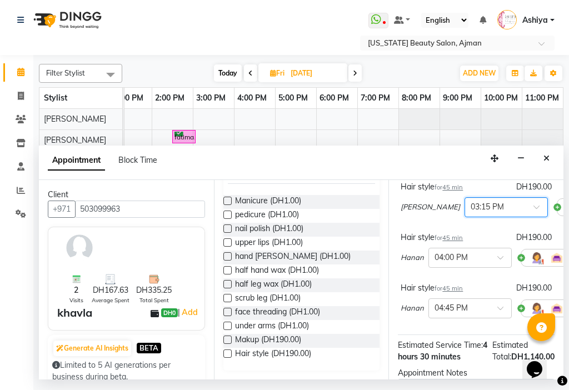
scroll to position [275, 0]
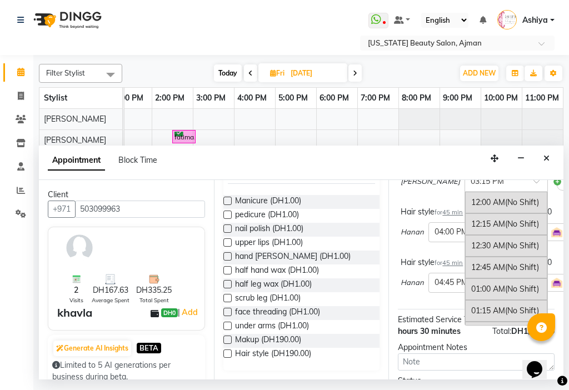
click at [534, 191] on span at bounding box center [541, 185] width 14 height 12
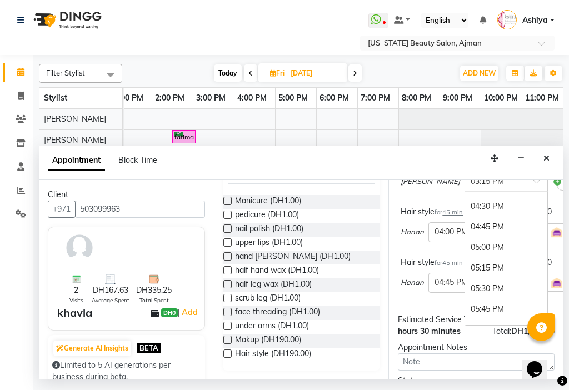
scroll to position [1420, 0]
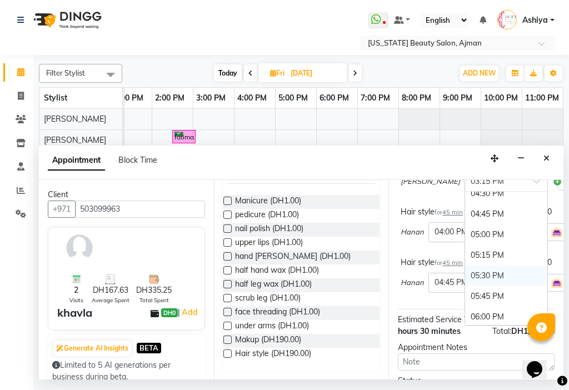
click at [465, 286] on div "05:30 PM" at bounding box center [506, 276] width 82 height 21
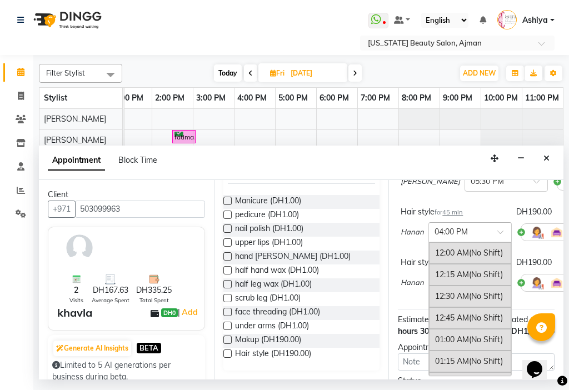
click at [503, 241] on span at bounding box center [505, 236] width 14 height 12
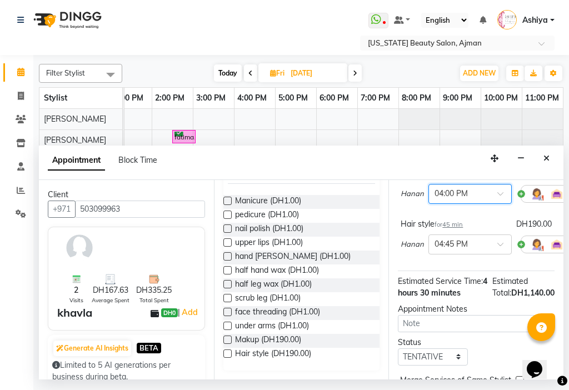
scroll to position [315, 0]
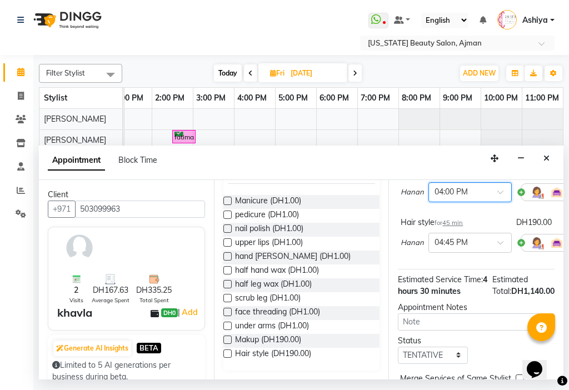
click at [496, 197] on div at bounding box center [470, 192] width 82 height 12
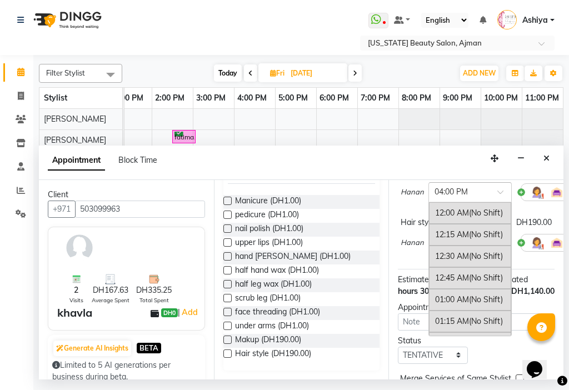
scroll to position [1361, 0]
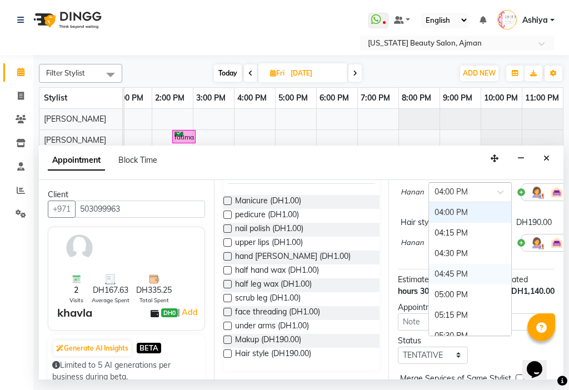
click at [487, 279] on div "04:45 PM" at bounding box center [470, 274] width 82 height 21
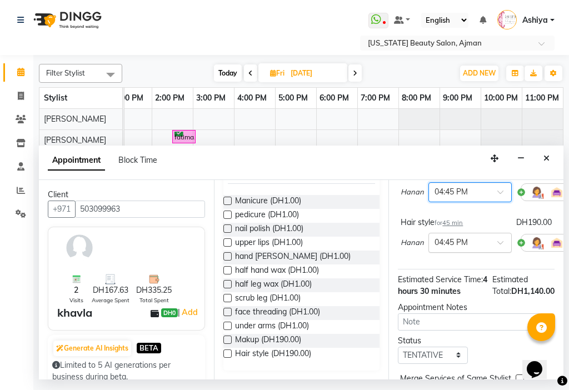
click at [498, 252] on span at bounding box center [505, 246] width 14 height 12
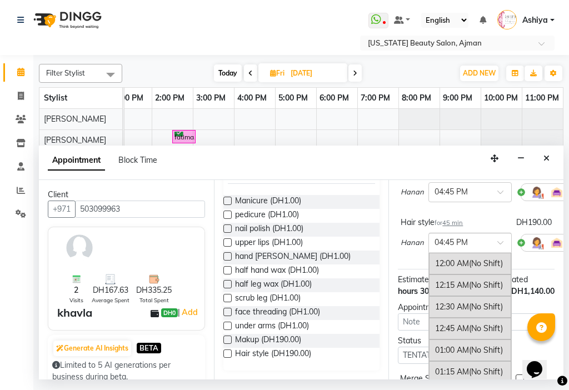
scroll to position [1423, 0]
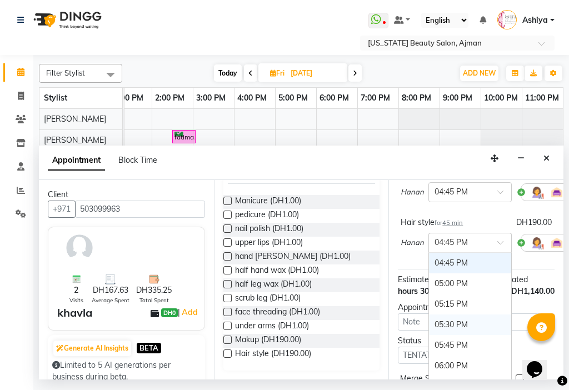
click at [492, 335] on div "05:30 PM" at bounding box center [470, 325] width 82 height 21
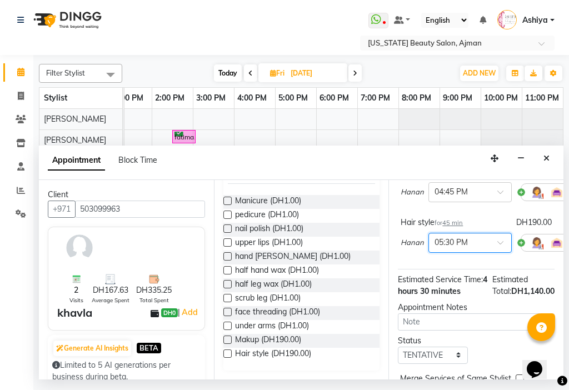
click at [442, 248] on input "text" at bounding box center [459, 242] width 49 height 12
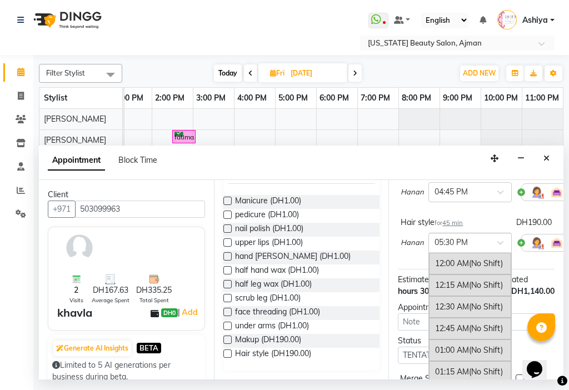
scroll to position [1485, 0]
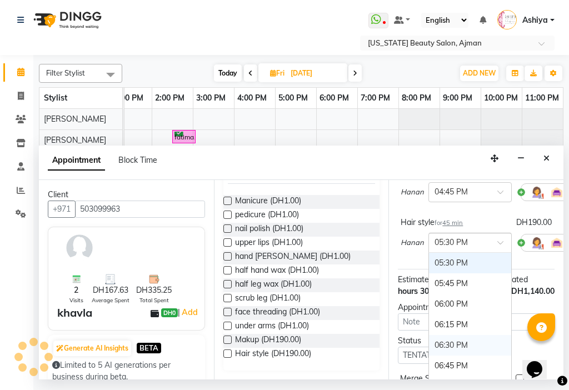
click at [475, 353] on div "06:30 PM" at bounding box center [470, 345] width 82 height 21
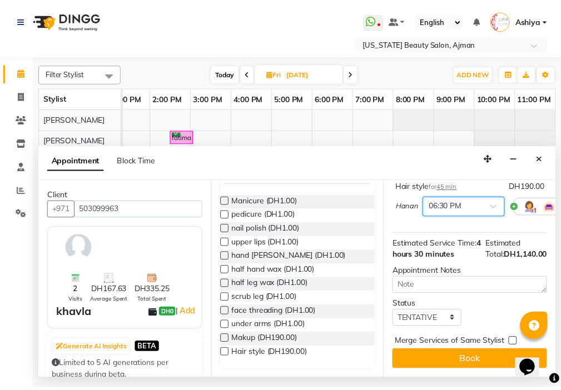
scroll to position [359, 0]
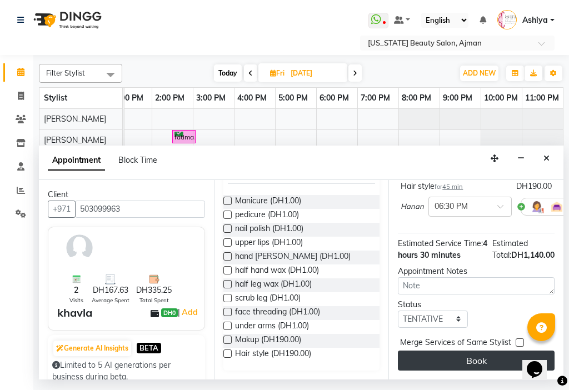
click at [445, 355] on button "Book" at bounding box center [476, 361] width 157 height 20
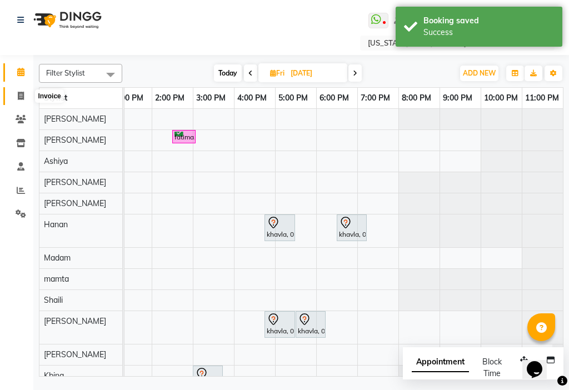
click at [26, 93] on span at bounding box center [20, 96] width 19 height 13
select select "service"
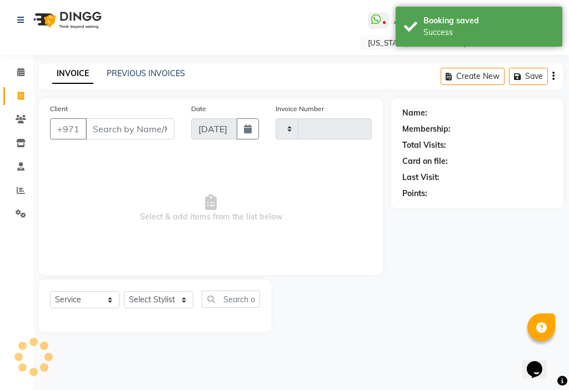
type input "3024"
select select "637"
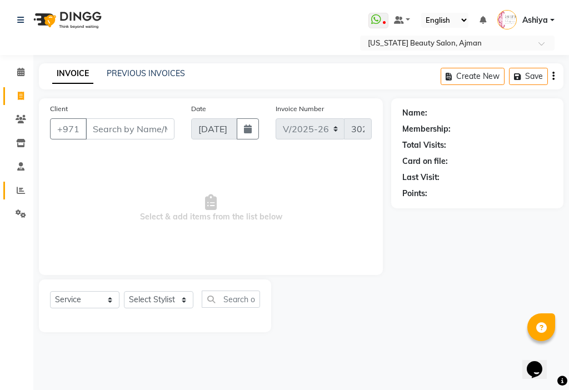
click at [11, 185] on span at bounding box center [20, 191] width 19 height 13
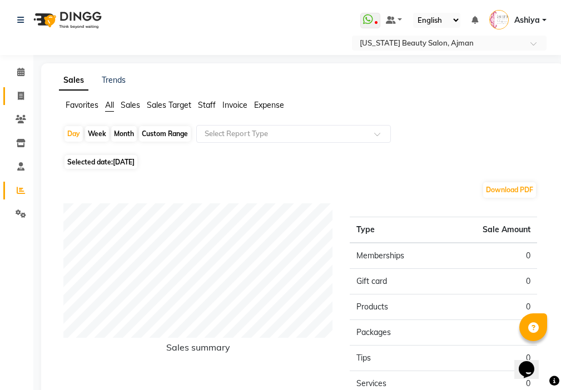
click at [19, 98] on icon at bounding box center [21, 96] width 6 height 8
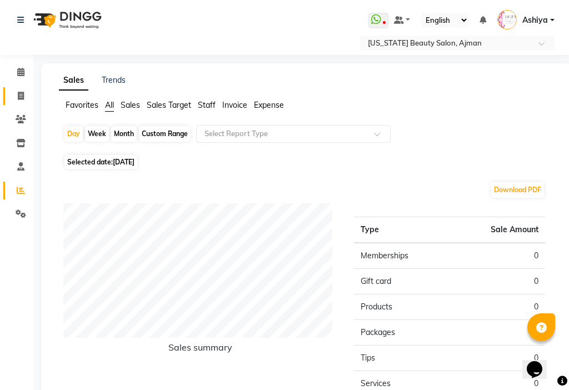
select select "service"
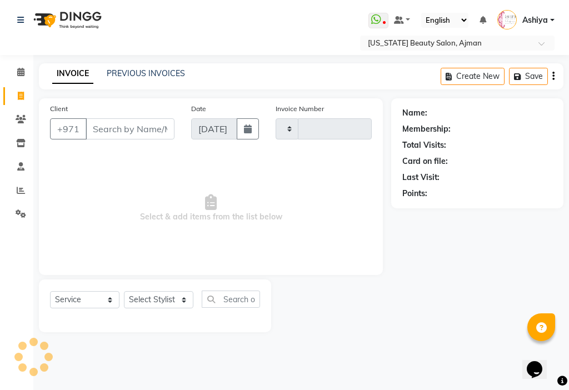
type input "3024"
select select "637"
click at [143, 297] on select "Select Stylist" at bounding box center [159, 299] width 70 height 17
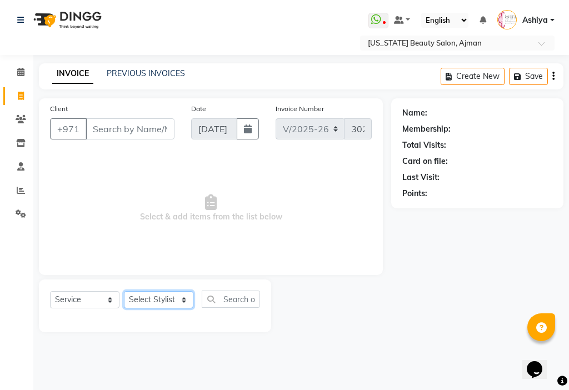
select select "9701"
click at [124, 291] on select "Select Stylist [PERSON_NAME] [PERSON_NAME] Ashiya Cashier [PERSON_NAME] [PERSON…" at bounding box center [159, 299] width 70 height 17
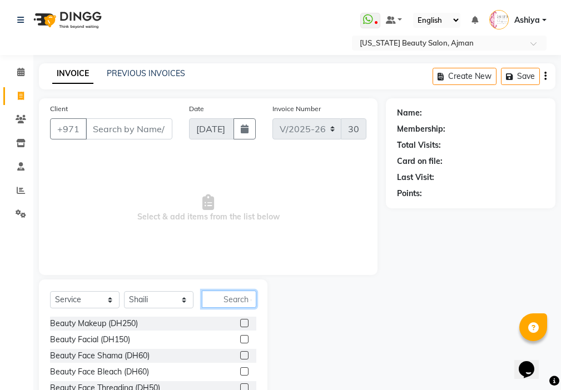
click at [225, 298] on input "text" at bounding box center [229, 299] width 55 height 17
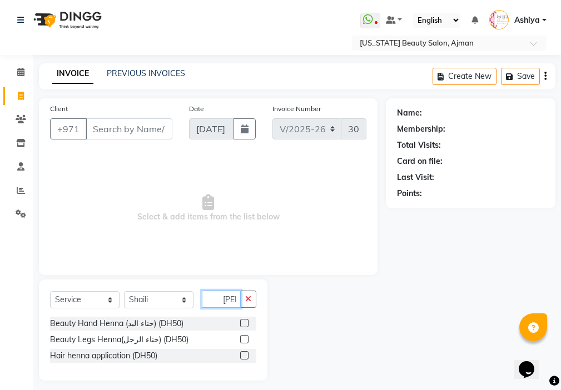
scroll to position [0, 5]
type input "[PERSON_NAME]"
click at [242, 323] on label at bounding box center [244, 323] width 8 height 8
click at [242, 323] on input "checkbox" at bounding box center [243, 323] width 7 height 7
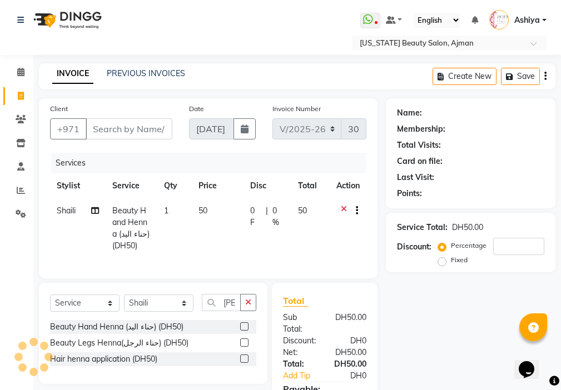
checkbox input "false"
click at [216, 209] on td "50" at bounding box center [218, 229] width 52 height 60
select select "9701"
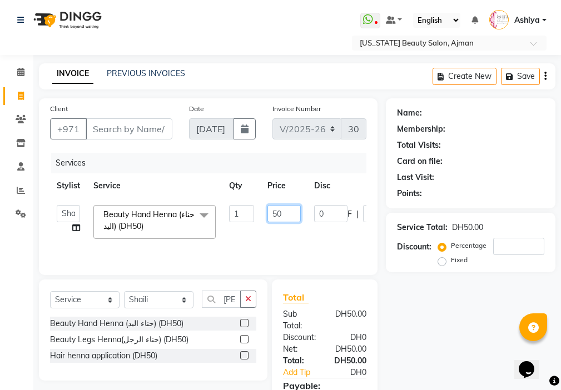
click at [290, 211] on input "50" at bounding box center [284, 213] width 33 height 17
type input "5"
type input "80"
click at [75, 227] on td "[PERSON_NAME] [PERSON_NAME] Ashiya Cashier [PERSON_NAME] [PERSON_NAME] [PERSON_…" at bounding box center [68, 222] width 37 height 47
select select "9701"
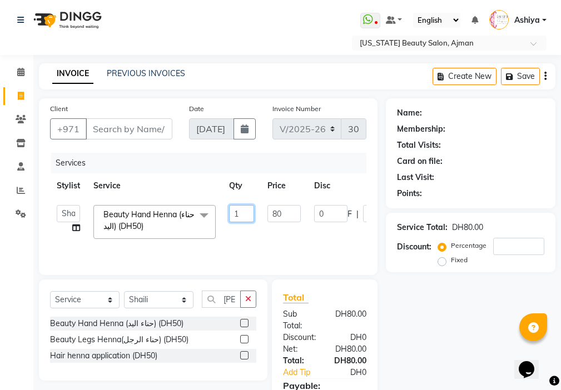
click at [242, 214] on input "1" at bounding box center [241, 213] width 25 height 17
type input "2"
click at [127, 127] on input "Client" at bounding box center [129, 128] width 87 height 21
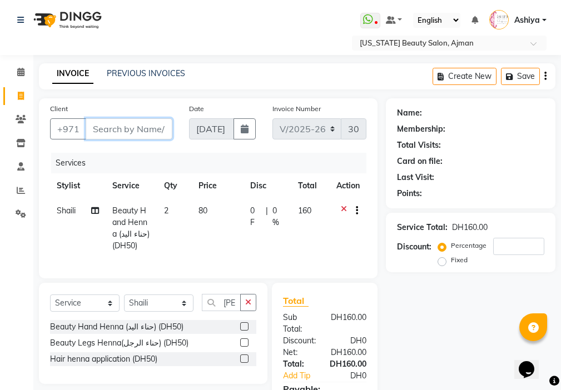
type input "5"
type input "0"
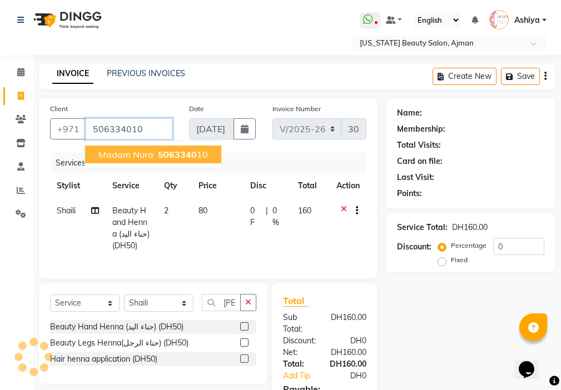
type input "506334010"
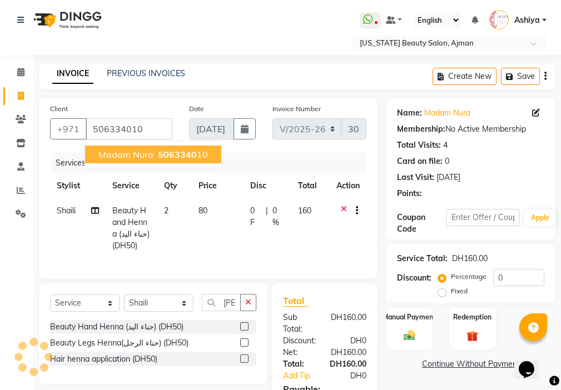
click at [185, 155] on span "5063340" at bounding box center [177, 154] width 39 height 11
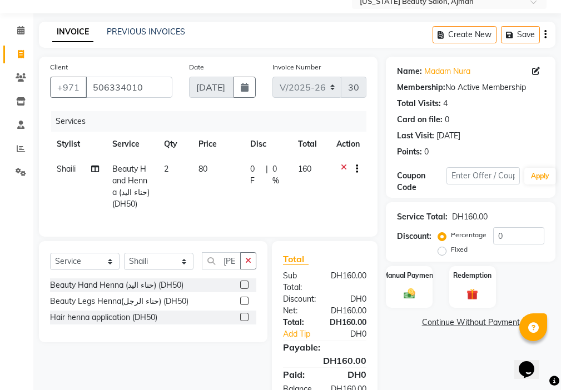
scroll to position [95, 0]
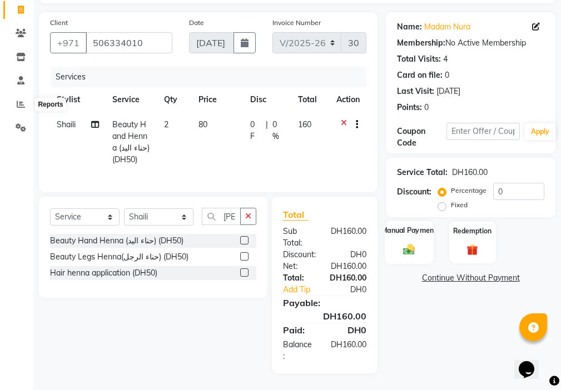
click at [418, 243] on img at bounding box center [409, 249] width 19 height 13
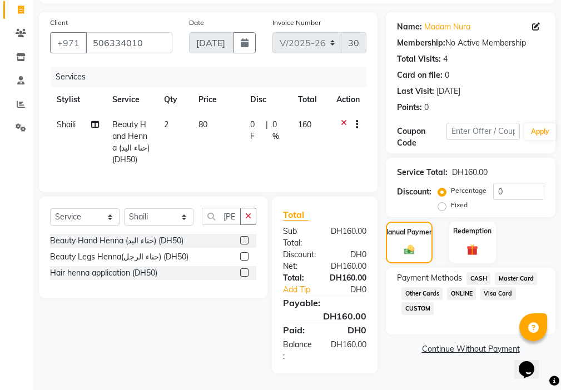
click at [479, 273] on span "CASH" at bounding box center [479, 279] width 24 height 13
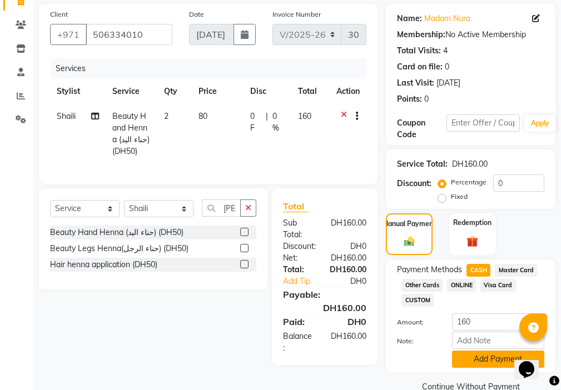
click at [485, 355] on button "Add Payment" at bounding box center [498, 359] width 92 height 17
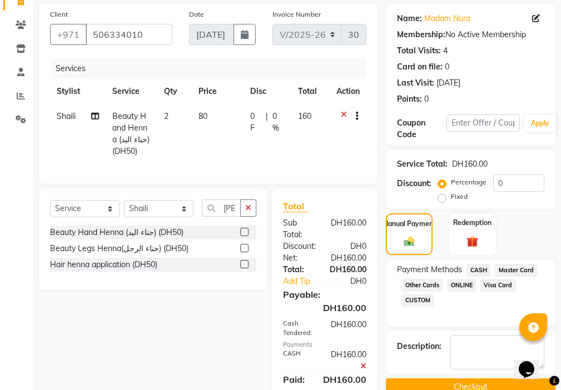
click at [463, 382] on button "Checkout" at bounding box center [471, 387] width 170 height 17
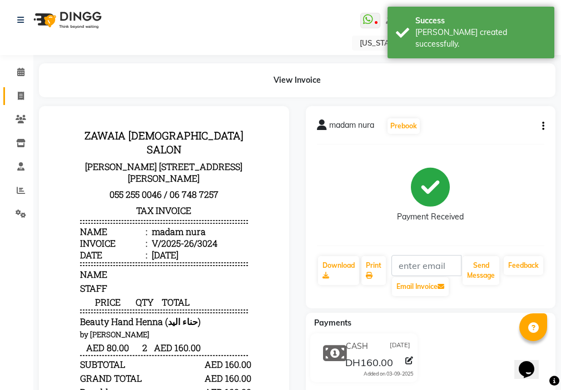
click at [22, 96] on icon at bounding box center [21, 96] width 6 height 8
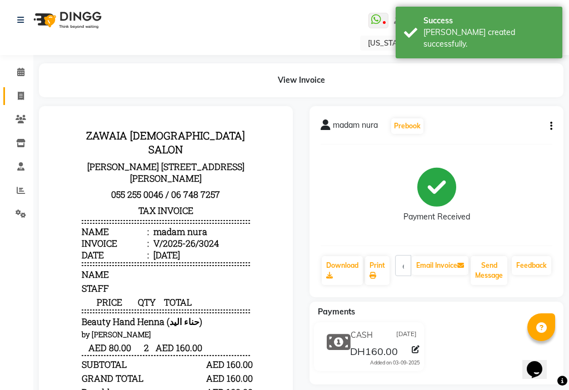
select select "service"
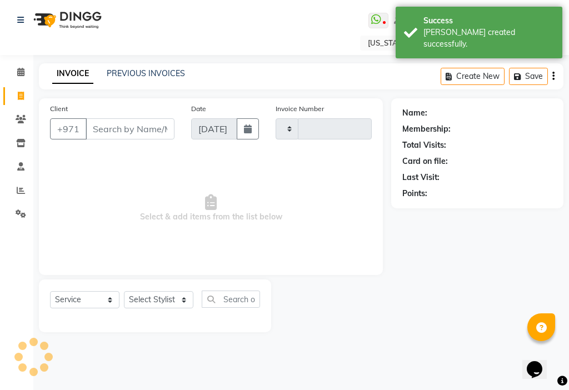
click at [123, 128] on input "Client" at bounding box center [130, 128] width 89 height 21
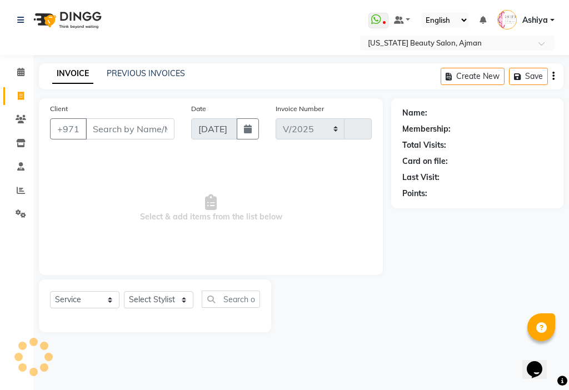
select select "637"
type input "3025"
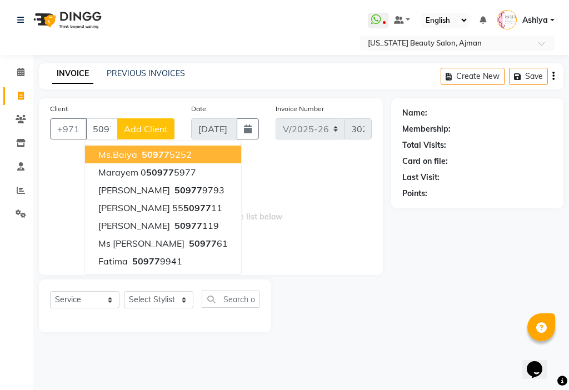
click at [182, 158] on ngb-highlight "50977 5252" at bounding box center [166, 154] width 52 height 11
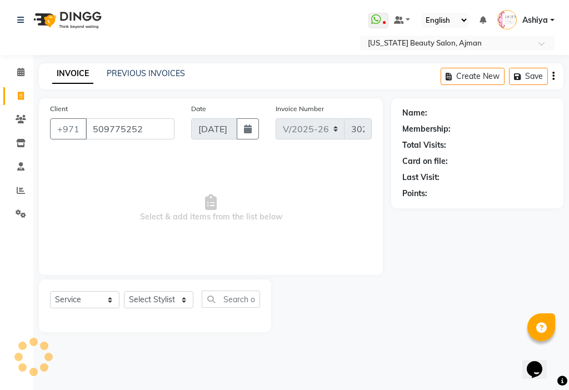
type input "509775252"
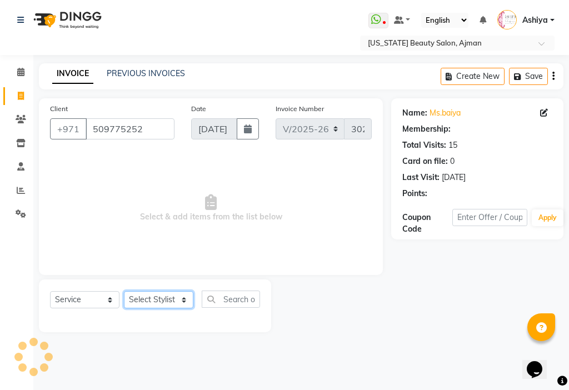
click at [160, 298] on select "Select Stylist [PERSON_NAME] [PERSON_NAME] Ashiya Cashier [PERSON_NAME] [PERSON…" at bounding box center [159, 299] width 70 height 17
select select "9701"
click at [124, 291] on select "Select Stylist [PERSON_NAME] [PERSON_NAME] Ashiya Cashier [PERSON_NAME] [PERSON…" at bounding box center [159, 299] width 70 height 17
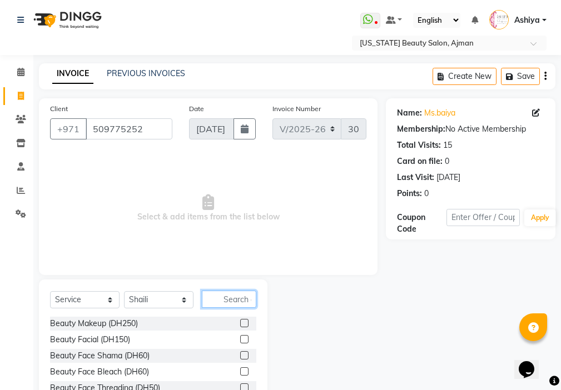
click at [235, 303] on input "text" at bounding box center [229, 299] width 55 height 17
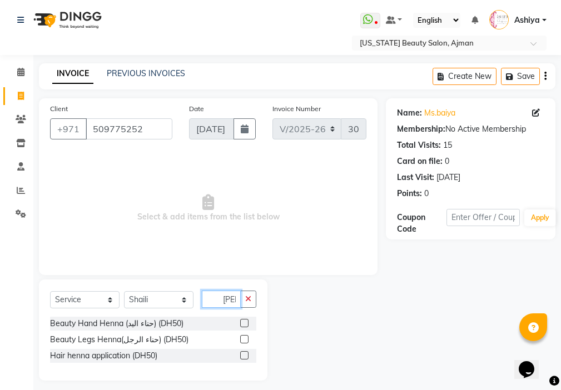
scroll to position [0, 5]
type input "[PERSON_NAME]"
click at [245, 323] on label at bounding box center [244, 323] width 8 height 8
click at [245, 323] on input "checkbox" at bounding box center [243, 323] width 7 height 7
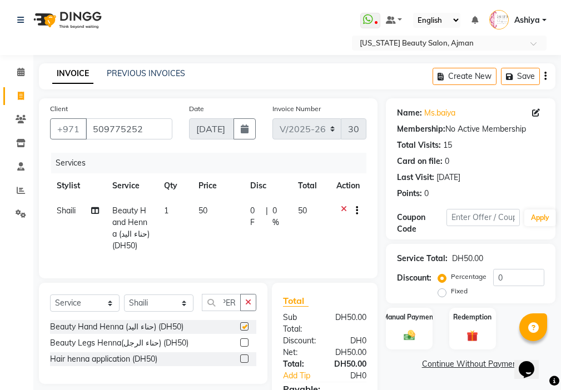
scroll to position [0, 0]
checkbox input "false"
click at [171, 211] on td "1" at bounding box center [174, 229] width 34 height 60
select select "9701"
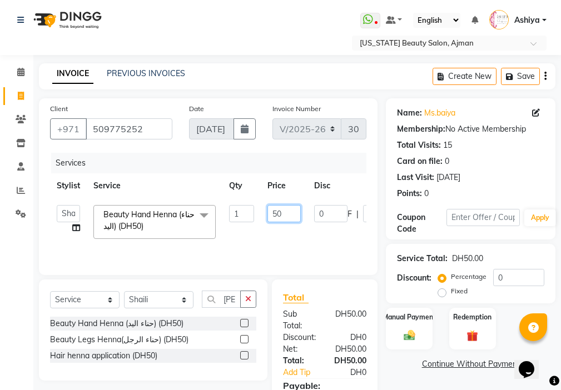
click at [281, 215] on input "50" at bounding box center [284, 213] width 33 height 17
type input "5"
type input "100"
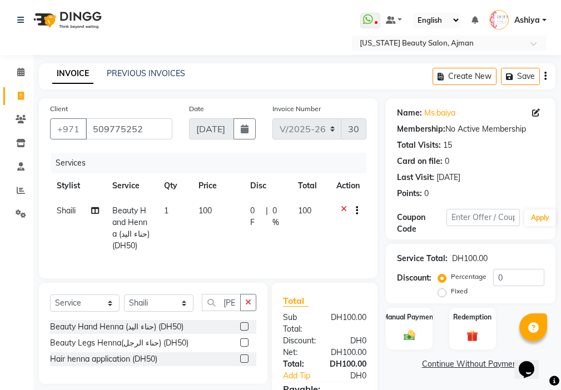
click at [170, 209] on td "1" at bounding box center [174, 229] width 34 height 60
select select "9701"
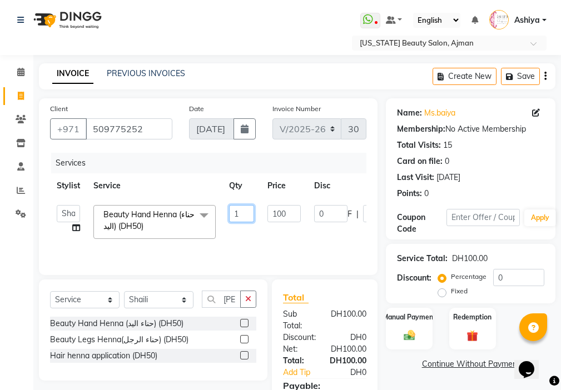
click at [239, 211] on input "1" at bounding box center [241, 213] width 25 height 17
type input "2"
click at [145, 298] on div "Select Service Product Membership Package Voucher Prepaid Gift Card Select Styl…" at bounding box center [153, 330] width 229 height 101
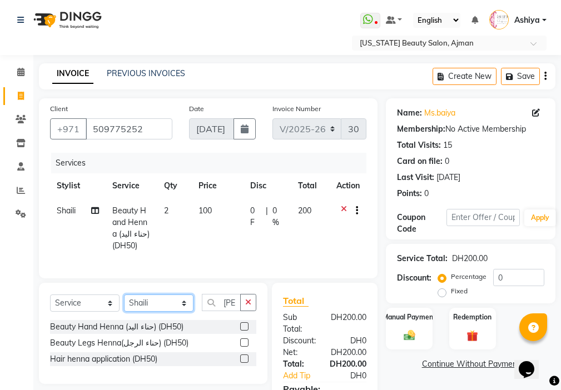
select select "48084"
click at [124, 303] on select "Select Stylist [PERSON_NAME] [PERSON_NAME] Ashiya Cashier [PERSON_NAME] [PERSON…" at bounding box center [159, 303] width 70 height 17
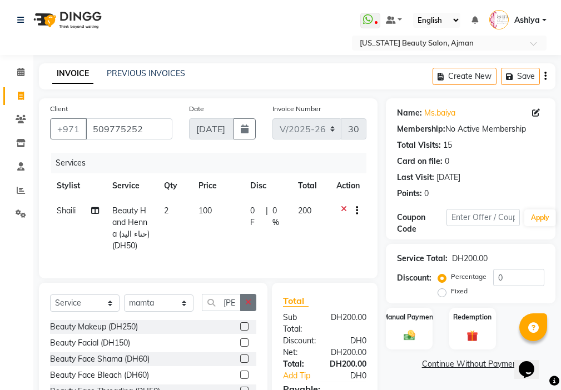
click at [249, 306] on icon "button" at bounding box center [248, 303] width 6 height 8
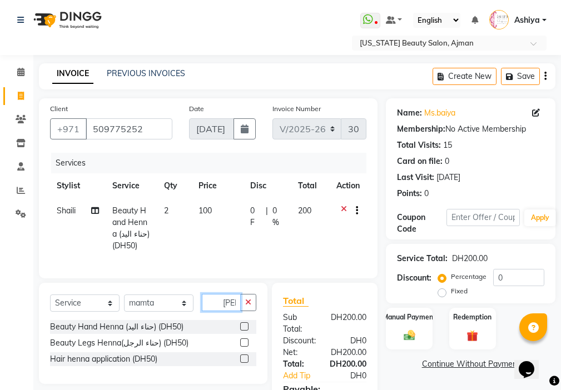
scroll to position [0, 5]
type input "[PERSON_NAME]"
click at [242, 331] on label at bounding box center [244, 327] width 8 height 8
click at [242, 331] on input "checkbox" at bounding box center [243, 327] width 7 height 7
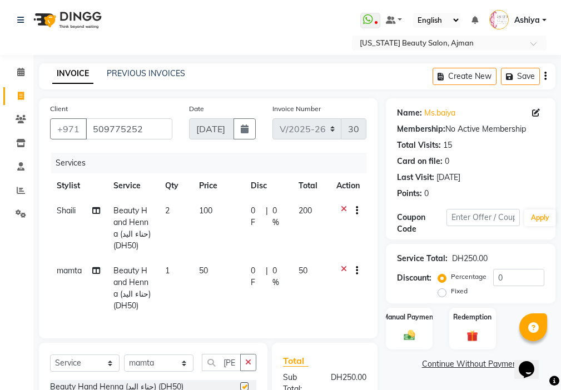
click at [207, 269] on span "50" at bounding box center [203, 271] width 9 height 10
checkbox input "false"
select select "48084"
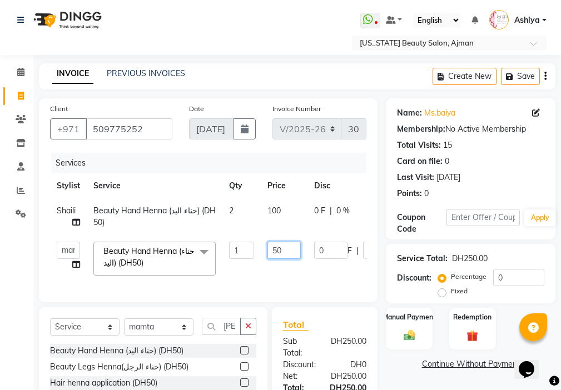
click at [289, 250] on input "50" at bounding box center [284, 250] width 33 height 17
type input "5"
type input "100"
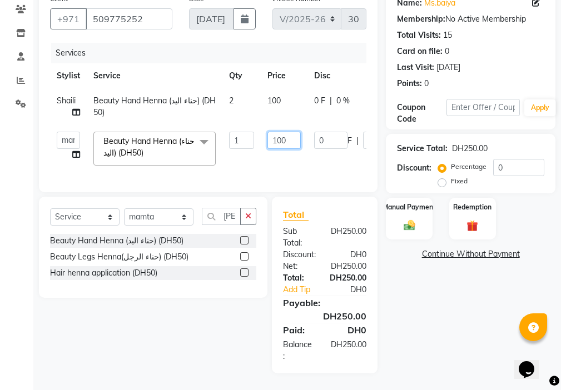
scroll to position [118, 0]
click at [455, 334] on div "Name: Ms.baiya Membership: No Active Membership Total Visits: 15 Card on file: …" at bounding box center [475, 180] width 178 height 385
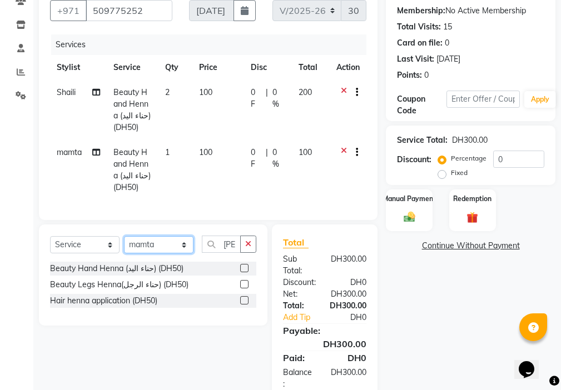
click at [144, 254] on select "Select Stylist [PERSON_NAME] [PERSON_NAME] Ashiya Cashier [PERSON_NAME] [PERSON…" at bounding box center [159, 244] width 70 height 17
select select "33912"
click at [124, 245] on select "Select Stylist [PERSON_NAME] [PERSON_NAME] Ashiya Cashier [PERSON_NAME] [PERSON…" at bounding box center [159, 244] width 70 height 17
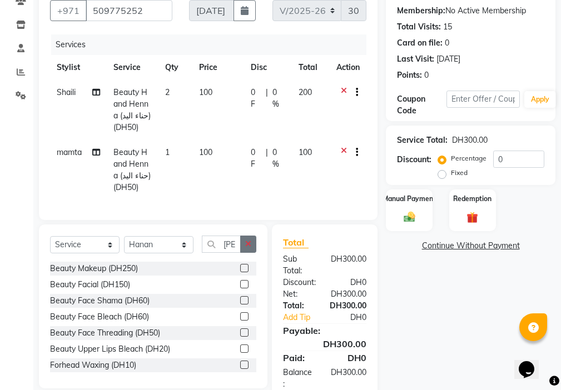
click at [249, 248] on icon "button" at bounding box center [248, 244] width 6 height 8
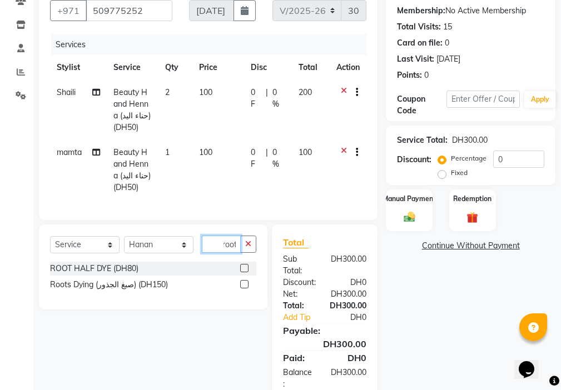
scroll to position [0, 5]
click at [243, 273] on label at bounding box center [244, 268] width 8 height 8
click at [243, 273] on input "checkbox" at bounding box center [243, 268] width 7 height 7
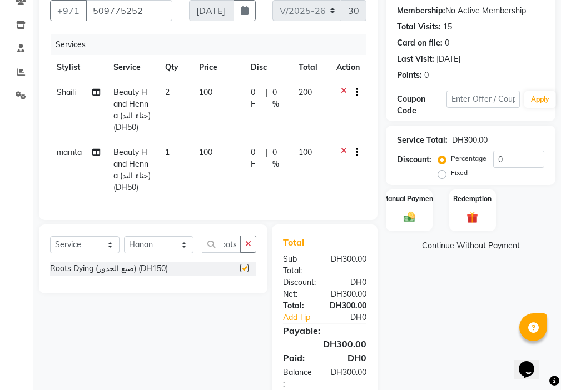
scroll to position [0, 0]
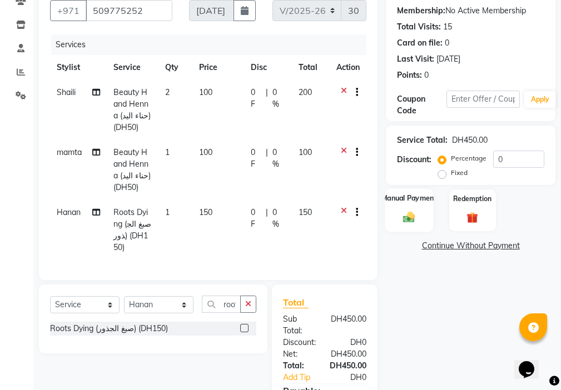
click at [405, 210] on div "Manual Payment" at bounding box center [409, 210] width 48 height 43
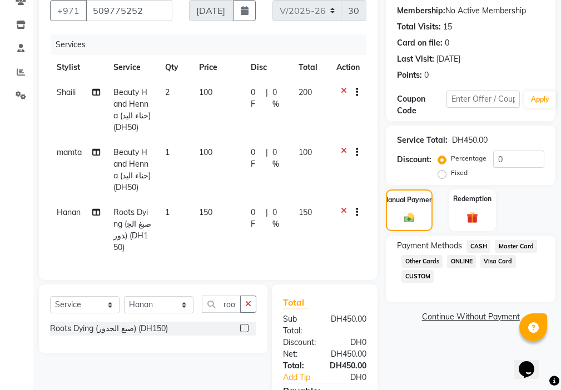
click at [493, 264] on span "Visa Card" at bounding box center [499, 261] width 36 height 13
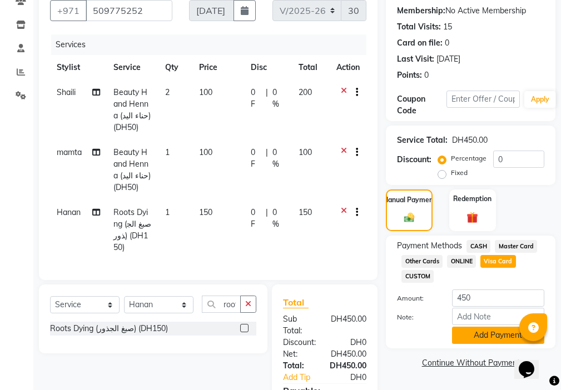
click at [482, 338] on button "Add Payment" at bounding box center [498, 335] width 92 height 17
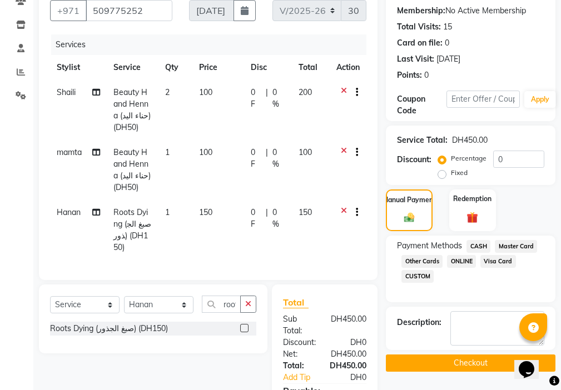
click at [479, 366] on button "Checkout" at bounding box center [471, 363] width 170 height 17
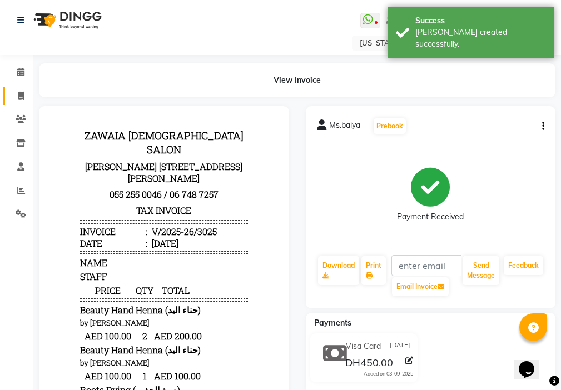
click at [19, 95] on icon at bounding box center [21, 96] width 6 height 8
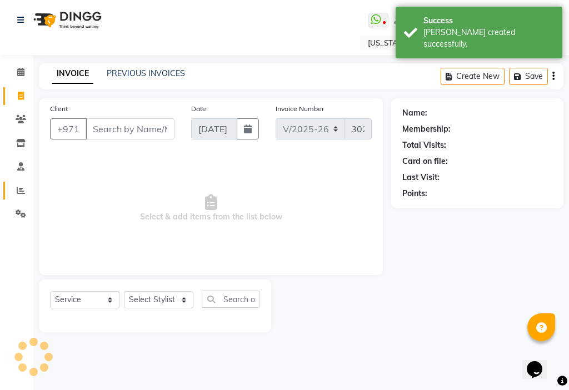
click at [20, 190] on icon at bounding box center [21, 190] width 8 height 8
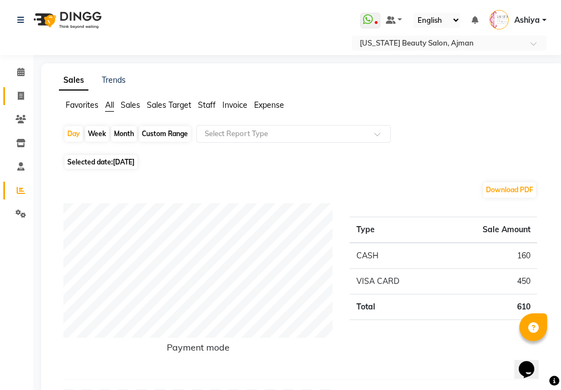
click at [19, 100] on icon at bounding box center [21, 96] width 6 height 8
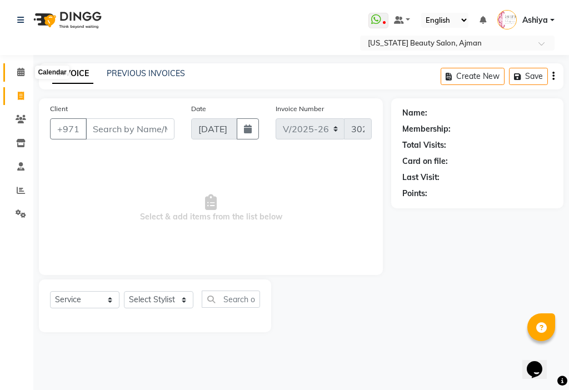
click at [23, 75] on icon at bounding box center [20, 72] width 7 height 8
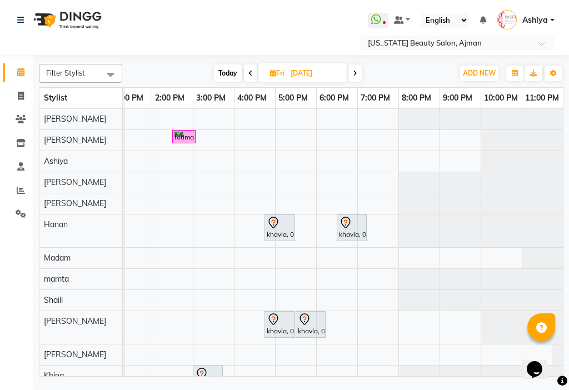
click at [304, 68] on input "[DATE]" at bounding box center [316, 73] width 56 height 17
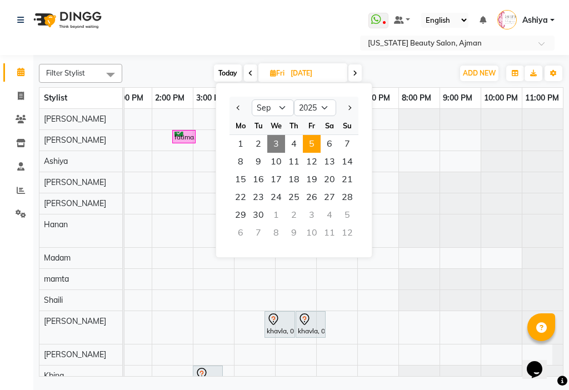
click at [279, 137] on span "3" at bounding box center [277, 144] width 18 height 18
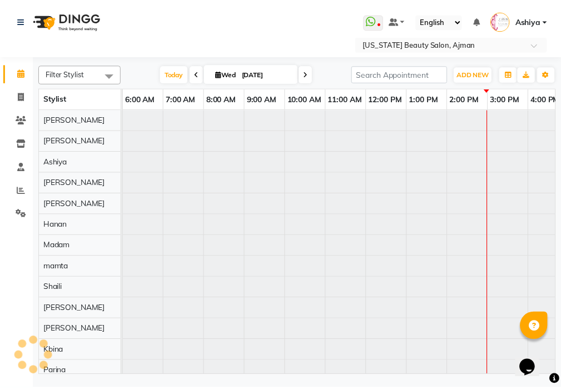
scroll to position [0, 549]
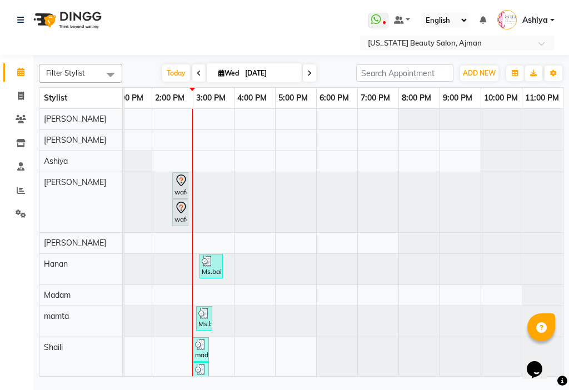
click at [176, 212] on icon at bounding box center [181, 207] width 13 height 13
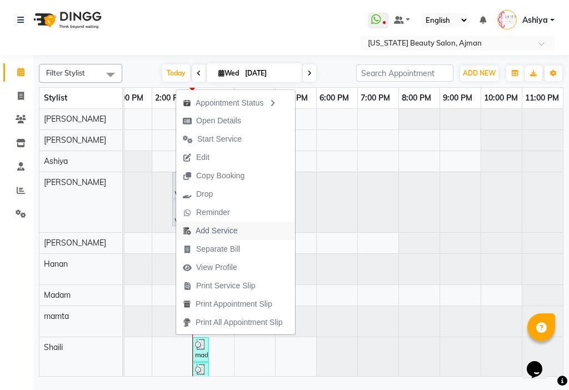
click at [216, 235] on span "Add Service" at bounding box center [217, 231] width 42 height 12
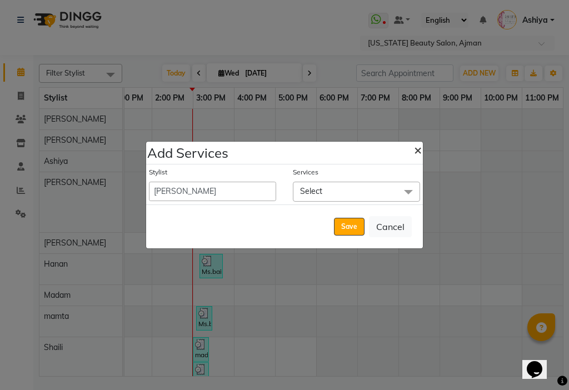
click at [416, 150] on span "×" at bounding box center [418, 149] width 8 height 17
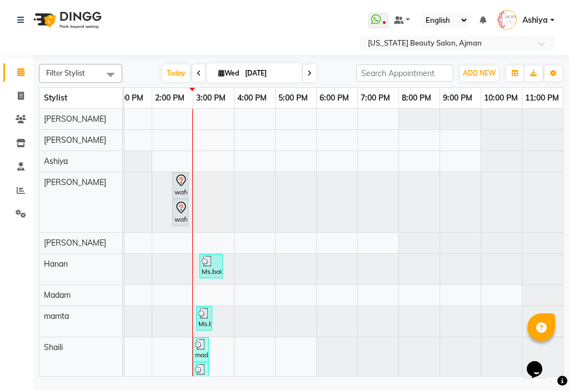
click at [185, 191] on div "wafa, TK02, 02:30 PM-02:35 PM, NAIL POLISH" at bounding box center [181, 185] width 14 height 23
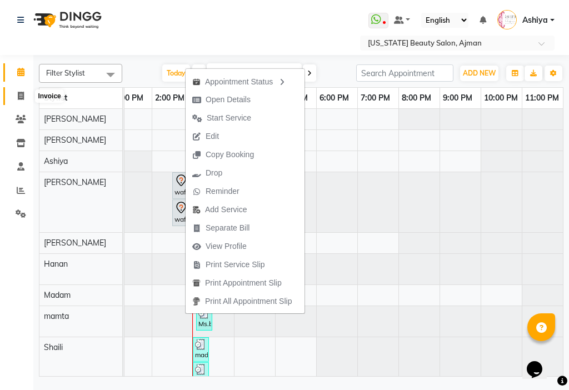
click at [19, 97] on icon at bounding box center [21, 96] width 6 height 8
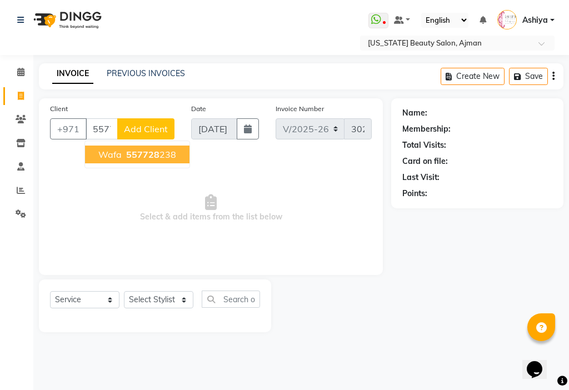
click at [117, 160] on button "wafa 557728 238" at bounding box center [137, 155] width 105 height 18
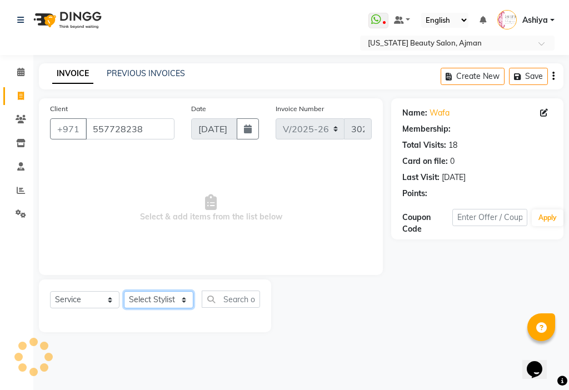
click at [159, 297] on select "Select Stylist [PERSON_NAME] [PERSON_NAME] Ashiya Cashier [PERSON_NAME] [PERSON…" at bounding box center [159, 299] width 70 height 17
click at [124, 291] on select "Select Stylist [PERSON_NAME] [PERSON_NAME] Ashiya Cashier [PERSON_NAME] [PERSON…" at bounding box center [159, 299] width 70 height 17
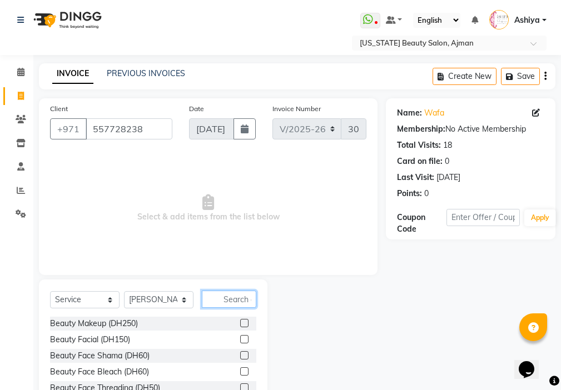
click at [242, 300] on input "text" at bounding box center [229, 299] width 55 height 17
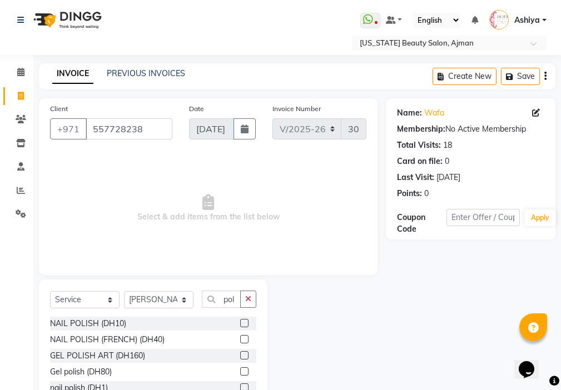
click at [240, 320] on label at bounding box center [244, 323] width 8 height 8
click at [240, 320] on input "checkbox" at bounding box center [243, 323] width 7 height 7
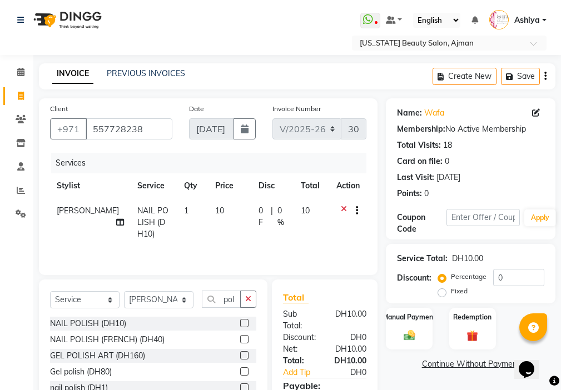
click at [245, 320] on label at bounding box center [244, 323] width 8 height 8
click at [245, 320] on input "checkbox" at bounding box center [243, 323] width 7 height 7
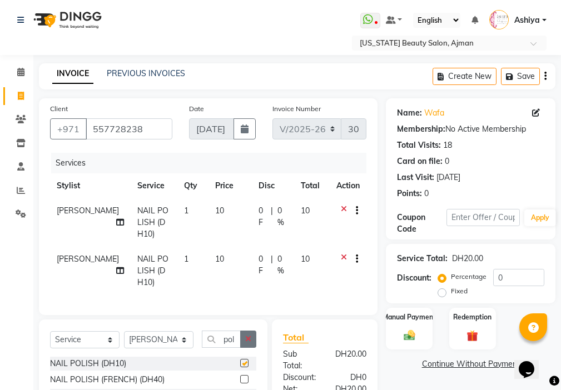
click at [249, 343] on icon "button" at bounding box center [248, 339] width 6 height 8
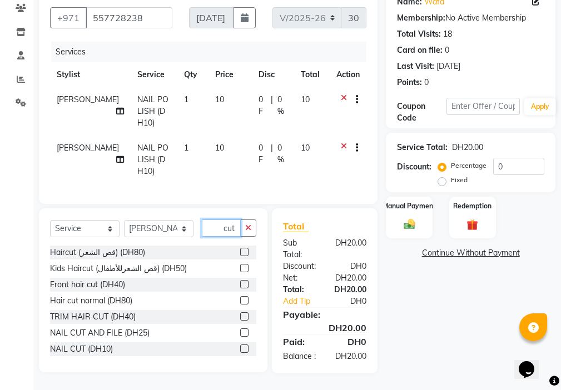
scroll to position [131, 0]
click at [240, 329] on label at bounding box center [244, 333] width 8 height 8
click at [240, 330] on input "checkbox" at bounding box center [243, 333] width 7 height 7
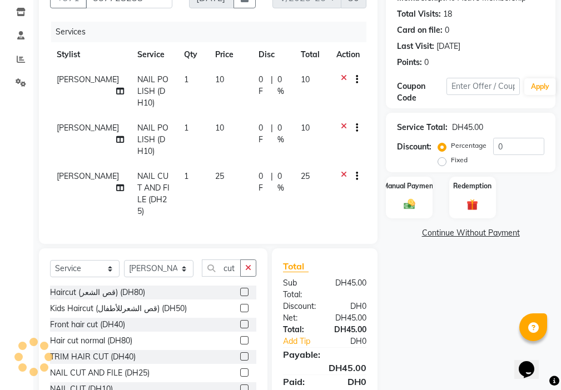
click at [411, 207] on img at bounding box center [409, 204] width 18 height 13
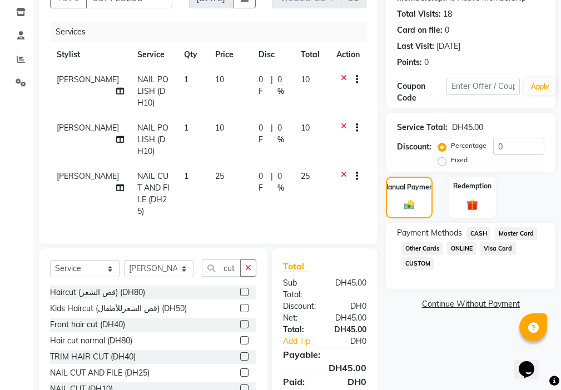
click at [512, 234] on span "Master Card" at bounding box center [516, 233] width 42 height 13
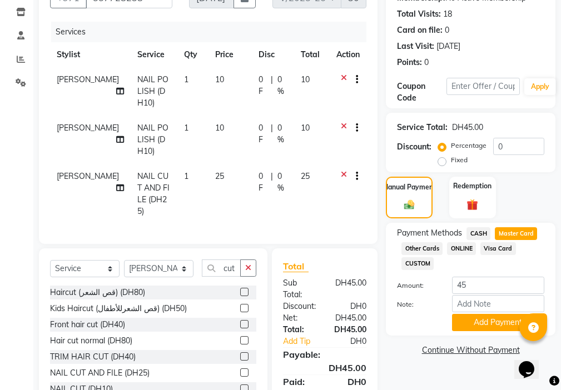
click at [502, 250] on span "Visa Card" at bounding box center [499, 248] width 36 height 13
click at [493, 250] on span "Visa Card" at bounding box center [499, 248] width 36 height 13
click at [481, 323] on button "Add Payment" at bounding box center [498, 322] width 92 height 17
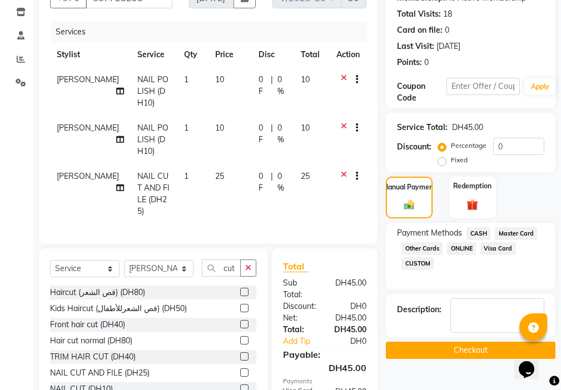
click at [460, 349] on button "Checkout" at bounding box center [471, 350] width 170 height 17
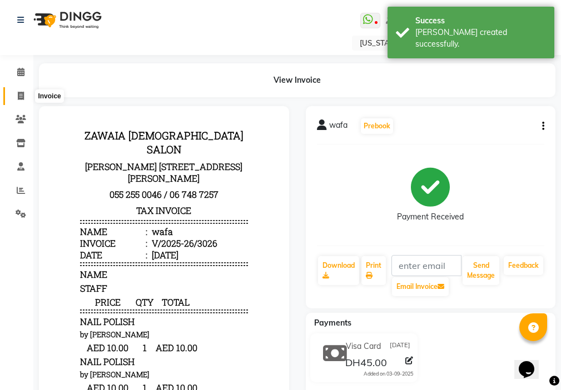
click at [14, 97] on span at bounding box center [20, 96] width 19 height 13
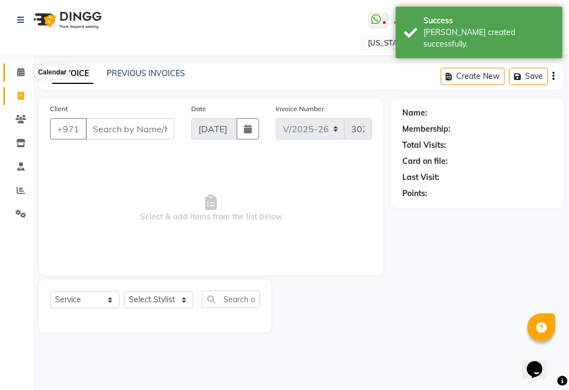
click at [20, 76] on span at bounding box center [20, 72] width 19 height 13
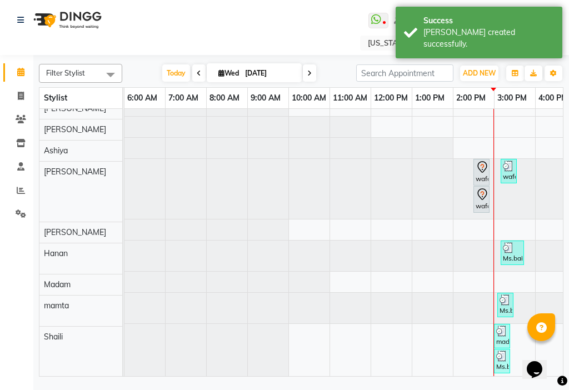
scroll to position [13, 0]
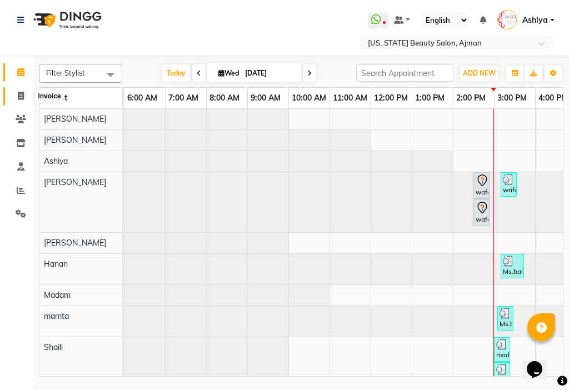
click at [18, 97] on icon at bounding box center [21, 96] width 6 height 8
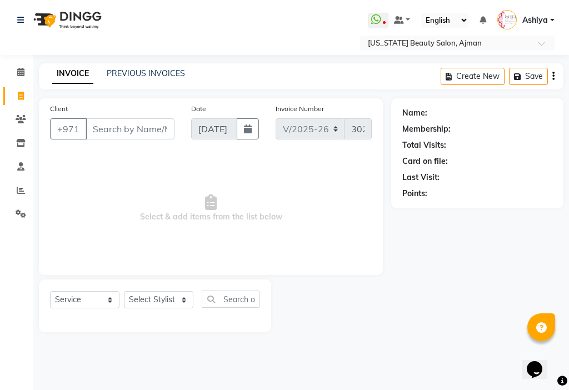
click at [194, 271] on div "Client +971 Date [DATE] Invoice Number V/2025 V/[PHONE_NUMBER] Select & add ite…" at bounding box center [211, 186] width 344 height 177
click at [28, 76] on span at bounding box center [20, 72] width 19 height 13
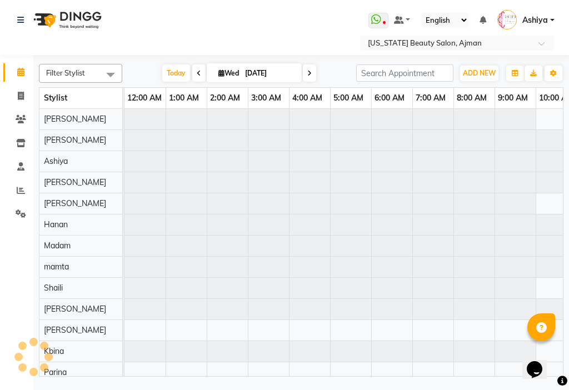
scroll to position [0, 247]
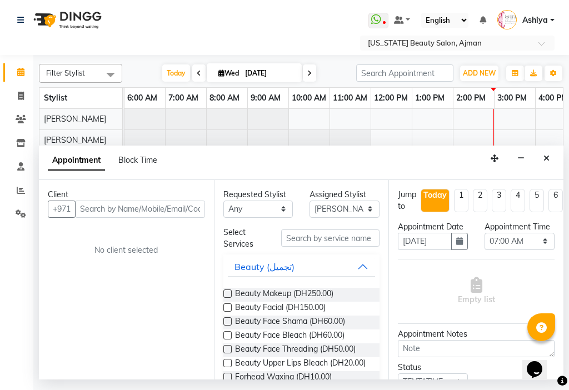
click at [311, 73] on span at bounding box center [309, 73] width 13 height 17
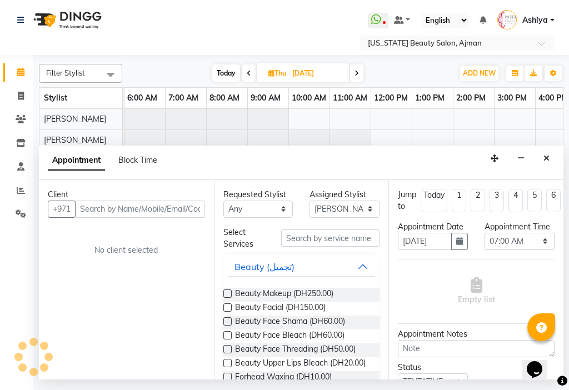
scroll to position [0, 549]
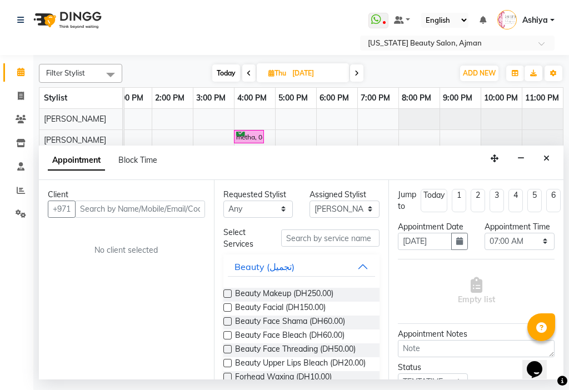
click at [355, 75] on icon at bounding box center [357, 73] width 4 height 7
click at [458, 250] on button "button" at bounding box center [460, 241] width 17 height 17
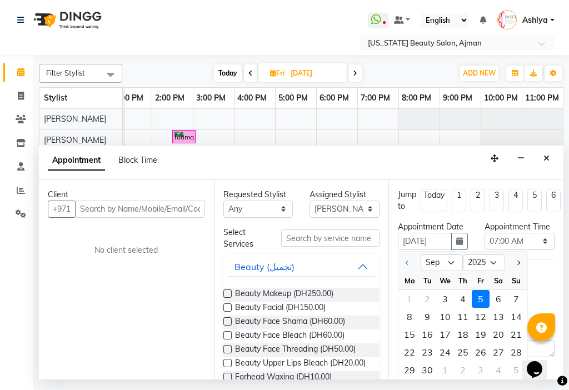
click at [481, 308] on div "5" at bounding box center [481, 299] width 18 height 18
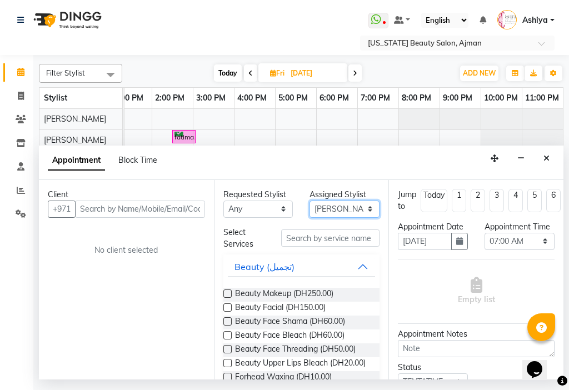
click at [319, 205] on select "Select [PERSON_NAME] [PERSON_NAME] [PERSON_NAME] [PERSON_NAME] [PERSON_NAME] ma…" at bounding box center [345, 209] width 70 height 17
click at [310, 201] on select "Select [PERSON_NAME] [PERSON_NAME] [PERSON_NAME] [PERSON_NAME] [PERSON_NAME] ma…" at bounding box center [345, 209] width 70 height 17
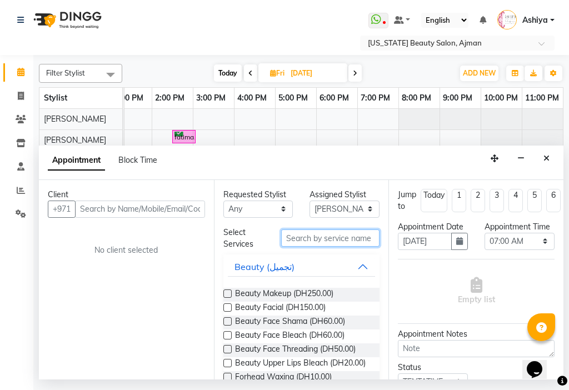
click at [323, 242] on input "text" at bounding box center [330, 238] width 99 height 17
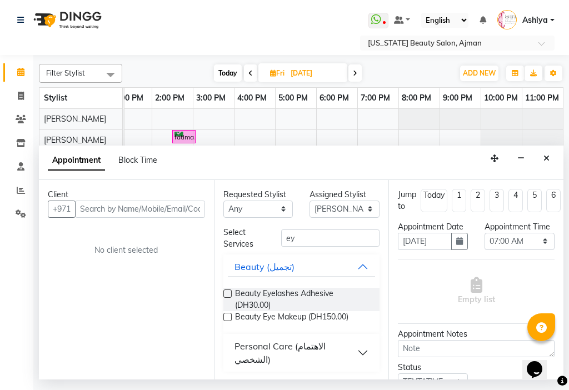
click at [224, 319] on label at bounding box center [228, 317] width 8 height 8
click at [224, 319] on input "checkbox" at bounding box center [227, 318] width 7 height 7
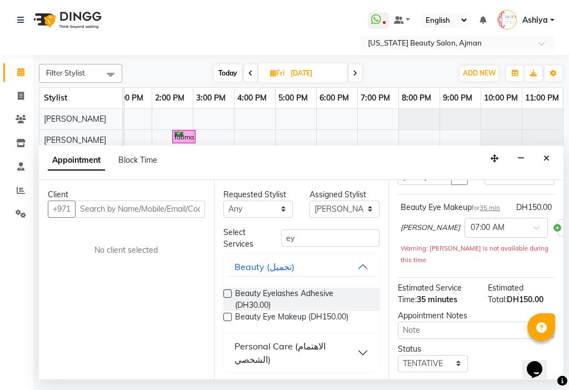
scroll to position [66, 0]
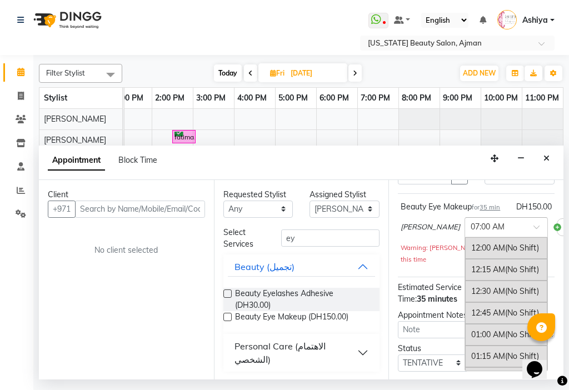
click at [534, 236] on span at bounding box center [541, 231] width 14 height 12
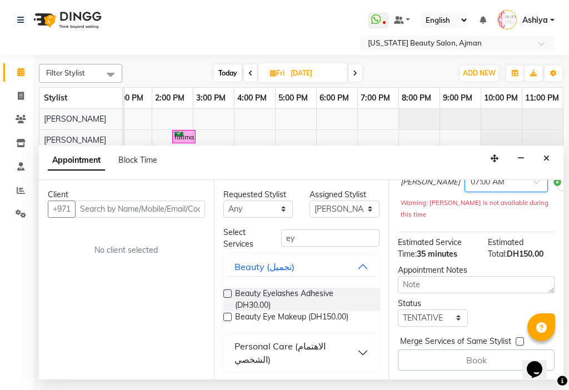
scroll to position [121, 0]
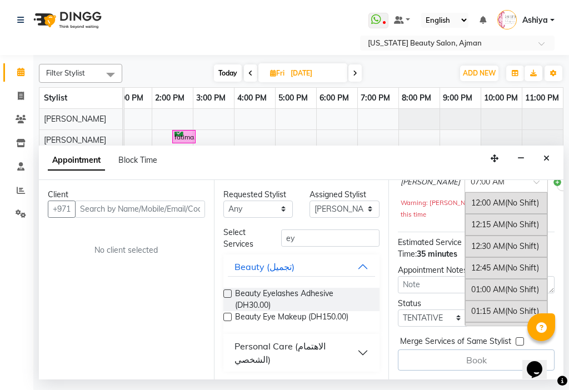
click at [534, 191] on span at bounding box center [541, 186] width 14 height 12
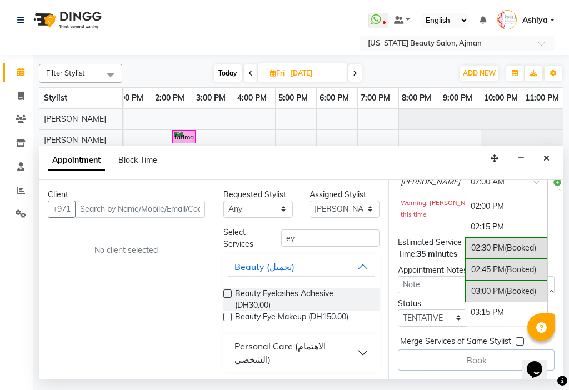
scroll to position [1208, 0]
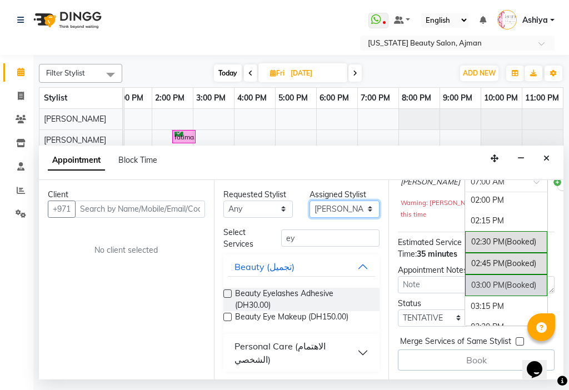
click at [312, 210] on select "Select [PERSON_NAME] [PERSON_NAME] [PERSON_NAME] [PERSON_NAME] [PERSON_NAME] ma…" at bounding box center [345, 209] width 70 height 17
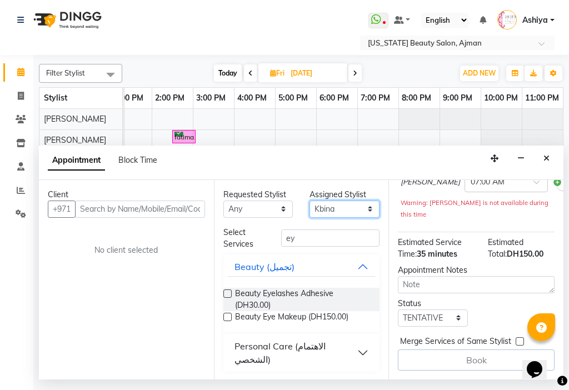
click at [310, 201] on select "Select [PERSON_NAME] [PERSON_NAME] [PERSON_NAME] [PERSON_NAME] [PERSON_NAME] ma…" at bounding box center [345, 209] width 70 height 17
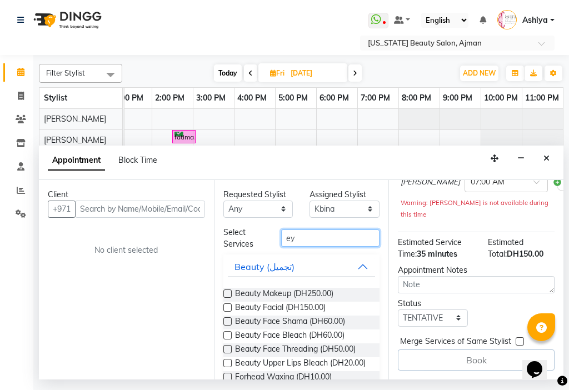
click at [331, 243] on input "ey" at bounding box center [330, 238] width 99 height 17
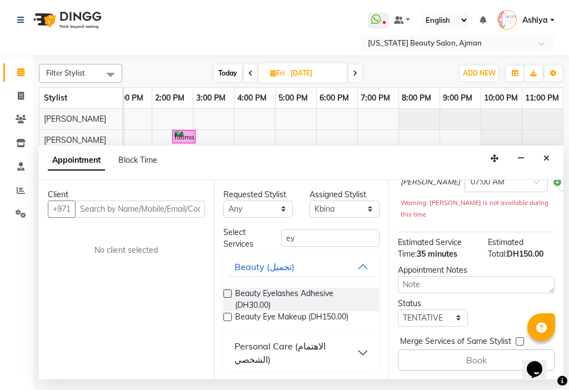
click at [227, 316] on label at bounding box center [228, 317] width 8 height 8
click at [227, 316] on input "checkbox" at bounding box center [227, 318] width 7 height 7
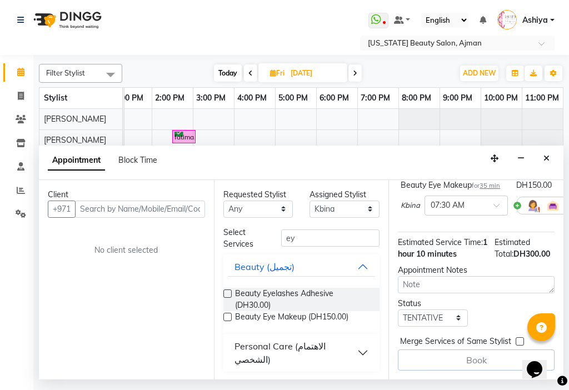
scroll to position [183, 0]
click at [341, 325] on div "Beauty Eyelashes Adhesive (DH30.00) Beauty Eye Makeup (DH150.00)" at bounding box center [302, 306] width 157 height 55
click at [231, 319] on label at bounding box center [228, 317] width 8 height 8
click at [231, 319] on input "checkbox" at bounding box center [227, 318] width 7 height 7
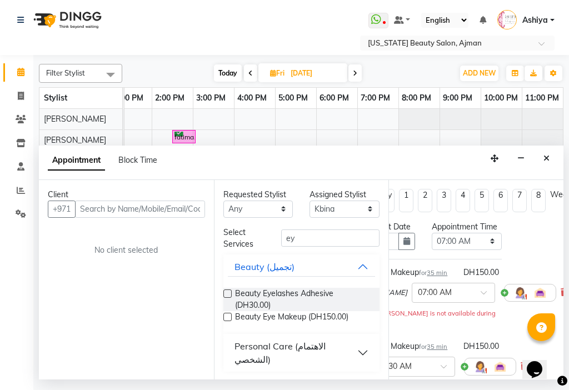
scroll to position [0, 75]
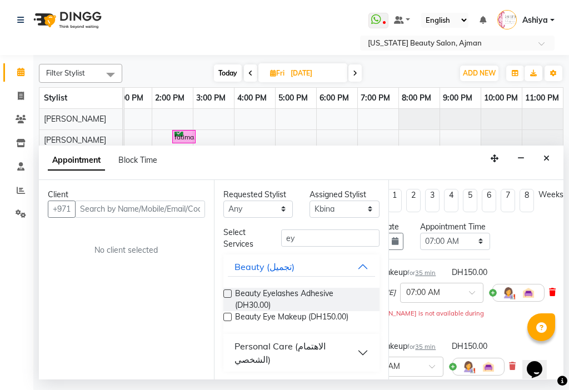
click at [549, 296] on icon at bounding box center [552, 293] width 7 height 8
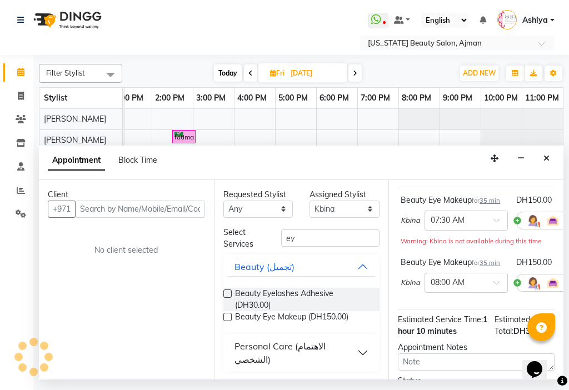
scroll to position [72, 44]
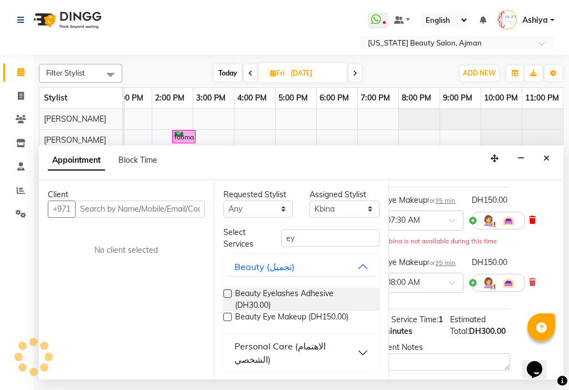
click at [531, 224] on icon at bounding box center [532, 220] width 7 height 8
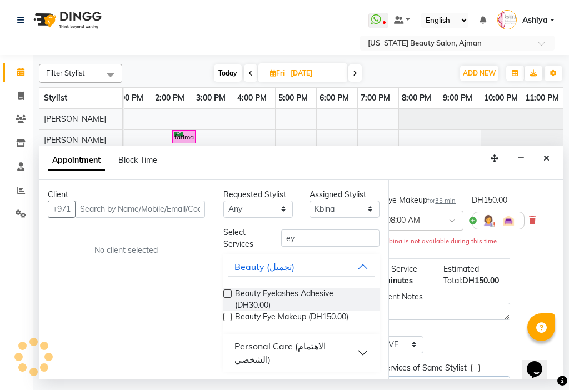
click at [531, 224] on icon at bounding box center [532, 220] width 7 height 8
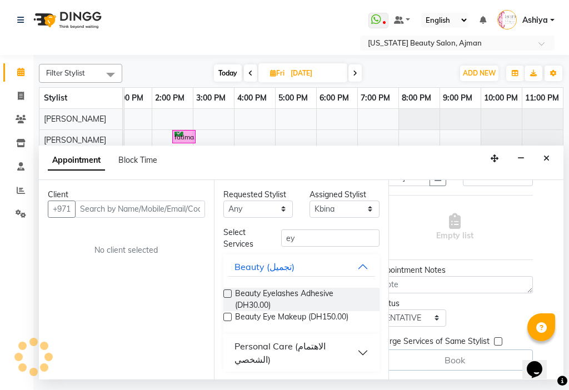
scroll to position [72, 0]
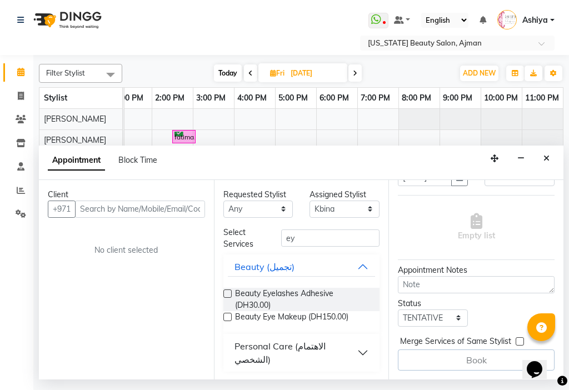
click at [228, 316] on label at bounding box center [228, 317] width 8 height 8
click at [228, 316] on input "checkbox" at bounding box center [227, 318] width 7 height 7
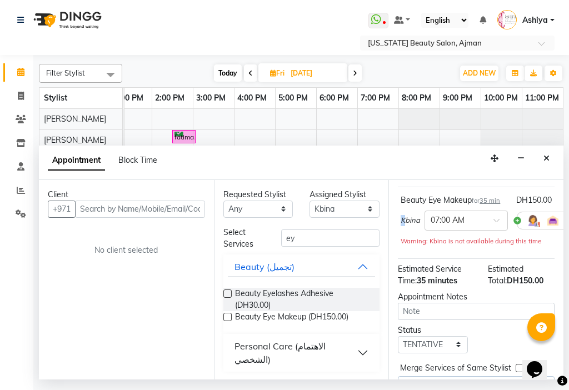
click at [404, 226] on span "Kbina" at bounding box center [410, 220] width 19 height 11
click at [351, 212] on select "Select [PERSON_NAME] [PERSON_NAME] [PERSON_NAME] [PERSON_NAME] [PERSON_NAME] ma…" at bounding box center [345, 209] width 70 height 17
click at [310, 201] on select "Select [PERSON_NAME] [PERSON_NAME] [PERSON_NAME] [PERSON_NAME] [PERSON_NAME] ma…" at bounding box center [345, 209] width 70 height 17
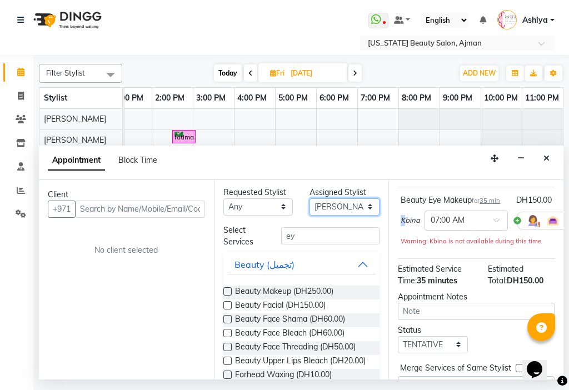
scroll to position [0, 0]
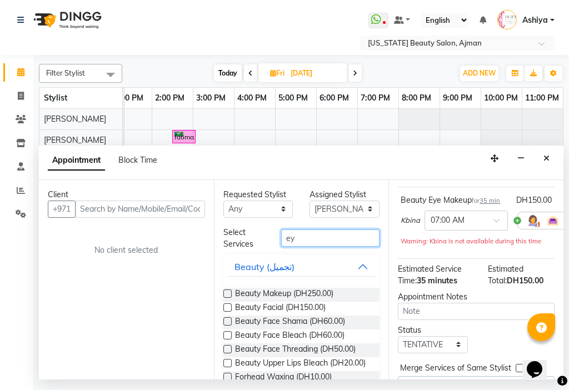
click at [349, 242] on input "ey" at bounding box center [330, 238] width 99 height 17
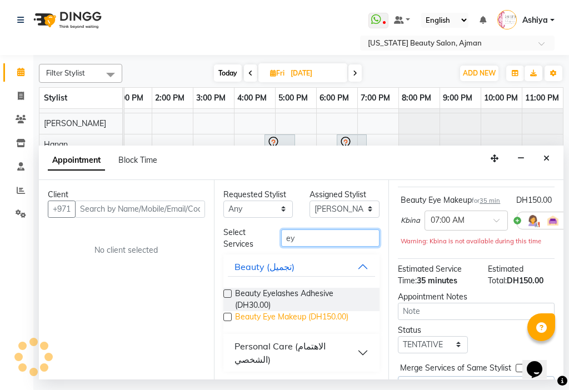
scroll to position [106, 0]
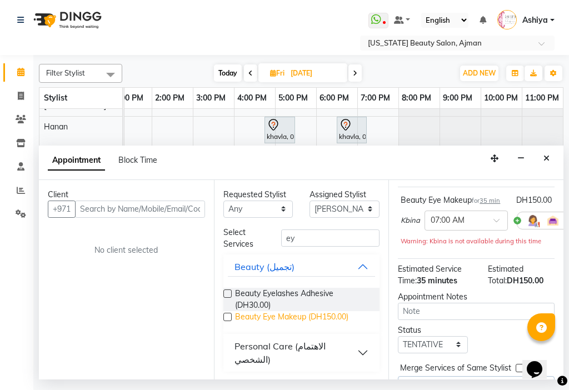
click at [330, 322] on span "Beauty Eye Makeup (DH150.00)" at bounding box center [291, 318] width 113 height 14
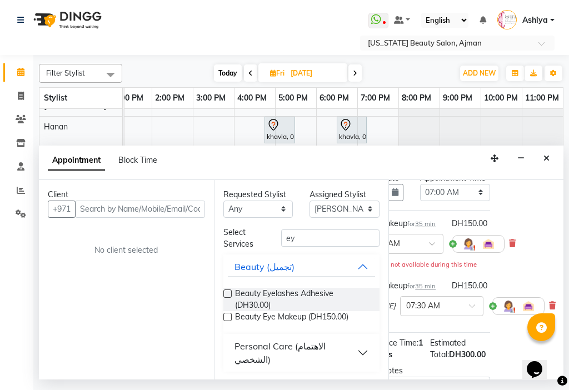
scroll to position [49, 75]
click at [509, 250] on span at bounding box center [512, 244] width 7 height 12
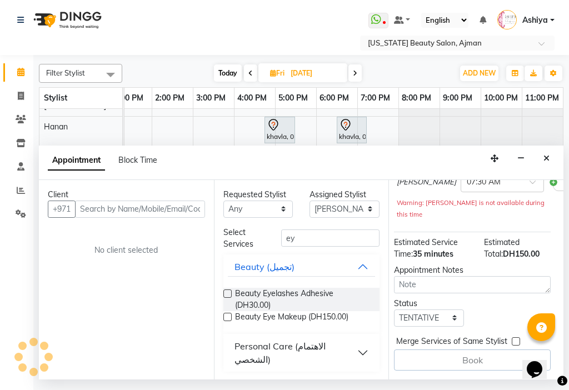
scroll to position [120, 0]
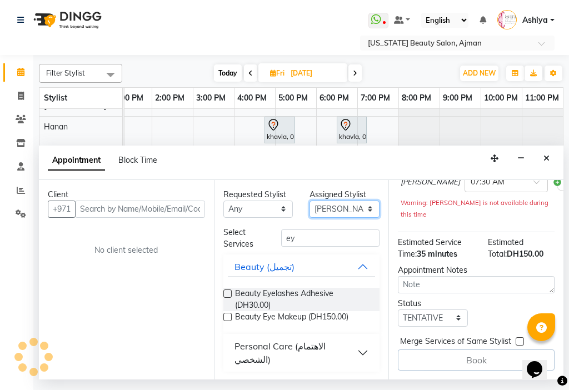
click at [325, 215] on select "Select [PERSON_NAME] [PERSON_NAME] [PERSON_NAME] [PERSON_NAME] [PERSON_NAME] ma…" at bounding box center [345, 209] width 70 height 17
click at [310, 201] on select "Select [PERSON_NAME] [PERSON_NAME] [PERSON_NAME] [PERSON_NAME] [PERSON_NAME] ma…" at bounding box center [345, 209] width 70 height 17
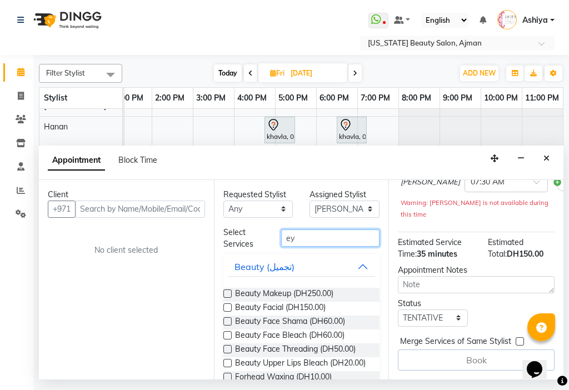
click at [323, 240] on input "ey" at bounding box center [330, 238] width 99 height 17
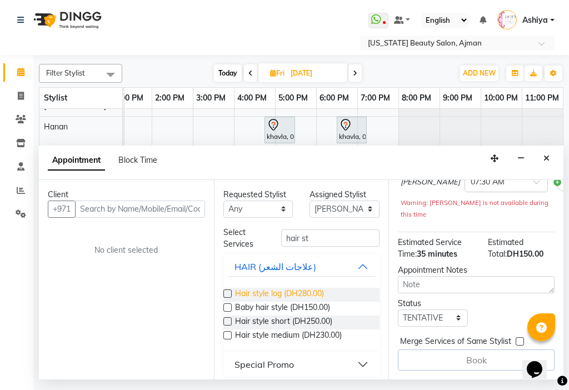
click at [323, 291] on span "Hair style log (DH280.00)" at bounding box center [279, 295] width 89 height 14
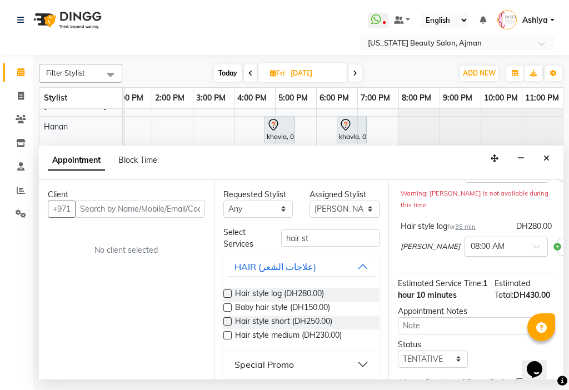
click at [475, 257] on div "× 08:00 AM" at bounding box center [506, 247] width 83 height 20
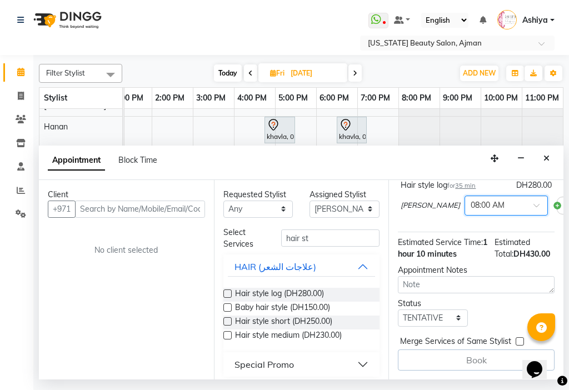
scroll to position [186, 0]
click at [534, 203] on span at bounding box center [541, 209] width 14 height 12
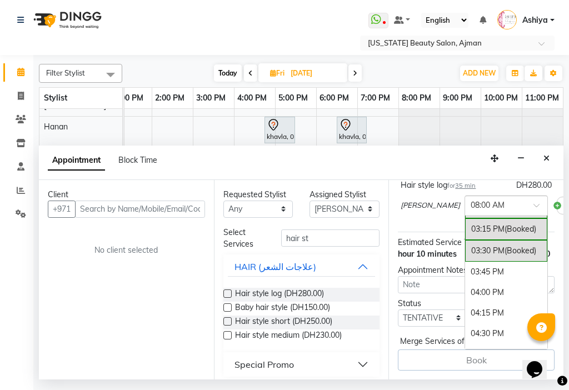
scroll to position [1273, 0]
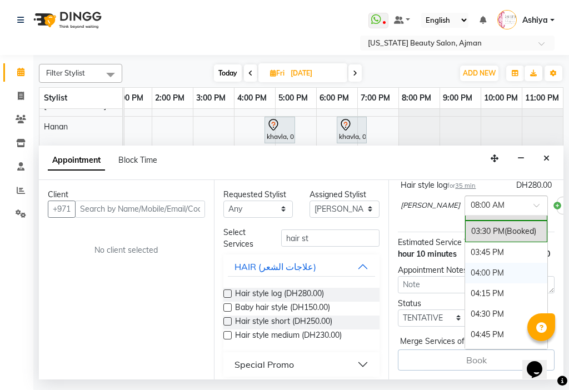
click at [477, 265] on div "04:00 PM" at bounding box center [506, 273] width 82 height 21
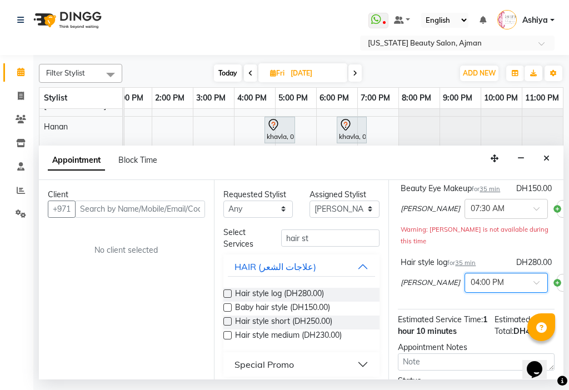
scroll to position [58, 0]
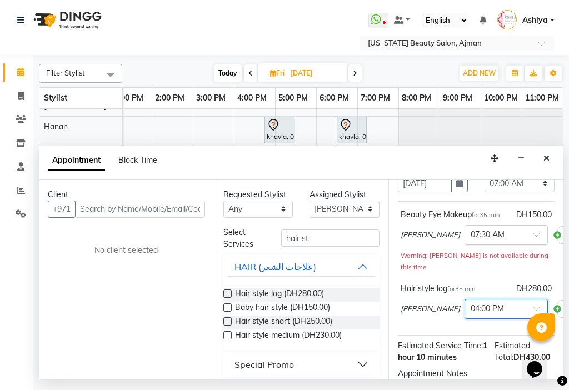
click at [534, 244] on span at bounding box center [541, 238] width 14 height 12
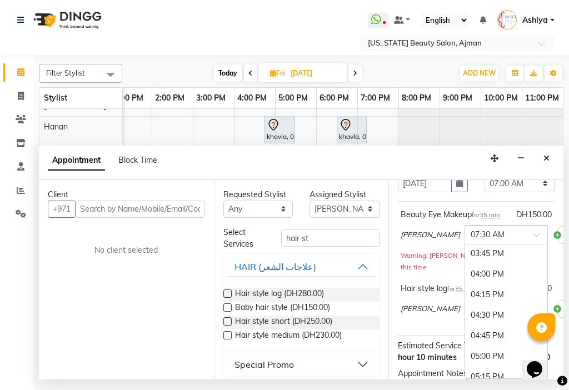
scroll to position [1375, 0]
click at [470, 265] on div "04:00 PM" at bounding box center [506, 254] width 82 height 21
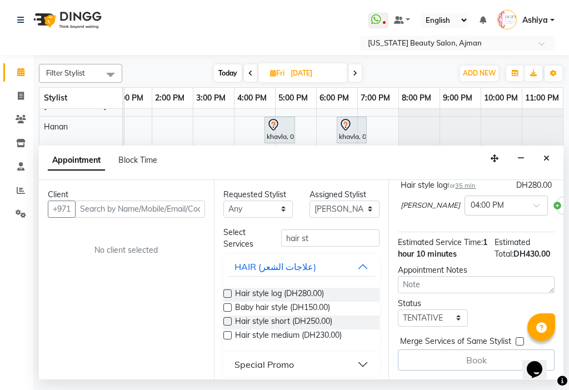
scroll to position [193, 0]
click at [141, 215] on input "text" at bounding box center [140, 209] width 130 height 17
click at [183, 208] on span "Add Client" at bounding box center [182, 209] width 37 height 10
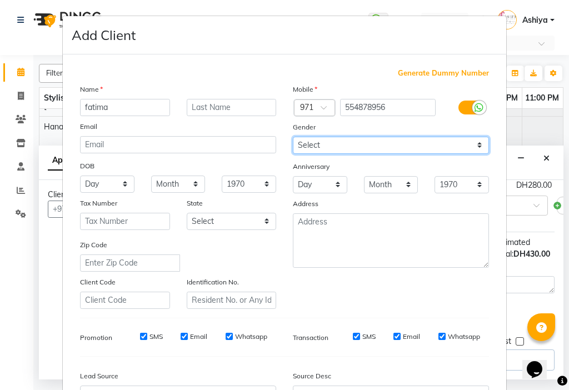
click at [339, 148] on select "Select [DEMOGRAPHIC_DATA] [DEMOGRAPHIC_DATA] Other Prefer Not To Say" at bounding box center [391, 145] width 196 height 17
click at [293, 137] on select "Select [DEMOGRAPHIC_DATA] [DEMOGRAPHIC_DATA] Other Prefer Not To Say" at bounding box center [391, 145] width 196 height 17
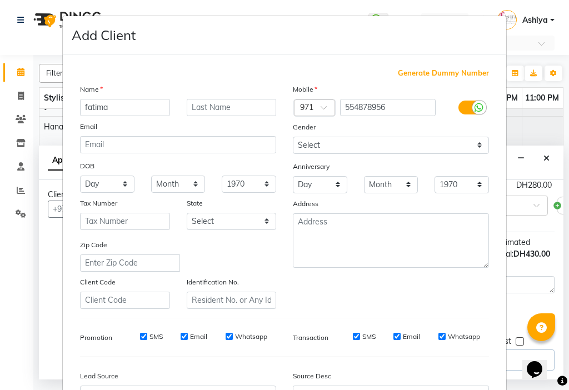
click at [140, 336] on input "SMS" at bounding box center [143, 336] width 7 height 7
click at [181, 333] on input "Email" at bounding box center [184, 336] width 7 height 7
click at [353, 335] on input "SMS" at bounding box center [356, 336] width 7 height 7
click at [394, 337] on input "Email" at bounding box center [397, 336] width 7 height 7
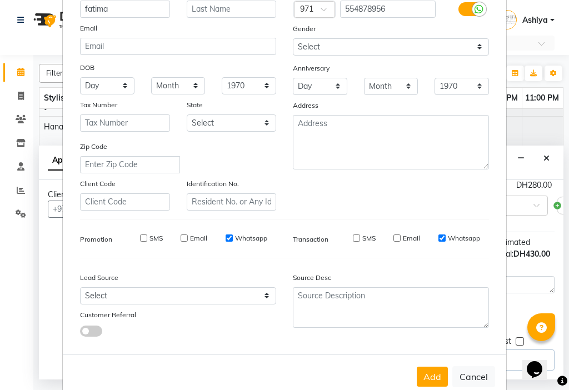
scroll to position [123, 0]
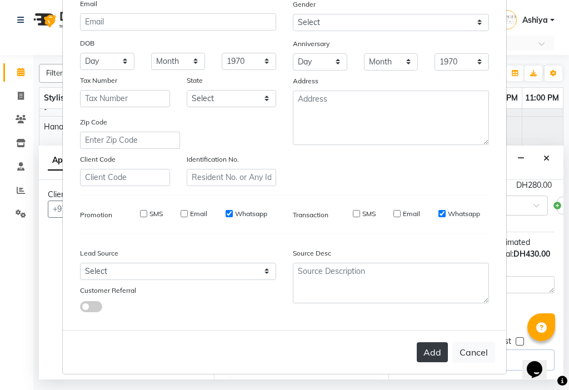
click at [432, 355] on button "Add" at bounding box center [432, 353] width 31 height 20
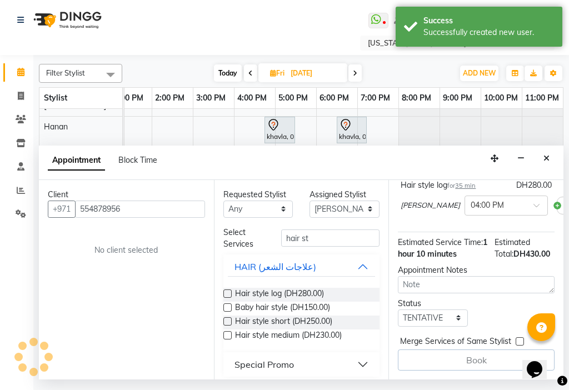
scroll to position [192, 0]
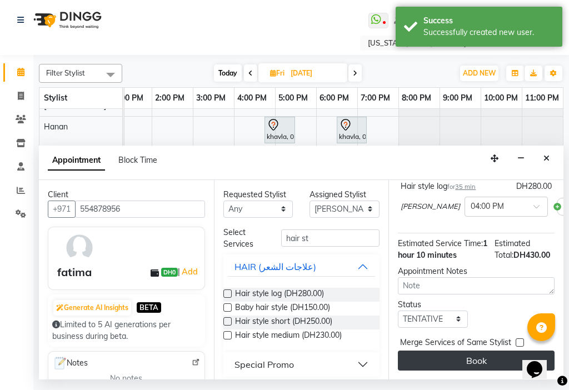
click at [451, 353] on button "Book" at bounding box center [476, 361] width 157 height 20
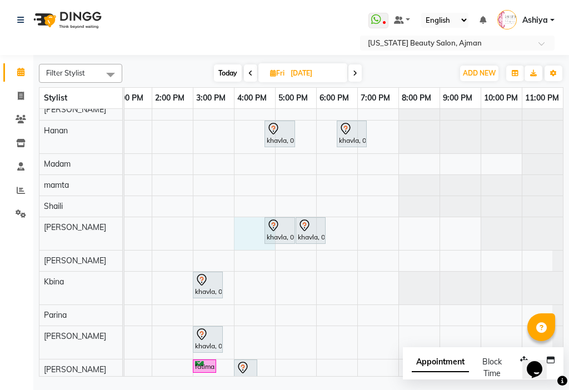
drag, startPoint x: 451, startPoint y: 353, endPoint x: 234, endPoint y: 240, distance: 245.3
click at [234, 239] on div "fatima, 02:30 PM-03:05 PM, Beauty Makeup fatima, 04:00 PM-04:35 PM, Beauty Eye …" at bounding box center [70, 198] width 988 height 390
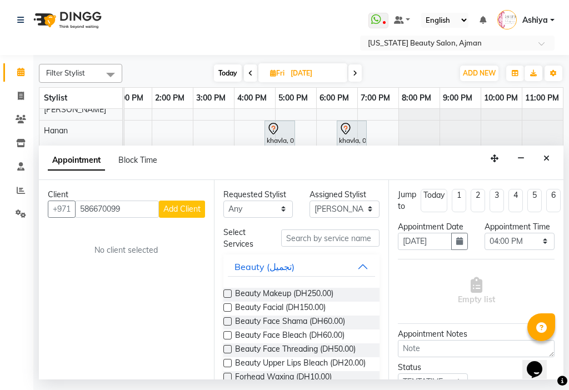
click at [200, 214] on button "Add Client" at bounding box center [182, 209] width 46 height 17
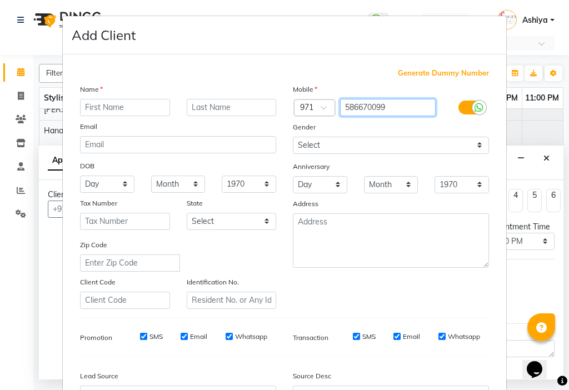
click at [398, 112] on input "586670099" at bounding box center [388, 107] width 96 height 17
click at [121, 112] on input "text" at bounding box center [125, 107] width 90 height 17
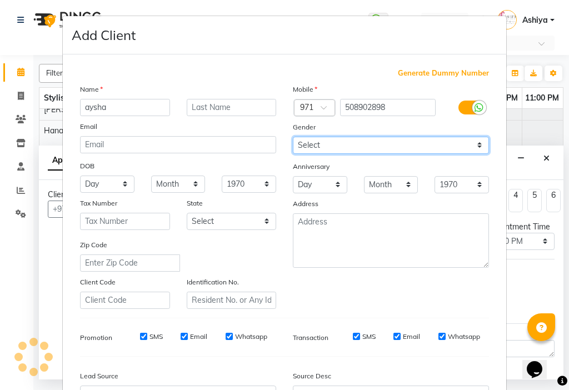
click at [321, 148] on select "Select [DEMOGRAPHIC_DATA] [DEMOGRAPHIC_DATA] Other Prefer Not To Say" at bounding box center [391, 145] width 196 height 17
click at [293, 137] on select "Select [DEMOGRAPHIC_DATA] [DEMOGRAPHIC_DATA] Other Prefer Not To Say" at bounding box center [391, 145] width 196 height 17
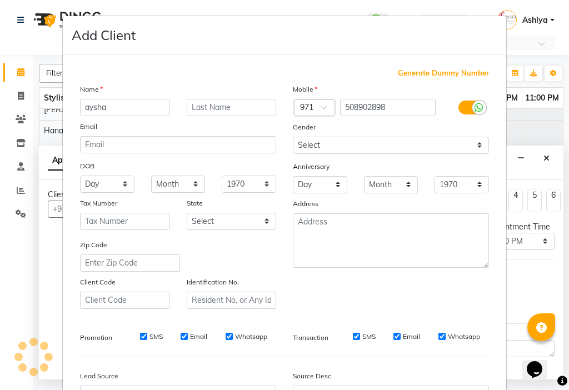
click at [140, 336] on input "SMS" at bounding box center [143, 336] width 7 height 7
click at [181, 336] on input "Email" at bounding box center [184, 336] width 7 height 7
click at [353, 339] on input "SMS" at bounding box center [356, 336] width 7 height 7
click at [409, 338] on label "Email" at bounding box center [411, 337] width 17 height 10
click at [401, 338] on input "Email" at bounding box center [397, 336] width 7 height 7
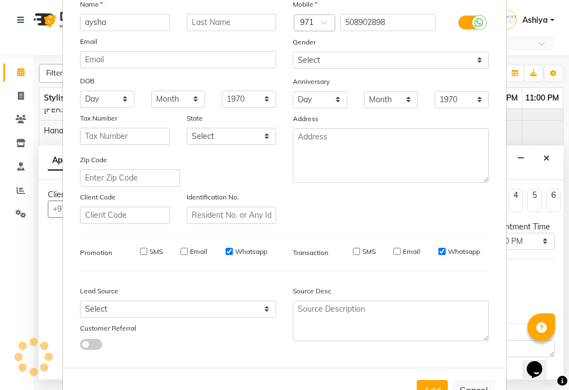
scroll to position [123, 0]
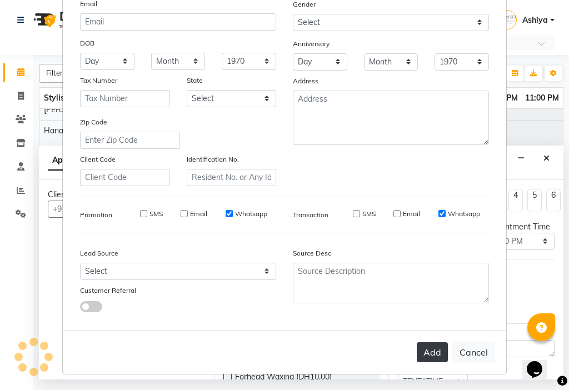
click at [425, 360] on button "Add" at bounding box center [432, 353] width 31 height 20
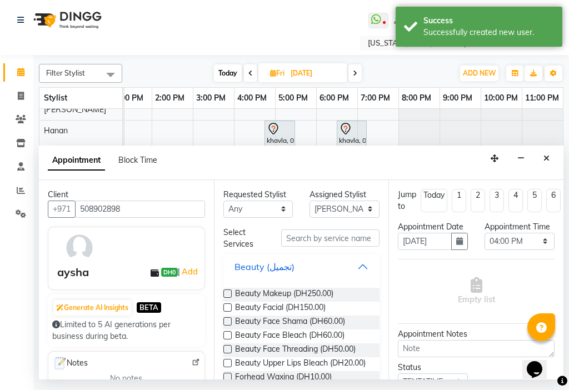
click at [357, 269] on button "Beauty (تجميل)" at bounding box center [302, 267] width 148 height 20
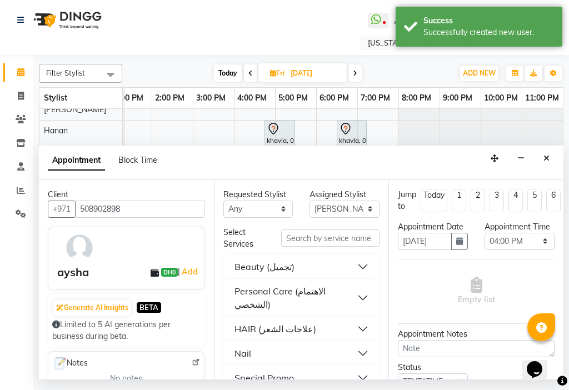
scroll to position [19, 0]
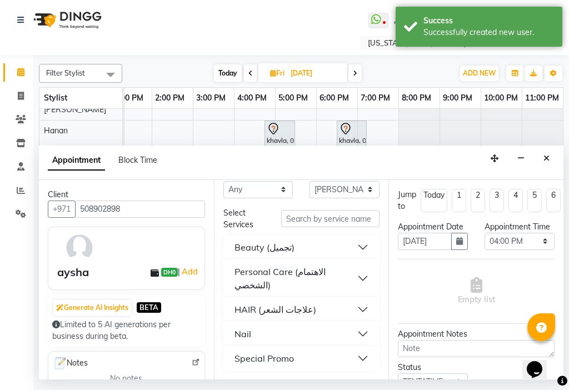
click at [323, 357] on button "Special Promo" at bounding box center [302, 359] width 148 height 20
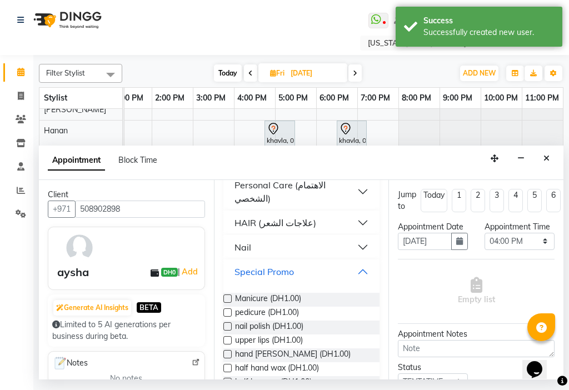
scroll to position [204, 0]
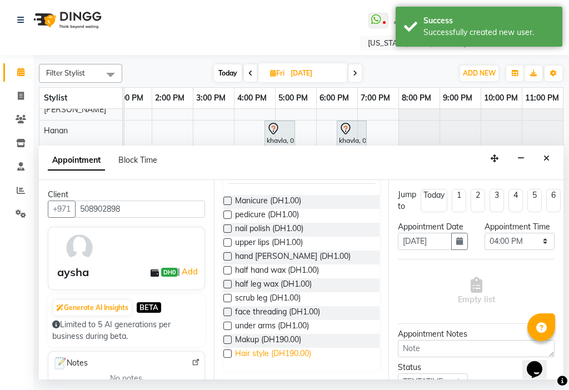
click at [311, 351] on span "Hair style (DH190.00)" at bounding box center [273, 355] width 76 height 14
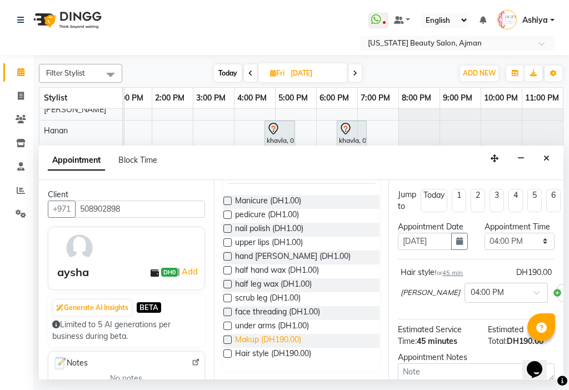
click at [276, 340] on span "Makup (DH190.00)" at bounding box center [268, 341] width 66 height 14
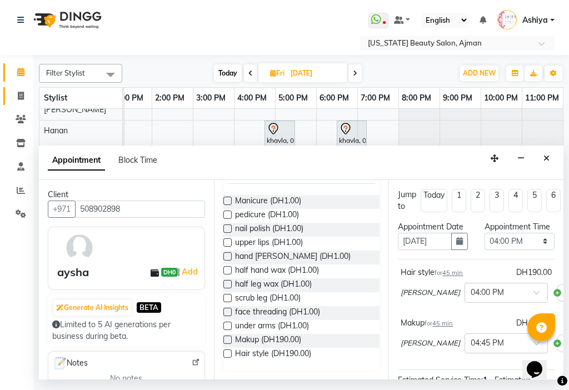
click at [18, 100] on icon at bounding box center [21, 96] width 6 height 8
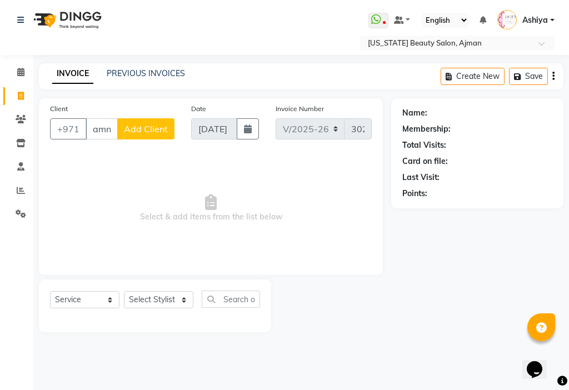
scroll to position [0, 4]
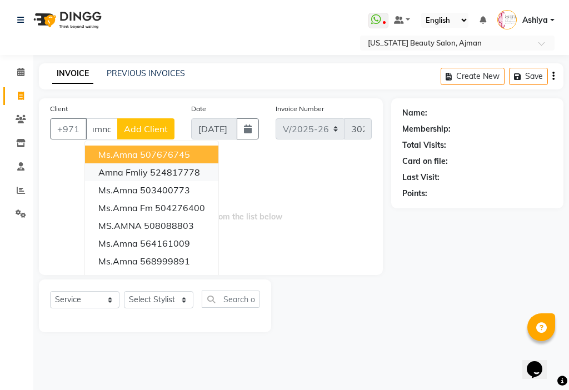
click at [159, 171] on ngb-highlight "524817778" at bounding box center [175, 172] width 50 height 11
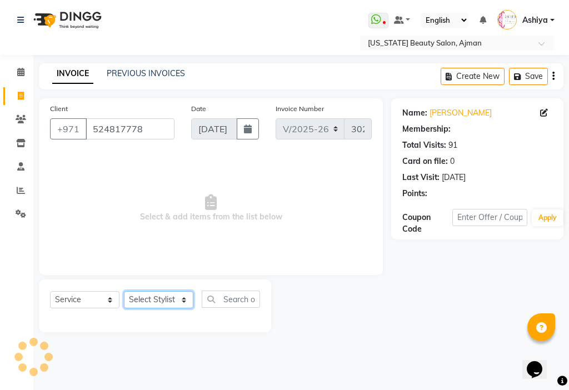
click at [165, 300] on select "Select Stylist [PERSON_NAME] [PERSON_NAME] Ashiya Cashier [PERSON_NAME] [PERSON…" at bounding box center [159, 299] width 70 height 17
click at [124, 291] on select "Select Stylist [PERSON_NAME] [PERSON_NAME] Ashiya Cashier [PERSON_NAME] [PERSON…" at bounding box center [159, 299] width 70 height 17
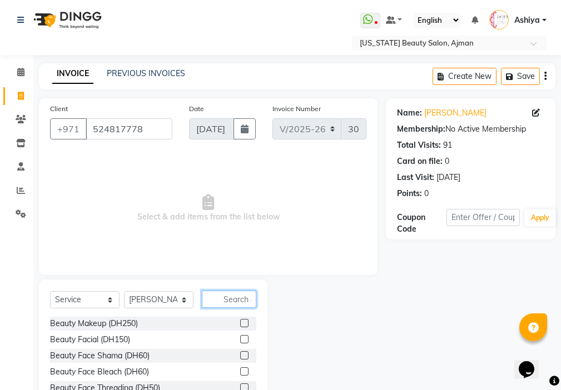
click at [232, 301] on input "text" at bounding box center [229, 299] width 55 height 17
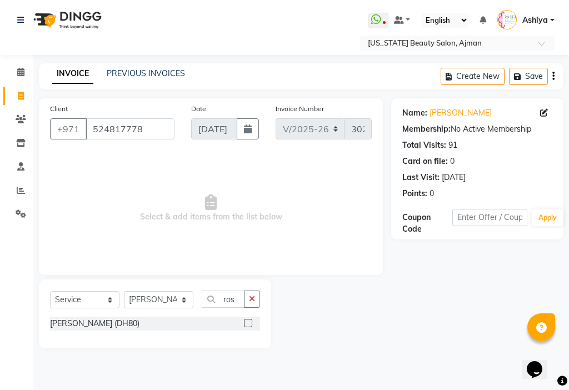
click at [248, 323] on label at bounding box center [248, 323] width 8 height 8
click at [248, 323] on input "checkbox" at bounding box center [247, 323] width 7 height 7
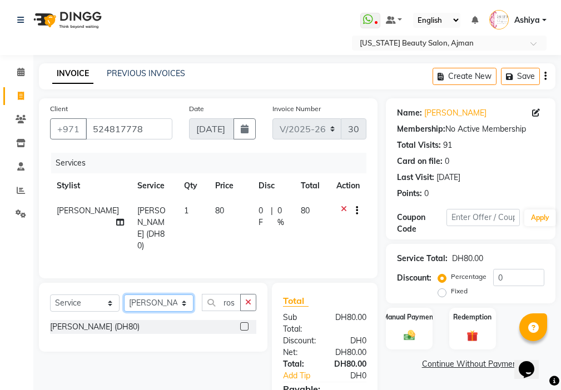
click at [142, 297] on select "Select Stylist [PERSON_NAME] [PERSON_NAME] Ashiya Cashier [PERSON_NAME] [PERSON…" at bounding box center [159, 303] width 70 height 17
click at [124, 295] on select "Select Stylist [PERSON_NAME] [PERSON_NAME] Ashiya Cashier [PERSON_NAME] [PERSON…" at bounding box center [159, 303] width 70 height 17
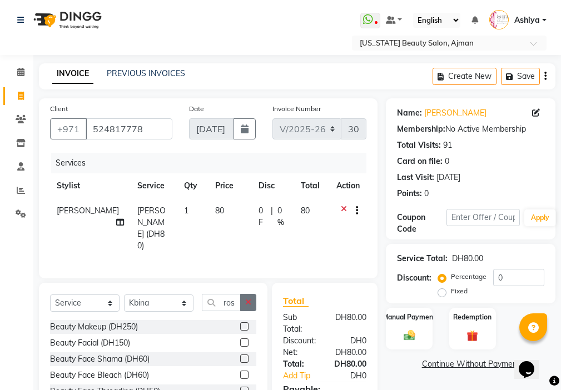
click at [249, 299] on icon "button" at bounding box center [248, 303] width 6 height 8
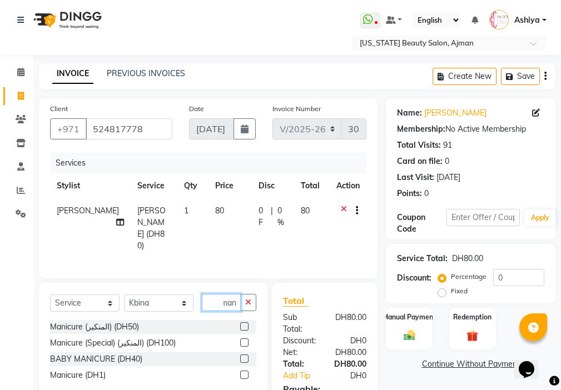
scroll to position [0, 5]
click at [245, 324] on label at bounding box center [244, 327] width 8 height 8
click at [245, 324] on input "checkbox" at bounding box center [243, 327] width 7 height 7
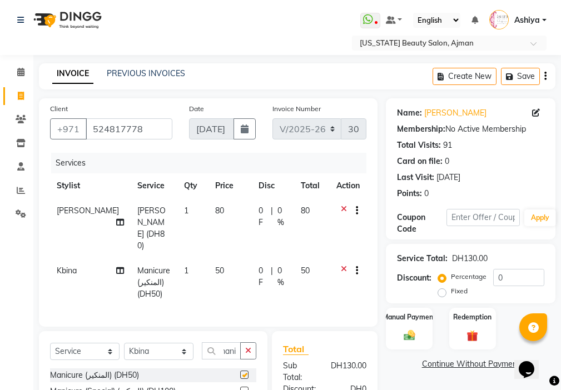
scroll to position [0, 0]
click at [151, 343] on select "Select Stylist [PERSON_NAME] [PERSON_NAME] Ashiya Cashier [PERSON_NAME] [PERSON…" at bounding box center [159, 351] width 70 height 17
click at [124, 343] on select "Select Stylist [PERSON_NAME] [PERSON_NAME] Ashiya Cashier [PERSON_NAME] [PERSON…" at bounding box center [159, 351] width 70 height 17
click at [249, 347] on icon "button" at bounding box center [248, 351] width 6 height 8
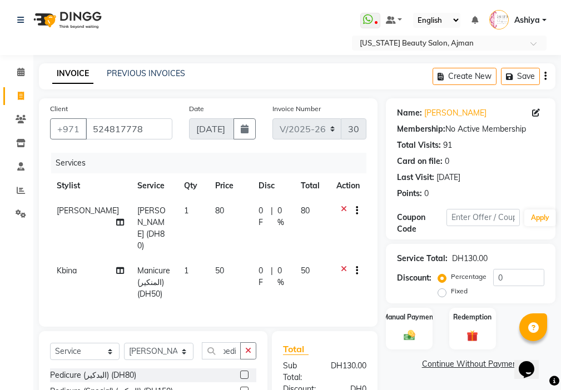
click at [245, 371] on label at bounding box center [244, 375] width 8 height 8
click at [245, 372] on input "checkbox" at bounding box center [243, 375] width 7 height 7
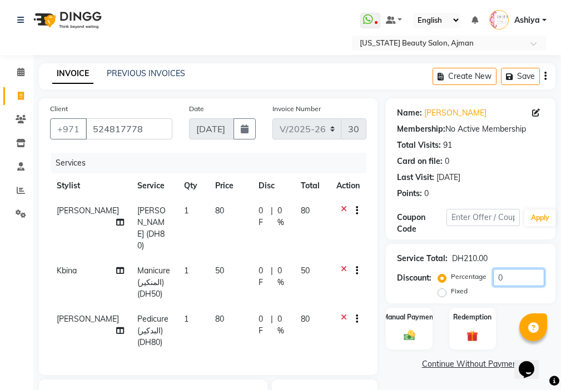
click at [521, 274] on input "0" at bounding box center [518, 277] width 51 height 17
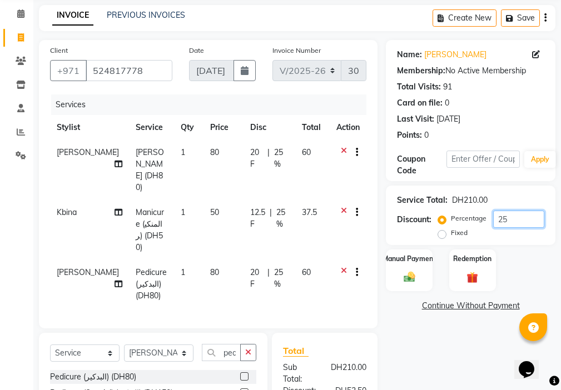
scroll to position [168, 0]
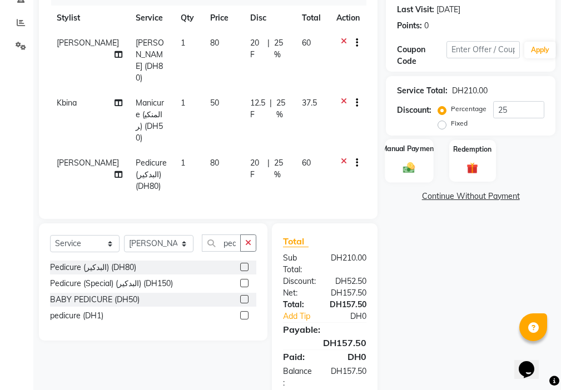
click at [420, 160] on div "Manual Payment" at bounding box center [409, 160] width 48 height 43
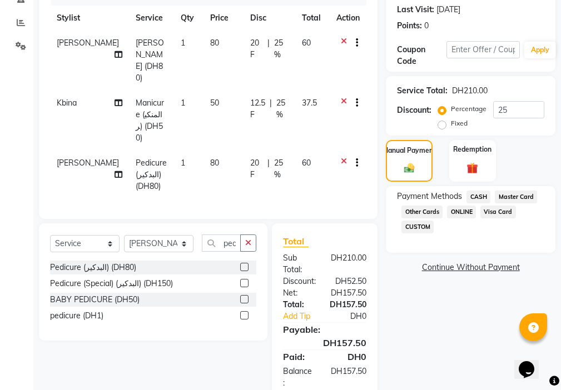
click at [451, 122] on label "Fixed" at bounding box center [459, 123] width 17 height 10
click at [447, 122] on input "Fixed" at bounding box center [444, 124] width 8 height 8
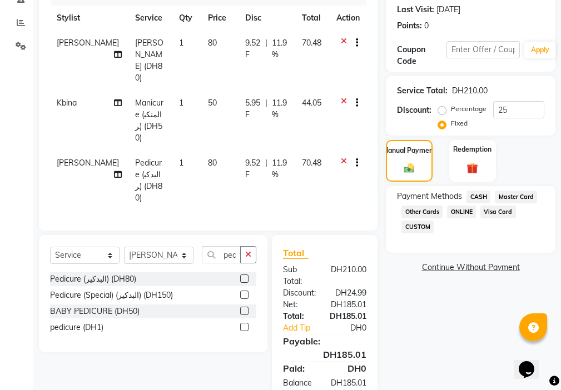
click at [451, 113] on label "Percentage" at bounding box center [469, 109] width 36 height 10
click at [443, 113] on input "Percentage" at bounding box center [444, 109] width 8 height 8
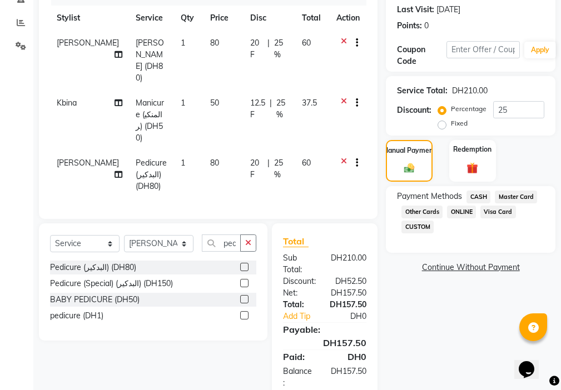
click at [502, 215] on span "Visa Card" at bounding box center [499, 212] width 36 height 13
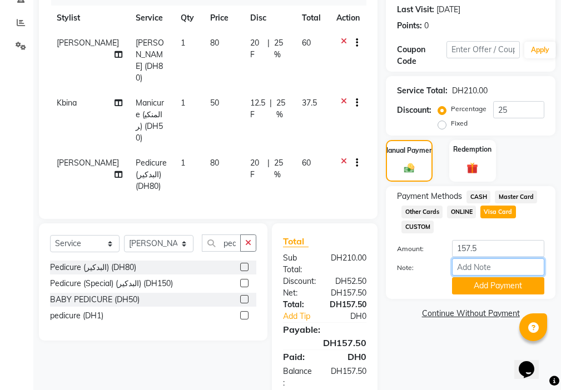
click at [478, 269] on input "Note:" at bounding box center [498, 267] width 92 height 17
click at [470, 286] on button "Add Payment" at bounding box center [498, 286] width 92 height 17
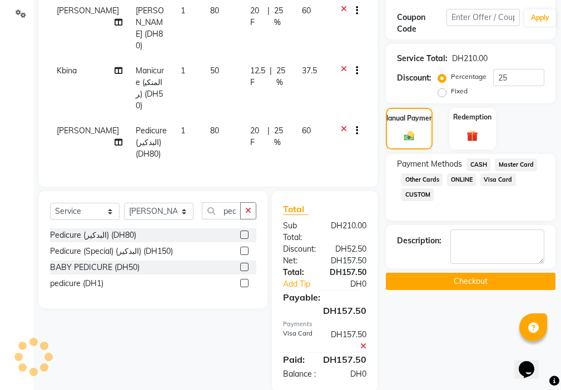
scroll to position [200, 0]
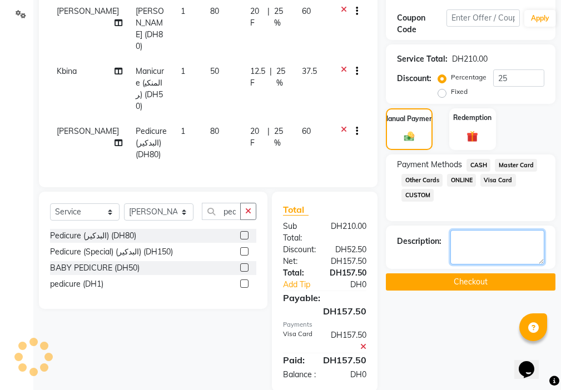
click at [474, 243] on textarea at bounding box center [497, 247] width 94 height 34
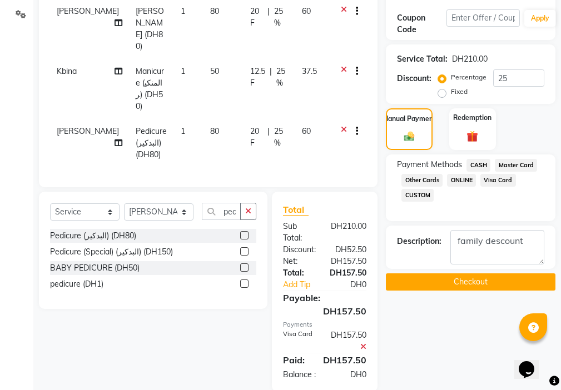
click at [432, 288] on button "Checkout" at bounding box center [471, 282] width 170 height 17
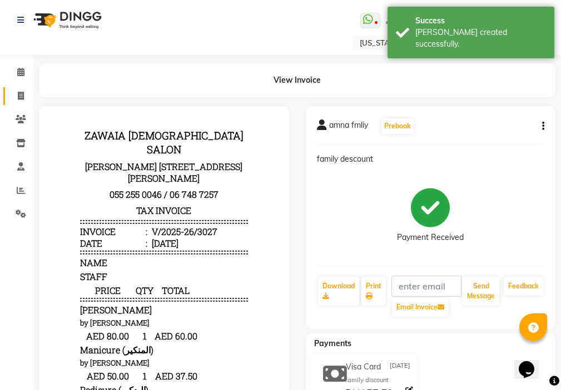
click at [14, 98] on span at bounding box center [20, 96] width 19 height 13
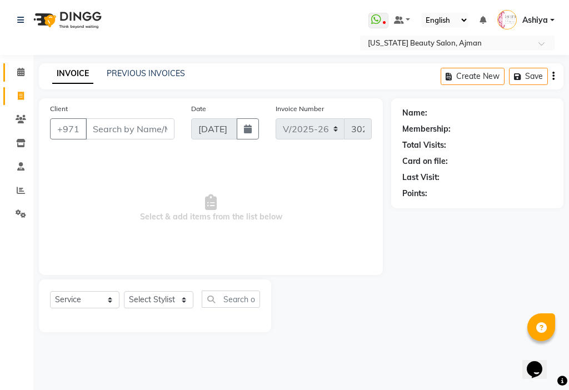
click at [24, 66] on link "Calendar" at bounding box center [16, 72] width 27 height 18
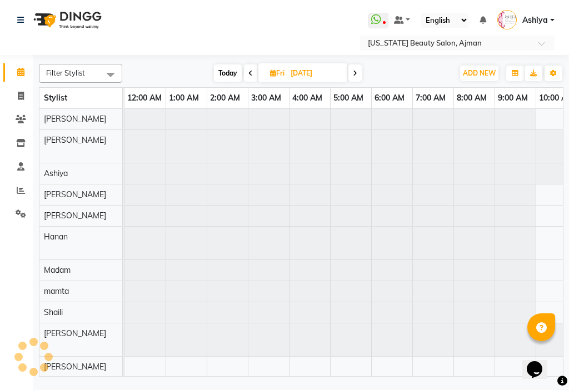
scroll to position [0, 549]
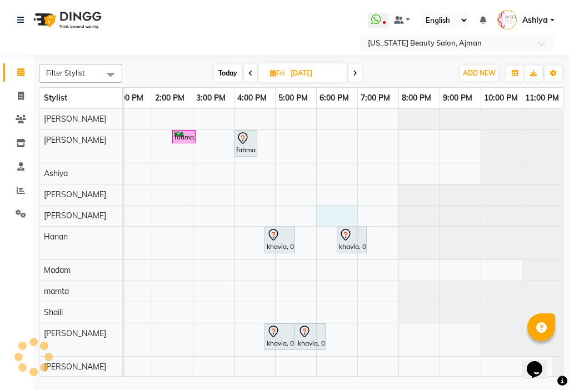
click at [320, 212] on div "fatima, 02:30 PM-03:05 PM, Beauty Makeup fatima, 04:00 PM-04:35 PM, Beauty Eye …" at bounding box center [70, 304] width 988 height 390
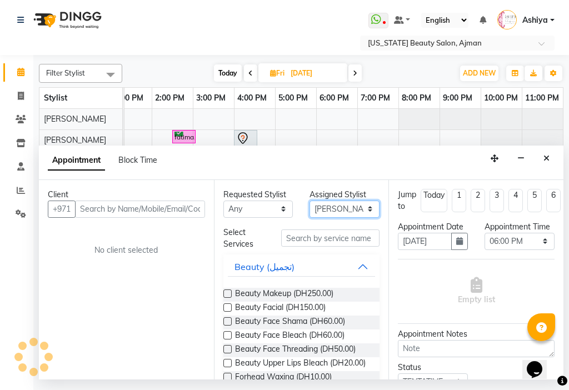
click at [315, 207] on select "Select [PERSON_NAME] [PERSON_NAME] [PERSON_NAME] [PERSON_NAME] [PERSON_NAME] ma…" at bounding box center [345, 209] width 70 height 17
click at [310, 201] on select "Select [PERSON_NAME] [PERSON_NAME] [PERSON_NAME] [PERSON_NAME] [PERSON_NAME] ma…" at bounding box center [345, 209] width 70 height 17
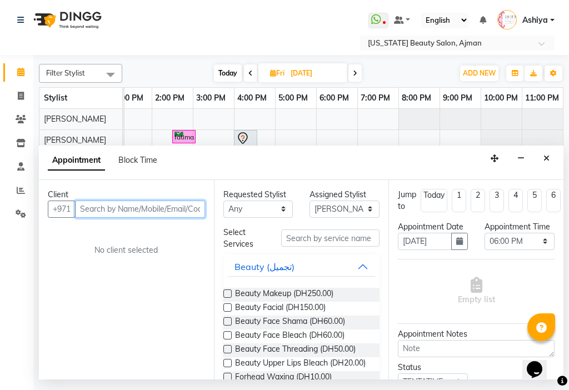
click at [170, 208] on input "text" at bounding box center [140, 209] width 130 height 17
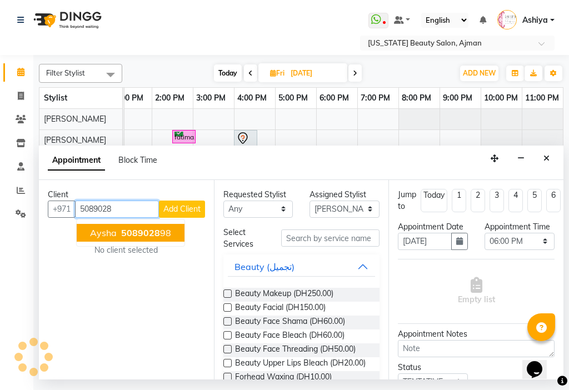
click at [162, 241] on button "aysha 5089028 98" at bounding box center [131, 233] width 108 height 18
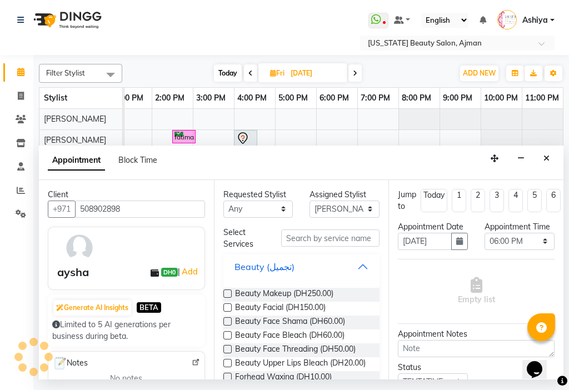
click at [360, 269] on button "Beauty (تجميل)" at bounding box center [302, 267] width 148 height 20
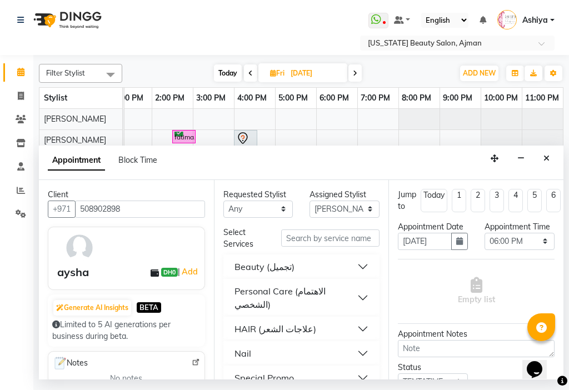
click at [341, 374] on button "Special Promo" at bounding box center [302, 378] width 148 height 20
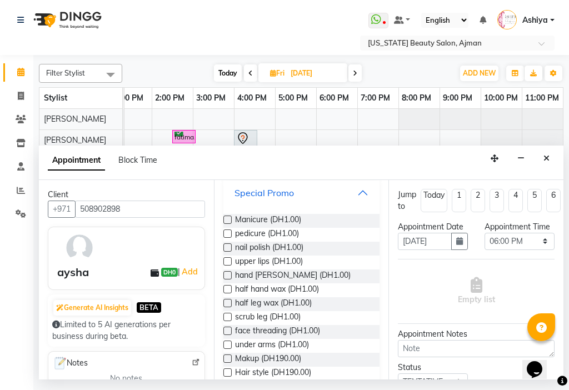
scroll to position [204, 0]
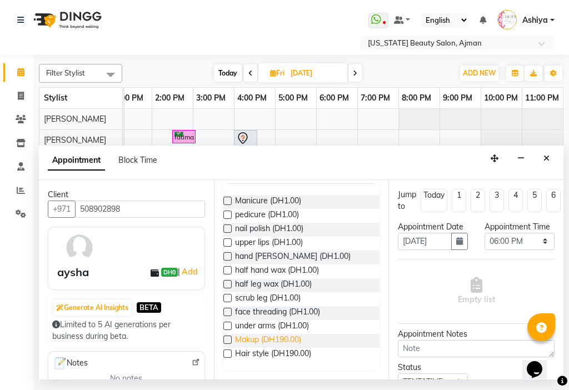
click at [298, 342] on span "Makup (DH190.00)" at bounding box center [268, 341] width 66 height 14
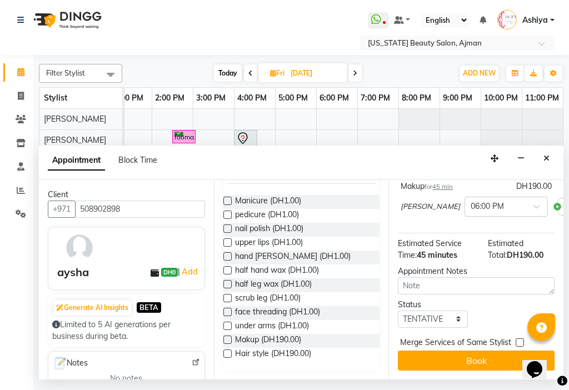
scroll to position [106, 0]
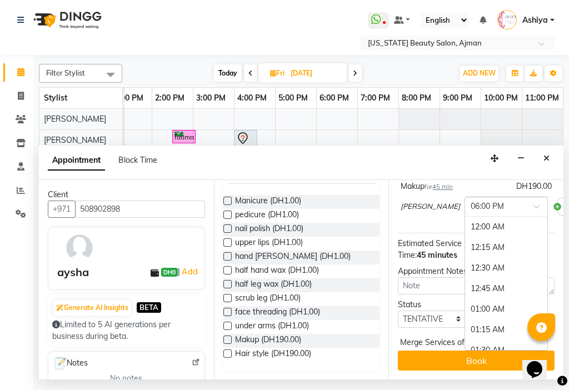
click at [534, 207] on span at bounding box center [541, 210] width 14 height 12
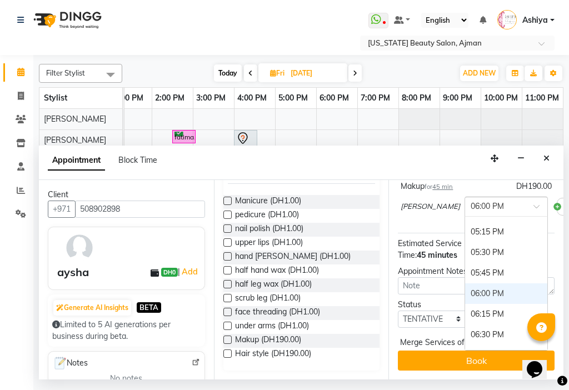
scroll to position [1396, 0]
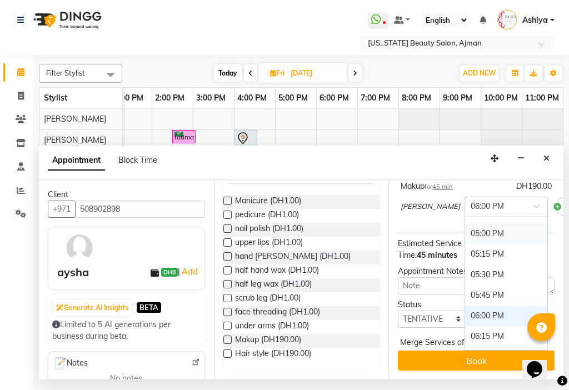
click at [485, 225] on div "05:00 PM" at bounding box center [506, 234] width 82 height 21
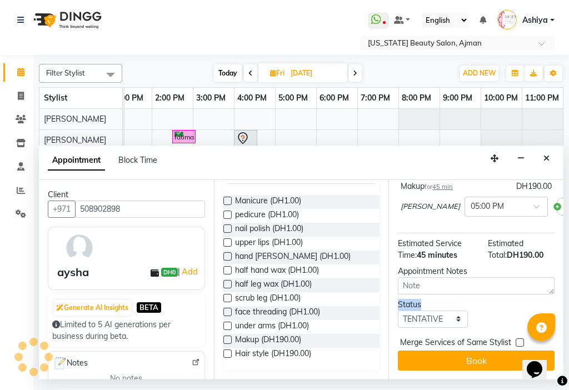
drag, startPoint x: 389, startPoint y: 308, endPoint x: 389, endPoint y: 289, distance: 18.4
click at [389, 289] on div "Jump to [DATE] 1 2 3 4 5 6 7 8 Weeks Appointment Date [DATE] Appointment Time S…" at bounding box center [476, 280] width 175 height 200
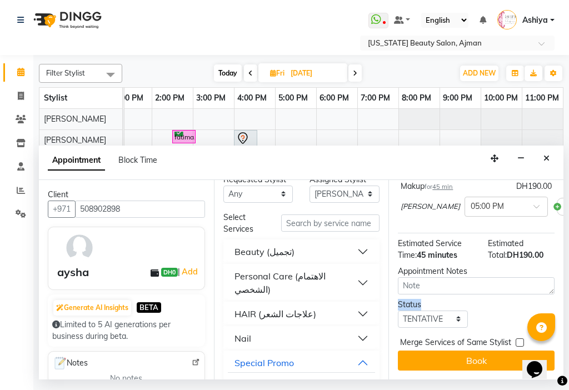
scroll to position [0, 0]
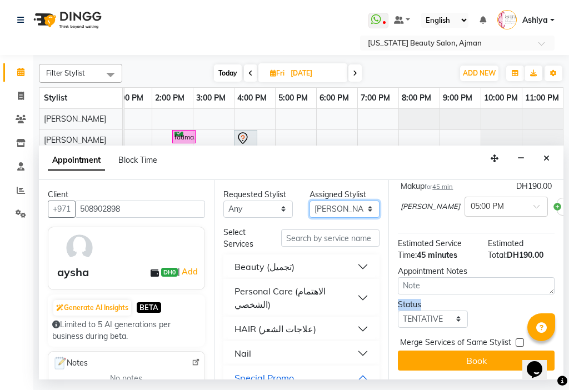
click at [311, 208] on select "Select [PERSON_NAME] [PERSON_NAME] [PERSON_NAME] [PERSON_NAME] [PERSON_NAME] ma…" at bounding box center [345, 209] width 70 height 17
click at [310, 201] on select "Select [PERSON_NAME] [PERSON_NAME] [PERSON_NAME] [PERSON_NAME] [PERSON_NAME] ma…" at bounding box center [345, 209] width 70 height 17
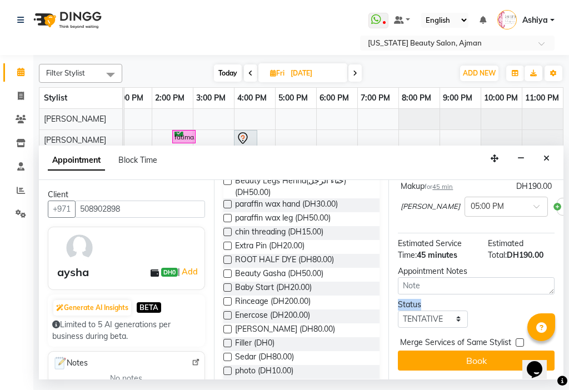
scroll to position [464, 0]
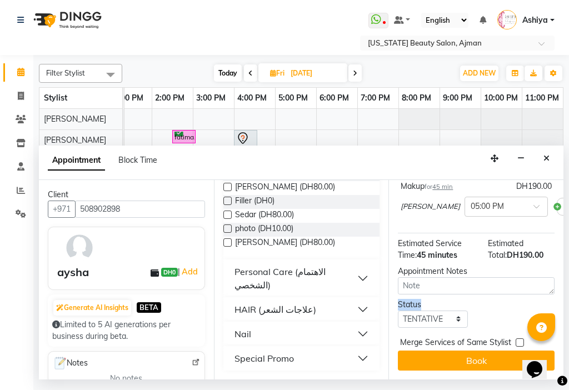
click at [336, 358] on button "Special Promo" at bounding box center [302, 359] width 148 height 20
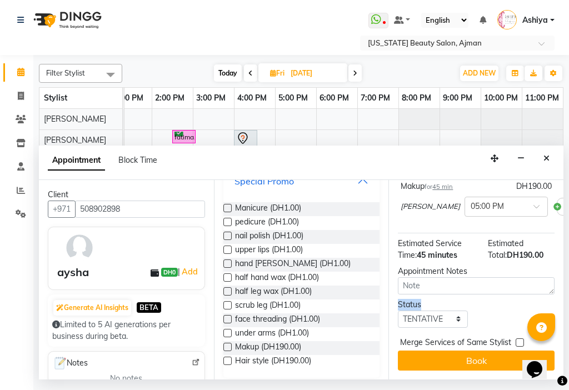
scroll to position [649, 0]
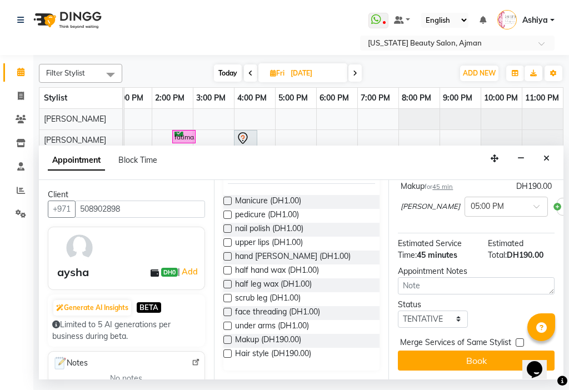
click at [343, 358] on div "Hair style (DH190.00)" at bounding box center [302, 355] width 157 height 14
click at [280, 353] on span "Hair style (DH190.00)" at bounding box center [273, 355] width 76 height 14
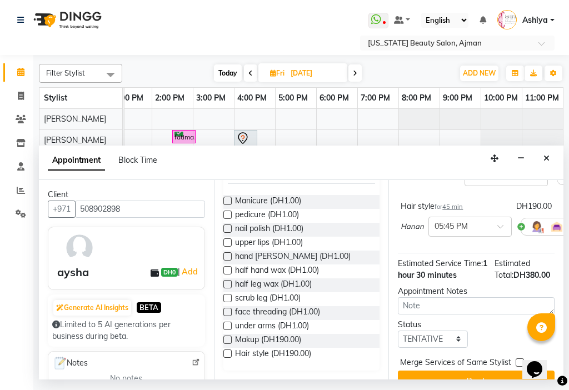
scroll to position [169, 0]
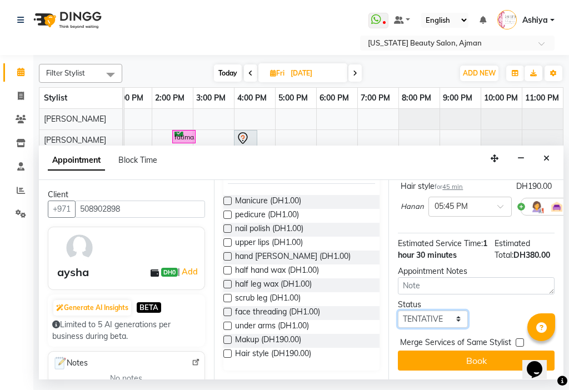
click at [425, 313] on select "Select TENTATIVE CONFIRM UPCOMING" at bounding box center [433, 319] width 70 height 17
click at [398, 311] on select "Select TENTATIVE CONFIRM UPCOMING" at bounding box center [433, 319] width 70 height 17
click at [427, 312] on select "Select TENTATIVE CONFIRM UPCOMING" at bounding box center [433, 319] width 70 height 17
click at [398, 311] on select "Select TENTATIVE CONFIRM UPCOMING" at bounding box center [433, 319] width 70 height 17
click at [422, 315] on select "Select TENTATIVE CONFIRM UPCOMING" at bounding box center [433, 319] width 70 height 17
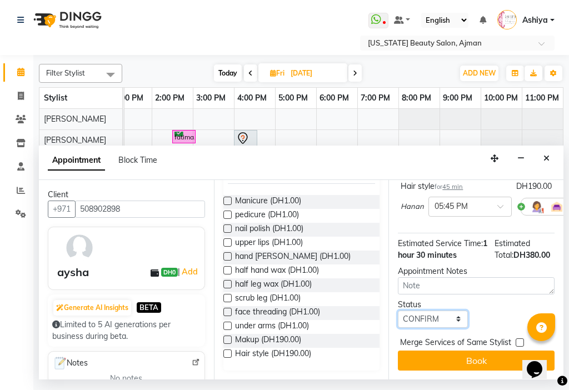
click at [398, 311] on select "Select TENTATIVE CONFIRM UPCOMING" at bounding box center [433, 319] width 70 height 17
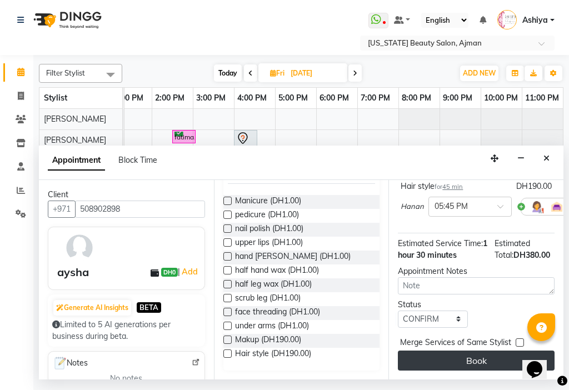
click at [432, 354] on button "Book" at bounding box center [476, 361] width 157 height 20
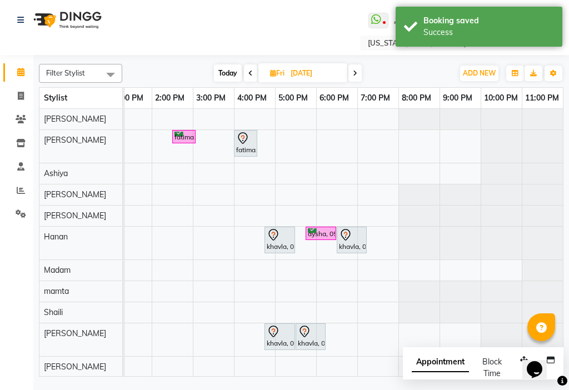
click at [326, 236] on div "aysha, 05:45 PM-06:30 PM, Hair style" at bounding box center [321, 234] width 28 height 11
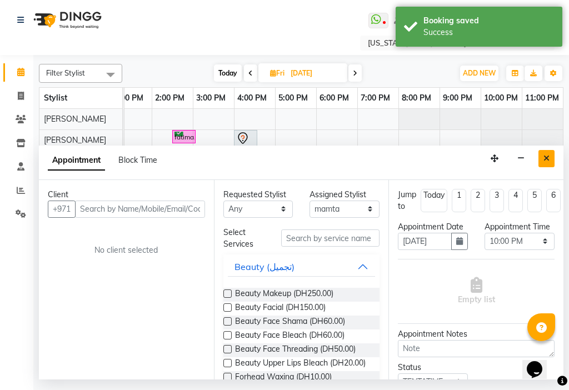
click at [544, 155] on icon "Close" at bounding box center [547, 159] width 6 height 8
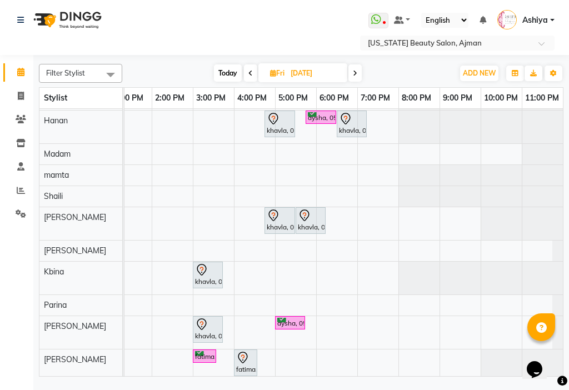
scroll to position [115, 549]
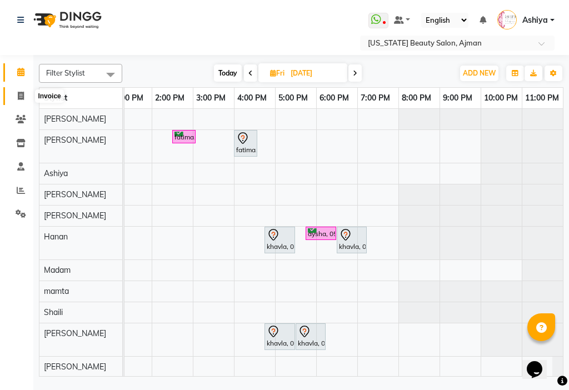
click at [23, 98] on icon at bounding box center [21, 96] width 6 height 8
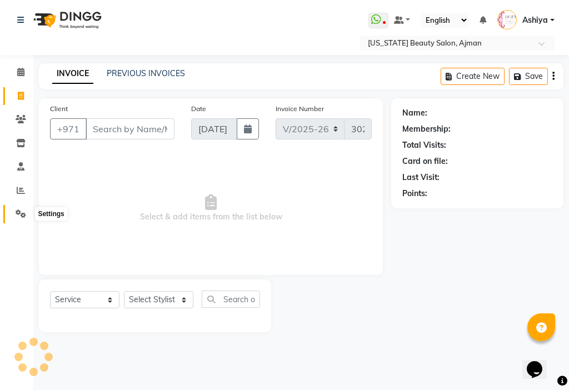
click at [21, 218] on span at bounding box center [20, 214] width 19 height 13
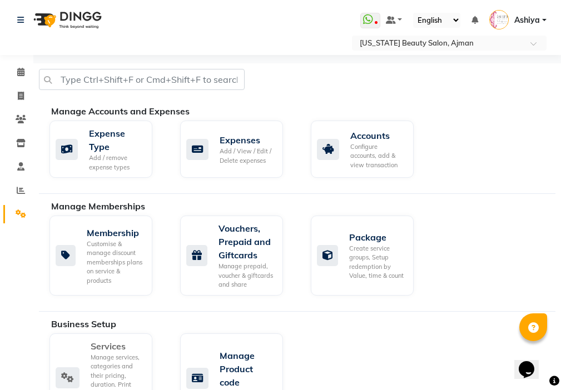
click at [61, 340] on div "Services Manage services, categories and their pricing, duration. Print menu, o…" at bounding box center [100, 379] width 88 height 78
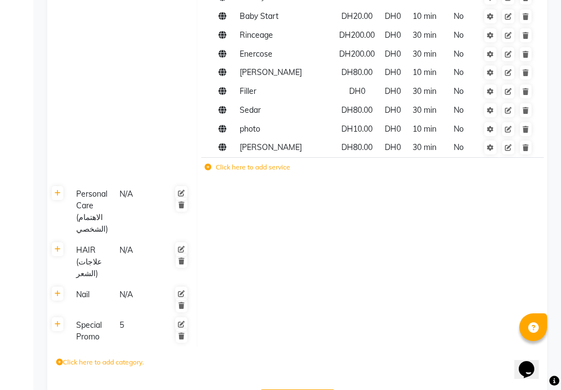
scroll to position [667, 0]
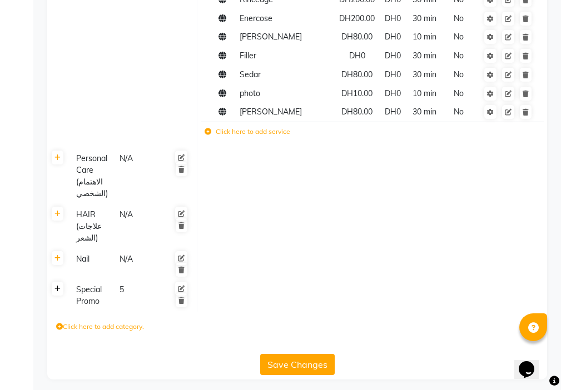
click at [55, 289] on icon at bounding box center [58, 289] width 6 height 7
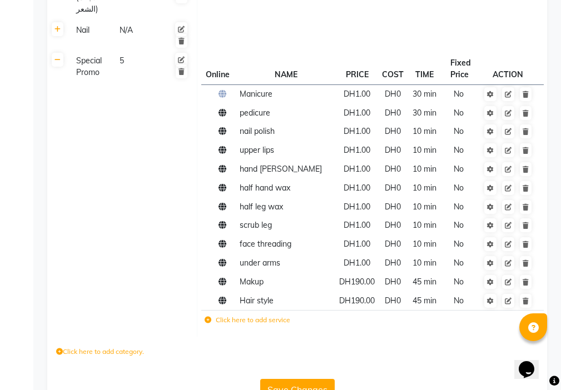
scroll to position [906, 0]
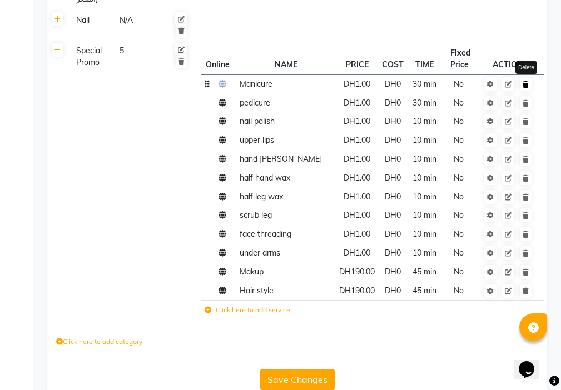
click at [530, 89] on link at bounding box center [526, 84] width 12 height 14
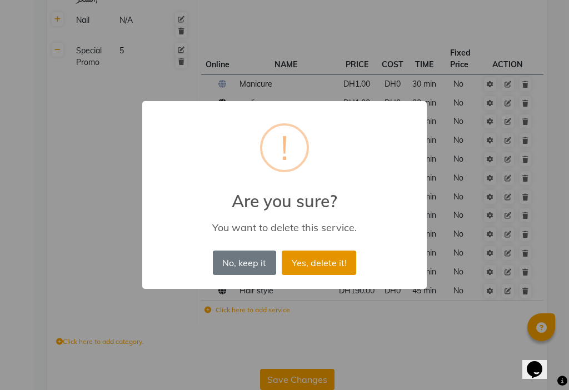
click at [326, 270] on button "Yes, delete it!" at bounding box center [319, 263] width 75 height 24
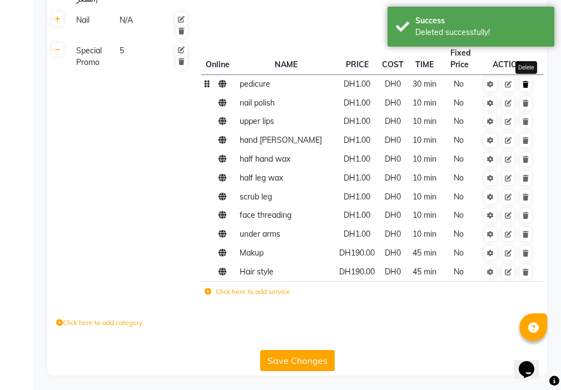
click at [527, 83] on icon at bounding box center [526, 84] width 6 height 7
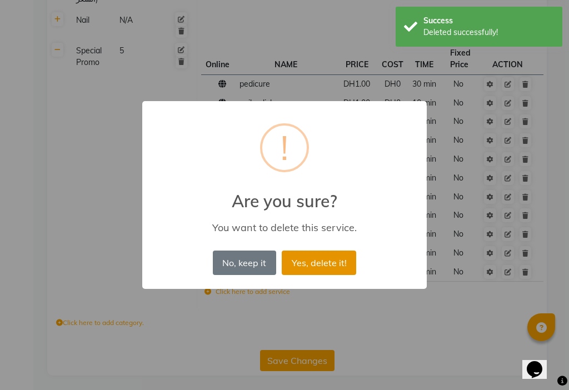
click at [336, 256] on button "Yes, delete it!" at bounding box center [319, 263] width 75 height 24
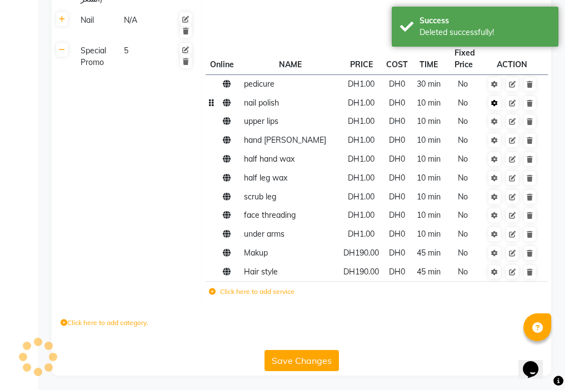
scroll to position [890, 0]
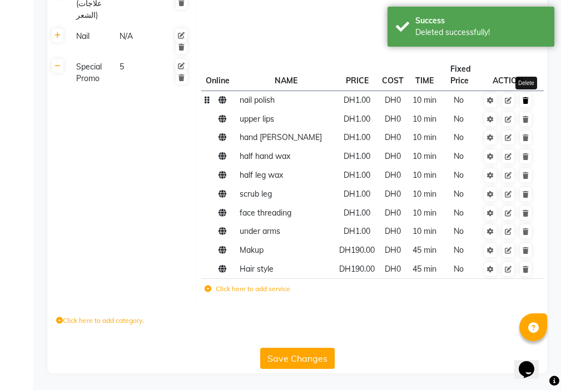
click at [529, 104] on link at bounding box center [526, 100] width 12 height 14
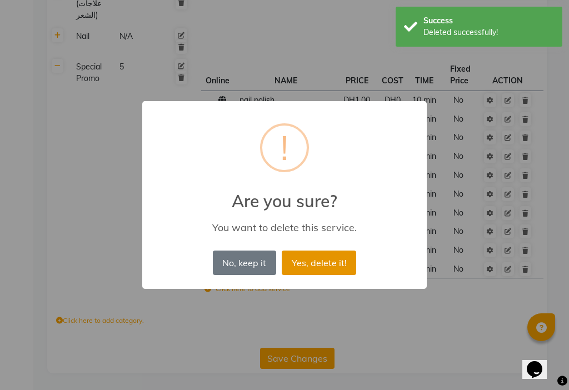
click at [324, 269] on button "Yes, delete it!" at bounding box center [319, 263] width 75 height 24
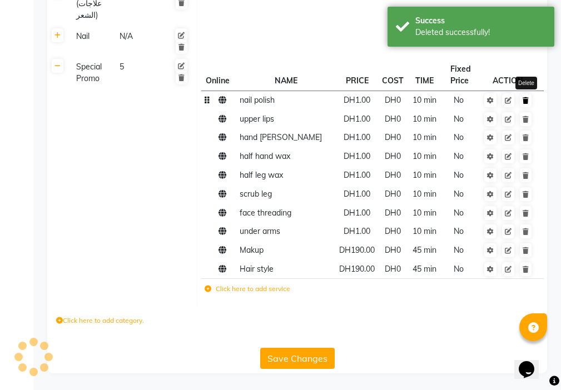
click at [526, 104] on link at bounding box center [526, 100] width 12 height 14
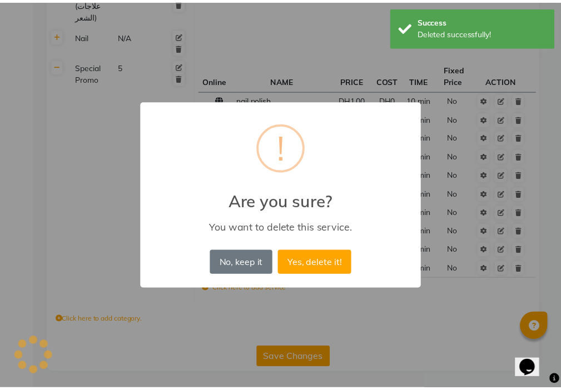
scroll to position [871, 0]
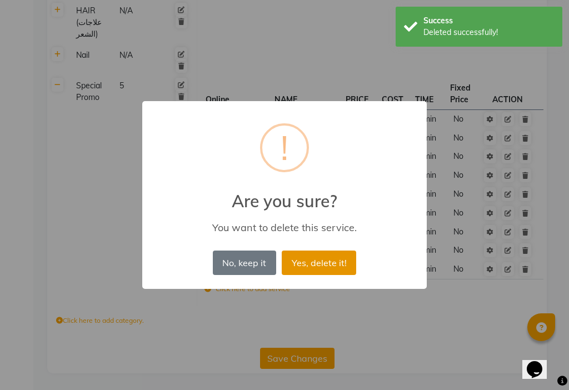
click at [338, 256] on button "Yes, delete it!" at bounding box center [319, 263] width 75 height 24
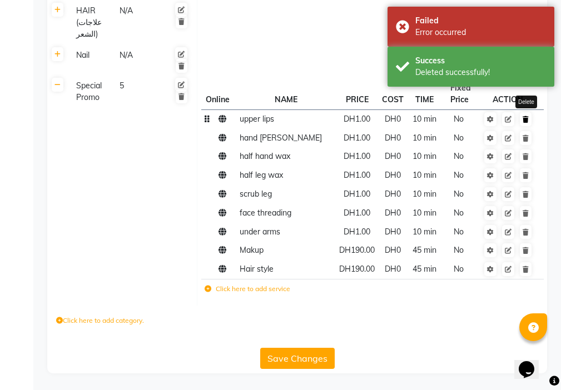
click at [525, 122] on icon at bounding box center [526, 119] width 6 height 7
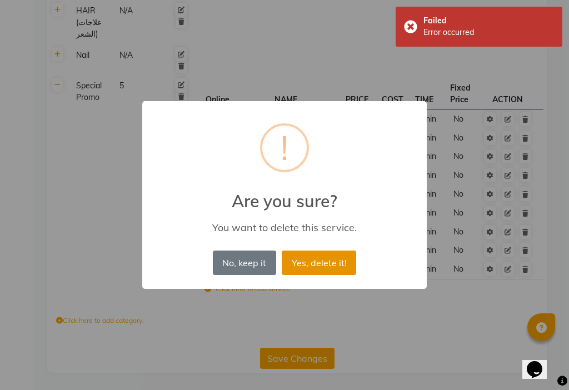
click at [325, 268] on button "Yes, delete it!" at bounding box center [319, 263] width 75 height 24
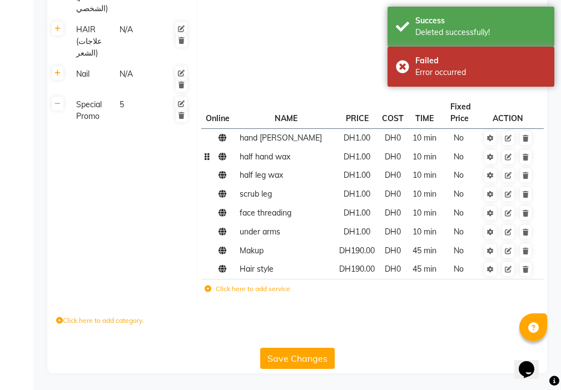
scroll to position [852, 0]
click at [526, 142] on link at bounding box center [526, 138] width 12 height 14
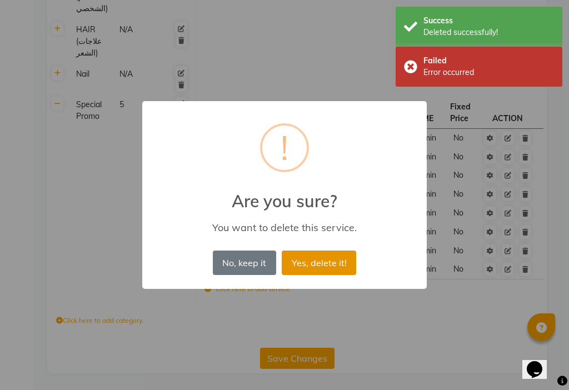
click at [299, 268] on button "Yes, delete it!" at bounding box center [319, 263] width 75 height 24
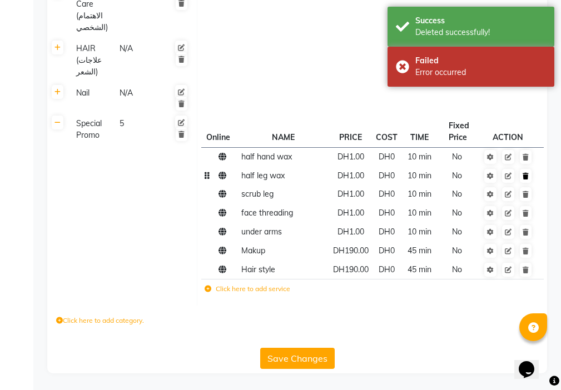
scroll to position [833, 0]
click at [528, 156] on icon at bounding box center [526, 157] width 6 height 7
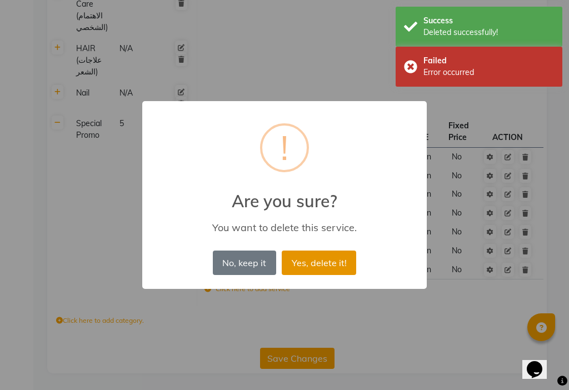
click at [347, 264] on button "Yes, delete it!" at bounding box center [319, 263] width 75 height 24
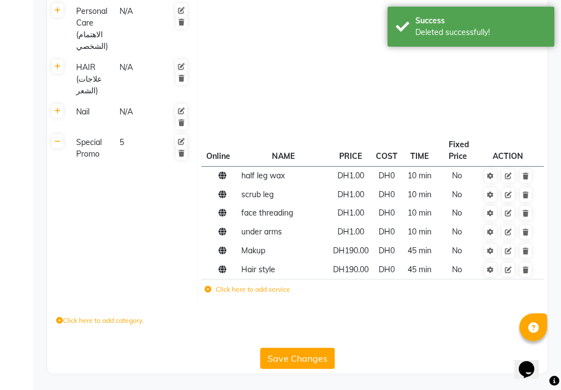
scroll to position [814, 0]
click at [527, 179] on icon at bounding box center [526, 176] width 6 height 7
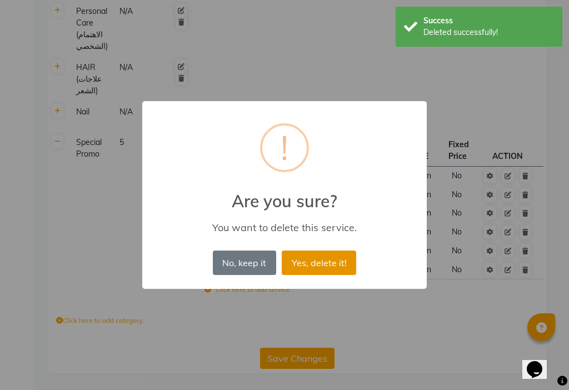
click at [335, 271] on button "Yes, delete it!" at bounding box center [319, 263] width 75 height 24
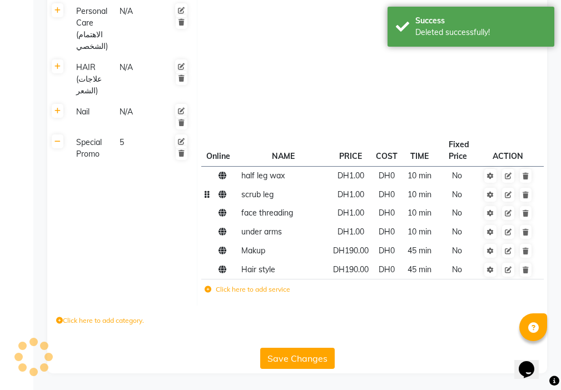
scroll to position [796, 0]
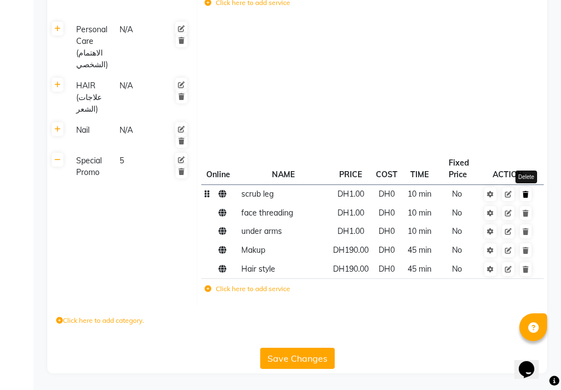
click at [524, 197] on icon at bounding box center [526, 194] width 6 height 7
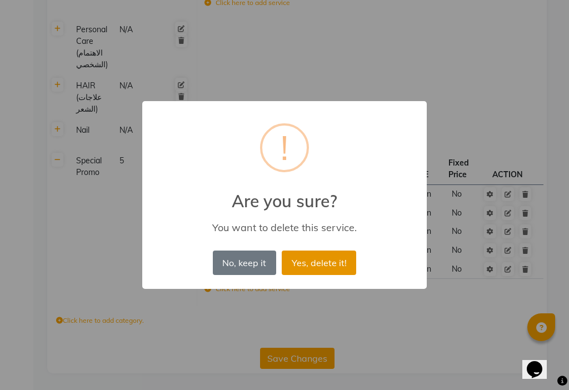
click at [341, 263] on button "Yes, delete it!" at bounding box center [319, 263] width 75 height 24
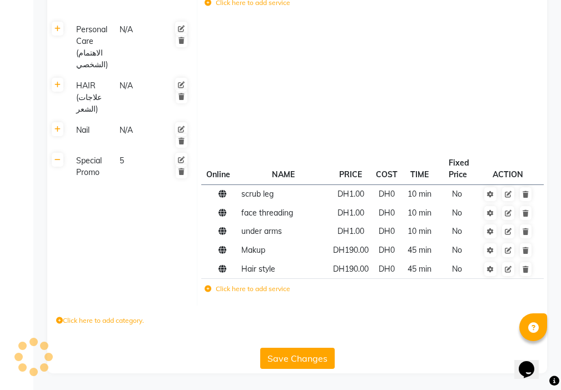
scroll to position [777, 0]
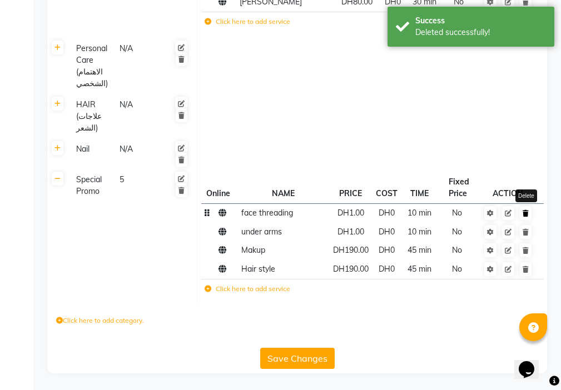
click at [526, 218] on link at bounding box center [526, 213] width 12 height 14
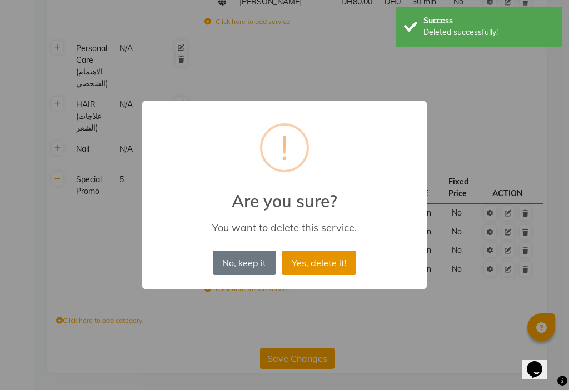
click at [337, 267] on button "Yes, delete it!" at bounding box center [319, 263] width 75 height 24
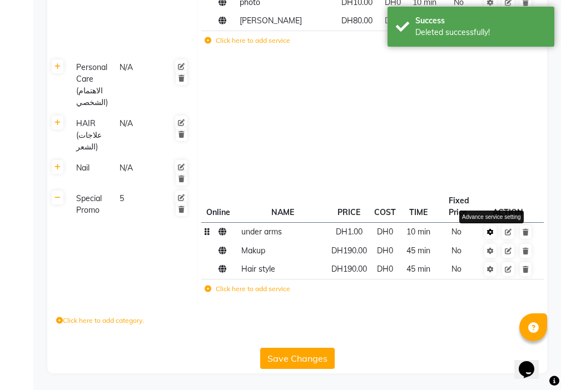
scroll to position [758, 0]
click at [526, 236] on link at bounding box center [526, 232] width 12 height 14
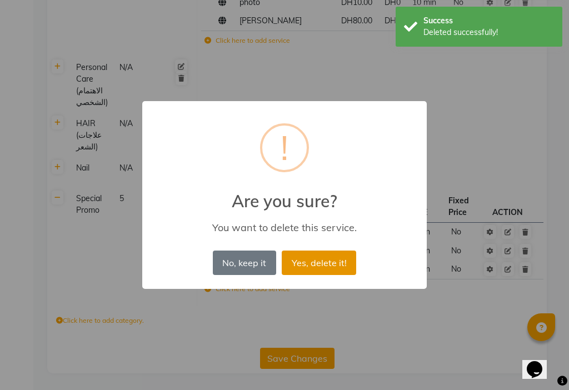
click at [339, 262] on button "Yes, delete it!" at bounding box center [319, 263] width 75 height 24
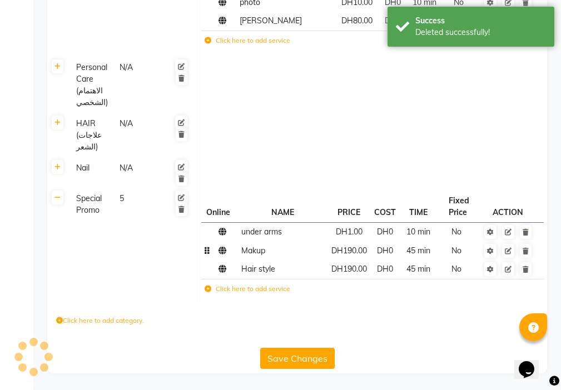
scroll to position [739, 0]
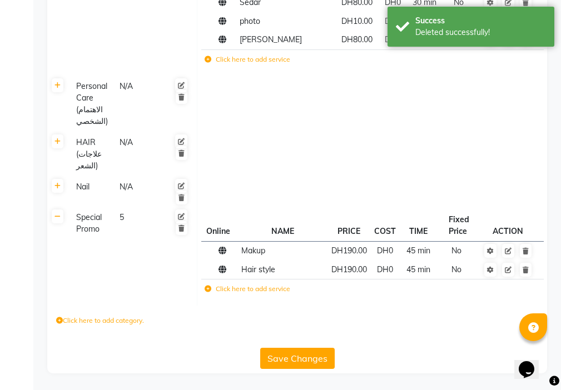
click at [264, 353] on button "Save Changes" at bounding box center [297, 358] width 75 height 21
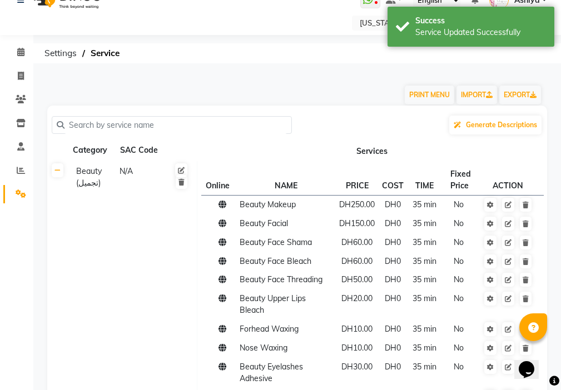
scroll to position [0, 0]
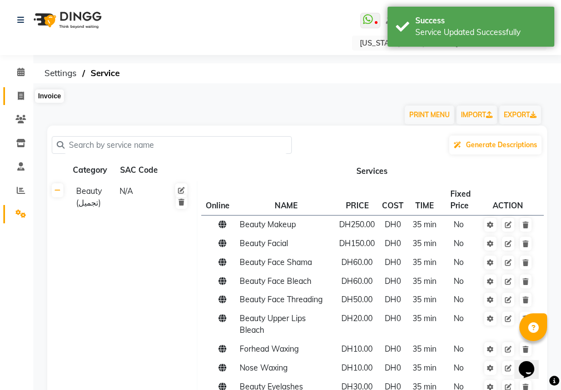
click at [20, 100] on span at bounding box center [20, 96] width 19 height 13
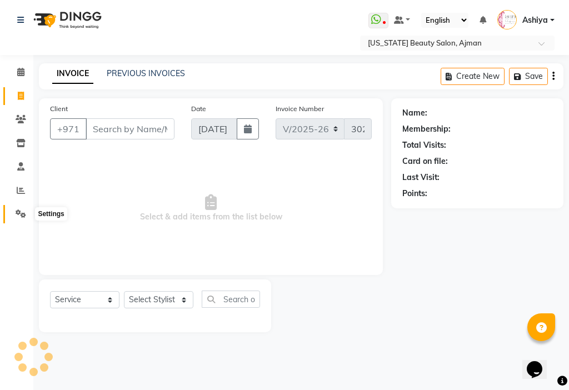
click at [15, 212] on span at bounding box center [20, 214] width 19 height 13
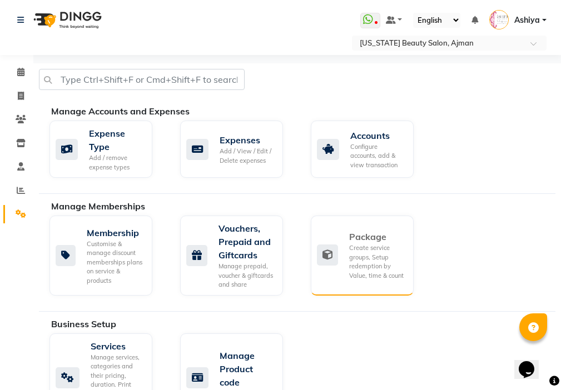
click at [352, 255] on div "Create service groups, Setup redemption by Value, time & count" at bounding box center [377, 262] width 56 height 37
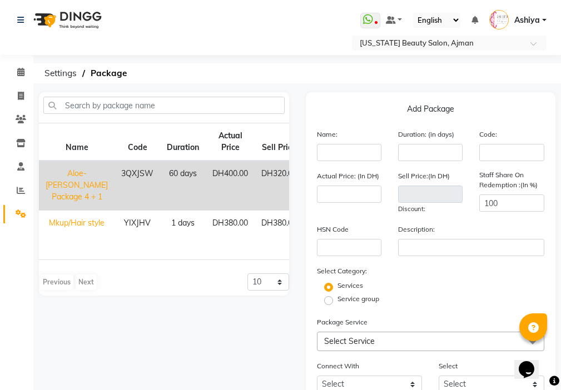
click at [115, 181] on td "3QXJSW" at bounding box center [138, 186] width 46 height 50
click at [115, 183] on td "3QXJSW" at bounding box center [138, 186] width 46 height 50
click at [355, 156] on input "text" at bounding box center [349, 152] width 65 height 17
click at [410, 157] on input "number" at bounding box center [430, 152] width 65 height 17
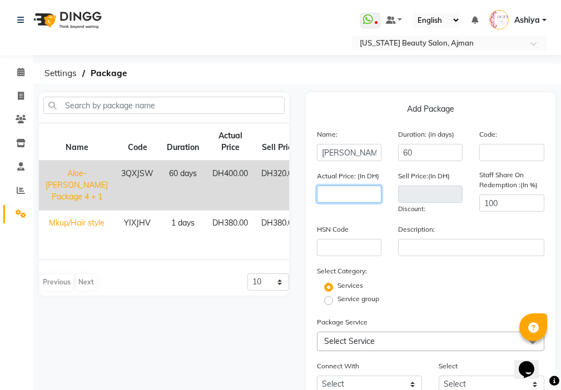
click at [360, 195] on input "number" at bounding box center [349, 194] width 65 height 17
click at [456, 285] on div "Services" at bounding box center [431, 287] width 245 height 13
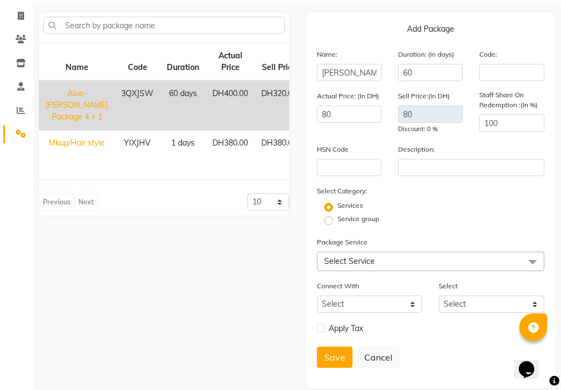
scroll to position [95, 0]
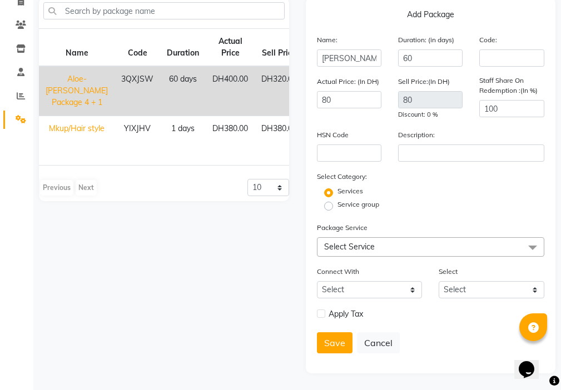
click at [336, 242] on span "Select Service" at bounding box center [349, 247] width 51 height 10
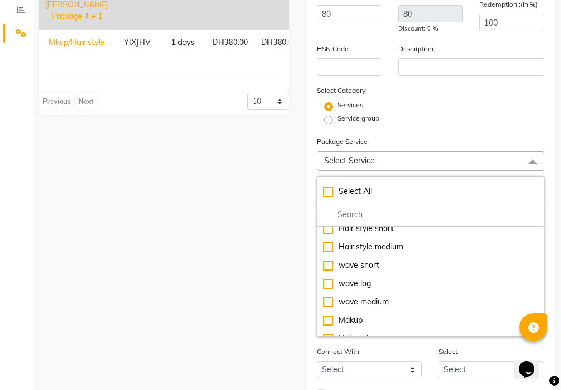
scroll to position [1671, 0]
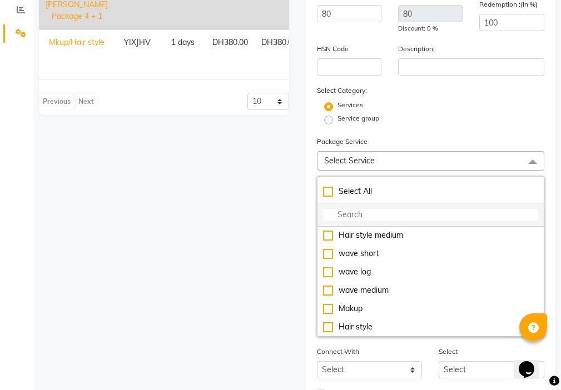
click at [349, 211] on input "multiselect-search" at bounding box center [431, 215] width 216 height 12
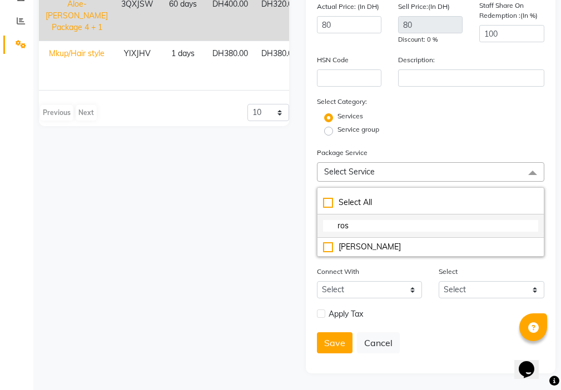
scroll to position [170, 0]
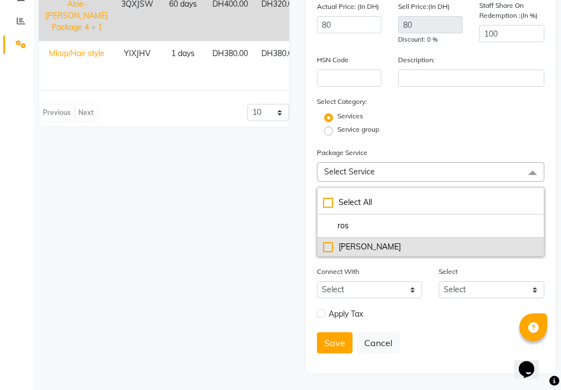
click at [329, 250] on div "[PERSON_NAME]" at bounding box center [431, 247] width 216 height 12
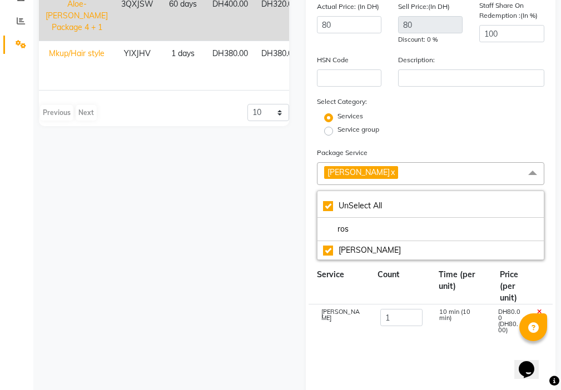
click at [425, 152] on div "Package Service [PERSON_NAME] x UnSelect All [PERSON_NAME]" at bounding box center [431, 203] width 228 height 113
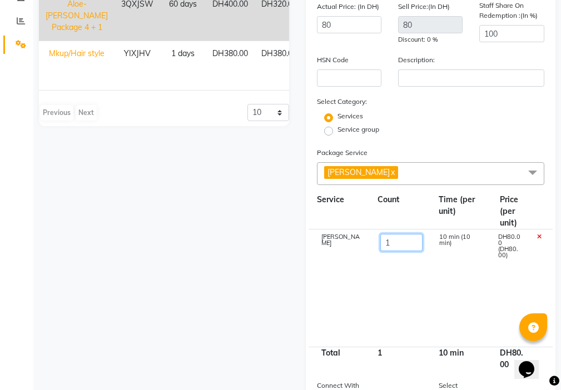
click at [394, 239] on input "1" at bounding box center [401, 242] width 42 height 17
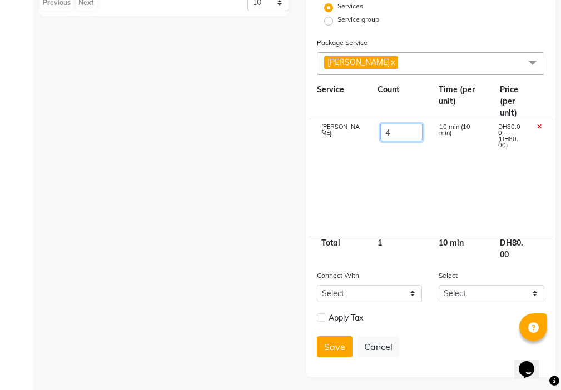
scroll to position [284, 0]
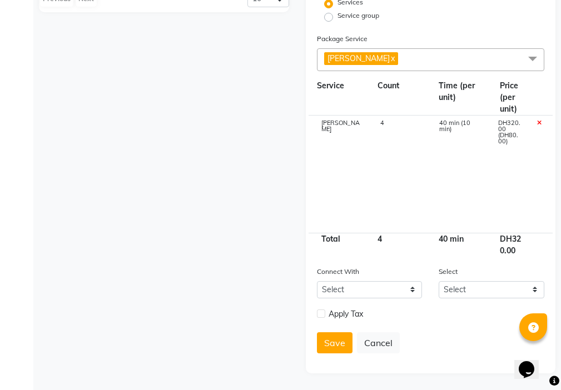
click at [405, 204] on cdk-virtual-scroll-viewport "[PERSON_NAME] 4 40 min (10 min) DH320.00 (DH80.00)" at bounding box center [431, 174] width 228 height 117
click at [453, 291] on select "Select" at bounding box center [492, 289] width 106 height 17
click at [377, 293] on select "Select Membership Prepaid Voucher" at bounding box center [370, 289] width 106 height 17
click at [458, 316] on div "Apply Tax" at bounding box center [431, 316] width 245 height 16
click at [328, 351] on button "Save" at bounding box center [335, 343] width 36 height 21
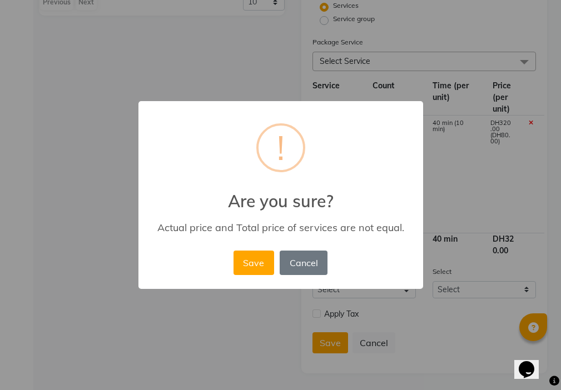
scroll to position [280, 0]
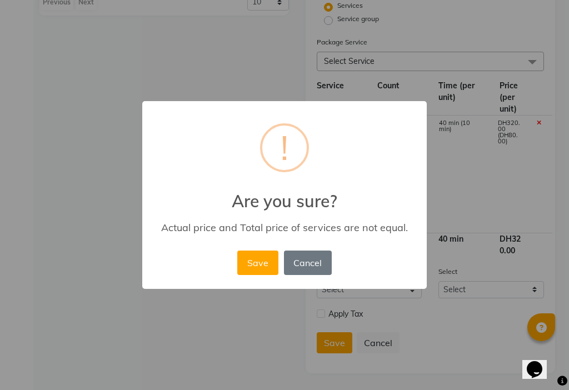
click at [487, 170] on div "× ! Are you sure? Actual price and Total price of services are not equal. Save …" at bounding box center [284, 195] width 569 height 390
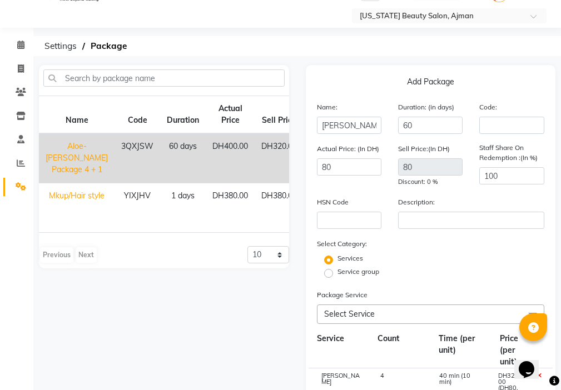
scroll to position [28, 0]
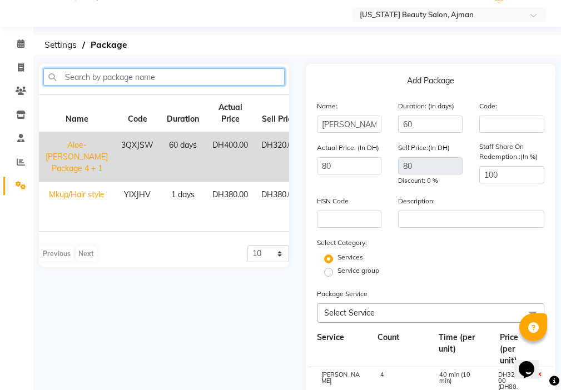
click at [227, 73] on input "text" at bounding box center [163, 76] width 241 height 17
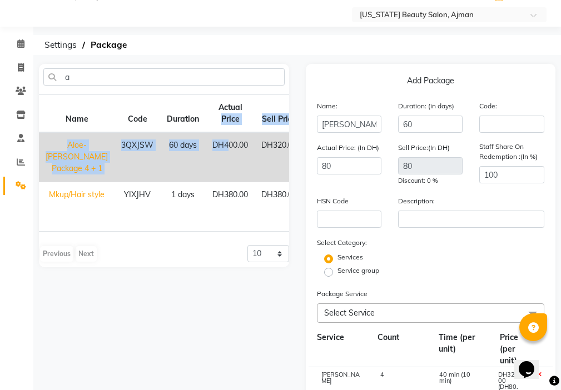
click at [197, 135] on table "Name Code Duration Actual Price Sell Price Aloe-[PERSON_NAME] Package 4 + 1 3QX…" at bounding box center [185, 163] width 293 height 137
click at [206, 138] on td "DH400.00" at bounding box center [230, 157] width 49 height 50
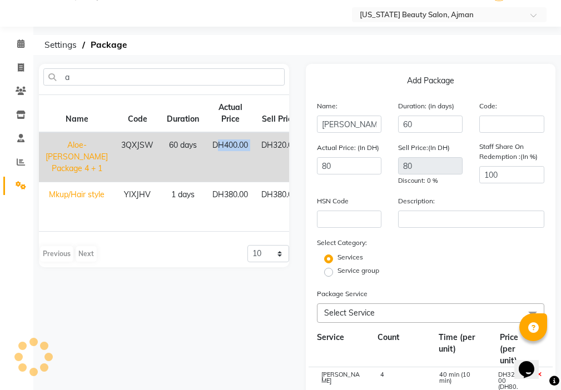
click at [206, 143] on td "DH400.00" at bounding box center [230, 157] width 49 height 50
click at [206, 144] on td "DH400.00" at bounding box center [230, 157] width 49 height 50
click at [81, 253] on div "Previous Next" at bounding box center [68, 254] width 59 height 18
click at [81, 252] on div "Previous Next" at bounding box center [68, 254] width 59 height 18
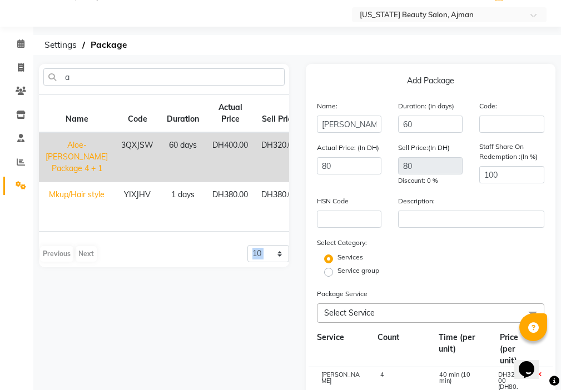
click at [81, 252] on div "Previous Next" at bounding box center [68, 254] width 59 height 18
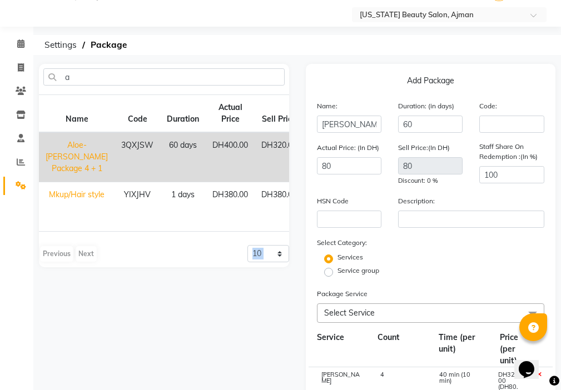
click at [81, 252] on div "Previous Next" at bounding box center [68, 254] width 59 height 18
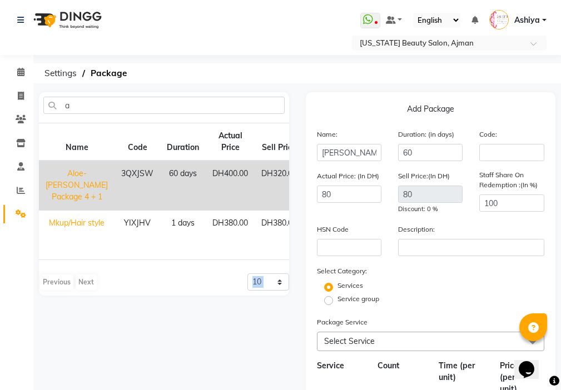
scroll to position [1, 0]
click at [160, 185] on td "60 days" at bounding box center [183, 185] width 46 height 50
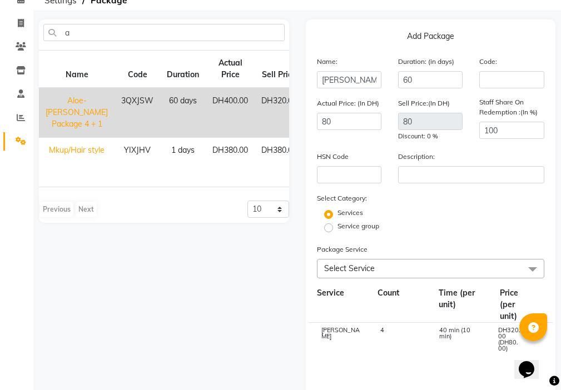
scroll to position [47, 0]
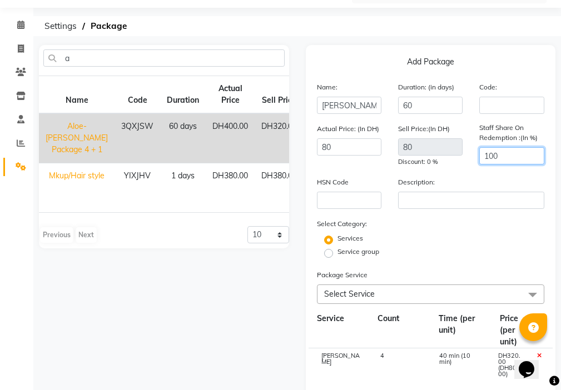
click at [503, 153] on input "100" at bounding box center [511, 155] width 65 height 17
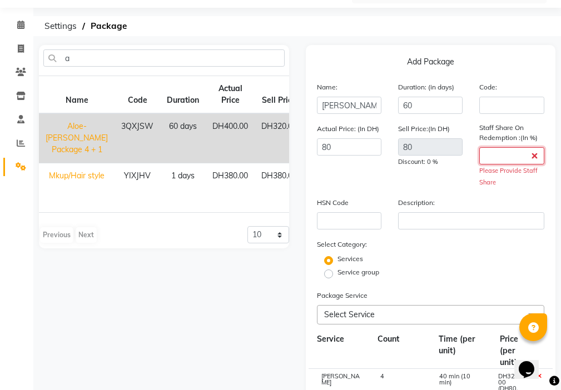
click at [498, 152] on input "number" at bounding box center [511, 155] width 65 height 17
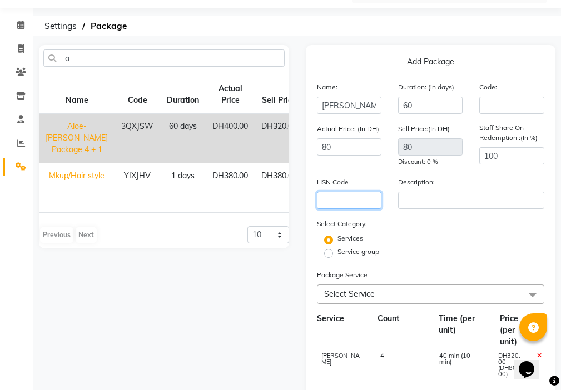
click at [375, 202] on input "text" at bounding box center [349, 200] width 65 height 17
click at [338, 254] on label "Service group" at bounding box center [359, 252] width 42 height 10
click at [329, 254] on input "Service group" at bounding box center [332, 252] width 7 height 7
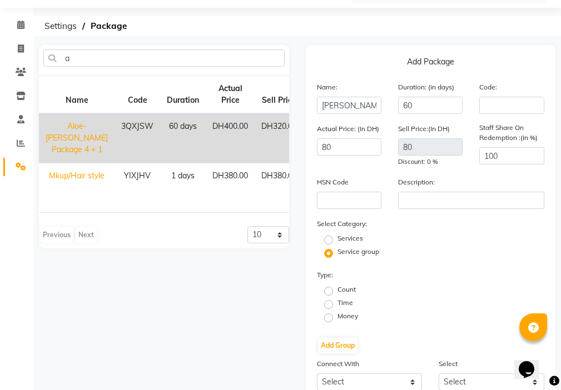
click at [338, 239] on label "Services" at bounding box center [351, 239] width 26 height 10
click at [329, 239] on input "Services" at bounding box center [332, 239] width 7 height 7
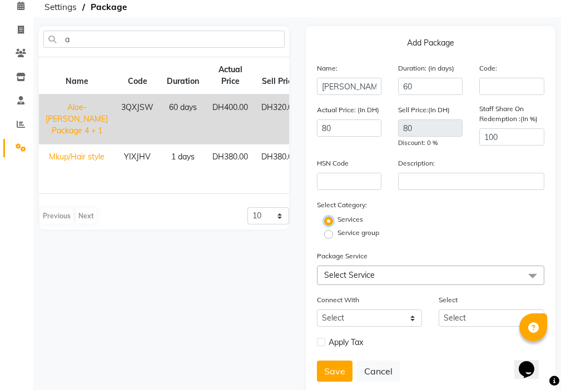
scroll to position [95, 0]
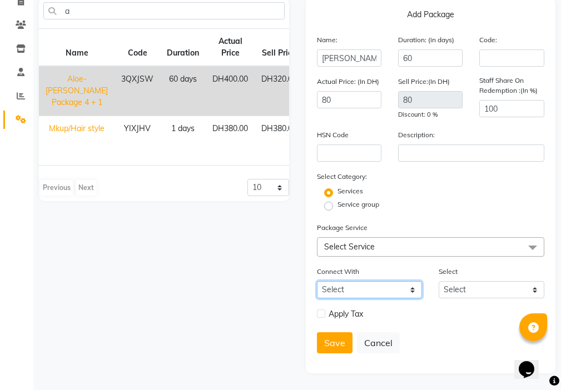
click at [385, 289] on select "Select Membership Prepaid Voucher" at bounding box center [370, 289] width 106 height 17
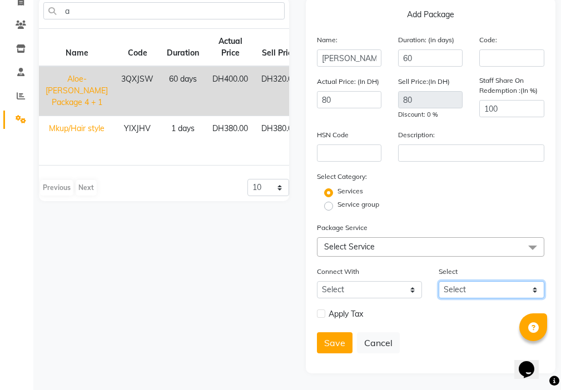
click at [469, 290] on select "Select" at bounding box center [492, 289] width 106 height 17
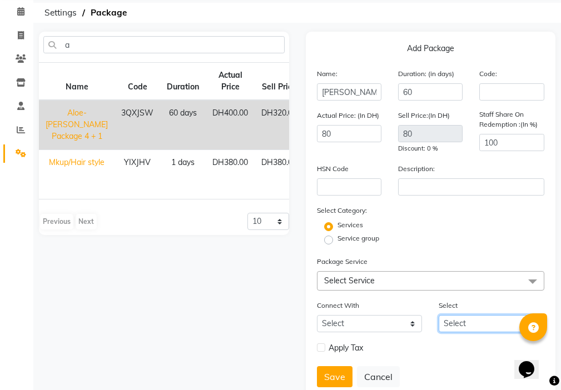
scroll to position [92, 0]
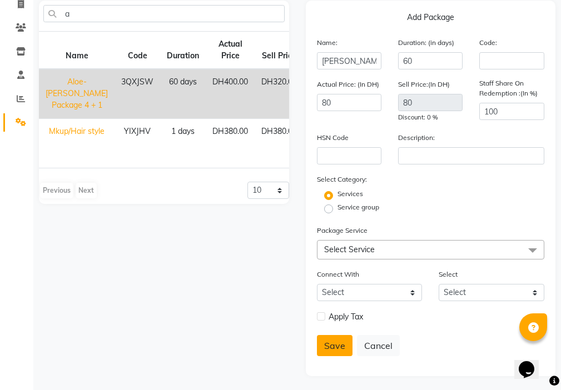
click at [333, 345] on button "Save" at bounding box center [335, 345] width 36 height 21
click at [333, 341] on button "Save" at bounding box center [335, 345] width 36 height 21
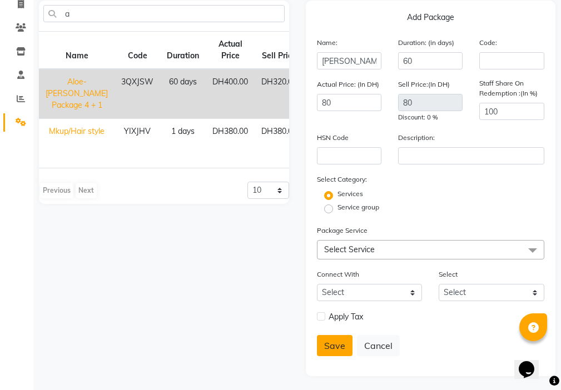
click at [333, 341] on button "Save" at bounding box center [335, 345] width 36 height 21
click at [14, 9] on span at bounding box center [20, 4] width 19 height 13
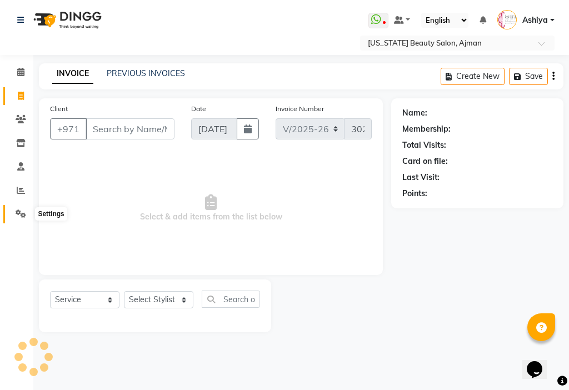
click at [18, 216] on icon at bounding box center [21, 214] width 11 height 8
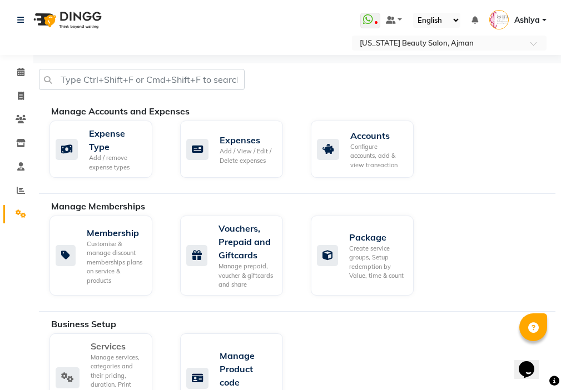
click at [87, 364] on div "Services Manage services, categories and their pricing, duration. Print menu, o…" at bounding box center [100, 379] width 88 height 78
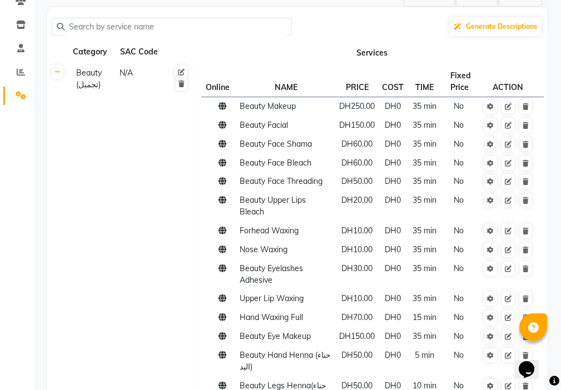
scroll to position [126, 0]
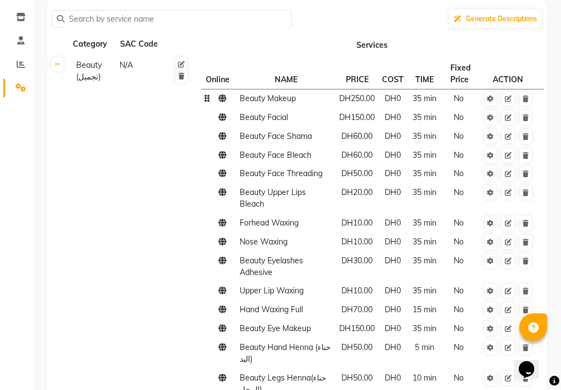
click at [413, 101] on span "35 min" at bounding box center [425, 98] width 24 height 10
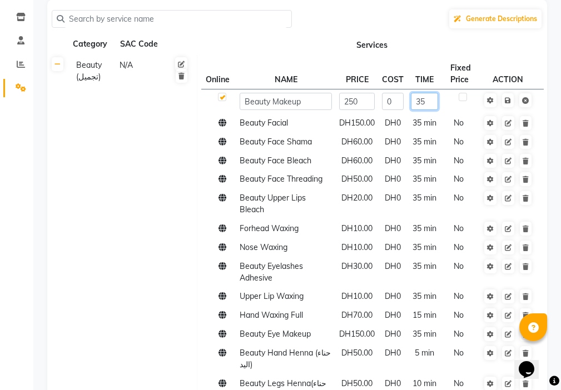
click at [412, 101] on input "35" at bounding box center [425, 101] width 28 height 17
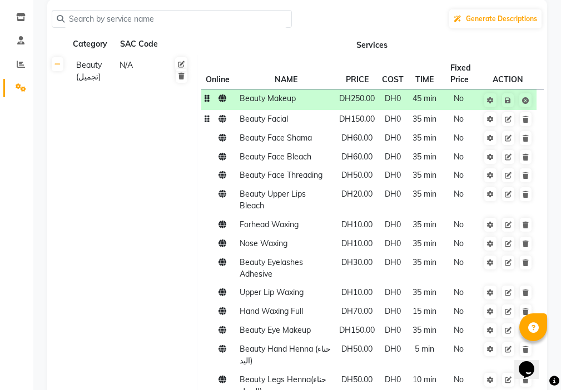
click at [415, 122] on span "35 min" at bounding box center [425, 119] width 24 height 10
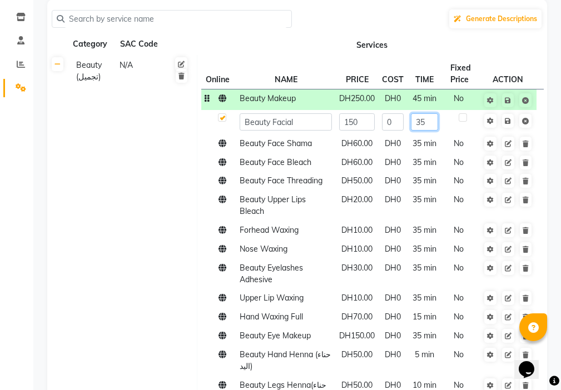
click at [415, 122] on input "35" at bounding box center [425, 121] width 28 height 17
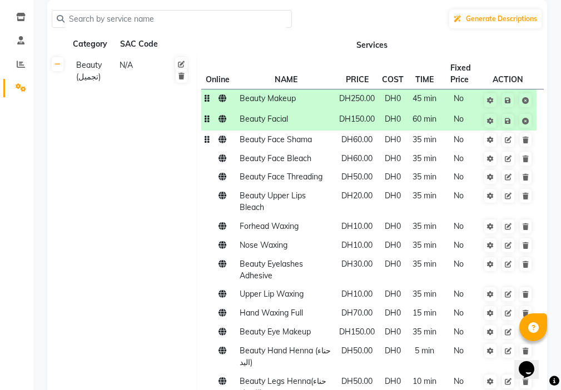
click at [412, 151] on tbody "Beauty Makeup DH250.00 DH0 45 min No Beauty Facial DH150.00 DH0 60 min No Beaut…" at bounding box center [372, 389] width 343 height 600
click at [418, 142] on span "35 min" at bounding box center [425, 140] width 24 height 10
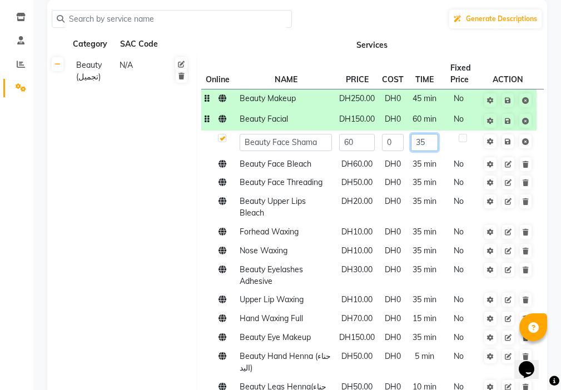
click at [423, 142] on input "35" at bounding box center [425, 142] width 28 height 17
click at [419, 166] on td "35 min" at bounding box center [424, 164] width 34 height 19
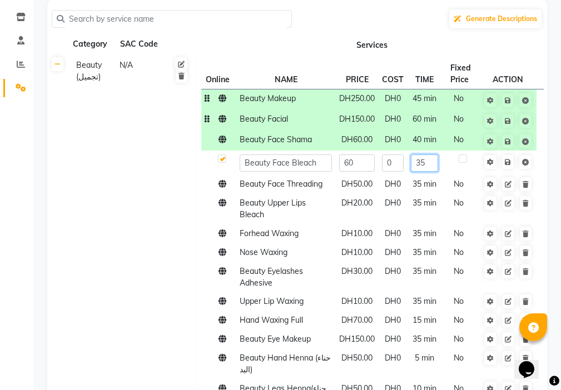
click at [422, 165] on input "35" at bounding box center [425, 163] width 28 height 17
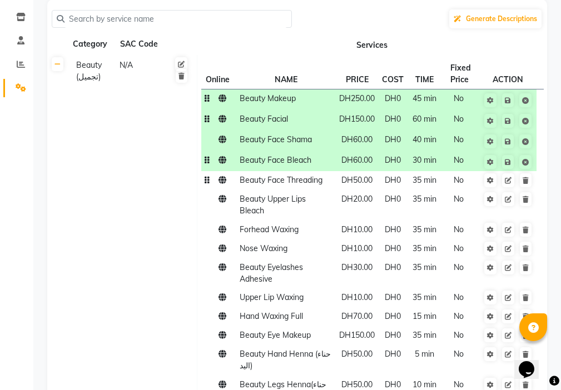
click at [423, 183] on span "35 min" at bounding box center [425, 180] width 24 height 10
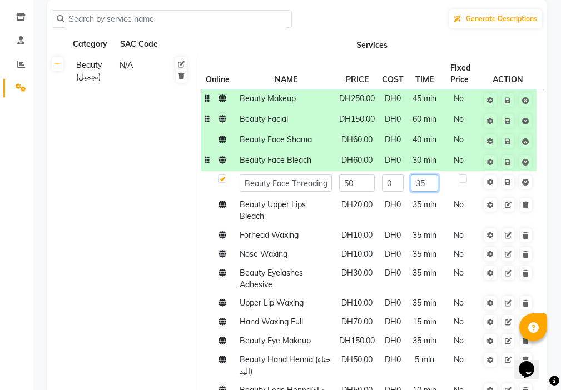
click at [419, 185] on input "35" at bounding box center [425, 183] width 28 height 17
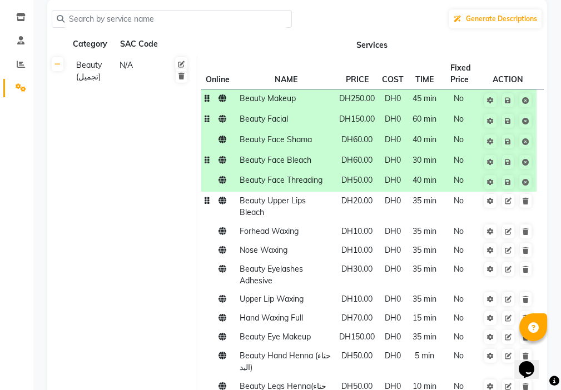
click at [387, 212] on td "DH0" at bounding box center [392, 207] width 29 height 31
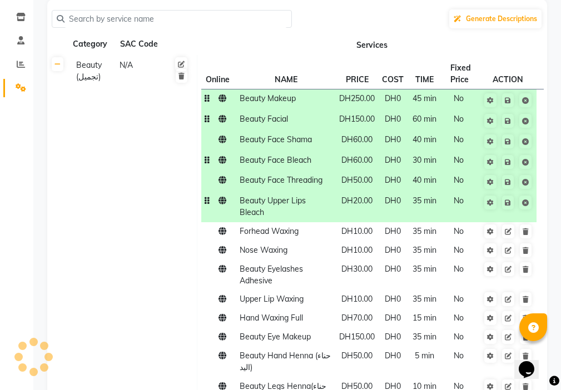
click at [421, 206] on span "35 min" at bounding box center [425, 201] width 24 height 10
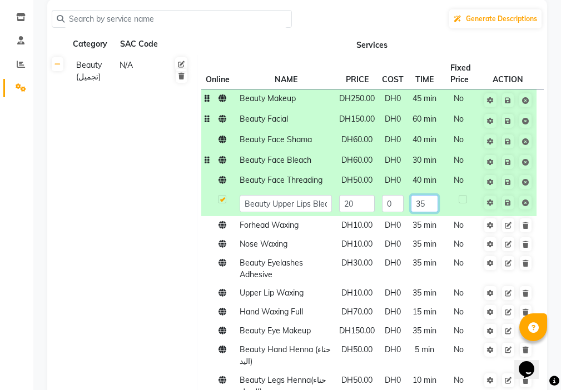
click at [421, 206] on input "35" at bounding box center [425, 203] width 28 height 17
click at [400, 225] on td "DH0" at bounding box center [392, 225] width 29 height 19
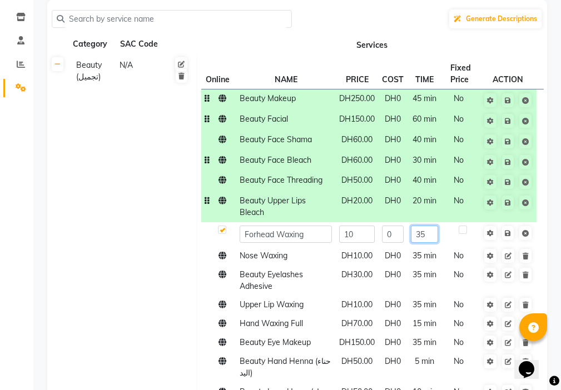
click at [423, 234] on input "35" at bounding box center [425, 234] width 28 height 17
click at [418, 263] on tbody "Beauty Makeup DH250.00 DH0 45 min No Beauty Facial DH150.00 DH0 60 min No Beaut…" at bounding box center [372, 394] width 343 height 610
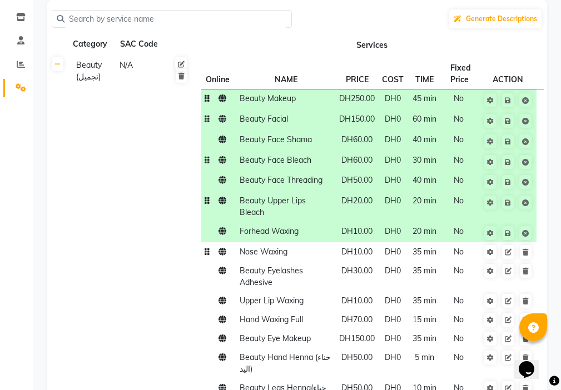
click at [416, 256] on span "35 min" at bounding box center [425, 252] width 24 height 10
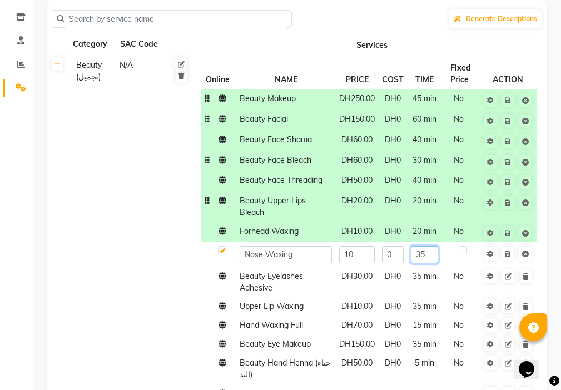
click at [416, 256] on input "35" at bounding box center [425, 254] width 28 height 17
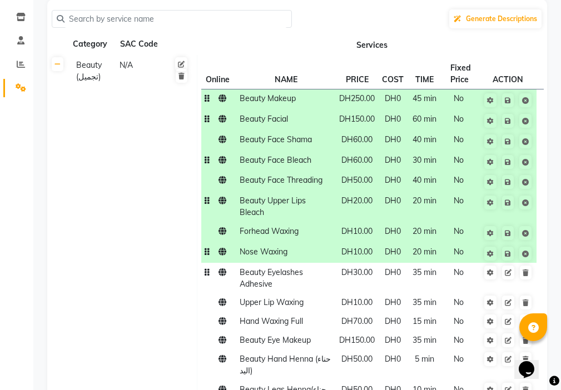
click at [418, 286] on td "35 min" at bounding box center [424, 278] width 34 height 31
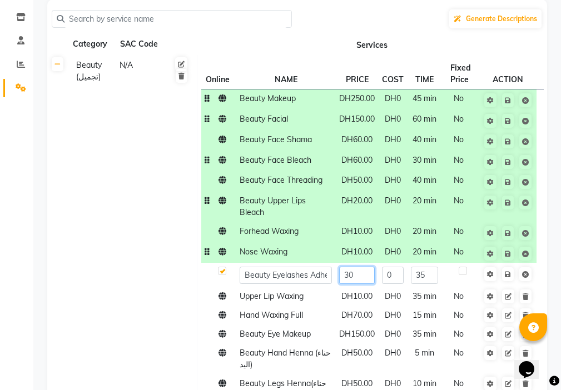
click at [354, 278] on input "30" at bounding box center [357, 275] width 36 height 17
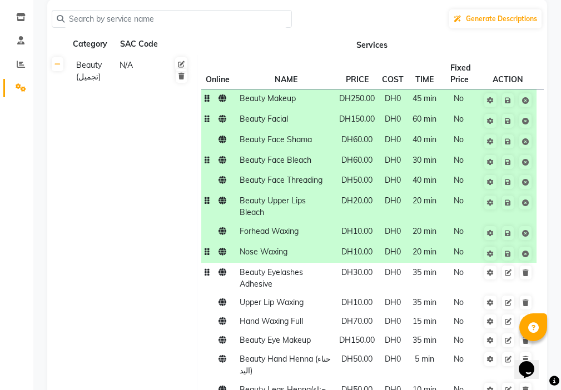
click at [417, 276] on span "35 min" at bounding box center [425, 273] width 24 height 10
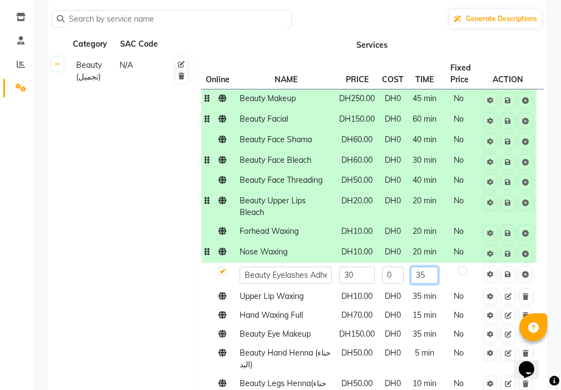
click at [417, 276] on input "35" at bounding box center [425, 275] width 28 height 17
click at [407, 298] on td "35 min" at bounding box center [424, 297] width 34 height 19
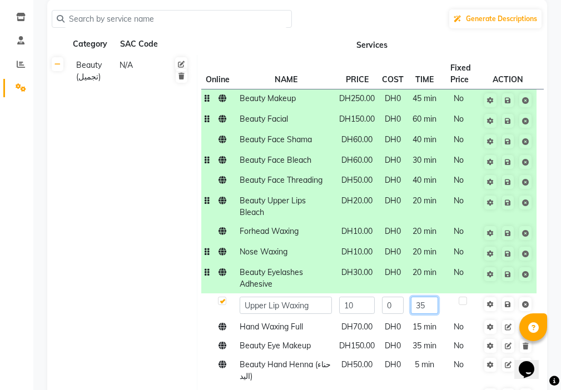
click at [423, 304] on input "35" at bounding box center [425, 305] width 28 height 17
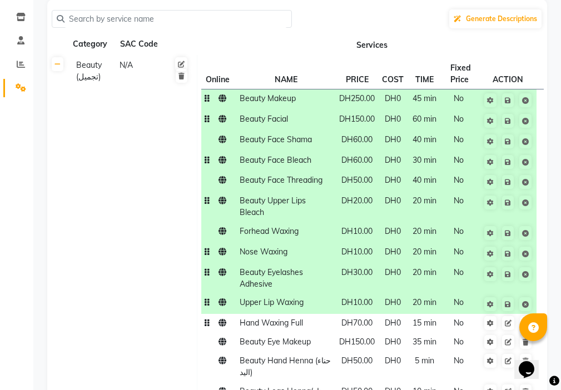
click at [412, 335] on tbody "Beauty Makeup DH250.00 DH0 45 min No Beauty Facial DH150.00 DH0 60 min No Beaut…" at bounding box center [372, 394] width 343 height 610
click at [419, 327] on span "15 min" at bounding box center [425, 323] width 24 height 10
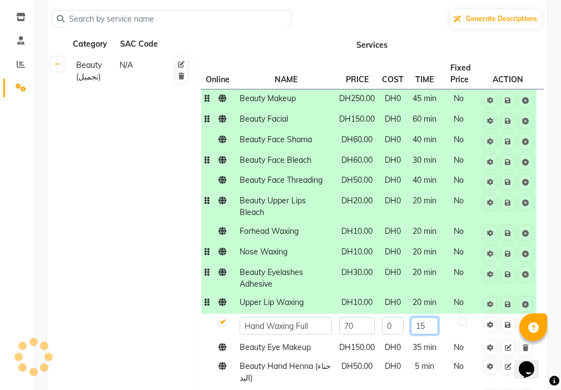
click at [419, 327] on input "15" at bounding box center [425, 326] width 28 height 17
click at [411, 349] on td "35 min" at bounding box center [424, 348] width 34 height 19
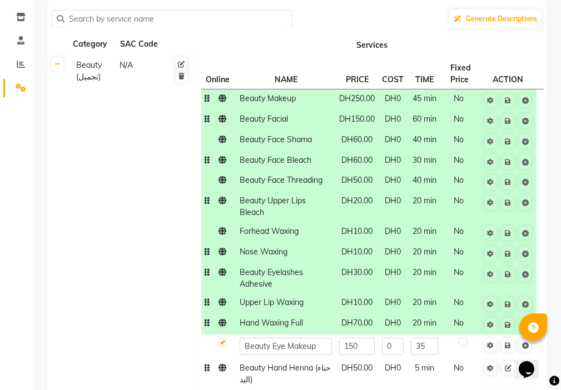
click at [418, 375] on td "5 min" at bounding box center [424, 374] width 34 height 31
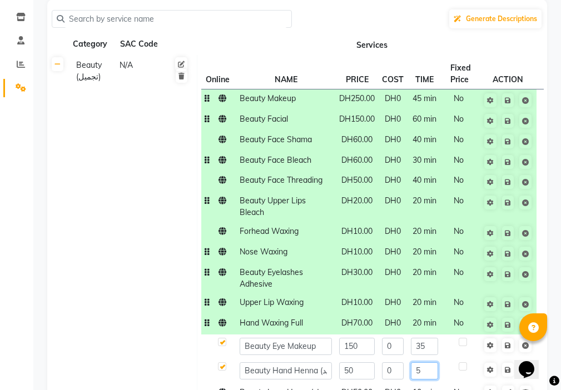
click at [418, 374] on input "5" at bounding box center [425, 371] width 28 height 17
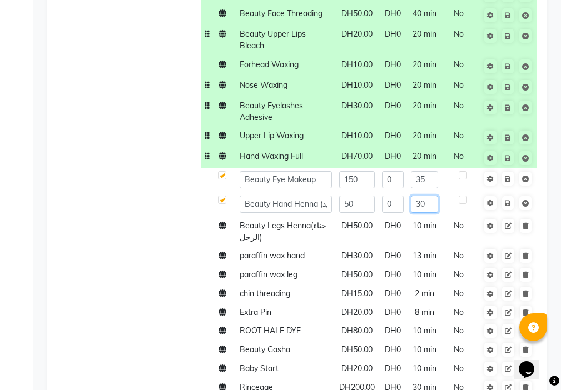
scroll to position [309, 0]
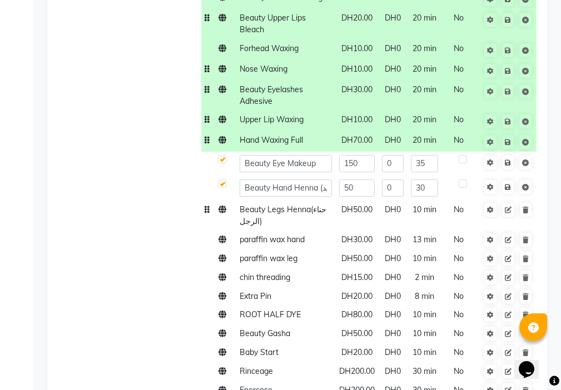
click at [419, 213] on span "10 min" at bounding box center [425, 210] width 24 height 10
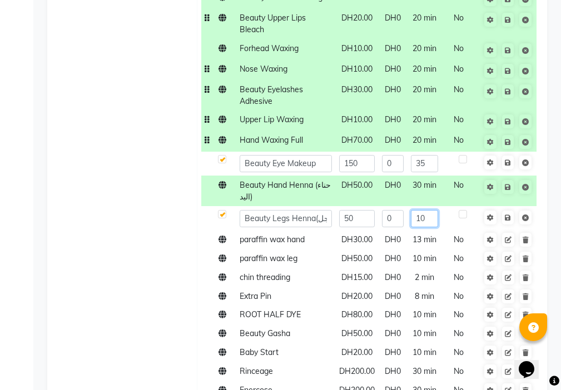
click at [419, 213] on input "10" at bounding box center [425, 218] width 28 height 17
click at [415, 280] on span "2 min" at bounding box center [424, 278] width 19 height 10
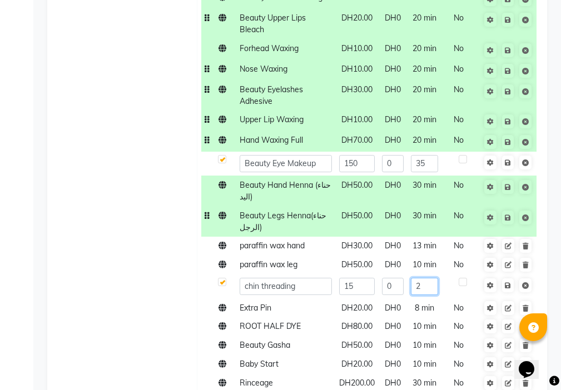
click at [418, 285] on input "2" at bounding box center [425, 286] width 28 height 17
click at [365, 315] on tbody "Beauty Makeup DH250.00 DH0 45 min No Beauty Facial DH150.00 DH0 60 min No Beaut…" at bounding box center [372, 217] width 343 height 622
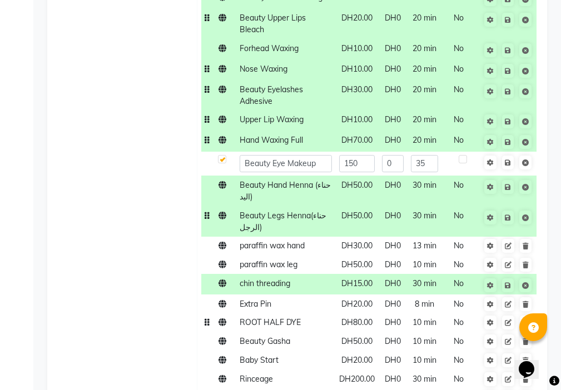
click at [379, 314] on td "DH0" at bounding box center [392, 323] width 29 height 19
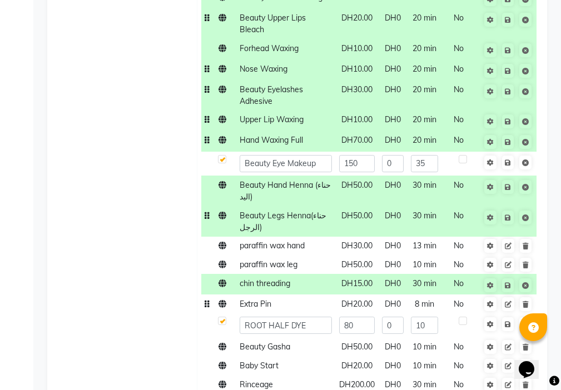
click at [391, 307] on span "DH0" at bounding box center [393, 304] width 16 height 10
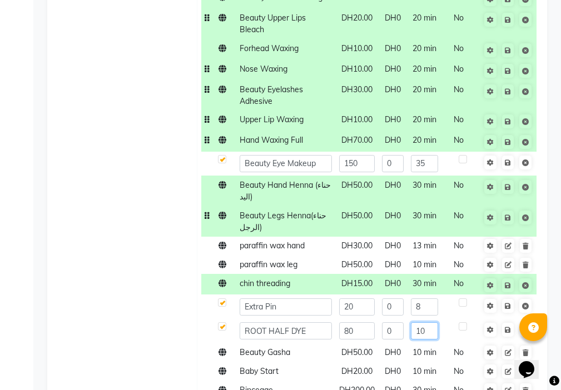
click at [427, 328] on input "10" at bounding box center [425, 331] width 28 height 17
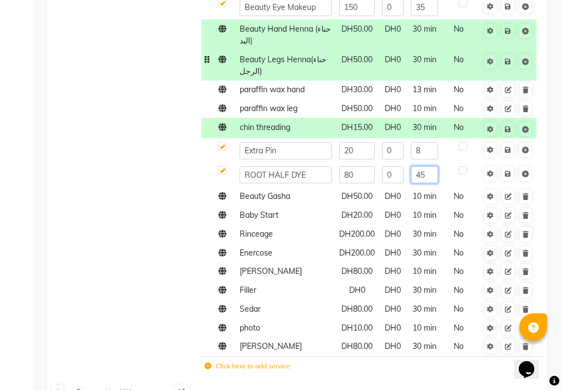
scroll to position [472, 0]
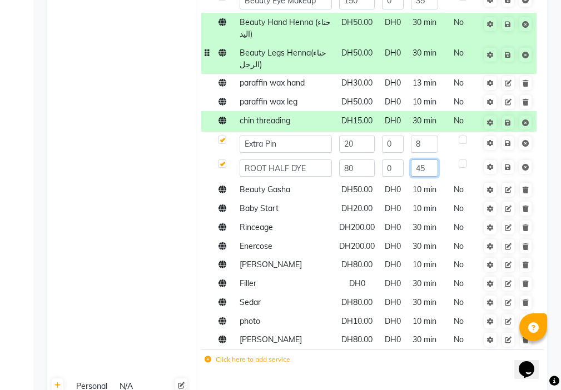
click at [425, 169] on input "45" at bounding box center [425, 168] width 28 height 17
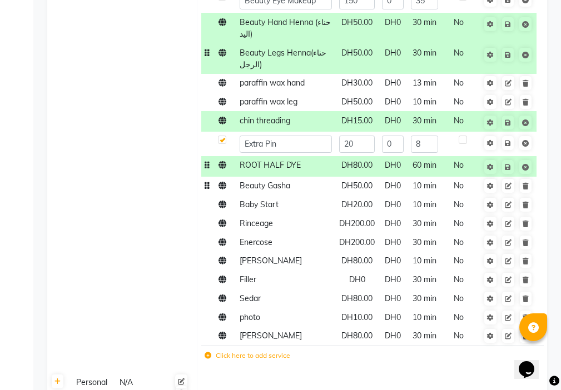
click at [394, 194] on td "DH0" at bounding box center [392, 186] width 29 height 19
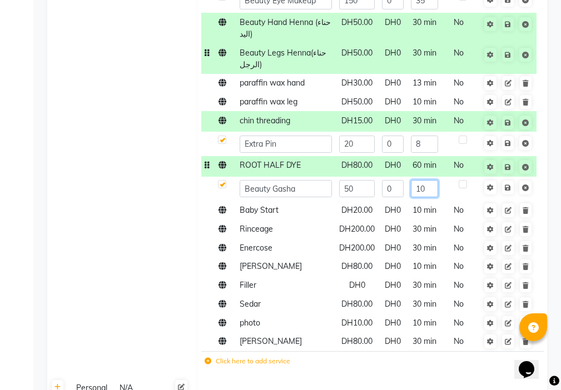
click at [418, 187] on input "10" at bounding box center [425, 188] width 28 height 17
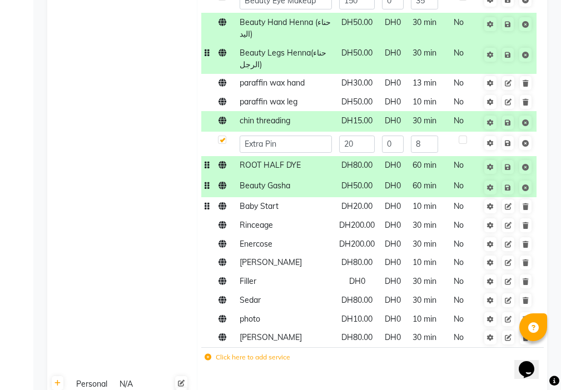
click at [407, 211] on td "10 min" at bounding box center [424, 206] width 34 height 19
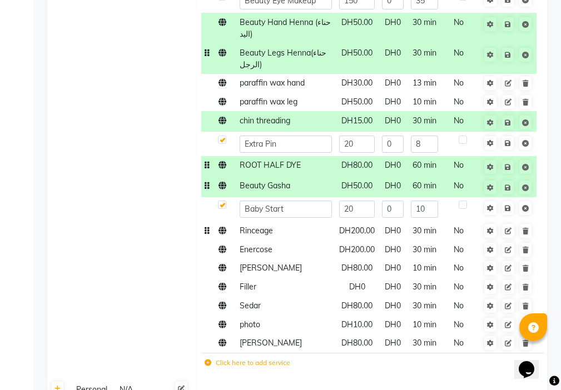
click at [422, 231] on span "30 min" at bounding box center [425, 231] width 24 height 10
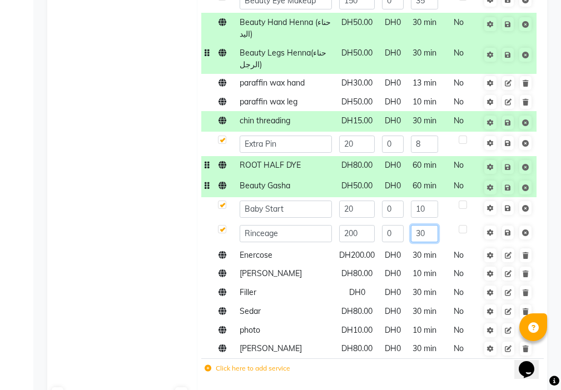
click at [422, 231] on input "30" at bounding box center [425, 233] width 28 height 17
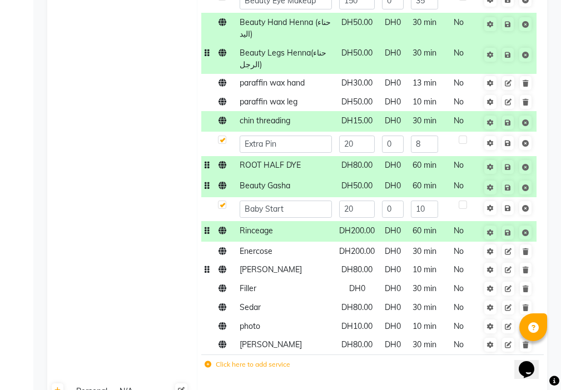
click at [421, 275] on td "10 min" at bounding box center [424, 270] width 34 height 19
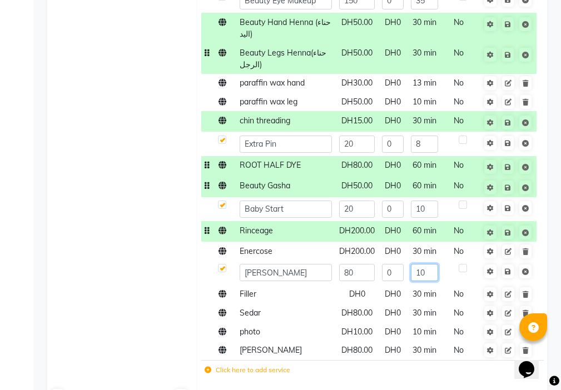
click at [425, 275] on input "10" at bounding box center [425, 272] width 28 height 17
click at [415, 298] on td "30 min" at bounding box center [424, 294] width 34 height 19
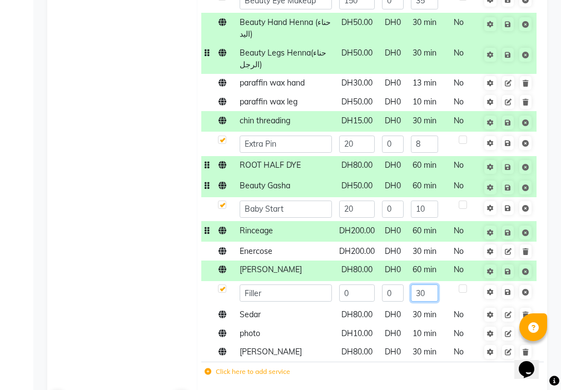
click at [426, 293] on input "30" at bounding box center [425, 293] width 28 height 17
click at [415, 316] on td "30 min" at bounding box center [424, 314] width 34 height 19
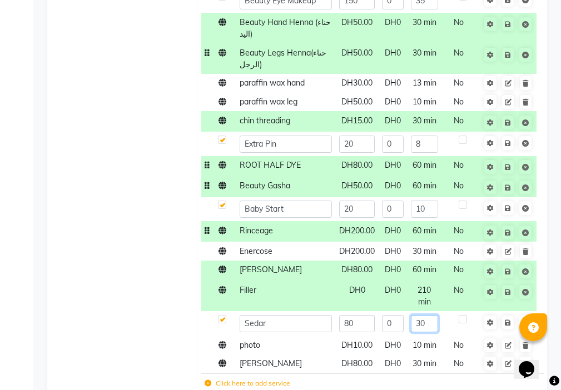
click at [423, 315] on input "30" at bounding box center [425, 323] width 28 height 17
click at [414, 338] on td "10 min" at bounding box center [424, 345] width 34 height 19
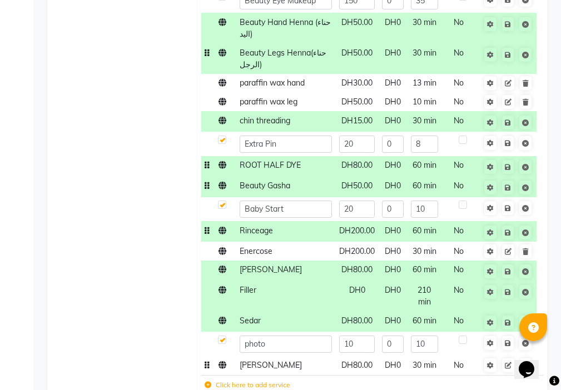
click at [407, 361] on td "30 min" at bounding box center [424, 365] width 34 height 19
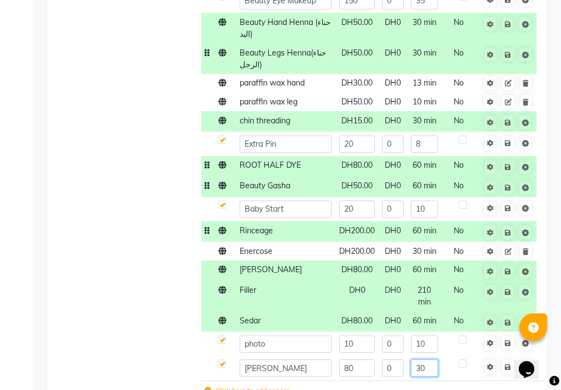
click at [422, 360] on input "30" at bounding box center [425, 368] width 28 height 17
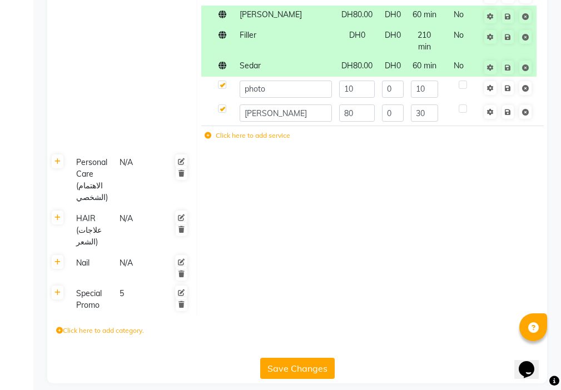
click at [295, 369] on button "Save Changes" at bounding box center [297, 368] width 75 height 21
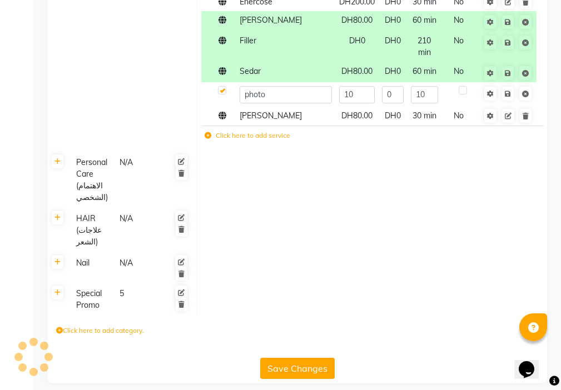
click at [302, 361] on button "Save Changes" at bounding box center [297, 368] width 75 height 21
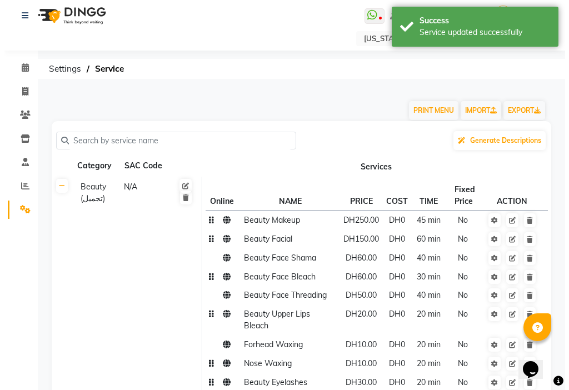
scroll to position [0, 0]
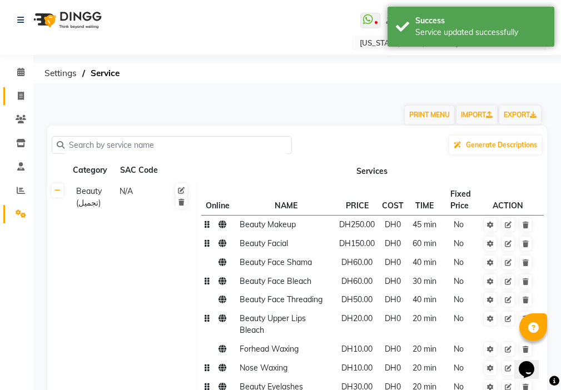
click at [21, 96] on icon at bounding box center [21, 96] width 6 height 8
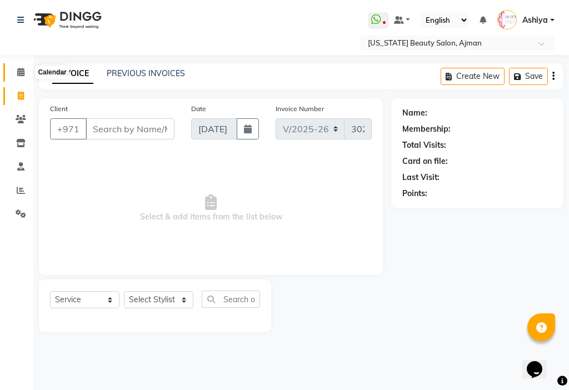
click at [14, 72] on span at bounding box center [20, 72] width 19 height 13
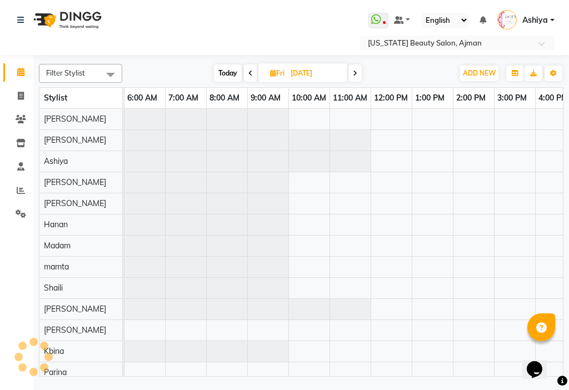
scroll to position [0, 549]
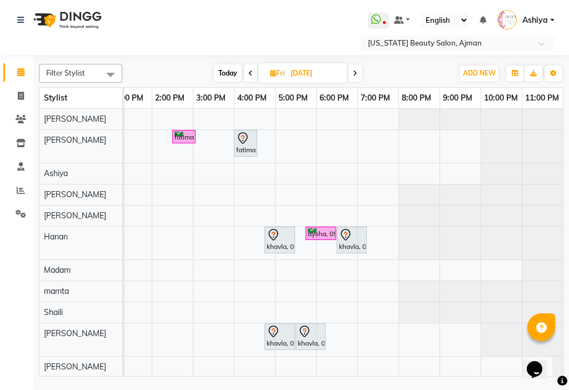
click at [245, 72] on span at bounding box center [250, 73] width 13 height 17
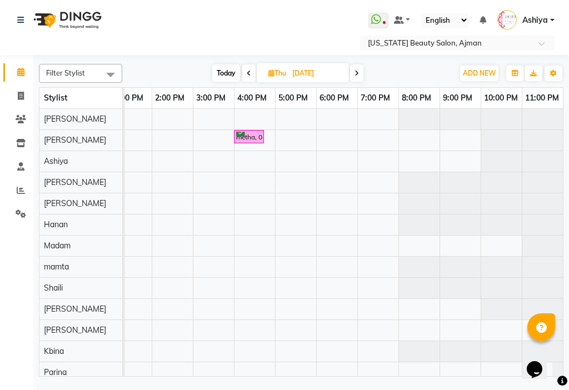
click at [250, 73] on icon at bounding box center [249, 73] width 4 height 7
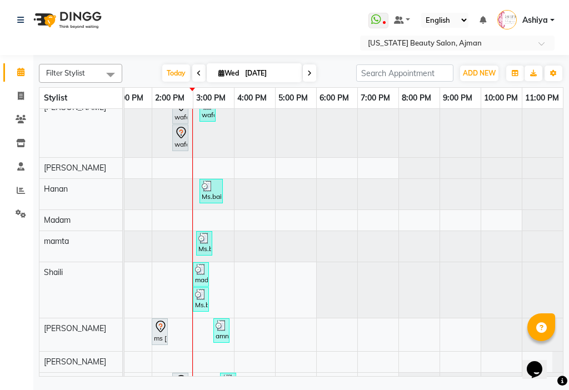
scroll to position [98, 0]
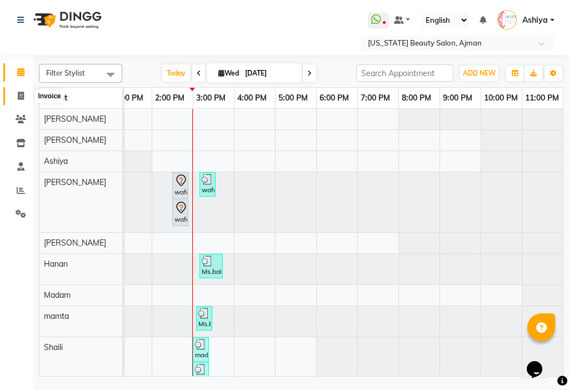
click at [24, 91] on span at bounding box center [20, 96] width 19 height 13
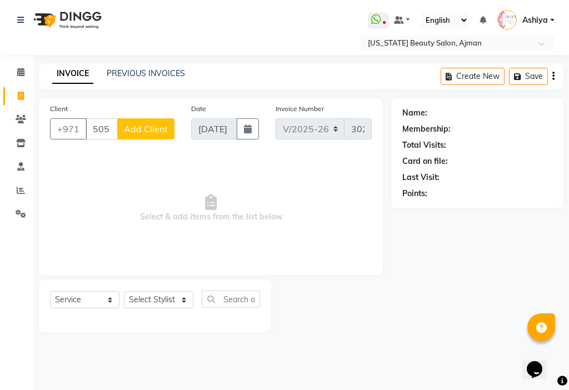
click at [152, 132] on span "Add Client" at bounding box center [146, 128] width 44 height 11
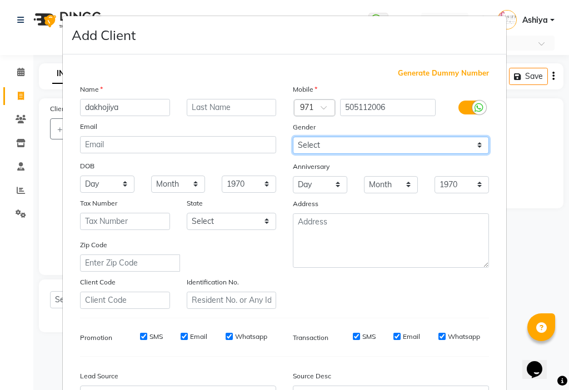
click at [302, 144] on select "Select [DEMOGRAPHIC_DATA] [DEMOGRAPHIC_DATA] Other Prefer Not To Say" at bounding box center [391, 145] width 196 height 17
click at [293, 137] on select "Select [DEMOGRAPHIC_DATA] [DEMOGRAPHIC_DATA] Other Prefer Not To Say" at bounding box center [391, 145] width 196 height 17
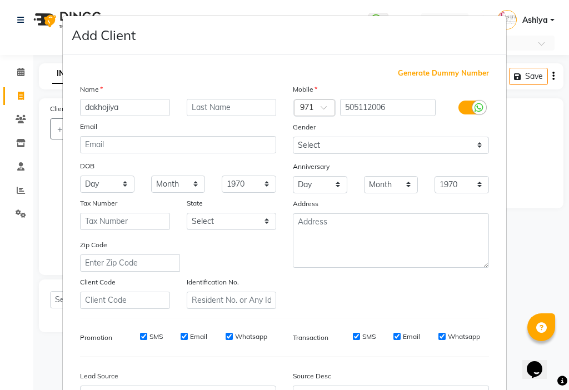
click at [140, 336] on input "SMS" at bounding box center [143, 336] width 7 height 7
click at [194, 335] on label "Email" at bounding box center [198, 337] width 17 height 10
click at [188, 335] on input "Email" at bounding box center [184, 336] width 7 height 7
click at [353, 335] on input "SMS" at bounding box center [356, 336] width 7 height 7
click at [394, 335] on input "Email" at bounding box center [397, 336] width 7 height 7
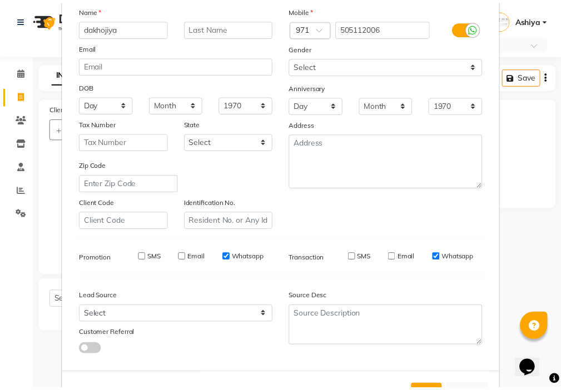
scroll to position [123, 0]
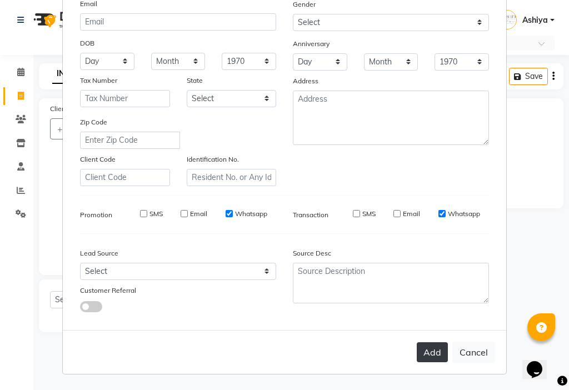
click at [425, 356] on button "Add" at bounding box center [432, 353] width 31 height 20
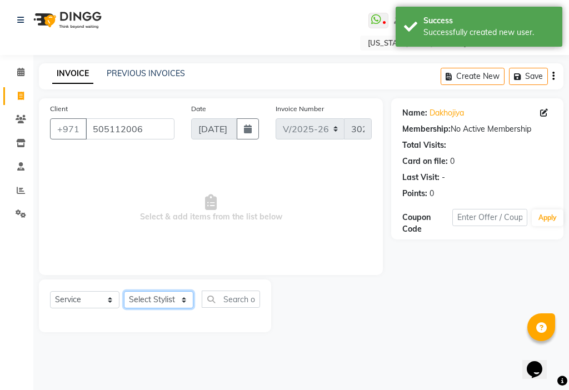
click at [146, 301] on select "Select Stylist [PERSON_NAME] [PERSON_NAME] Ashiya Cashier [PERSON_NAME] [PERSON…" at bounding box center [159, 299] width 70 height 17
click at [124, 291] on select "Select Stylist [PERSON_NAME] [PERSON_NAME] Ashiya Cashier [PERSON_NAME] [PERSON…" at bounding box center [159, 299] width 70 height 17
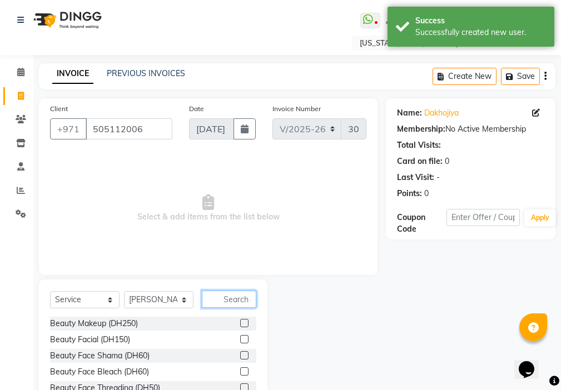
click at [239, 303] on input "text" at bounding box center [229, 299] width 55 height 17
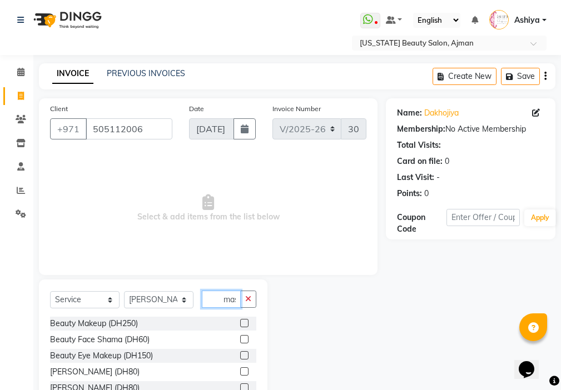
scroll to position [0, 0]
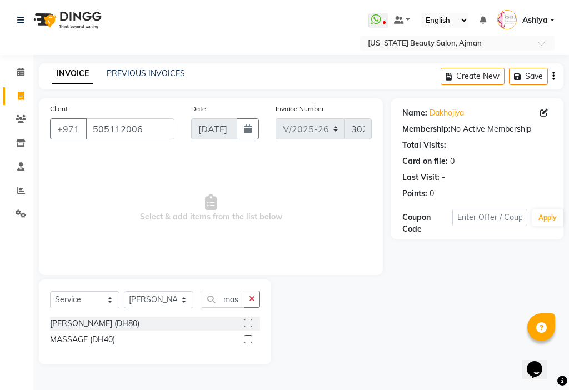
click at [246, 339] on label at bounding box center [248, 339] width 8 height 8
click at [246, 339] on input "checkbox" at bounding box center [247, 339] width 7 height 7
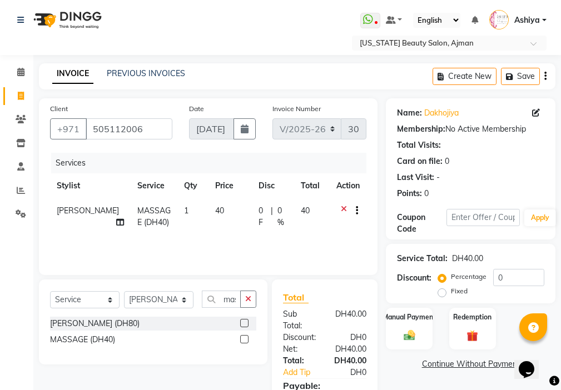
click at [227, 231] on td "40" at bounding box center [230, 217] width 43 height 37
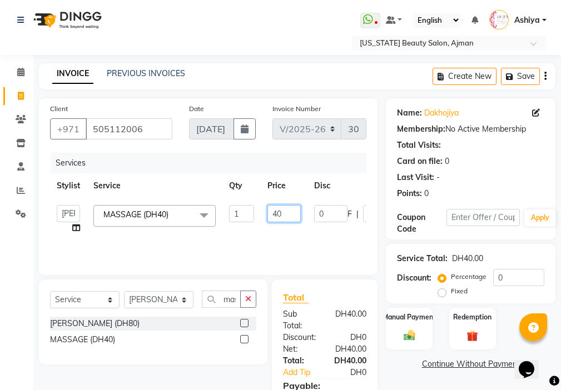
click at [285, 210] on input "40" at bounding box center [284, 213] width 33 height 17
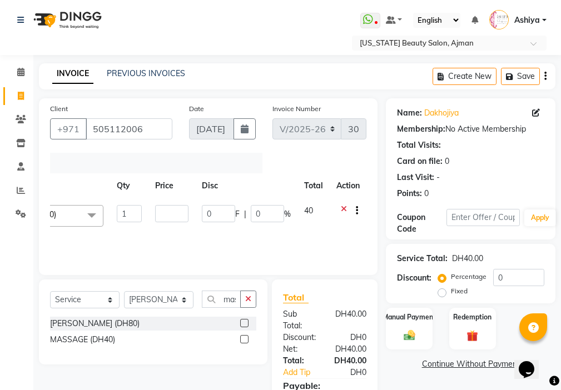
click at [344, 205] on td at bounding box center [348, 220] width 37 height 42
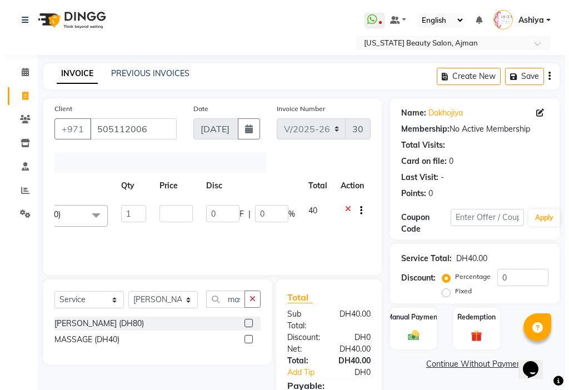
scroll to position [0, 8]
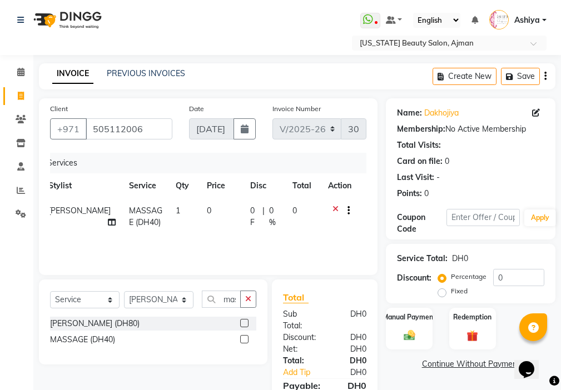
click at [335, 205] on icon at bounding box center [336, 212] width 6 height 14
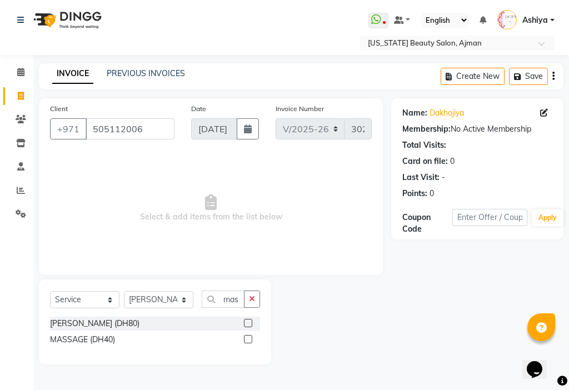
scroll to position [0, 0]
click at [155, 305] on select "Select Stylist [PERSON_NAME] [PERSON_NAME] Ashiya Cashier [PERSON_NAME] [PERSON…" at bounding box center [159, 299] width 70 height 17
click at [21, 96] on icon at bounding box center [21, 96] width 6 height 8
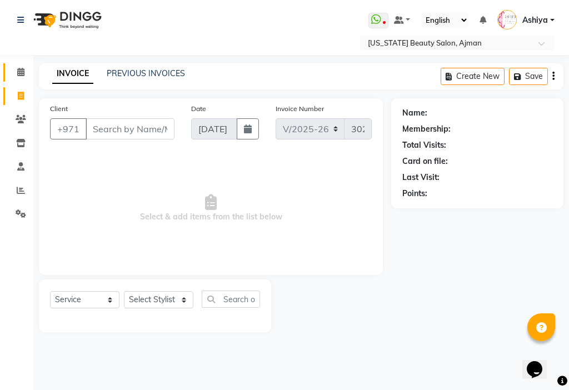
click at [21, 71] on icon at bounding box center [20, 72] width 7 height 8
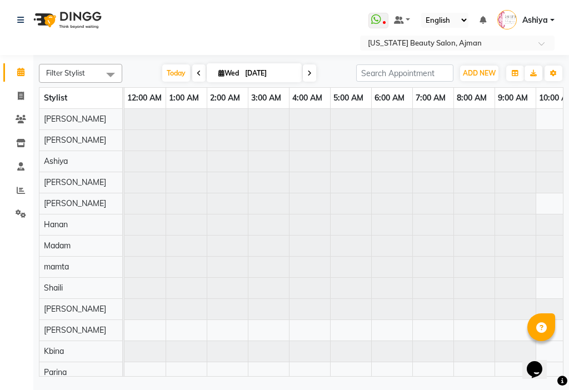
scroll to position [0, 247]
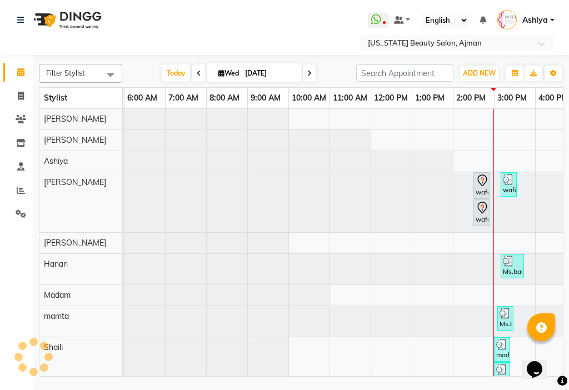
click at [0, 102] on li "Invoice" at bounding box center [16, 97] width 33 height 24
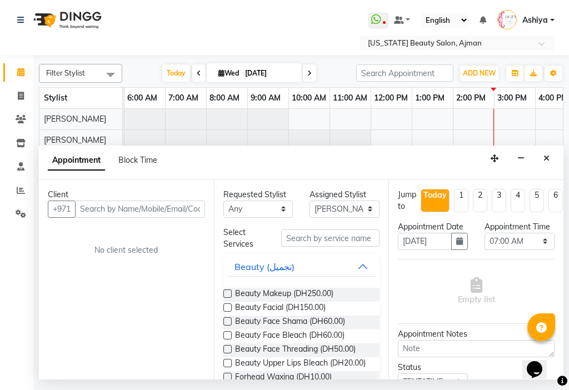
click at [120, 214] on input "text" at bounding box center [140, 209] width 130 height 17
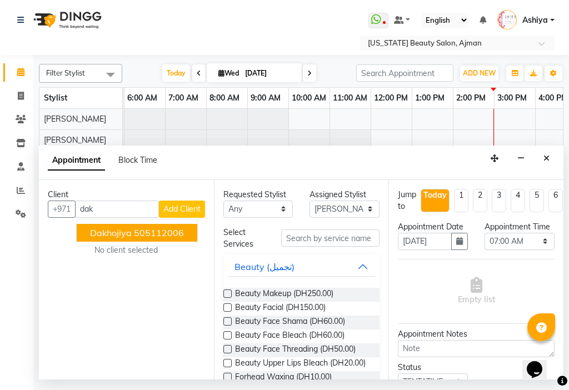
click at [161, 232] on ngb-highlight "505112006" at bounding box center [159, 232] width 50 height 11
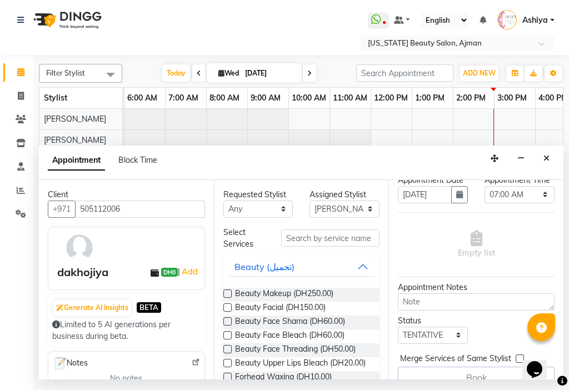
scroll to position [38, 0]
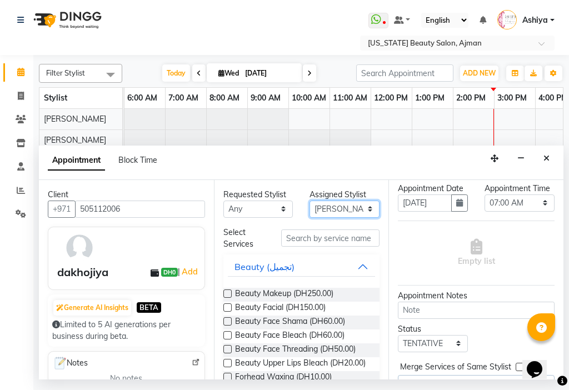
click at [339, 210] on select "Select [PERSON_NAME] [PERSON_NAME] [PERSON_NAME] [PERSON_NAME] [PERSON_NAME] ma…" at bounding box center [345, 209] width 70 height 17
click at [310, 201] on select "Select [PERSON_NAME] [PERSON_NAME] [PERSON_NAME] [PERSON_NAME] [PERSON_NAME] ma…" at bounding box center [345, 209] width 70 height 17
click at [457, 207] on icon "button" at bounding box center [460, 203] width 7 height 8
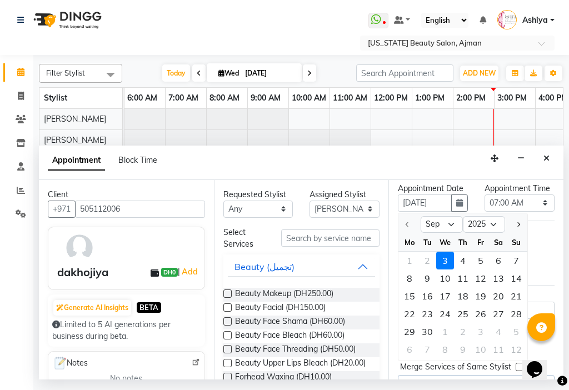
click at [445, 270] on div "3" at bounding box center [446, 261] width 18 height 18
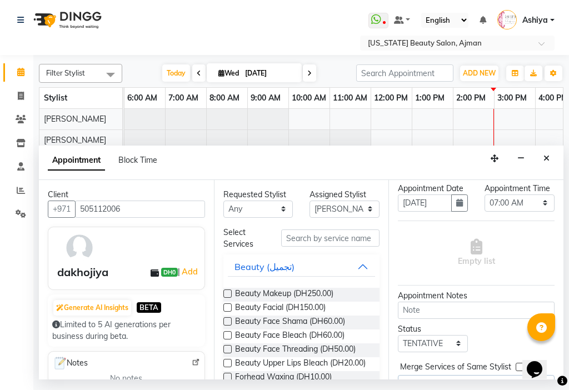
scroll to position [84, 0]
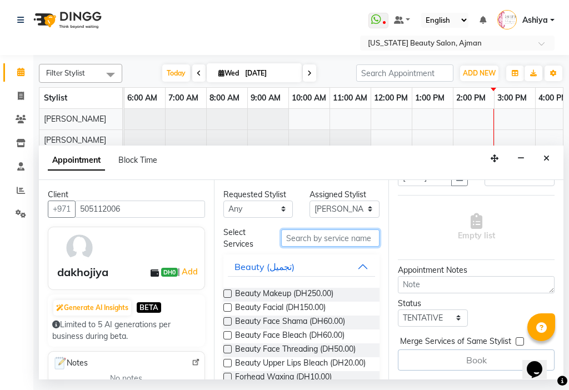
click at [328, 241] on input "text" at bounding box center [330, 238] width 99 height 17
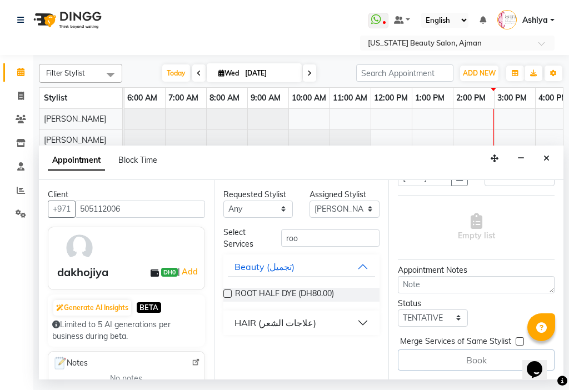
click at [350, 298] on div "ROOT HALF DYE (DH80.00)" at bounding box center [302, 295] width 157 height 14
click at [224, 294] on label at bounding box center [228, 294] width 8 height 8
click at [224, 294] on input "checkbox" at bounding box center [227, 294] width 7 height 7
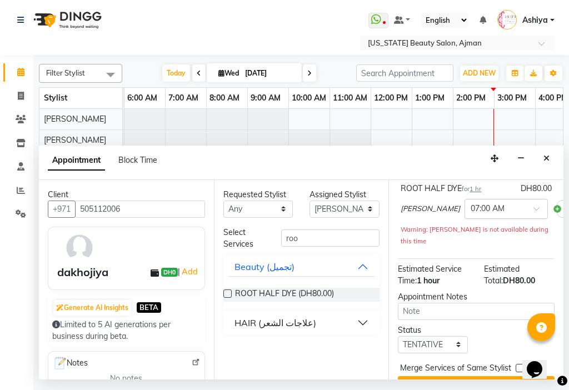
click at [534, 218] on span at bounding box center [541, 212] width 14 height 12
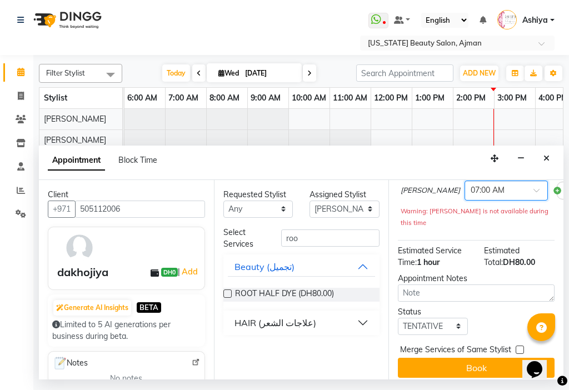
scroll to position [118, 0]
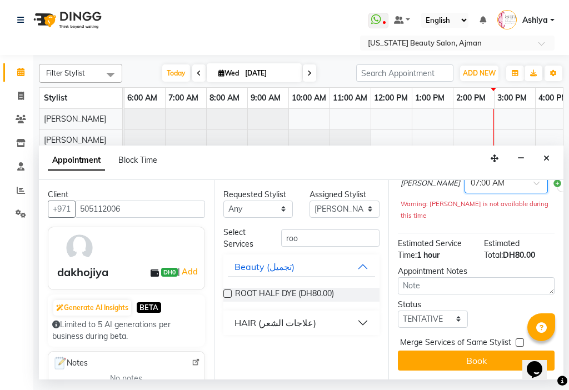
click at [534, 192] on span at bounding box center [541, 187] width 14 height 12
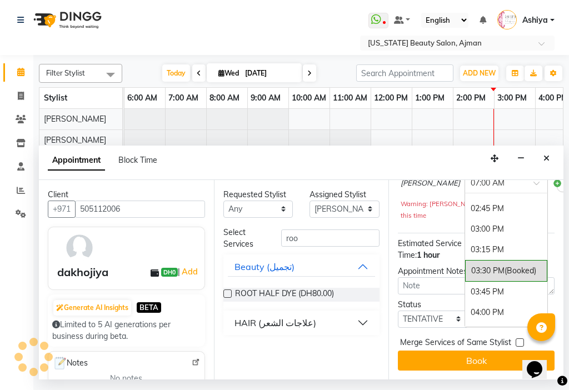
scroll to position [1286, 0]
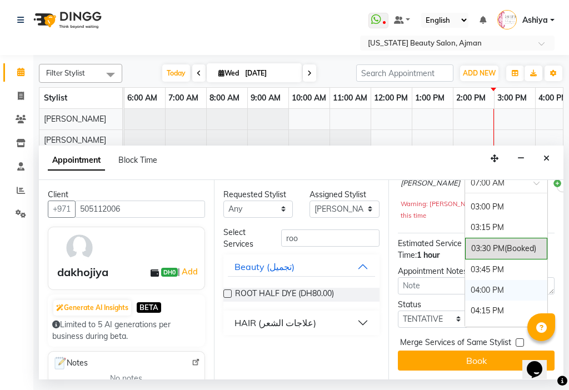
click at [465, 284] on div "04:00 PM" at bounding box center [506, 290] width 82 height 21
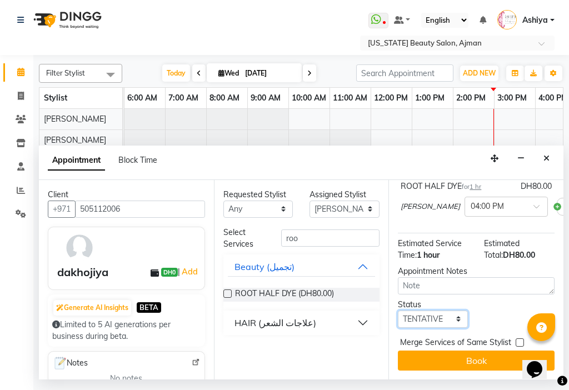
click at [409, 312] on select "Select TENTATIVE CONFIRM CHECK-IN UPCOMING" at bounding box center [433, 319] width 70 height 17
click at [398, 311] on select "Select TENTATIVE CONFIRM CHECK-IN UPCOMING" at bounding box center [433, 319] width 70 height 17
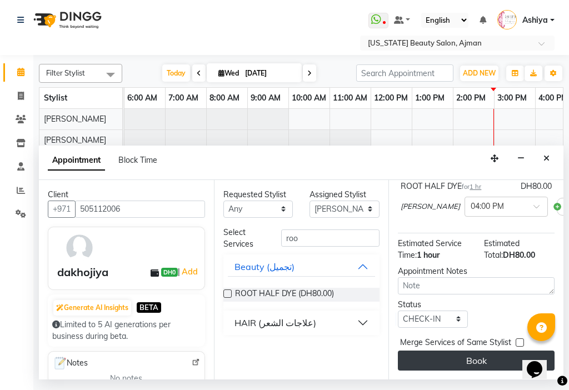
click at [434, 351] on button "Book" at bounding box center [476, 361] width 157 height 20
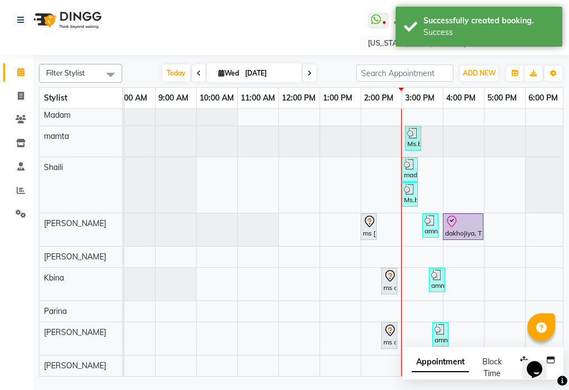
scroll to position [182, 356]
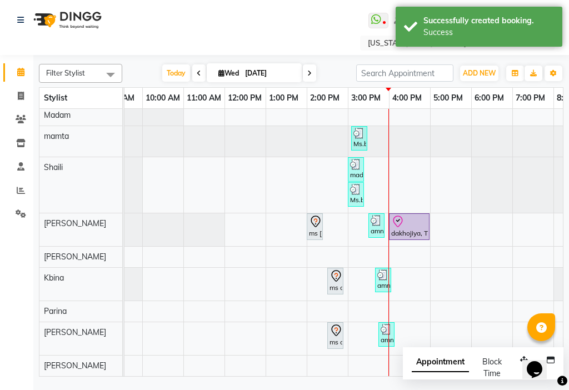
drag, startPoint x: 374, startPoint y: 370, endPoint x: 434, endPoint y: 363, distance: 61.0
click at [434, 363] on span "Appointment" at bounding box center [440, 363] width 57 height 20
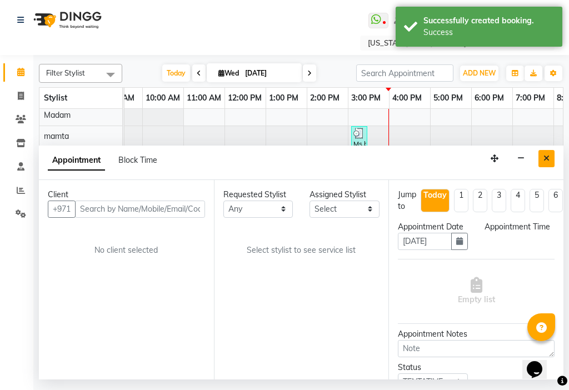
click at [542, 162] on button "Close" at bounding box center [547, 158] width 16 height 17
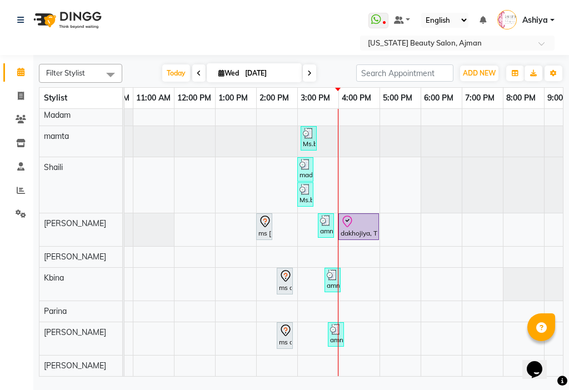
click at [356, 234] on div "dakhojiya, TK08, 04:00 PM-05:00 PM, ROOT HALF DYE" at bounding box center [359, 226] width 38 height 23
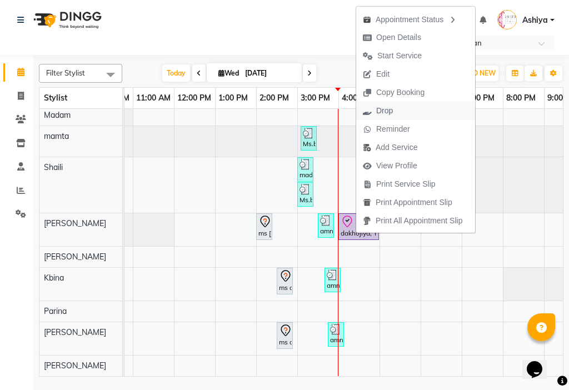
click at [394, 114] on span "Drop" at bounding box center [377, 111] width 43 height 18
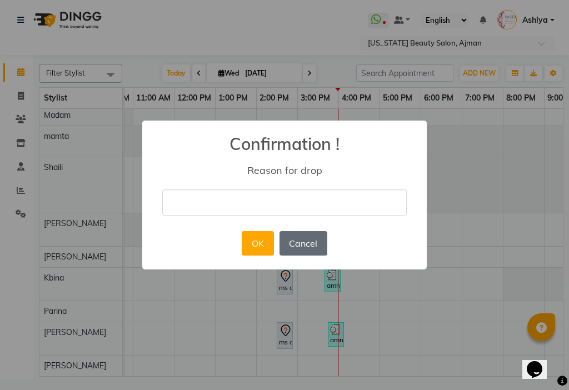
click at [291, 249] on button "Cancel" at bounding box center [304, 243] width 48 height 24
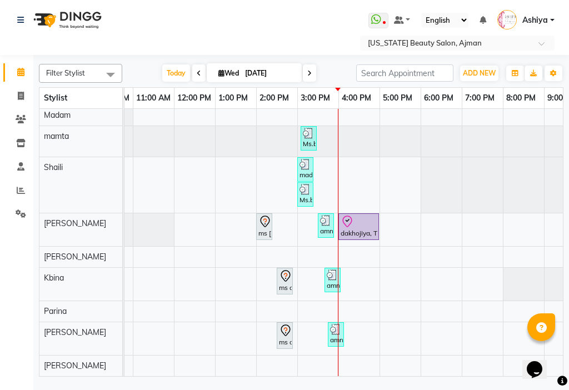
click at [358, 225] on div at bounding box center [359, 221] width 36 height 13
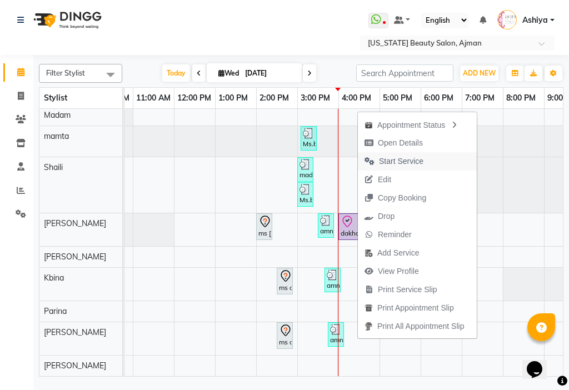
click at [402, 166] on span "Start Service" at bounding box center [401, 162] width 44 height 12
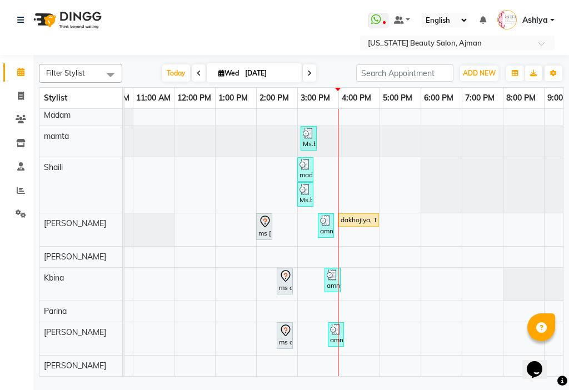
click at [264, 224] on icon at bounding box center [264, 222] width 9 height 12
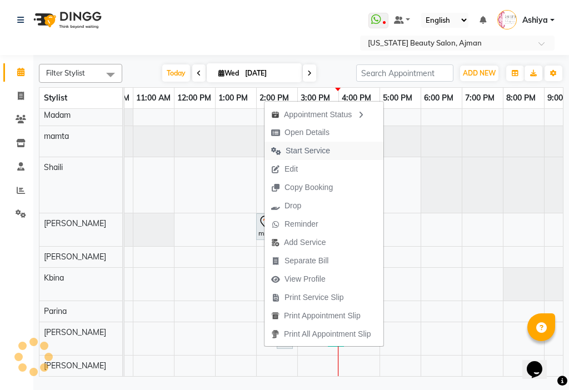
click at [279, 157] on span "Start Service" at bounding box center [301, 151] width 72 height 18
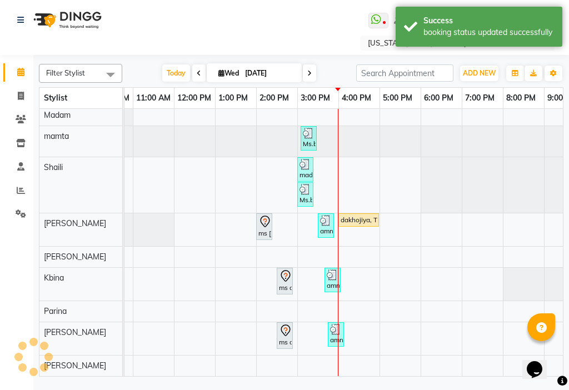
click at [269, 226] on div "ms [PERSON_NAME] fm, TK01, 02:00 PM-02:10 PM, [PERSON_NAME]" at bounding box center [264, 226] width 14 height 23
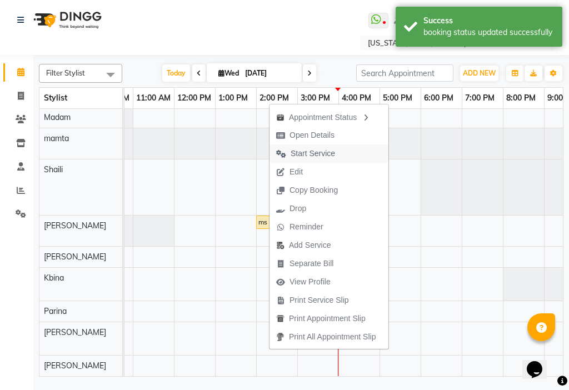
click at [287, 151] on span "Start Service" at bounding box center [306, 154] width 72 height 18
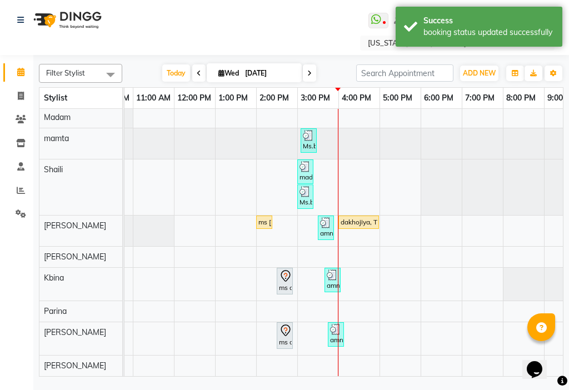
click at [281, 274] on icon at bounding box center [285, 276] width 13 height 13
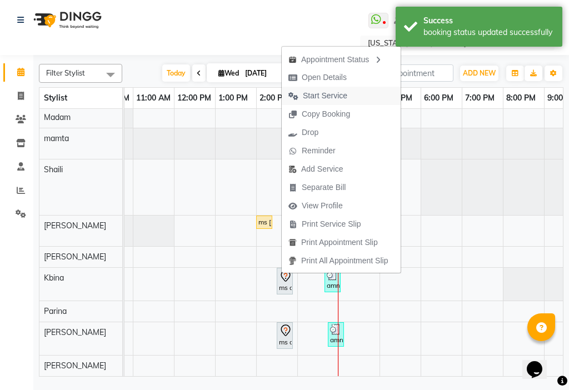
click at [298, 101] on span "Start Service" at bounding box center [318, 96] width 72 height 18
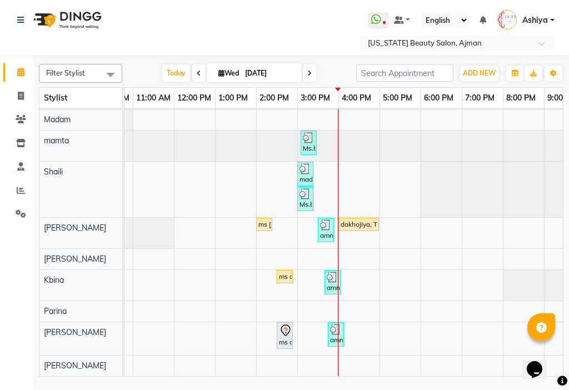
click at [285, 324] on icon at bounding box center [285, 330] width 13 height 13
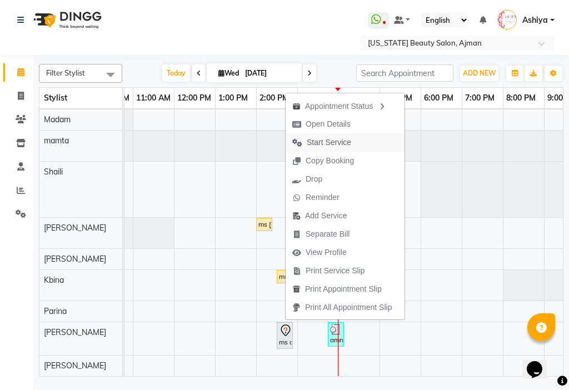
click at [310, 144] on span "Start Service" at bounding box center [329, 143] width 44 height 12
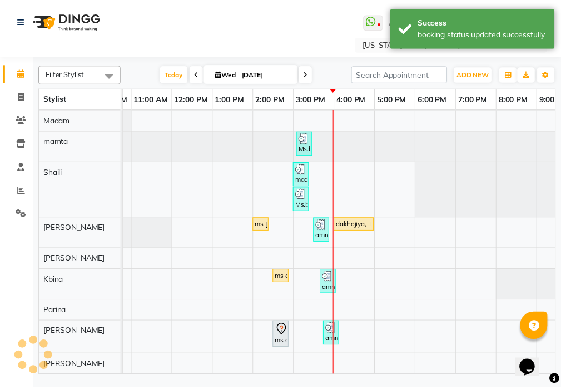
scroll to position [182, 444]
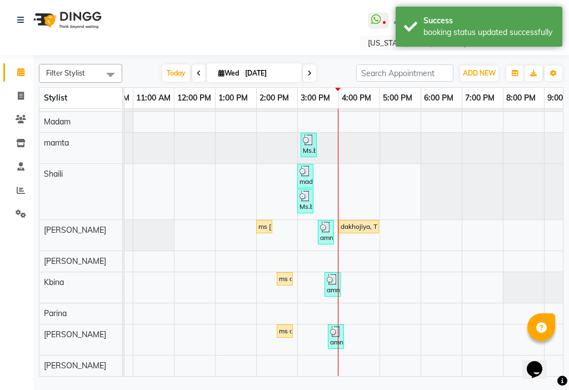
click at [285, 329] on link "ms amal fm, TK01, 02:30 PM-02:35 PM, Pedicure (البدكير)" at bounding box center [285, 331] width 16 height 13
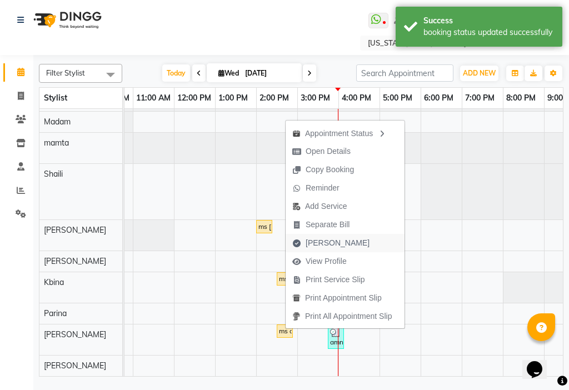
click at [312, 242] on span "[PERSON_NAME]" at bounding box center [338, 243] width 64 height 12
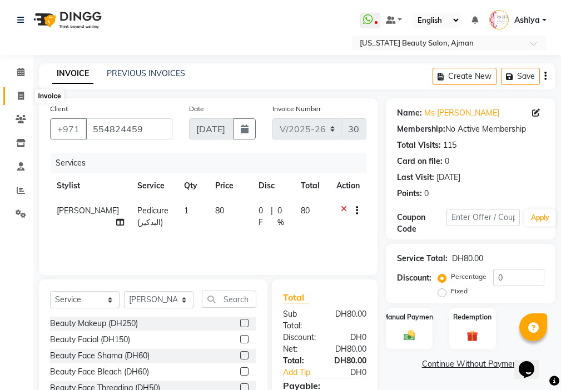
click at [25, 93] on span at bounding box center [20, 96] width 19 height 13
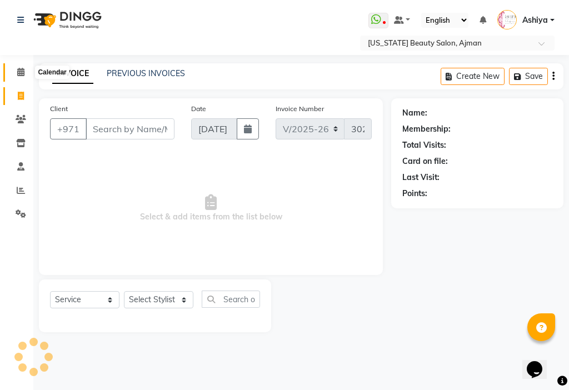
click at [20, 70] on icon at bounding box center [20, 72] width 7 height 8
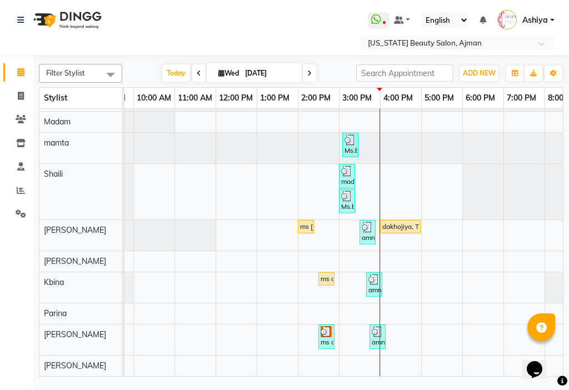
scroll to position [0, 404]
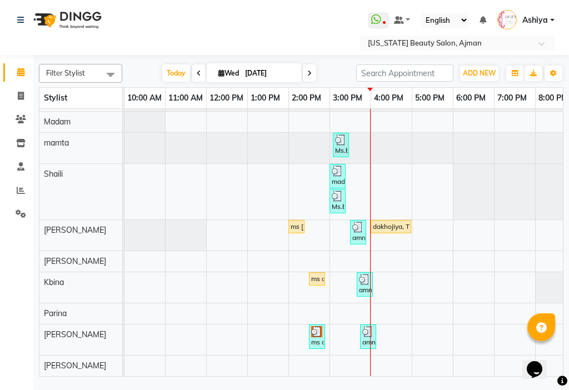
click at [454, 363] on div "wafa, TK02, 02:30 PM-02:35 PM, NAIL POLISH wafa, TK06, 03:10 PM-03:25 PM, NAIL …" at bounding box center [206, 155] width 988 height 441
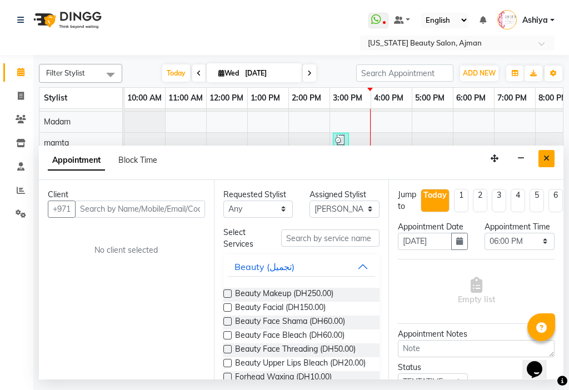
click at [547, 159] on icon "Close" at bounding box center [547, 159] width 6 height 8
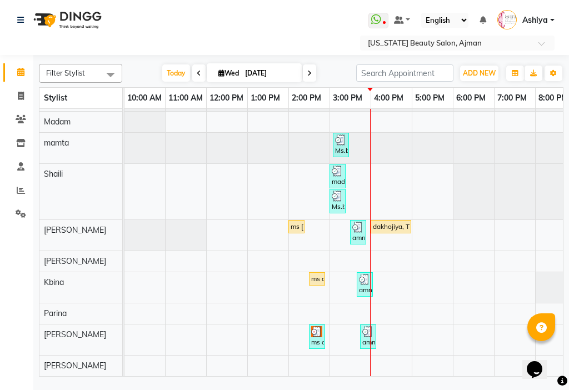
click at [320, 330] on div "ms amal fm, TK01, 02:30 PM-02:35 PM, Pedicure (البدكير)" at bounding box center [317, 336] width 14 height 21
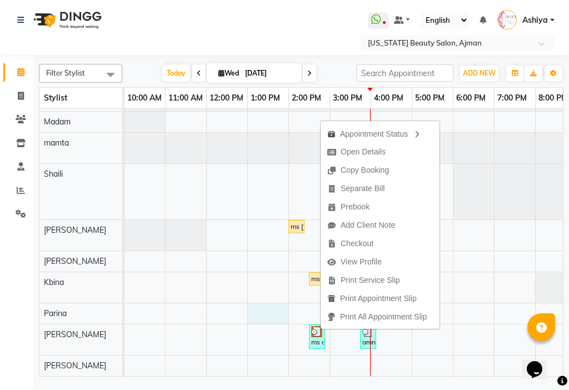
click at [288, 295] on div "wafa, TK02, 02:30 PM-02:35 PM, NAIL POLISH wafa, TK06, 03:10 PM-03:25 PM, NAIL …" at bounding box center [206, 155] width 988 height 441
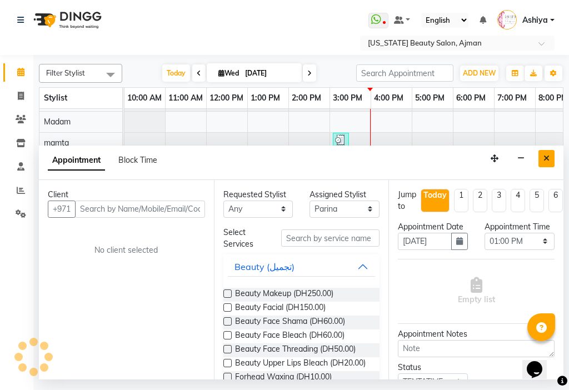
click at [551, 158] on button "Close" at bounding box center [547, 158] width 16 height 17
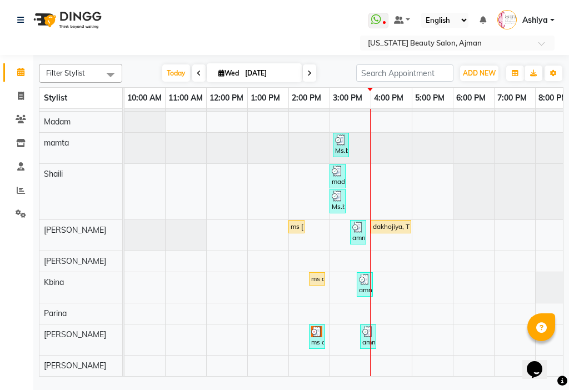
click at [403, 222] on div "dakhojiya, TK08, 04:00 PM-05:00 PM, ROOT HALF DYE" at bounding box center [391, 227] width 38 height 10
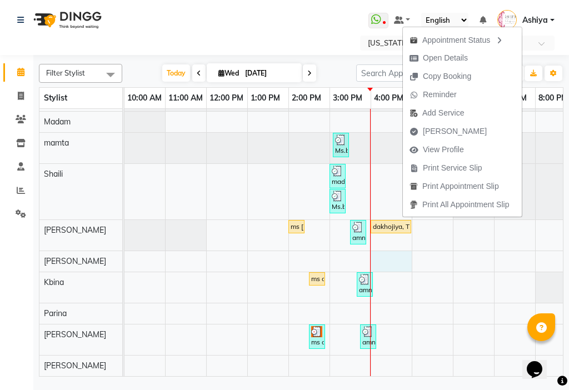
click at [399, 245] on div "wafa, TK02, 02:30 PM-02:35 PM, NAIL POLISH wafa, TK06, 03:10 PM-03:25 PM, NAIL …" at bounding box center [206, 155] width 988 height 441
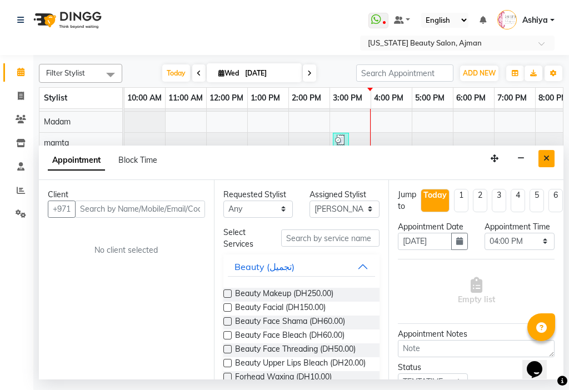
click at [549, 161] on icon "Close" at bounding box center [547, 159] width 6 height 8
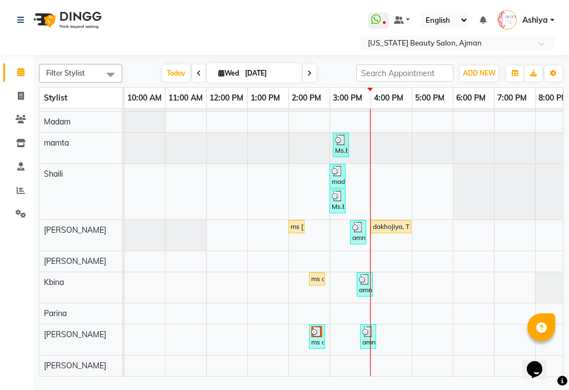
click at [340, 195] on div "Ms.baiya, TK05, 03:00 PM-03:05 PM, Beauty Hand Henna (حناء اليد) (DH50)" at bounding box center [338, 201] width 14 height 21
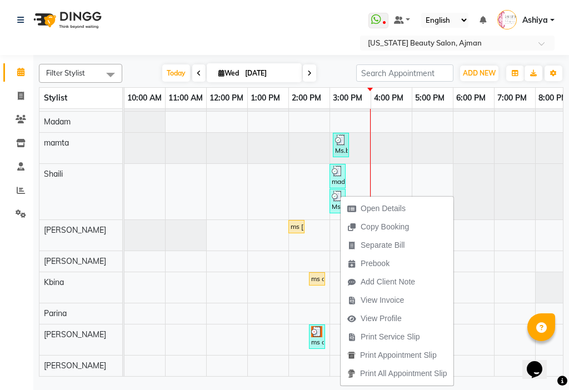
click at [463, 212] on div "wafa, TK02, 02:30 PM-02:35 PM, NAIL POLISH wafa, TK06, 03:10 PM-03:25 PM, NAIL …" at bounding box center [206, 155] width 988 height 441
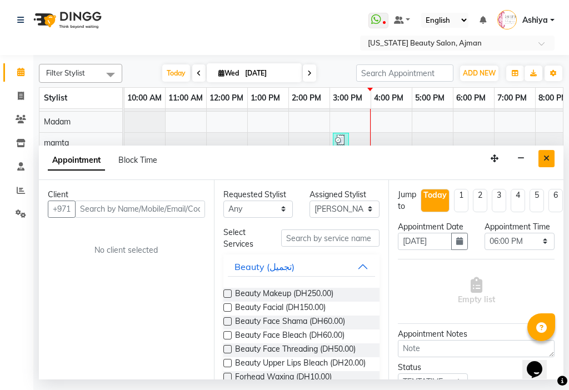
click at [548, 165] on button "Close" at bounding box center [547, 158] width 16 height 17
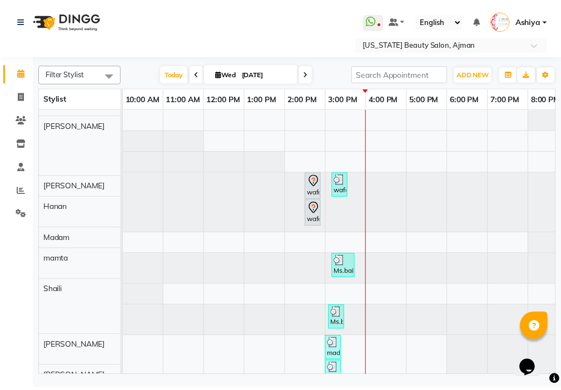
scroll to position [0, 0]
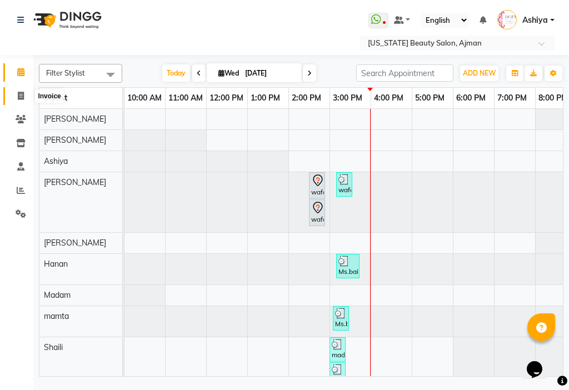
click at [16, 90] on span at bounding box center [20, 96] width 19 height 13
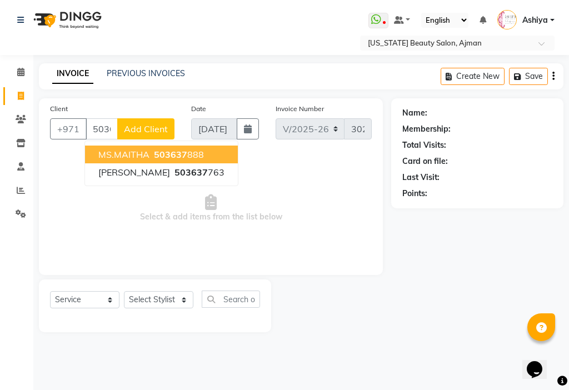
click at [200, 160] on button "MS.MAITHA 503637 888" at bounding box center [161, 155] width 153 height 18
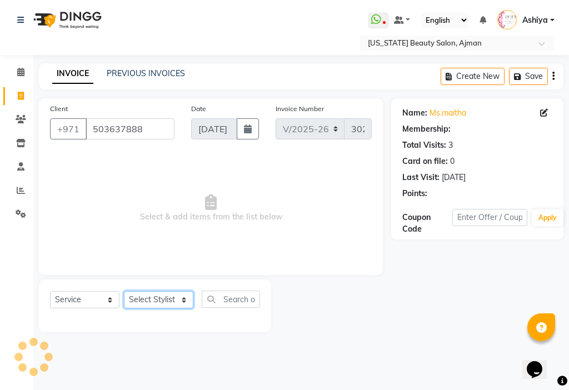
click at [166, 309] on select "Select Stylist [PERSON_NAME] [PERSON_NAME] Ashiya Cashier [PERSON_NAME] [PERSON…" at bounding box center [159, 299] width 70 height 17
click at [124, 291] on select "Select Stylist [PERSON_NAME] [PERSON_NAME] Ashiya Cashier [PERSON_NAME] [PERSON…" at bounding box center [159, 299] width 70 height 17
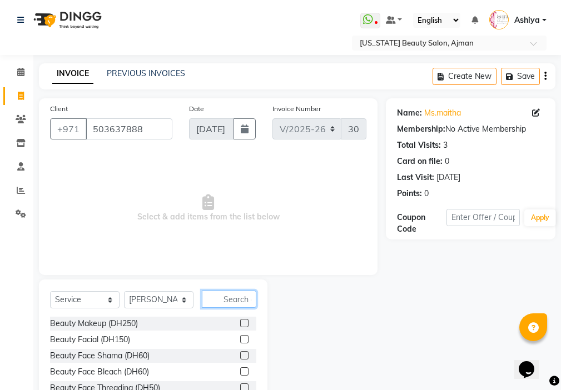
click at [237, 300] on input "text" at bounding box center [229, 299] width 55 height 17
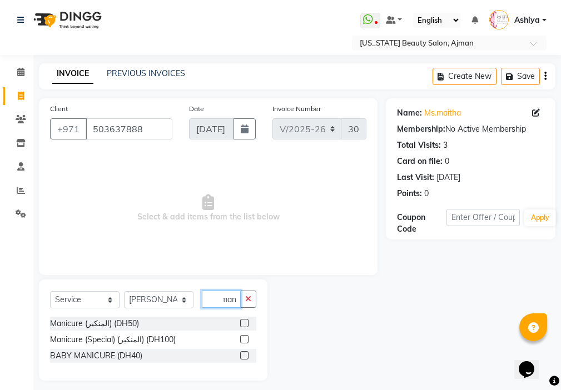
scroll to position [0, 5]
click at [245, 324] on label at bounding box center [244, 323] width 8 height 8
click at [245, 324] on input "checkbox" at bounding box center [243, 323] width 7 height 7
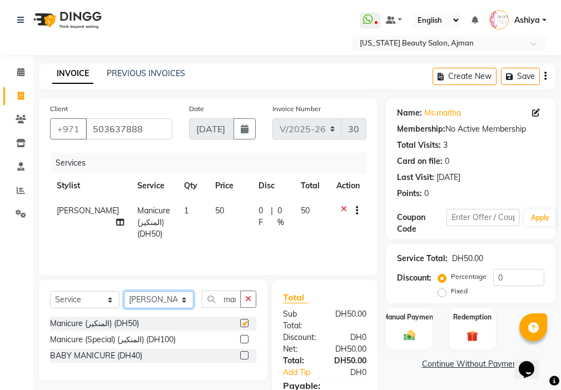
click at [154, 301] on select "Select Stylist [PERSON_NAME] [PERSON_NAME] Ashiya Cashier [PERSON_NAME] [PERSON…" at bounding box center [159, 299] width 70 height 17
click at [245, 355] on label at bounding box center [244, 355] width 8 height 8
click at [245, 355] on input "checkbox" at bounding box center [243, 356] width 7 height 7
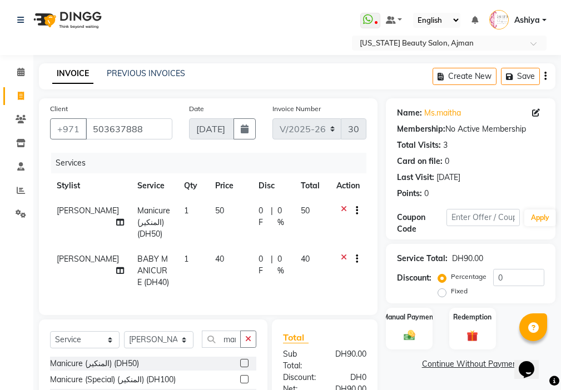
click at [345, 208] on icon at bounding box center [344, 212] width 6 height 14
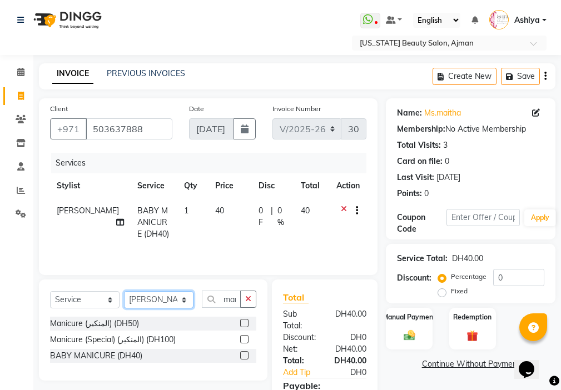
click at [155, 296] on select "Select Stylist [PERSON_NAME] [PERSON_NAME] Ashiya Cashier [PERSON_NAME] [PERSON…" at bounding box center [159, 299] width 70 height 17
click at [124, 291] on select "Select Stylist [PERSON_NAME] [PERSON_NAME] Ashiya Cashier [PERSON_NAME] [PERSON…" at bounding box center [159, 299] width 70 height 17
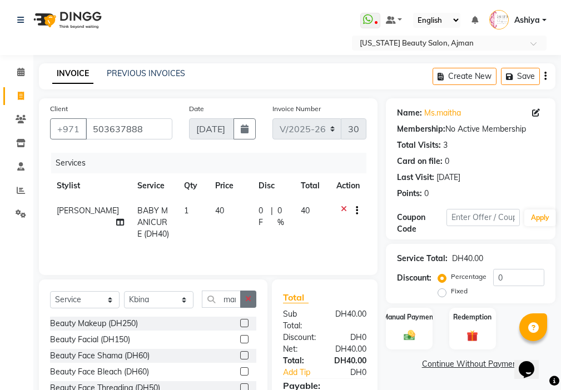
click at [252, 299] on button "button" at bounding box center [248, 299] width 16 height 17
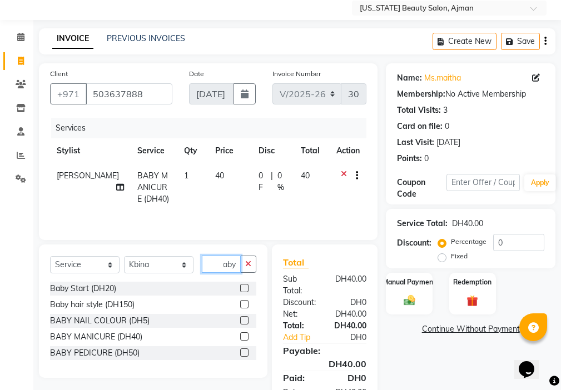
scroll to position [83, 0]
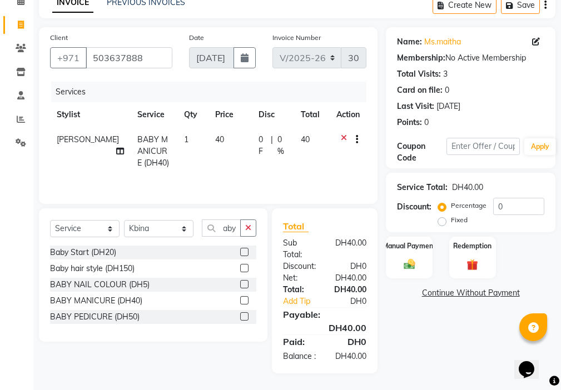
click at [242, 313] on label at bounding box center [244, 317] width 8 height 8
click at [242, 314] on input "checkbox" at bounding box center [243, 317] width 7 height 7
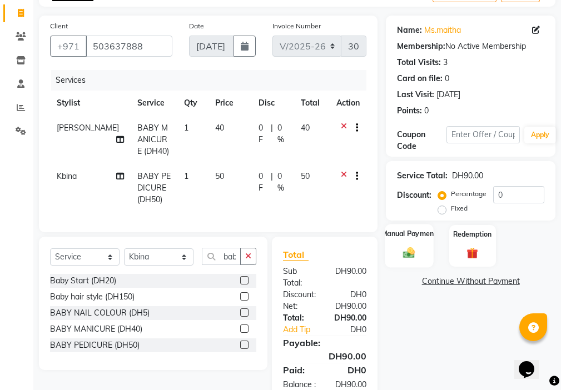
click at [411, 247] on img at bounding box center [409, 252] width 19 height 13
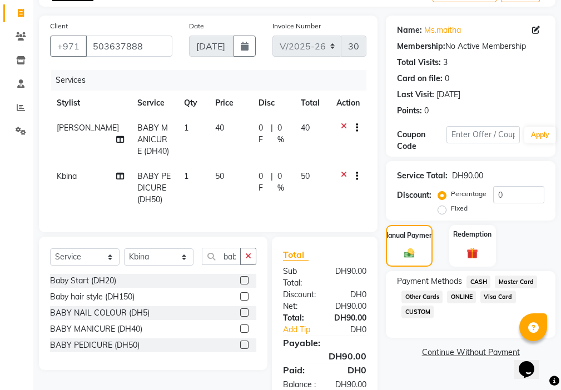
click at [493, 300] on span "Visa Card" at bounding box center [499, 297] width 36 height 13
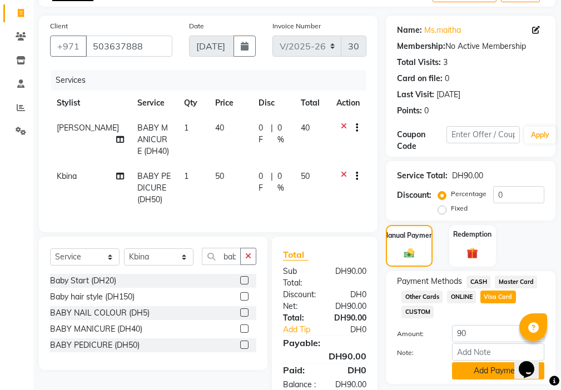
click at [492, 374] on button "Add Payment" at bounding box center [498, 371] width 92 height 17
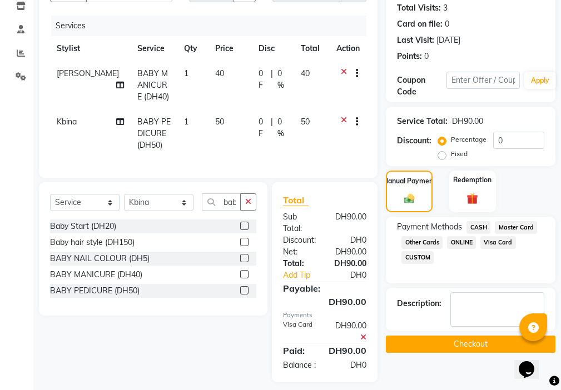
scroll to position [166, 0]
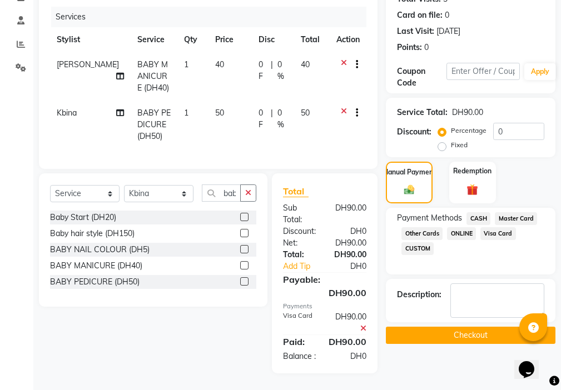
click at [490, 327] on button "Checkout" at bounding box center [471, 335] width 170 height 17
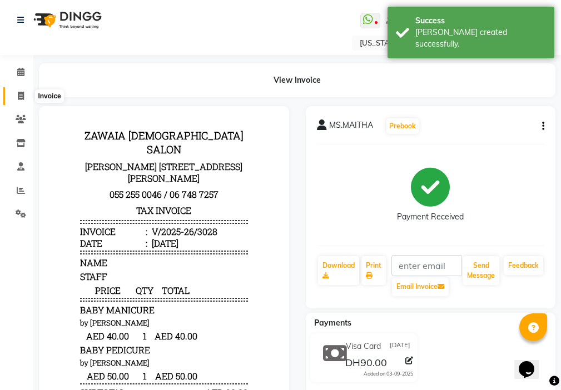
click at [19, 95] on icon at bounding box center [21, 96] width 6 height 8
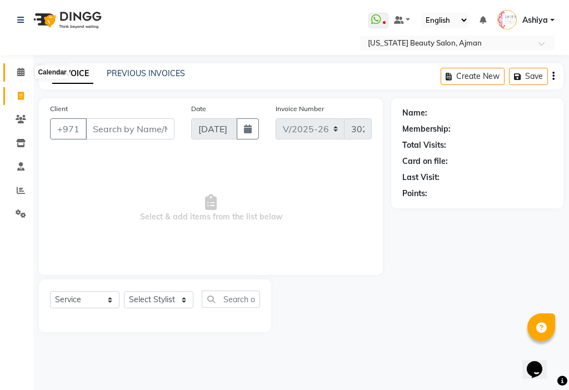
click at [22, 73] on icon at bounding box center [20, 72] width 7 height 8
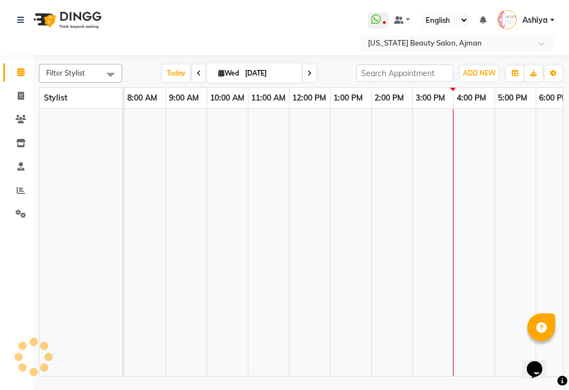
click at [209, 250] on td at bounding box center [227, 243] width 41 height 268
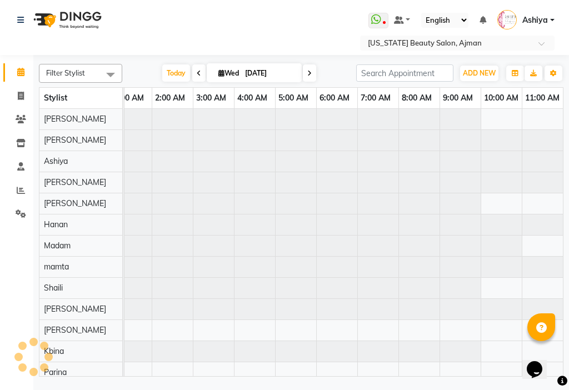
scroll to position [0, 247]
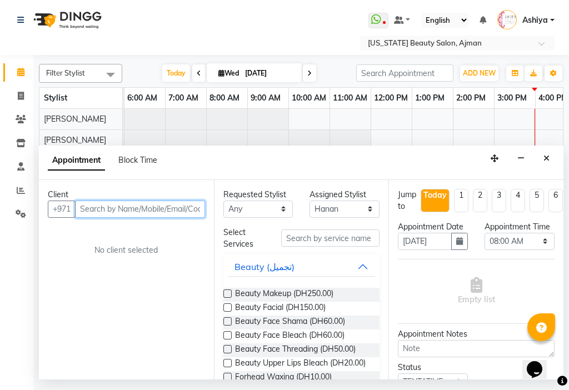
click at [132, 213] on input "text" at bounding box center [140, 209] width 130 height 17
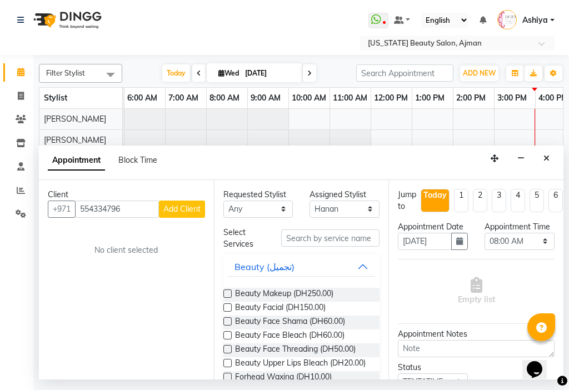
click at [201, 213] on button "Add Client" at bounding box center [182, 209] width 46 height 17
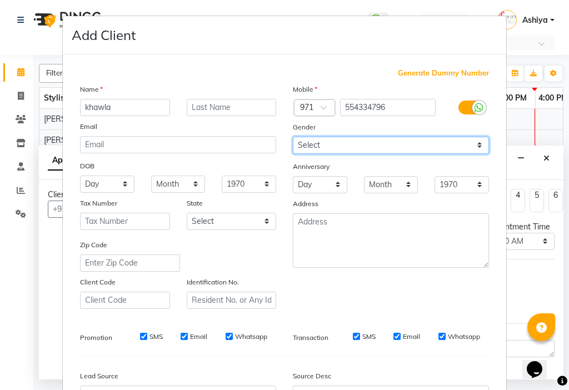
click at [331, 146] on select "Select [DEMOGRAPHIC_DATA] [DEMOGRAPHIC_DATA] Other Prefer Not To Say" at bounding box center [391, 145] width 196 height 17
click at [293, 137] on select "Select [DEMOGRAPHIC_DATA] [DEMOGRAPHIC_DATA] Other Prefer Not To Say" at bounding box center [391, 145] width 196 height 17
click at [338, 151] on select "Select [DEMOGRAPHIC_DATA] [DEMOGRAPHIC_DATA] Other Prefer Not To Say" at bounding box center [391, 145] width 196 height 17
click at [293, 137] on select "Select [DEMOGRAPHIC_DATA] [DEMOGRAPHIC_DATA] Other Prefer Not To Say" at bounding box center [391, 145] width 196 height 17
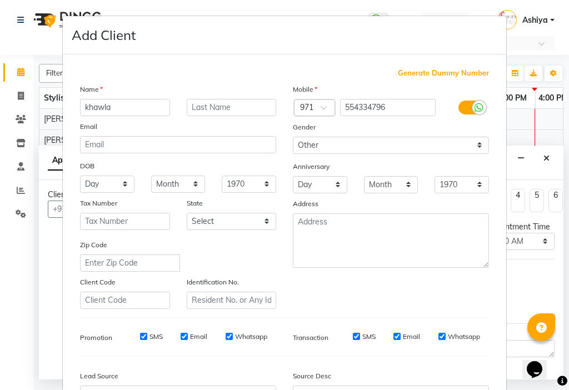
click at [153, 333] on label "SMS" at bounding box center [156, 337] width 13 height 10
click at [147, 333] on input "SMS" at bounding box center [143, 336] width 7 height 7
click at [191, 338] on label "Email" at bounding box center [198, 337] width 17 height 10
click at [188, 338] on input "Email" at bounding box center [184, 336] width 7 height 7
click at [353, 336] on input "SMS" at bounding box center [356, 336] width 7 height 7
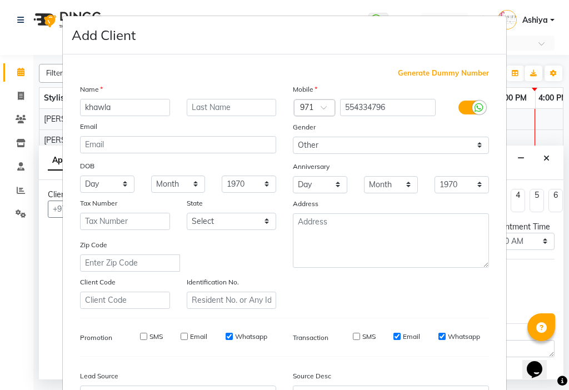
click at [397, 334] on input "Email" at bounding box center [397, 336] width 7 height 7
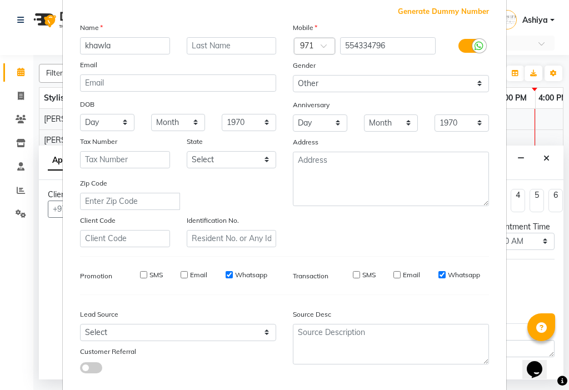
scroll to position [123, 0]
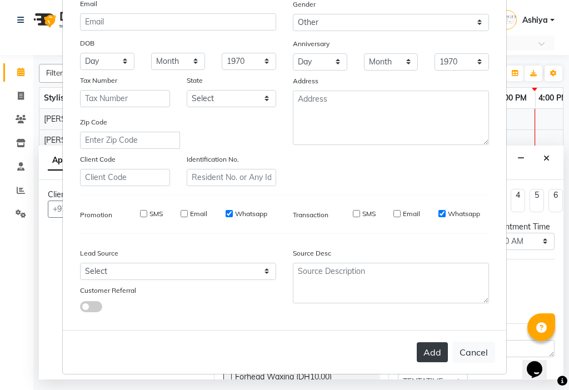
click at [435, 355] on button "Add" at bounding box center [432, 353] width 31 height 20
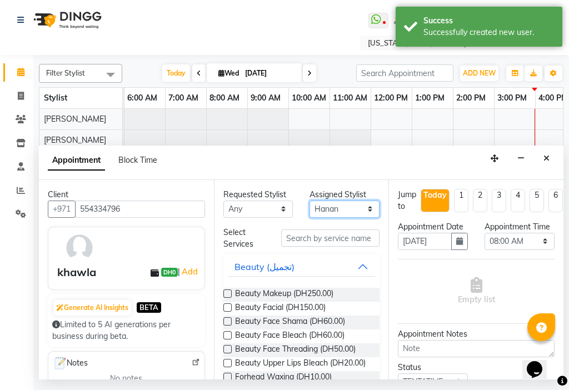
click at [317, 209] on select "Select [PERSON_NAME] [PERSON_NAME] [PERSON_NAME] [PERSON_NAME] [PERSON_NAME] ma…" at bounding box center [345, 209] width 70 height 17
click at [310, 201] on select "Select [PERSON_NAME] [PERSON_NAME] [PERSON_NAME] [PERSON_NAME] [PERSON_NAME] ma…" at bounding box center [345, 209] width 70 height 17
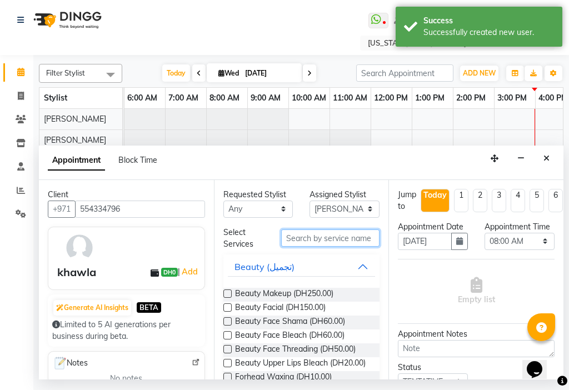
click at [352, 246] on input "text" at bounding box center [330, 238] width 99 height 17
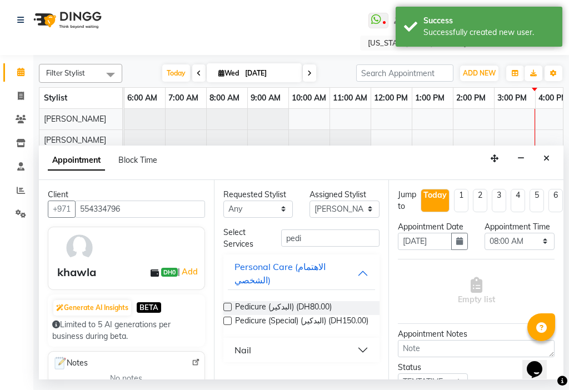
click at [228, 303] on label at bounding box center [228, 307] width 8 height 8
click at [228, 305] on input "checkbox" at bounding box center [227, 308] width 7 height 7
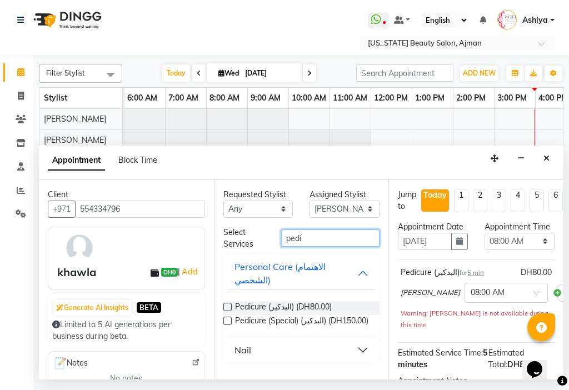
click at [313, 246] on input "pedi" at bounding box center [330, 238] width 99 height 17
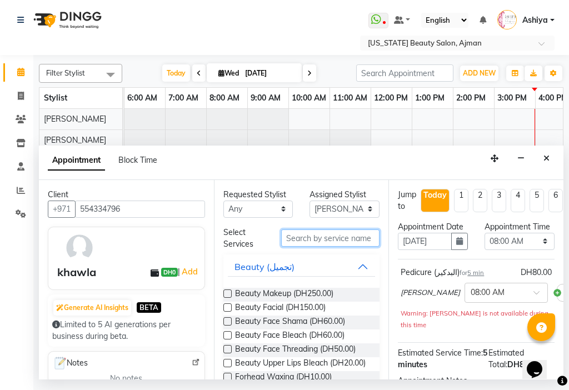
click at [308, 240] on input "text" at bounding box center [330, 238] width 99 height 17
click at [313, 249] on div "Select Services" at bounding box center [302, 238] width 174 height 23
click at [316, 242] on input "text" at bounding box center [330, 238] width 99 height 17
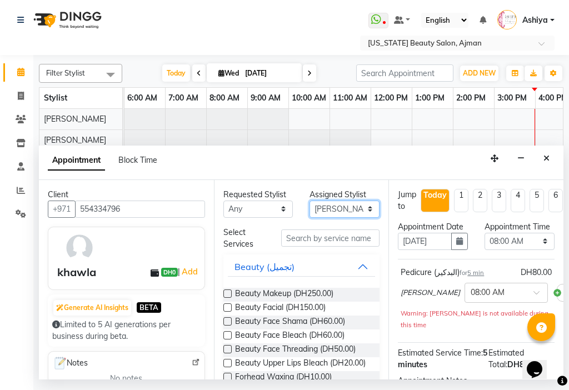
click at [320, 214] on select "Select [PERSON_NAME] [PERSON_NAME] [PERSON_NAME] [PERSON_NAME] [PERSON_NAME] ma…" at bounding box center [345, 209] width 70 height 17
click at [310, 201] on select "Select [PERSON_NAME] [PERSON_NAME] [PERSON_NAME] [PERSON_NAME] [PERSON_NAME] ma…" at bounding box center [345, 209] width 70 height 17
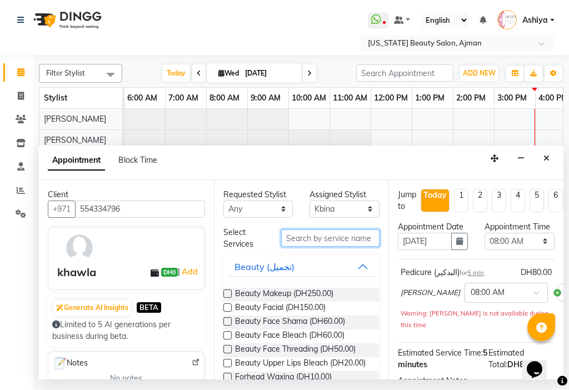
click at [324, 244] on input "text" at bounding box center [330, 238] width 99 height 17
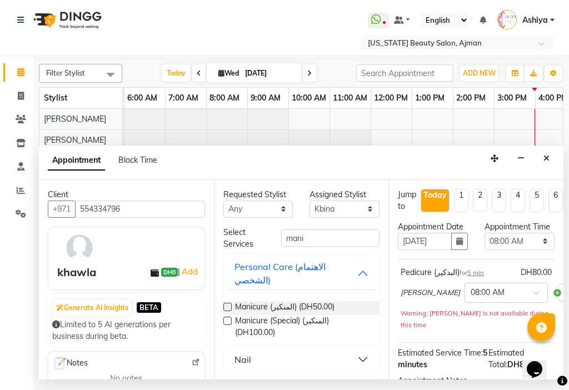
click at [225, 303] on label at bounding box center [228, 307] width 8 height 8
click at [225, 305] on input "checkbox" at bounding box center [227, 308] width 7 height 7
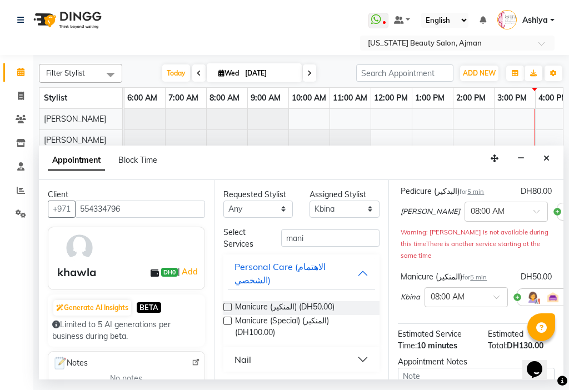
scroll to position [75, 0]
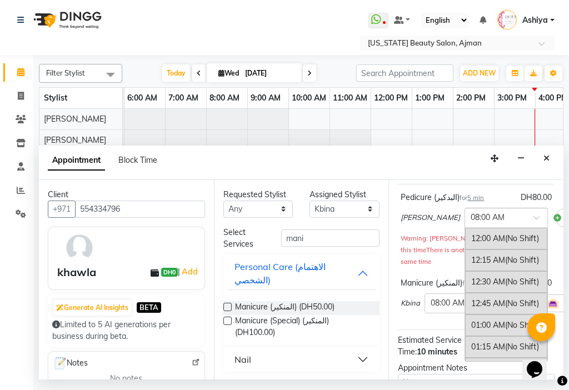
click at [496, 223] on div at bounding box center [506, 217] width 82 height 12
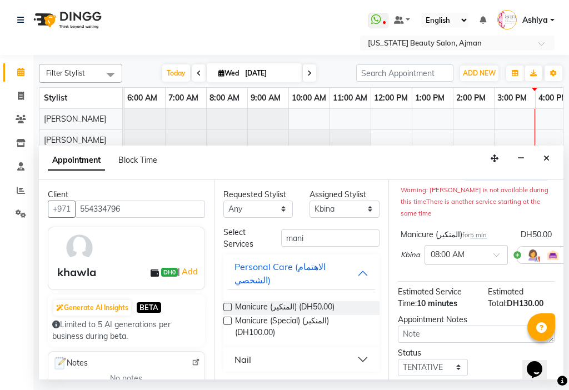
scroll to position [128, 0]
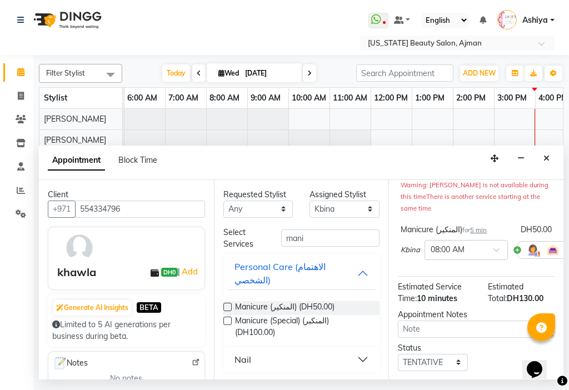
click at [534, 174] on span at bounding box center [541, 168] width 14 height 12
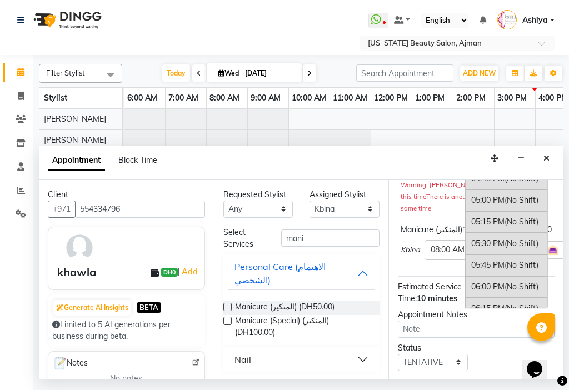
scroll to position [1467, 0]
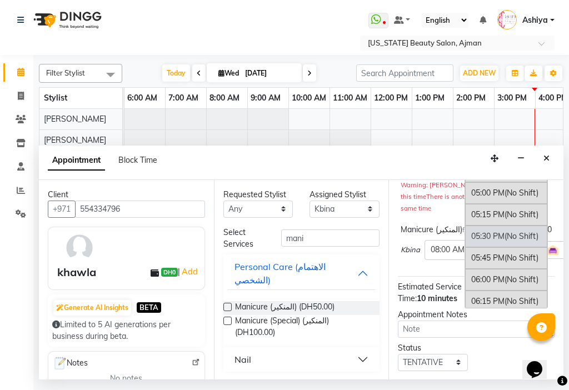
click at [505, 241] on span "(No Shift)" at bounding box center [522, 236] width 34 height 10
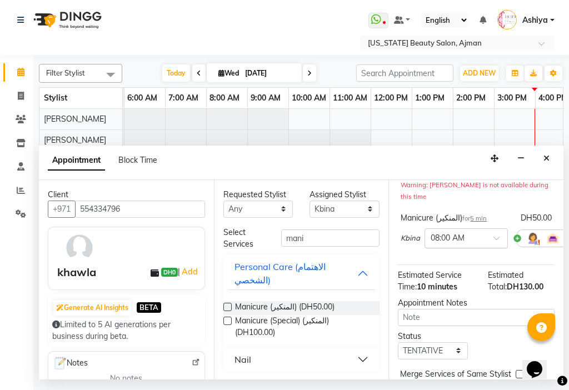
click at [482, 244] on div at bounding box center [466, 238] width 82 height 12
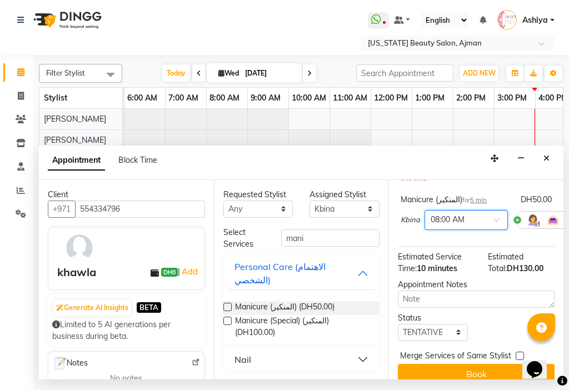
scroll to position [182, 0]
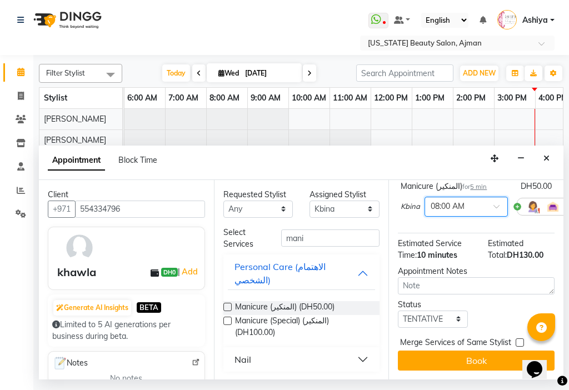
click at [496, 204] on span at bounding box center [501, 210] width 14 height 12
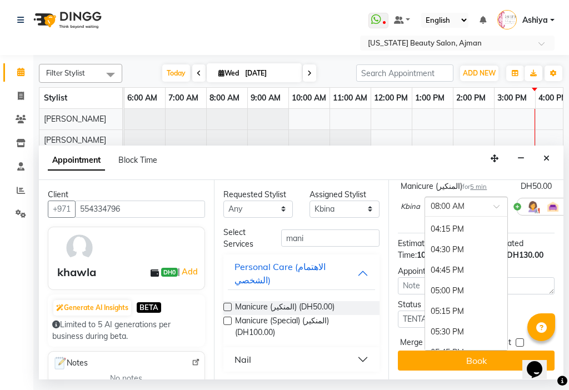
scroll to position [1392, 0]
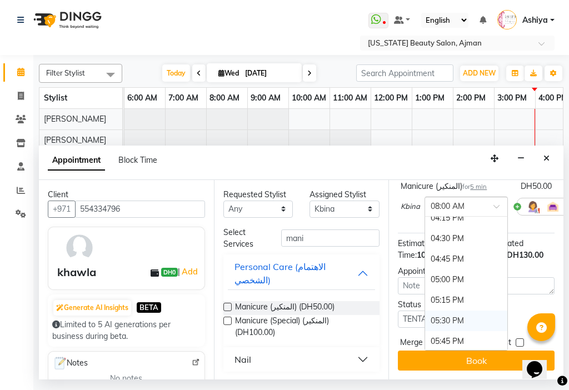
click at [476, 315] on div "05:30 PM" at bounding box center [466, 321] width 82 height 21
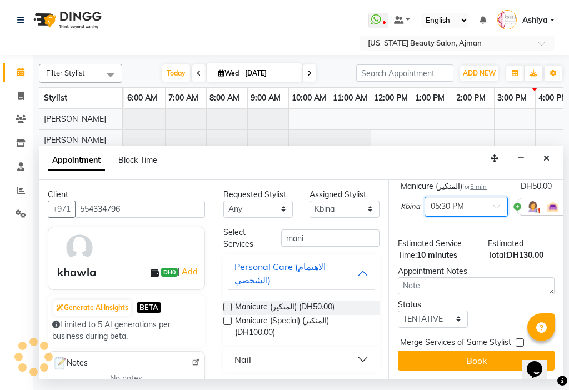
scroll to position [194, 0]
click at [442, 311] on select "Select TENTATIVE CONFIRM CHECK-IN UPCOMING" at bounding box center [433, 319] width 70 height 17
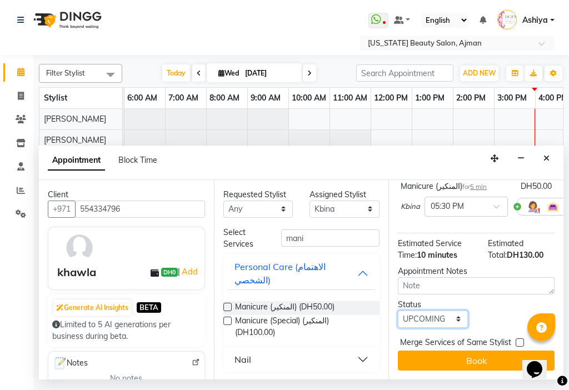
click at [398, 311] on select "Select TENTATIVE CONFIRM CHECK-IN UPCOMING" at bounding box center [433, 319] width 70 height 17
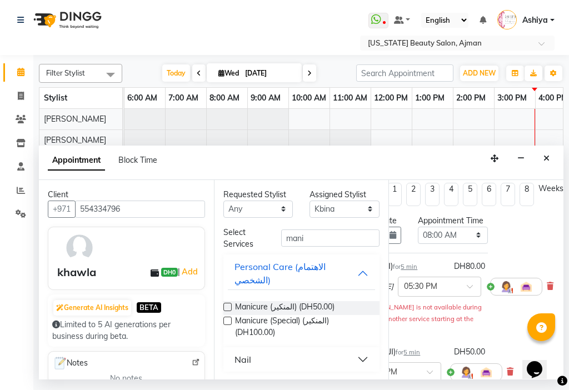
scroll to position [0, 76]
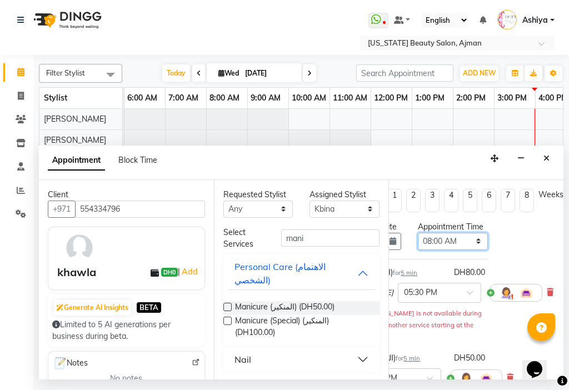
click at [444, 250] on select "Select 12:00 AM 12:15 AM 12:30 AM 12:45 AM 01:00 AM 01:15 AM 01:30 AM 01:45 AM …" at bounding box center [453, 241] width 70 height 17
click at [418, 244] on select "Select 12:00 AM 12:15 AM 12:30 AM 12:45 AM 01:00 AM 01:15 AM 01:30 AM 01:45 AM …" at bounding box center [453, 241] width 70 height 17
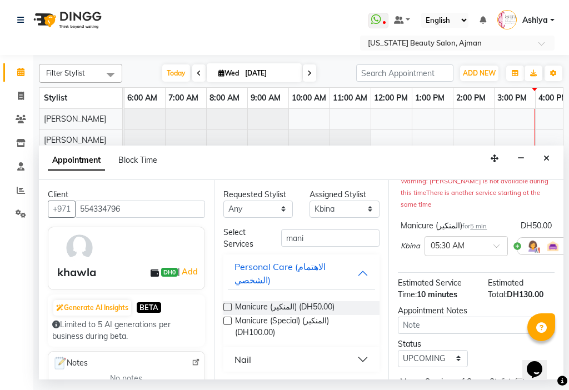
scroll to position [194, 0]
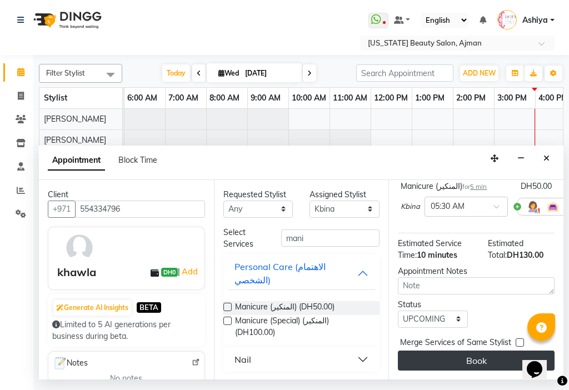
click at [467, 352] on button "Book" at bounding box center [476, 361] width 157 height 20
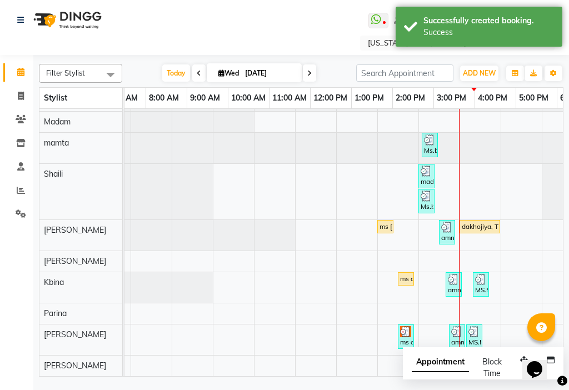
scroll to position [0, 323]
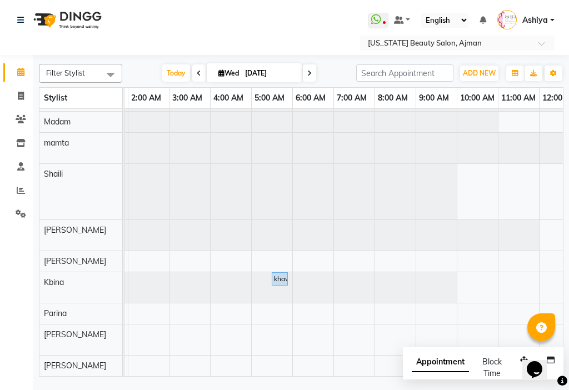
click at [273, 274] on div "khawla, TK10, 05:30 AM-05:35 AM, Manicure (المنكير)" at bounding box center [280, 279] width 14 height 10
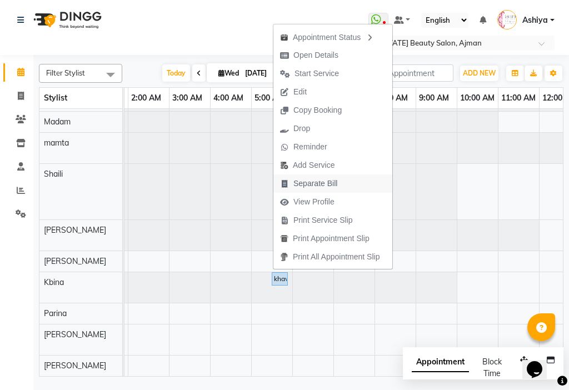
click at [299, 187] on span "Separate Bill" at bounding box center [316, 184] width 44 height 12
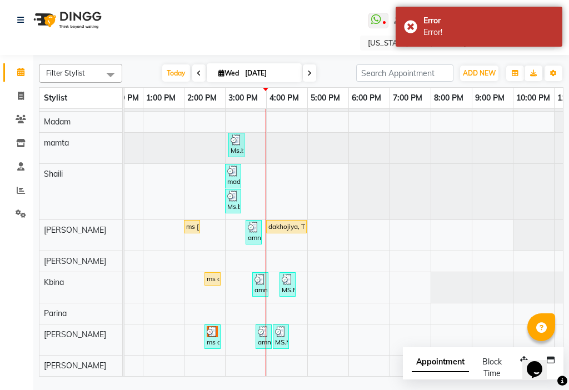
click at [278, 222] on div "dakhojiya, TK08, 04:00 PM-05:00 PM, ROOT HALF DYE" at bounding box center [287, 227] width 38 height 10
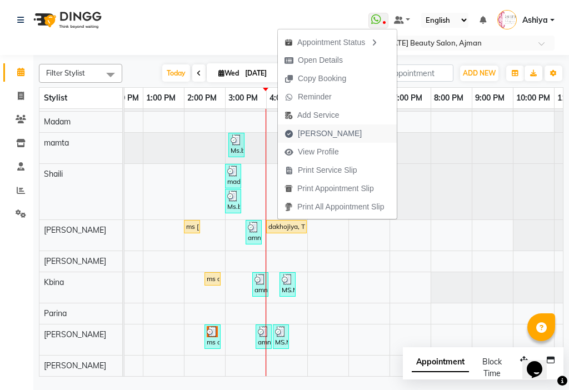
click at [308, 136] on span "[PERSON_NAME]" at bounding box center [330, 134] width 64 height 12
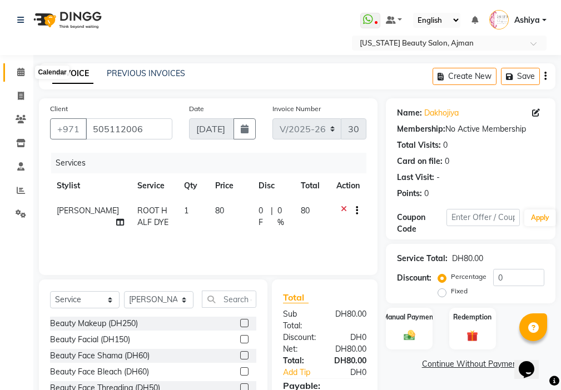
click at [19, 73] on icon at bounding box center [20, 72] width 7 height 8
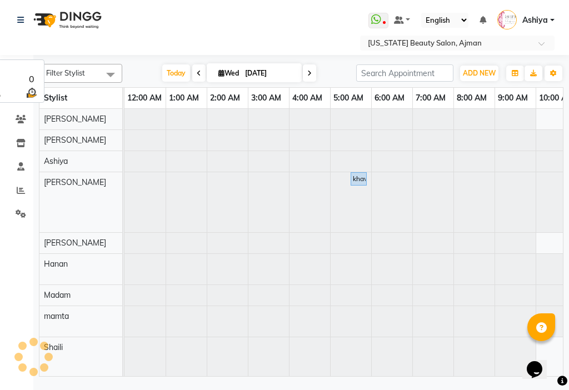
scroll to position [0, 549]
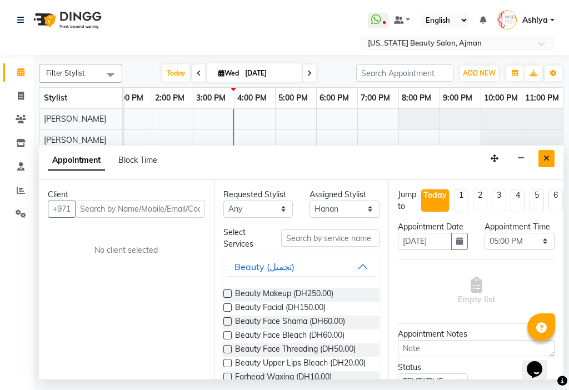
click at [550, 153] on button "Close" at bounding box center [547, 158] width 16 height 17
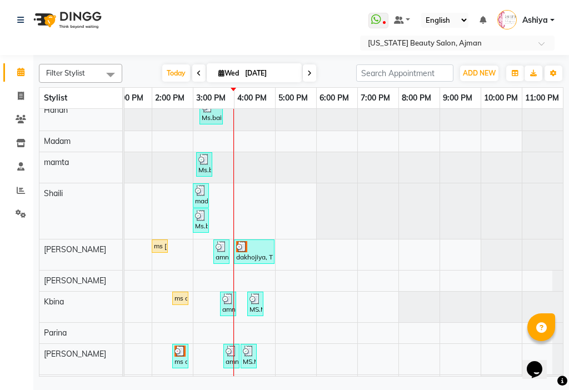
scroll to position [182, 0]
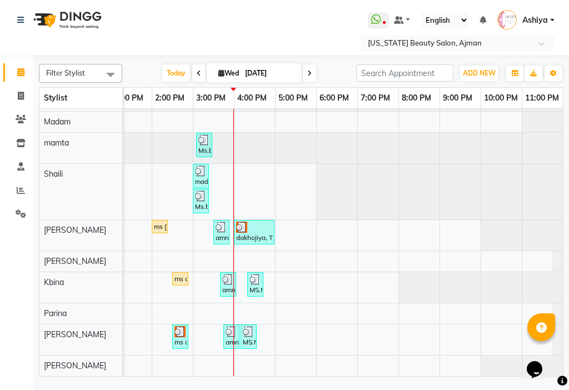
click at [256, 231] on div "dakhojiya, TK08, 04:00 PM-05:00 PM, ROOT HALF DYE" at bounding box center [254, 232] width 38 height 21
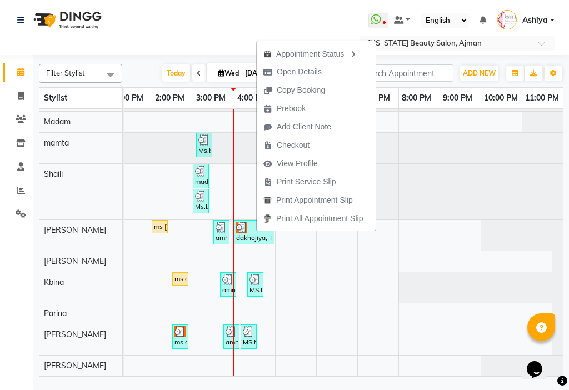
click at [238, 227] on div "dakhojiya, TK08, 04:00 PM-05:00 PM, ROOT HALF DYE" at bounding box center [254, 232] width 38 height 21
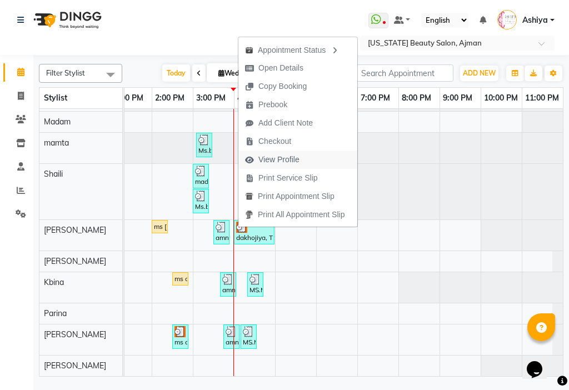
click at [277, 162] on span "View Profile" at bounding box center [279, 160] width 41 height 12
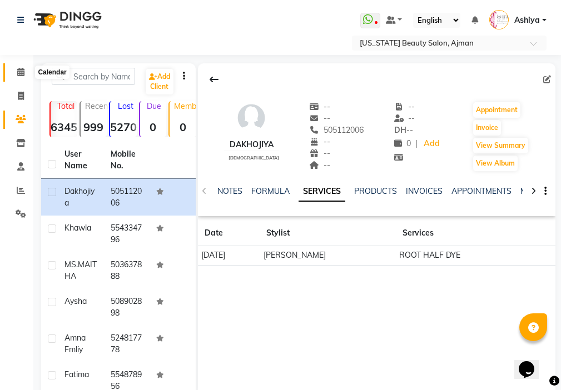
click at [18, 69] on icon at bounding box center [20, 72] width 7 height 8
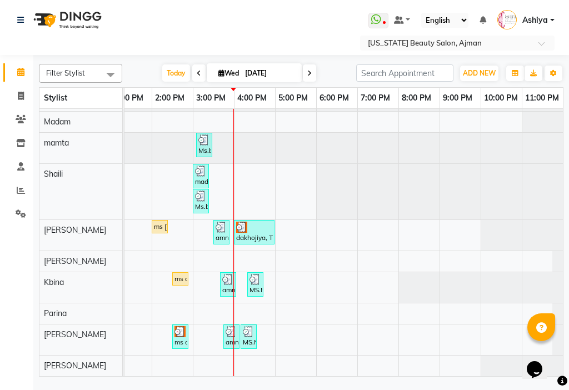
scroll to position [182, 466]
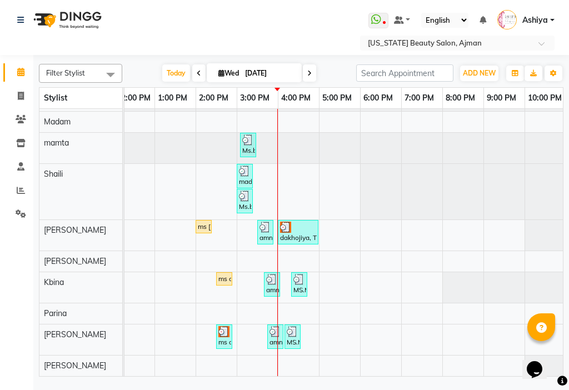
click at [162, 272] on div "khawla, TK10, 05:30 AM-05:35 AM, Pedicure (البدكير) wafa, TK02, 02:30 PM-02:35 …" at bounding box center [114, 155] width 988 height 441
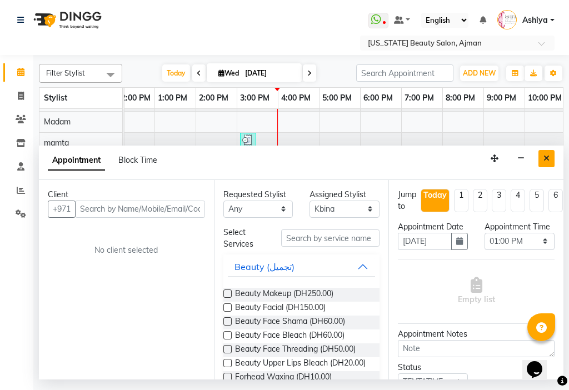
click at [543, 156] on button "Close" at bounding box center [547, 158] width 16 height 17
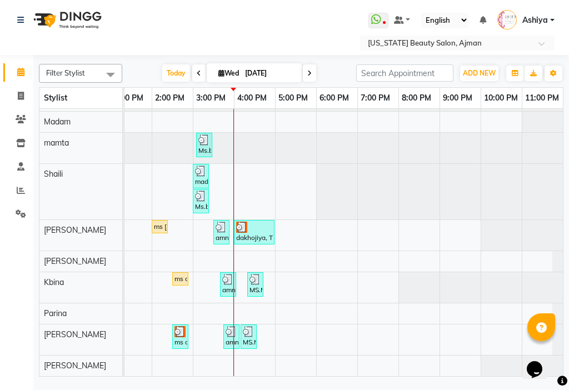
click at [251, 274] on img at bounding box center [255, 279] width 11 height 11
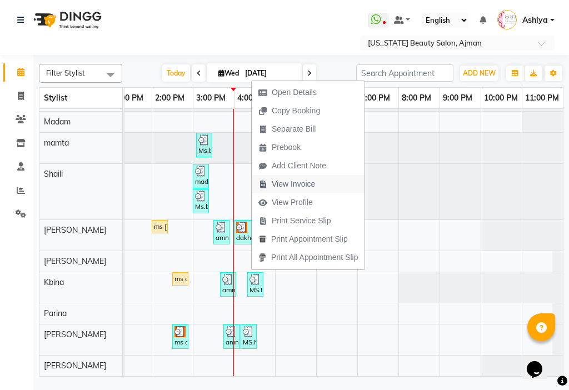
click at [307, 185] on span "View Invoice" at bounding box center [293, 185] width 43 height 12
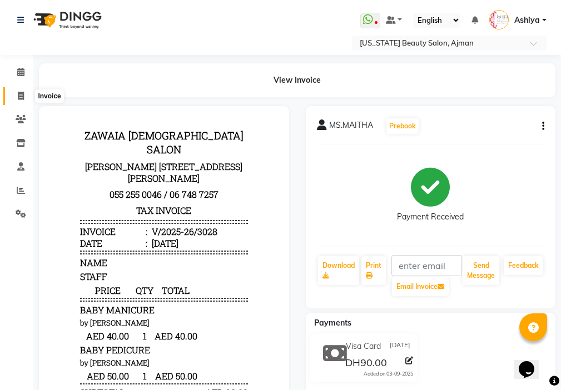
click at [13, 91] on span at bounding box center [20, 96] width 19 height 13
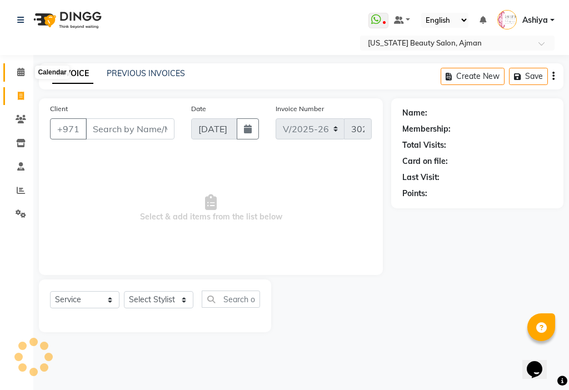
click at [18, 73] on icon at bounding box center [20, 72] width 7 height 8
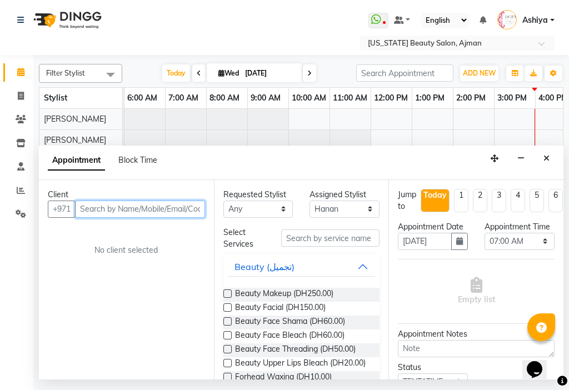
click at [161, 212] on input "text" at bounding box center [140, 209] width 130 height 17
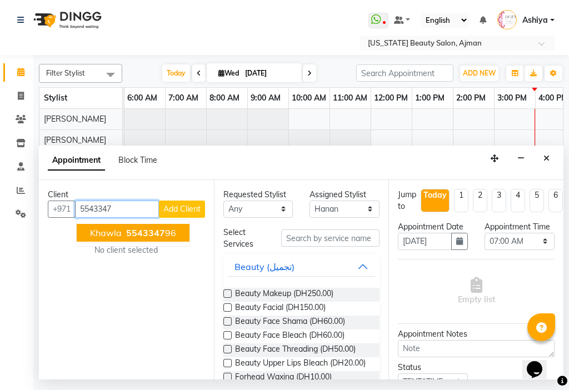
click at [162, 232] on span "5543347" at bounding box center [145, 232] width 39 height 11
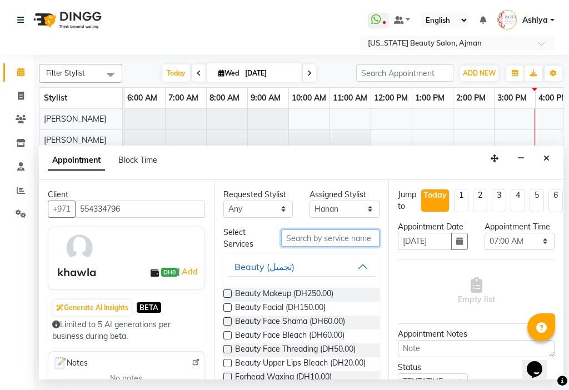
click at [303, 246] on input "text" at bounding box center [330, 238] width 99 height 17
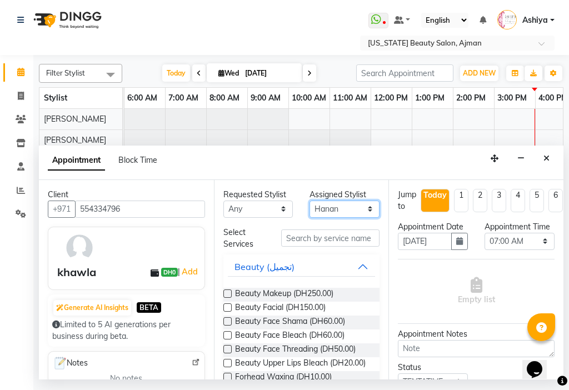
click at [322, 205] on select "Select [PERSON_NAME] [PERSON_NAME] [PERSON_NAME] [PERSON_NAME] [PERSON_NAME] ma…" at bounding box center [345, 209] width 70 height 17
click at [310, 201] on select "Select [PERSON_NAME] [PERSON_NAME] [PERSON_NAME] [PERSON_NAME] [PERSON_NAME] ma…" at bounding box center [345, 209] width 70 height 17
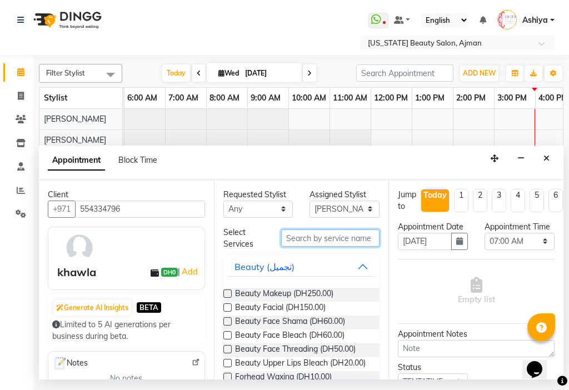
click at [343, 242] on input "text" at bounding box center [330, 238] width 99 height 17
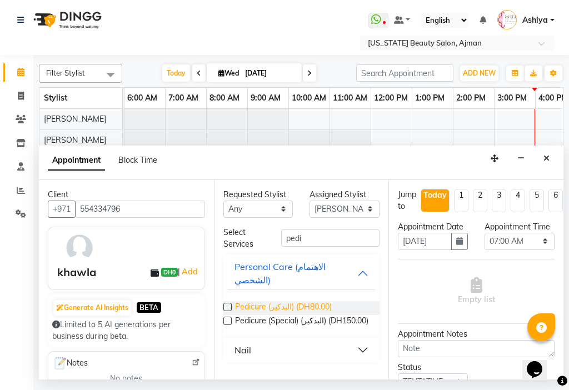
click at [326, 301] on span "Pedicure (البدكير) (DH80.00)" at bounding box center [283, 308] width 97 height 14
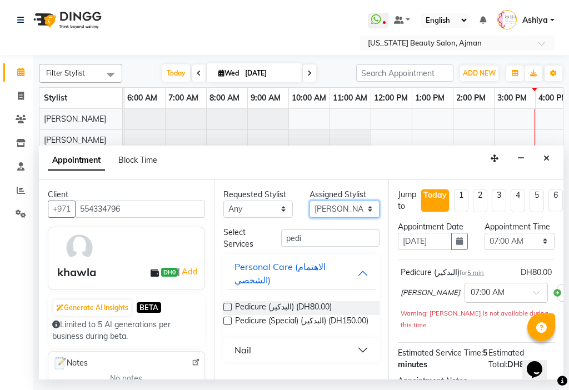
click at [331, 207] on select "Select [PERSON_NAME] [PERSON_NAME] [PERSON_NAME] [PERSON_NAME] [PERSON_NAME] ma…" at bounding box center [345, 209] width 70 height 17
click at [310, 201] on select "Select [PERSON_NAME] [PERSON_NAME] [PERSON_NAME] [PERSON_NAME] [PERSON_NAME] ma…" at bounding box center [345, 209] width 70 height 17
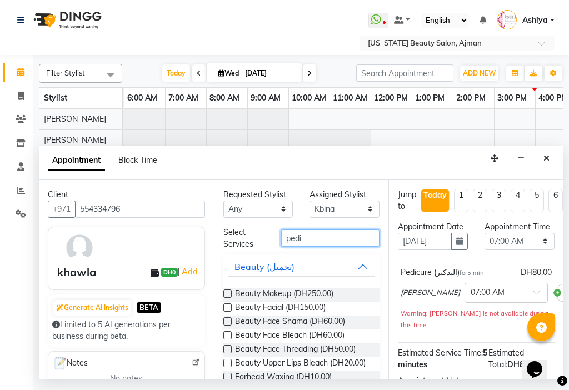
click at [339, 237] on input "pedi" at bounding box center [330, 238] width 99 height 17
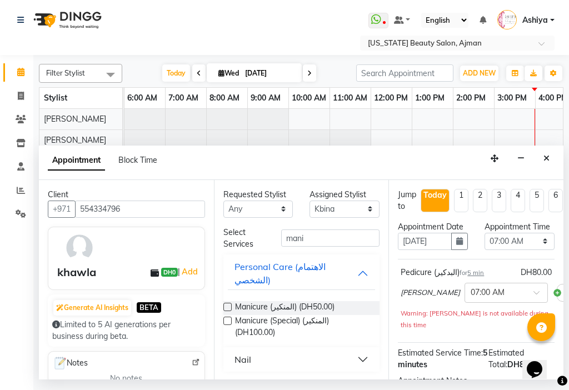
click at [226, 303] on label at bounding box center [228, 307] width 8 height 8
click at [226, 305] on input "checkbox" at bounding box center [227, 308] width 7 height 7
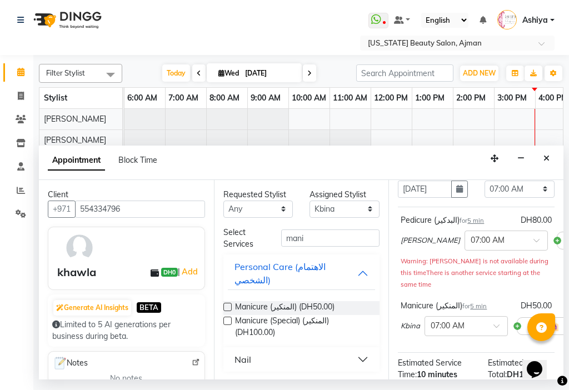
scroll to position [51, 0]
click at [501, 199] on select "Select 12:00 AM 12:15 AM 12:30 AM 12:45 AM 01:00 AM 01:15 AM 01:30 AM 01:45 AM …" at bounding box center [520, 190] width 70 height 17
click at [485, 193] on select "Select 12:00 AM 12:15 AM 12:30 AM 12:45 AM 01:00 AM 01:15 AM 01:30 AM 01:45 AM …" at bounding box center [520, 190] width 70 height 17
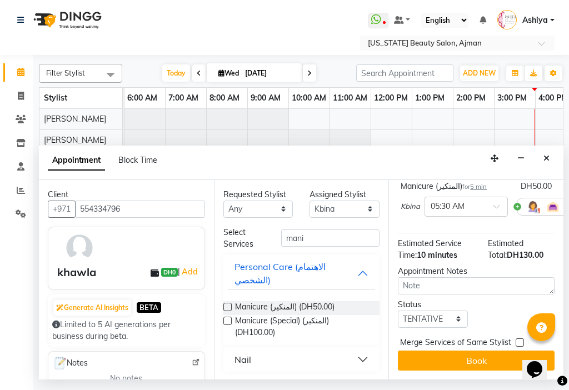
scroll to position [194, 0]
click at [434, 311] on select "Select TENTATIVE CONFIRM CHECK-IN UPCOMING" at bounding box center [433, 319] width 70 height 17
click at [398, 311] on select "Select TENTATIVE CONFIRM CHECK-IN UPCOMING" at bounding box center [433, 319] width 70 height 17
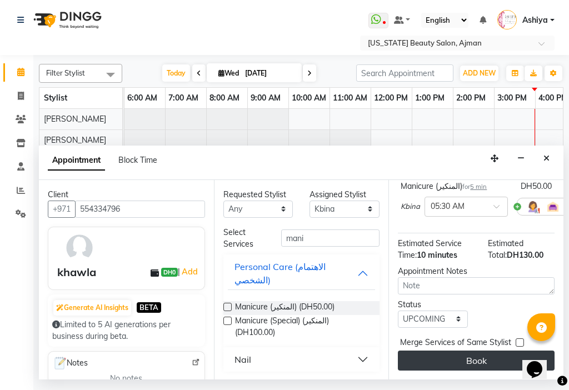
click at [432, 351] on button "Book" at bounding box center [476, 361] width 157 height 20
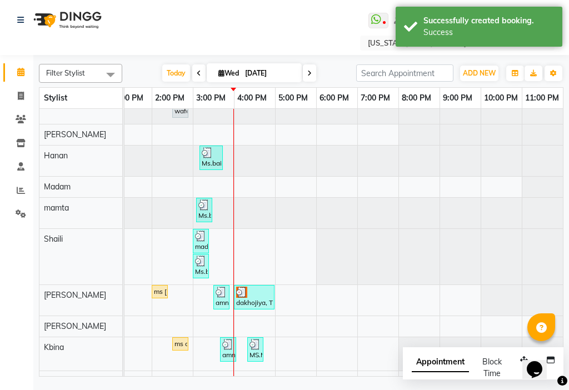
scroll to position [86, 0]
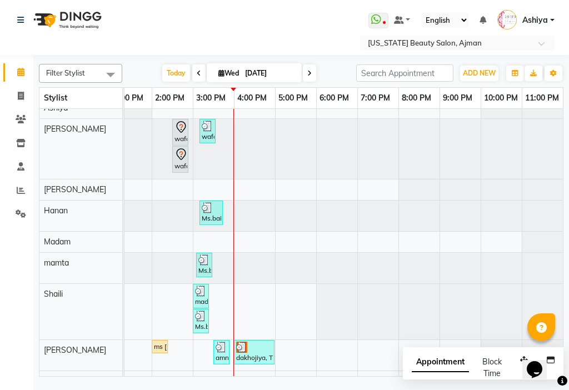
click at [449, 364] on span "Appointment" at bounding box center [440, 363] width 57 height 20
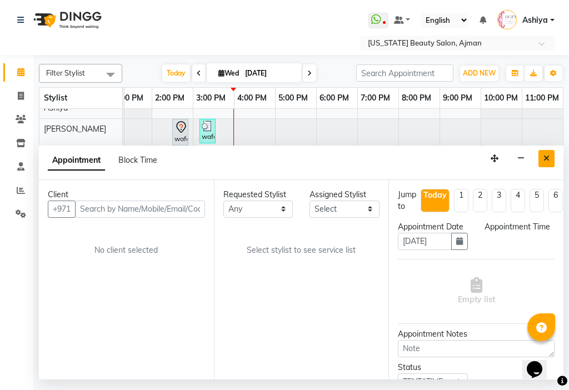
click at [544, 156] on icon "Close" at bounding box center [547, 159] width 6 height 8
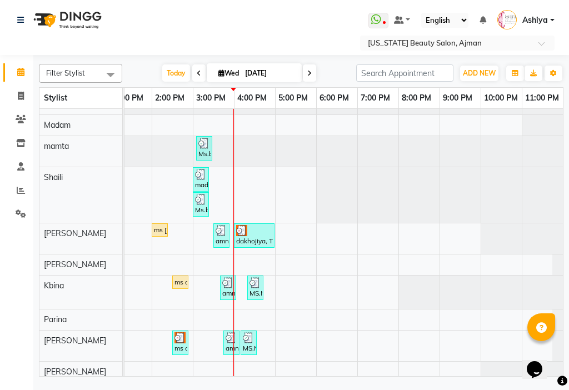
click at [265, 202] on div "khawla, TK10, 05:30 AM-05:35 AM, Pedicure (البدكير) wafa, TK02, 02:30 PM-02:35 …" at bounding box center [70, 161] width 988 height 444
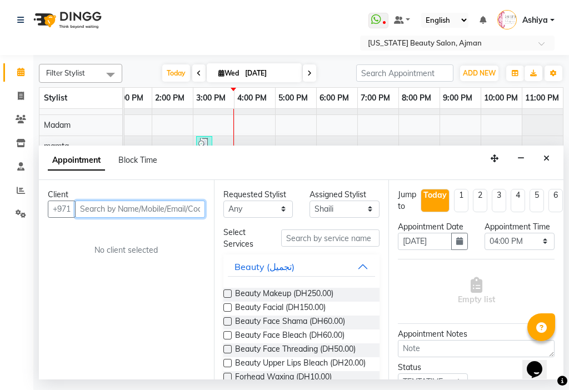
click at [182, 206] on input "text" at bounding box center [140, 209] width 130 height 17
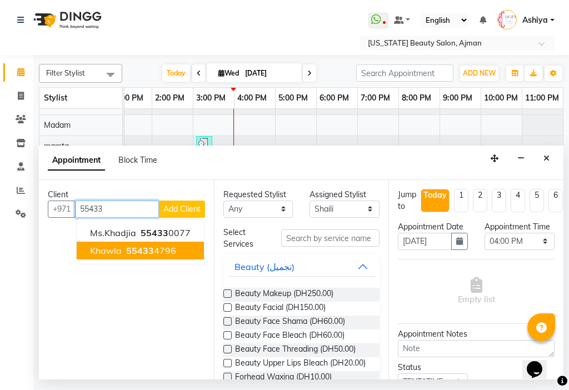
click at [174, 252] on ngb-highlight "55433 4796" at bounding box center [150, 250] width 52 height 11
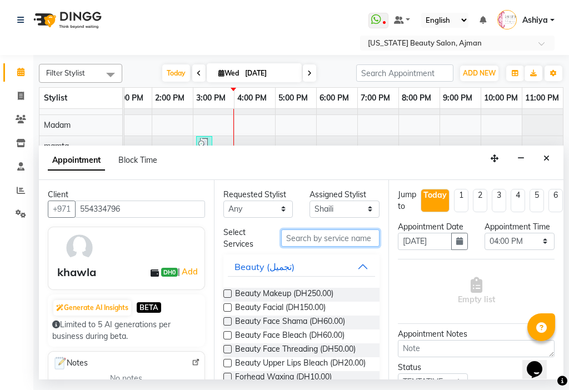
click at [295, 243] on input "text" at bounding box center [330, 238] width 99 height 17
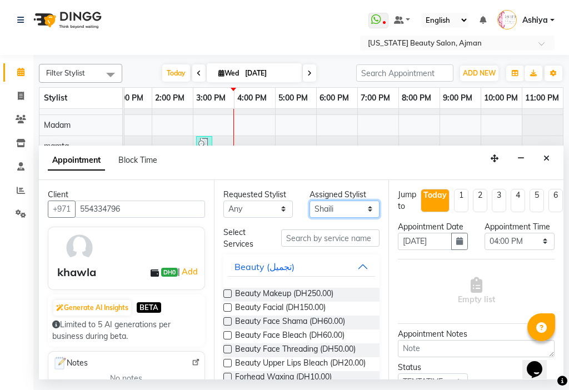
click at [324, 207] on select "Select [PERSON_NAME] [PERSON_NAME] [PERSON_NAME] [PERSON_NAME] [PERSON_NAME] ma…" at bounding box center [345, 209] width 70 height 17
click at [310, 201] on select "Select [PERSON_NAME] [PERSON_NAME] [PERSON_NAME] [PERSON_NAME] [PERSON_NAME] ma…" at bounding box center [345, 209] width 70 height 17
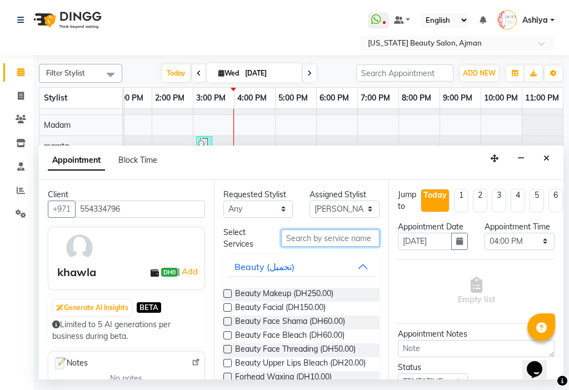
click at [332, 232] on input "text" at bounding box center [330, 238] width 99 height 17
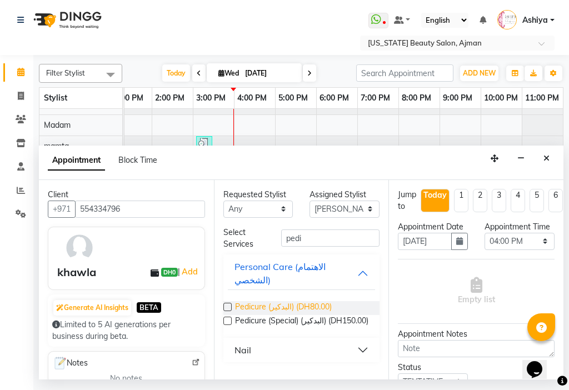
click at [317, 301] on span "Pedicure (البدكير) (DH80.00)" at bounding box center [283, 308] width 97 height 14
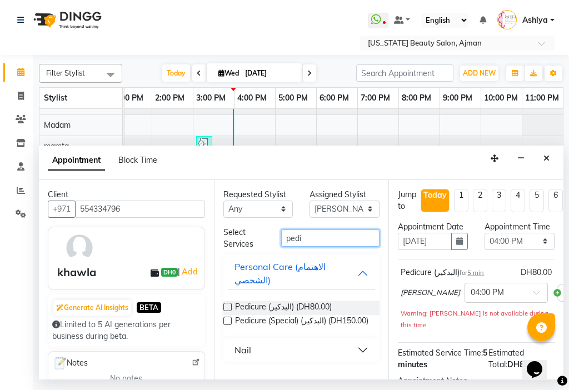
click at [304, 235] on input "pedi" at bounding box center [330, 238] width 99 height 17
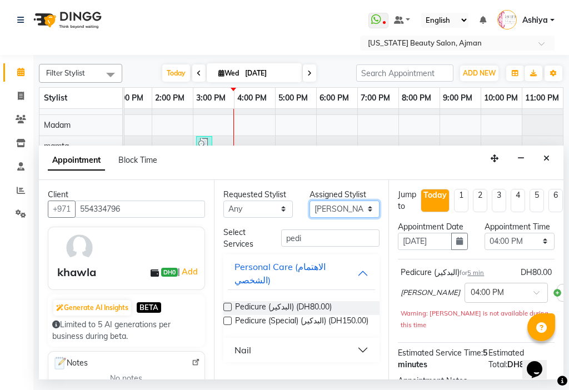
click at [336, 209] on select "Select [PERSON_NAME] [PERSON_NAME] [PERSON_NAME] [PERSON_NAME] [PERSON_NAME] ma…" at bounding box center [345, 209] width 70 height 17
click at [310, 201] on select "Select [PERSON_NAME] [PERSON_NAME] [PERSON_NAME] [PERSON_NAME] [PERSON_NAME] ma…" at bounding box center [345, 209] width 70 height 17
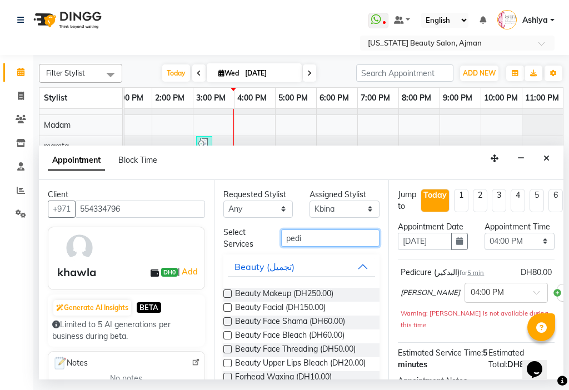
click at [334, 231] on input "pedi" at bounding box center [330, 238] width 99 height 17
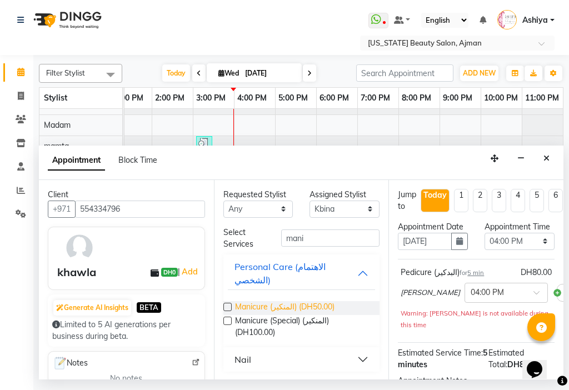
click at [330, 301] on span "Manicure (المنكير) (DH50.00)" at bounding box center [285, 308] width 100 height 14
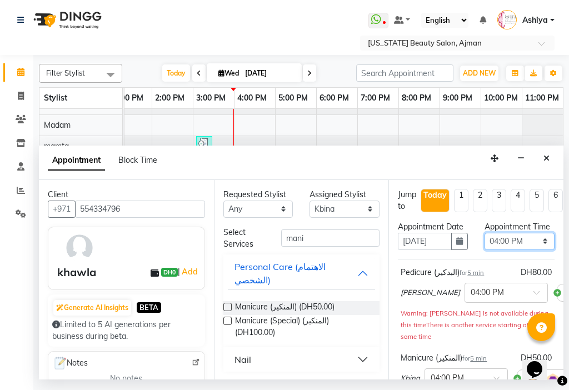
click at [502, 250] on select "Select 12:00 AM 12:15 AM 12:30 AM 12:45 AM 01:00 AM 01:15 AM 01:30 AM 01:45 AM …" at bounding box center [520, 241] width 70 height 17
click at [485, 244] on select "Select 12:00 AM 12:15 AM 12:30 AM 12:45 AM 01:00 AM 01:15 AM 01:30 AM 01:45 AM …" at bounding box center [520, 241] width 70 height 17
click at [462, 195] on li "1" at bounding box center [461, 200] width 14 height 23
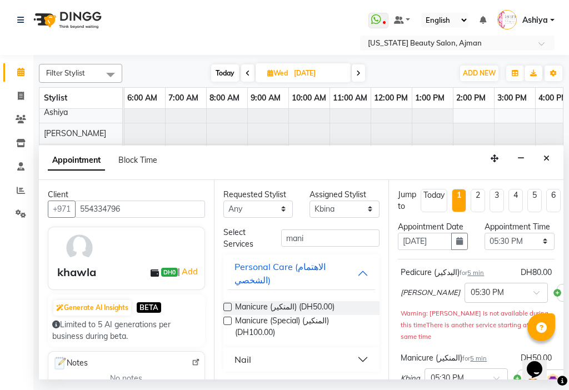
scroll to position [57, 549]
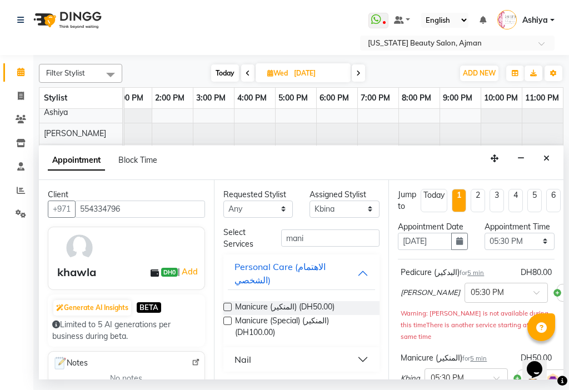
click at [438, 202] on li "Today" at bounding box center [434, 200] width 27 height 23
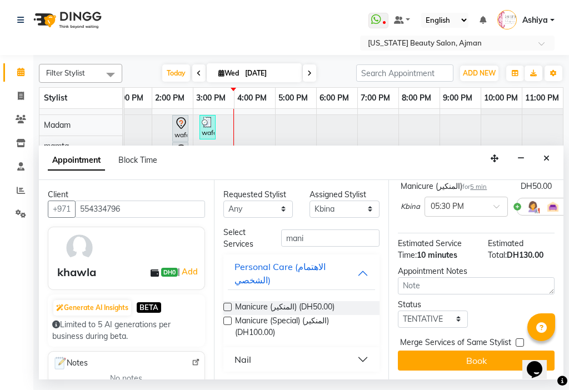
scroll to position [194, 0]
click at [438, 314] on select "Select TENTATIVE CONFIRM CHECK-IN UPCOMING" at bounding box center [433, 319] width 70 height 17
click at [398, 311] on select "Select TENTATIVE CONFIRM CHECK-IN UPCOMING" at bounding box center [433, 319] width 70 height 17
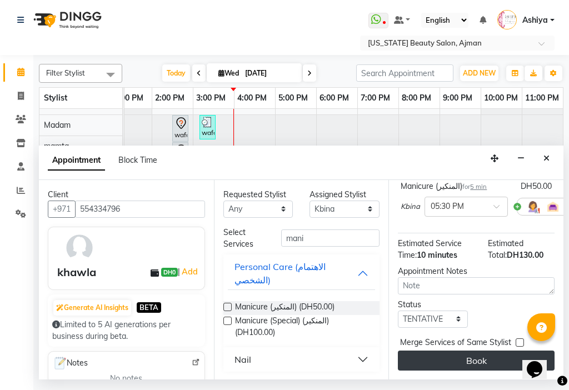
click at [436, 356] on button "Book" at bounding box center [476, 361] width 157 height 20
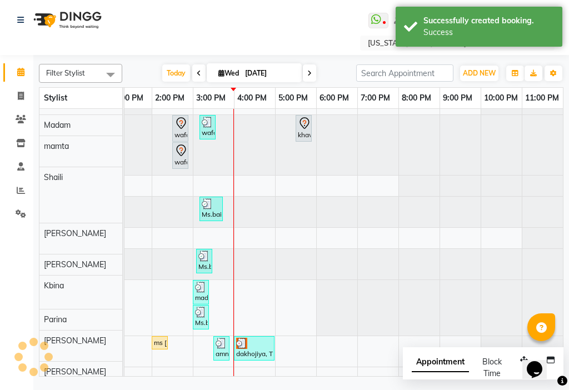
scroll to position [57, 0]
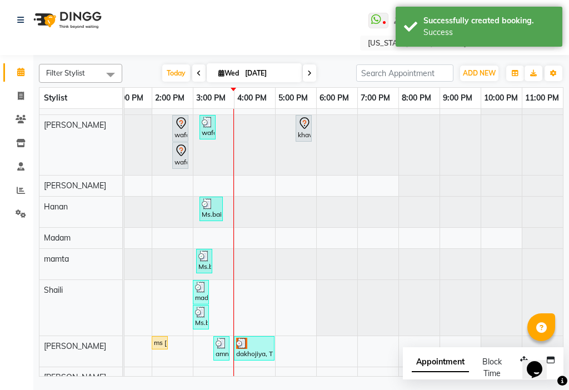
click at [305, 137] on div "khawla, TK13, 05:30 PM-05:35 PM, Pedicure (البدكير)" at bounding box center [304, 128] width 14 height 23
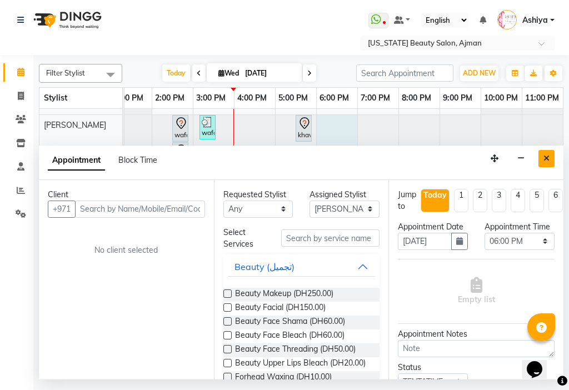
click at [550, 158] on button "Close" at bounding box center [547, 158] width 16 height 17
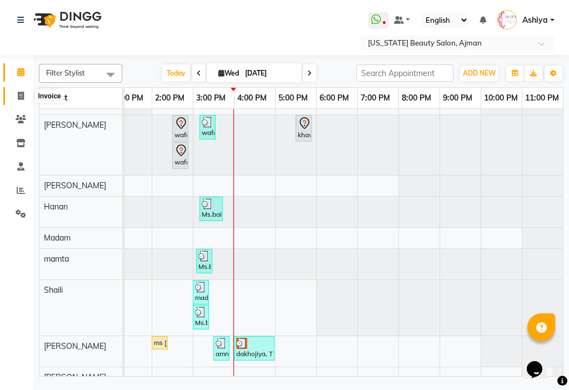
click at [20, 95] on icon at bounding box center [21, 96] width 6 height 8
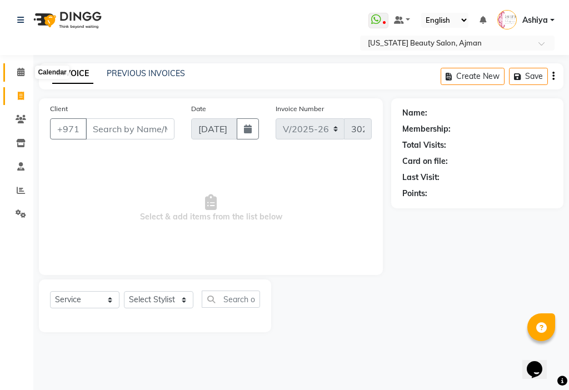
click at [18, 69] on icon at bounding box center [20, 72] width 7 height 8
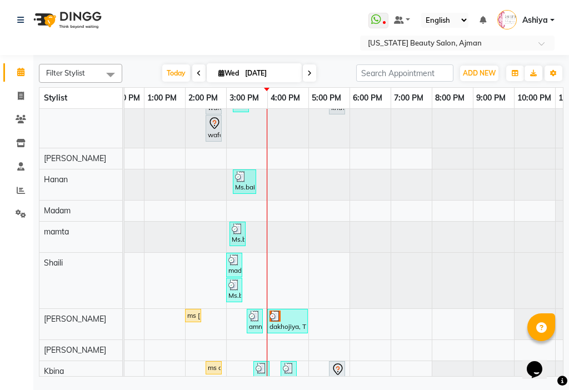
scroll to position [106, 0]
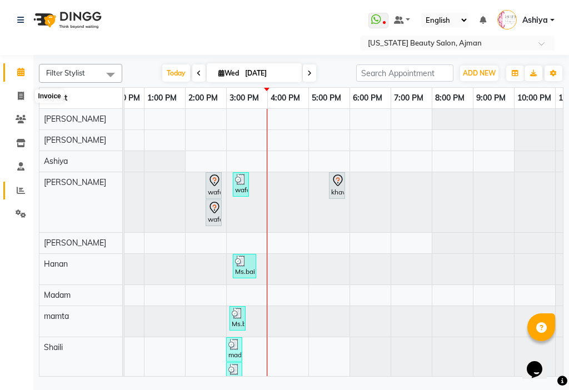
click at [13, 191] on span at bounding box center [20, 191] width 19 height 13
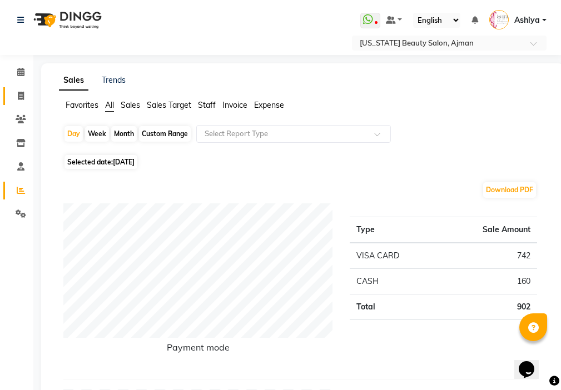
click at [21, 96] on icon at bounding box center [21, 96] width 6 height 8
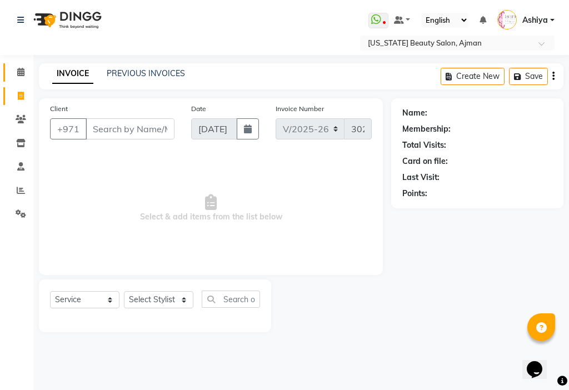
click at [26, 71] on span at bounding box center [20, 72] width 19 height 13
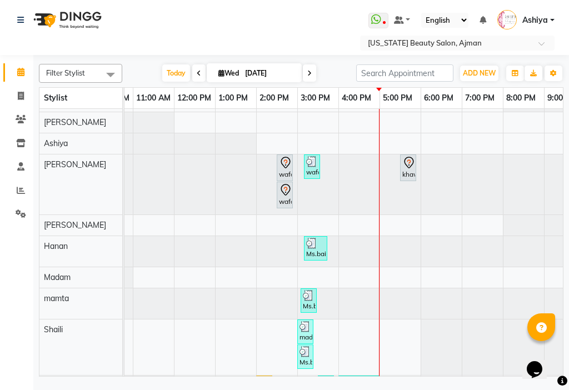
scroll to position [0, 473]
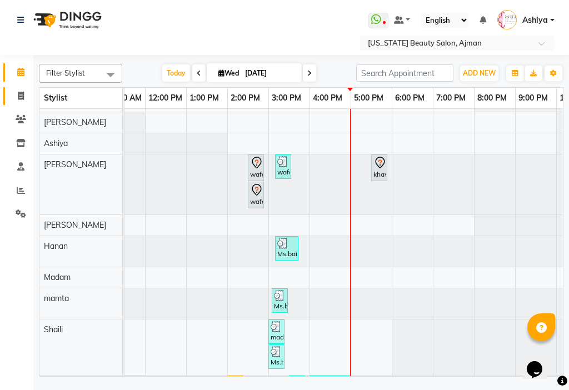
click at [19, 96] on icon at bounding box center [21, 96] width 6 height 8
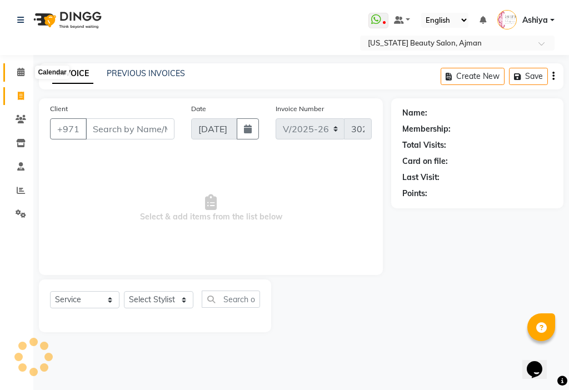
click at [22, 71] on icon at bounding box center [20, 72] width 7 height 8
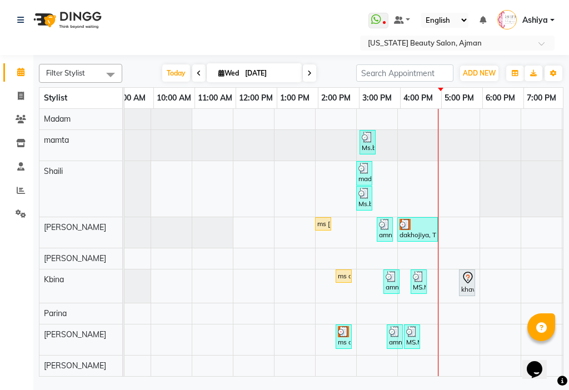
scroll to position [0, 387]
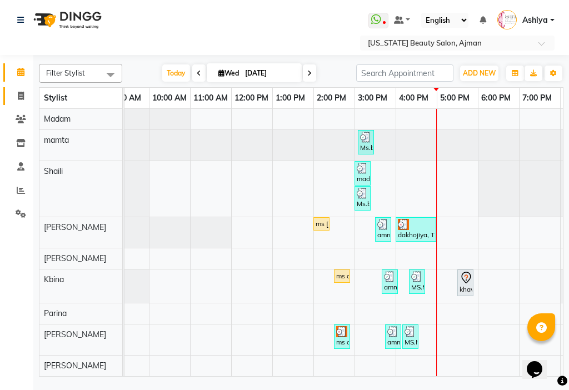
click at [21, 96] on icon at bounding box center [21, 96] width 6 height 8
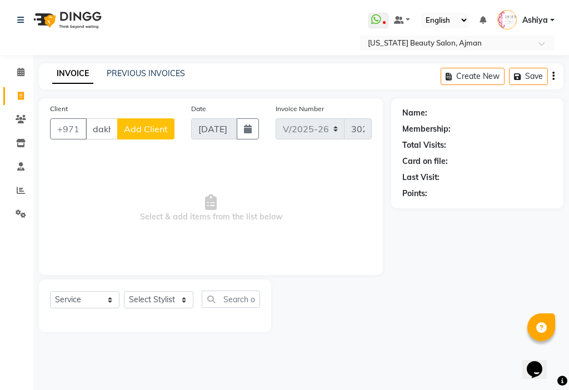
scroll to position [0, 1]
click at [169, 152] on ngb-highlight "505112006" at bounding box center [167, 154] width 50 height 11
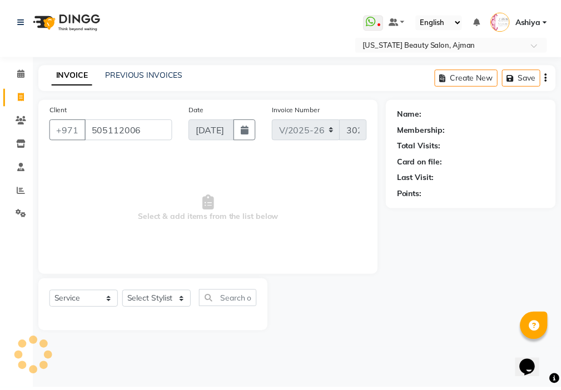
scroll to position [0, 0]
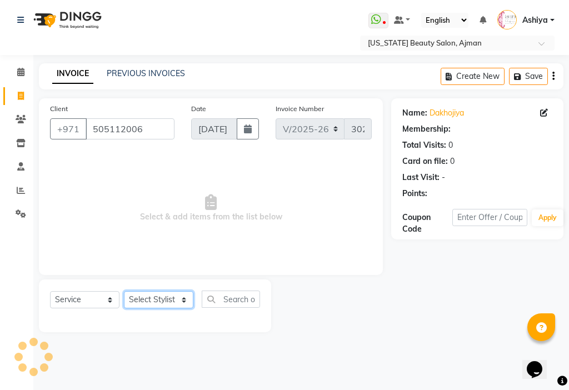
click at [150, 304] on select "Select Stylist [PERSON_NAME] [PERSON_NAME] Ashiya Cashier [PERSON_NAME] [PERSON…" at bounding box center [159, 299] width 70 height 17
click at [124, 291] on select "Select Stylist [PERSON_NAME] [PERSON_NAME] Ashiya Cashier [PERSON_NAME] [PERSON…" at bounding box center [159, 299] width 70 height 17
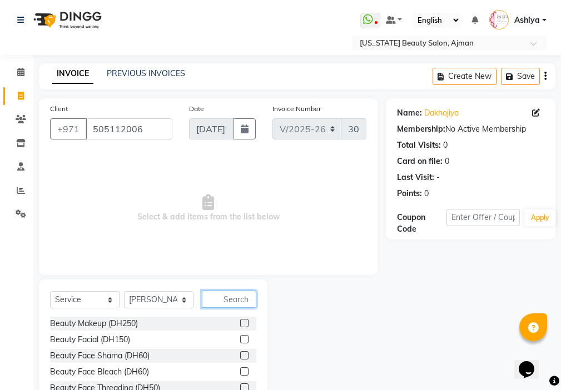
click at [237, 300] on input "text" at bounding box center [229, 299] width 55 height 17
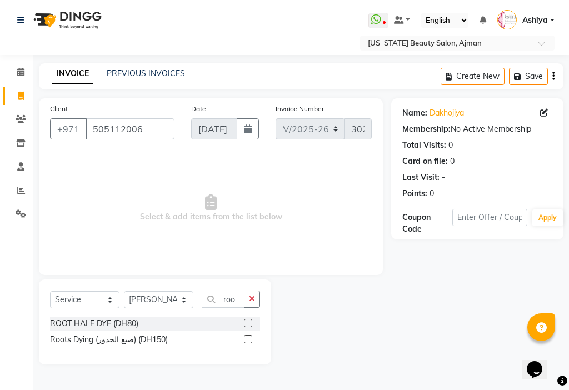
click at [249, 324] on label at bounding box center [248, 323] width 8 height 8
click at [249, 324] on input "checkbox" at bounding box center [247, 323] width 7 height 7
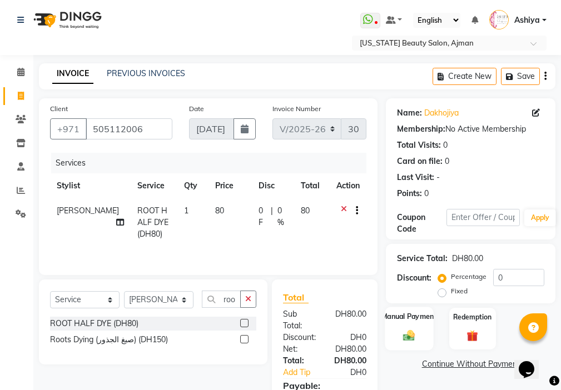
click at [410, 317] on label "Manual Payment" at bounding box center [410, 316] width 56 height 11
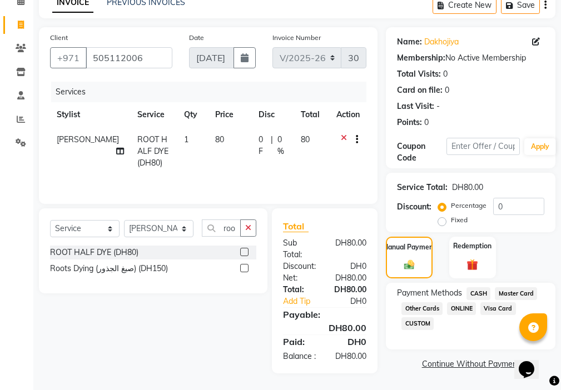
click at [475, 288] on span "CASH" at bounding box center [479, 294] width 24 height 13
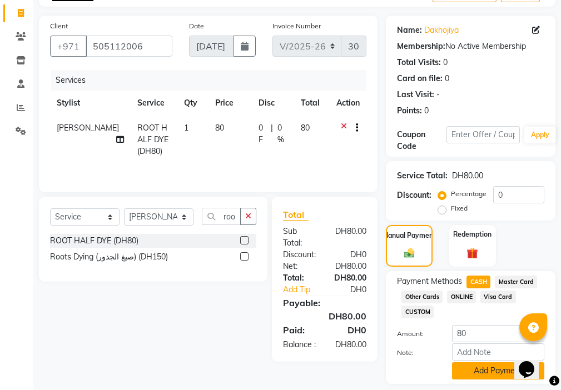
click at [484, 372] on button "Add Payment" at bounding box center [498, 371] width 92 height 17
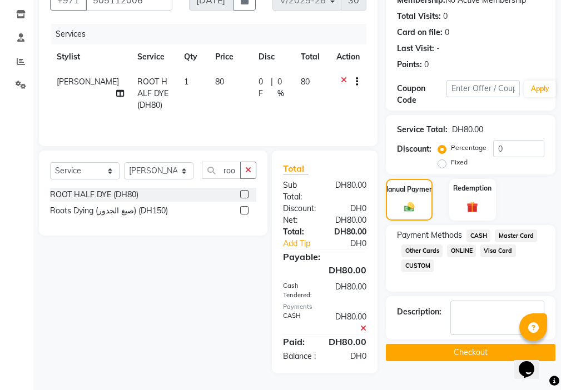
click at [470, 344] on button "Checkout" at bounding box center [471, 352] width 170 height 17
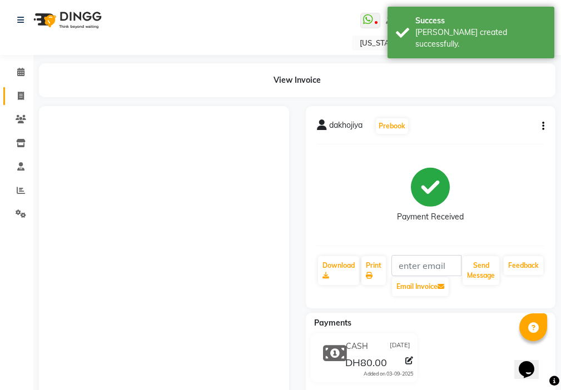
click at [21, 93] on icon at bounding box center [21, 96] width 6 height 8
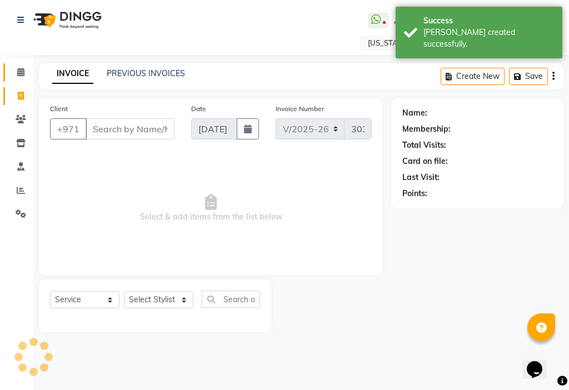
click at [11, 75] on link "Calendar" at bounding box center [16, 72] width 27 height 18
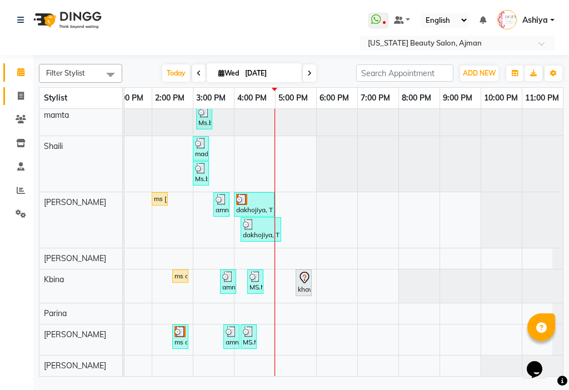
click at [19, 94] on icon at bounding box center [21, 96] width 6 height 8
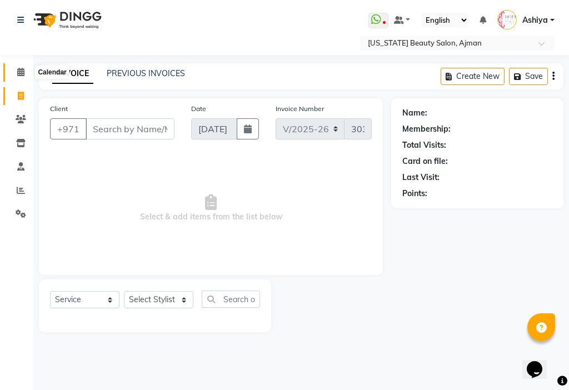
click at [23, 70] on icon at bounding box center [20, 72] width 7 height 8
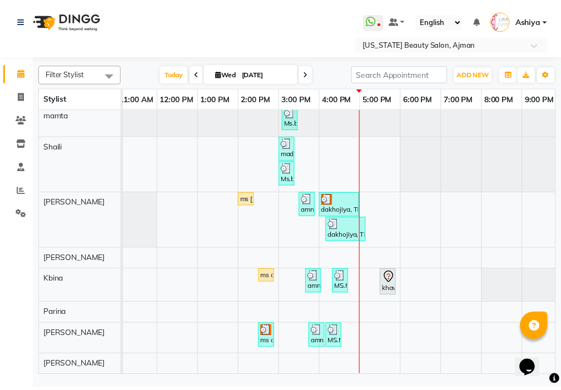
scroll to position [0, 473]
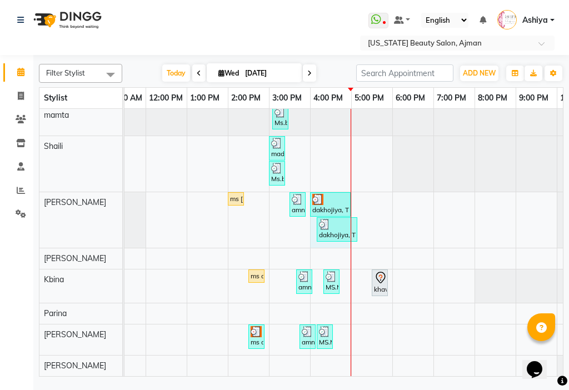
click at [351, 228] on div at bounding box center [351, 142] width 1 height 469
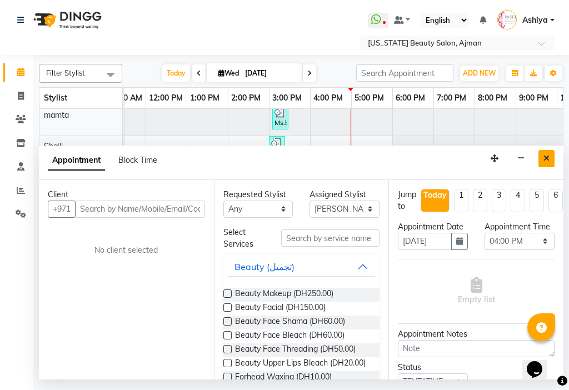
click at [550, 158] on button "Close" at bounding box center [547, 158] width 16 height 17
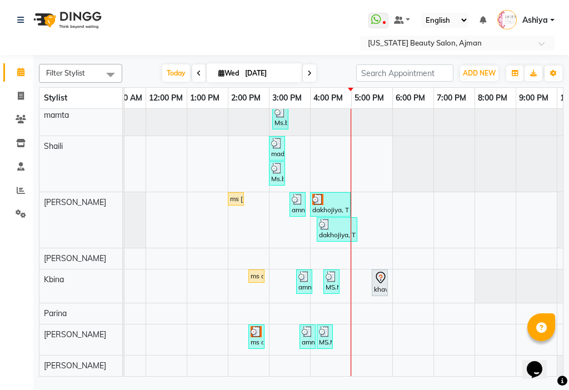
click at [339, 220] on div at bounding box center [337, 224] width 36 height 11
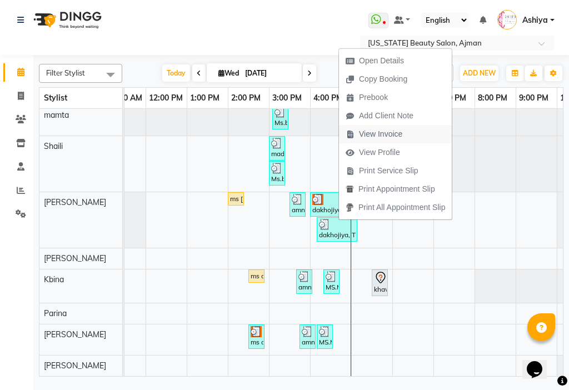
click at [372, 138] on span "View Invoice" at bounding box center [380, 134] width 43 height 12
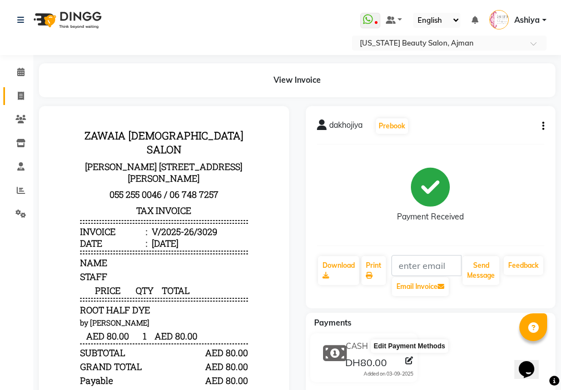
click at [11, 92] on span at bounding box center [20, 96] width 19 height 13
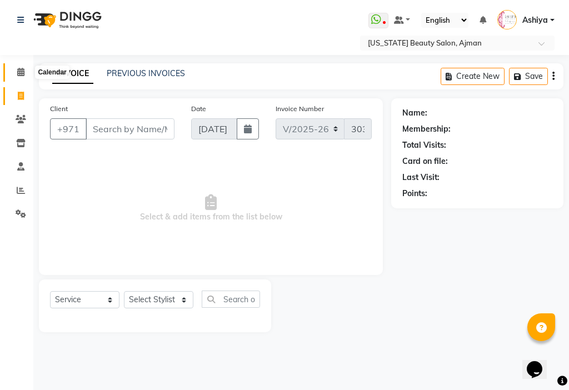
click at [23, 73] on icon at bounding box center [20, 72] width 7 height 8
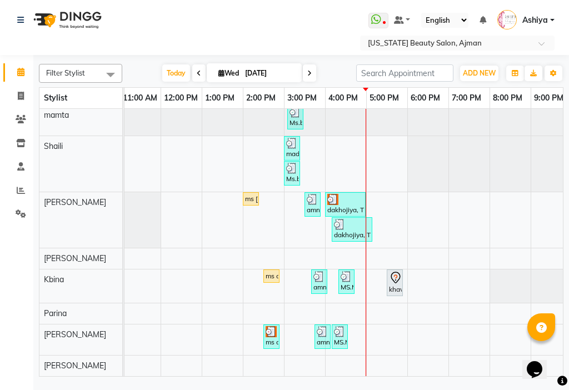
scroll to position [0, 467]
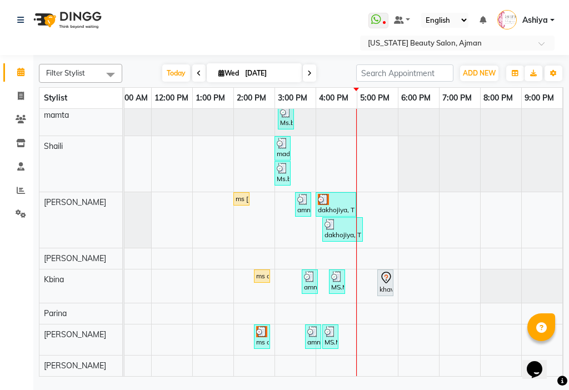
click at [334, 227] on div "dakhojiya, TK14, 04:10 PM-05:10 PM, ROOT HALF DYE (DH80)" at bounding box center [343, 229] width 38 height 21
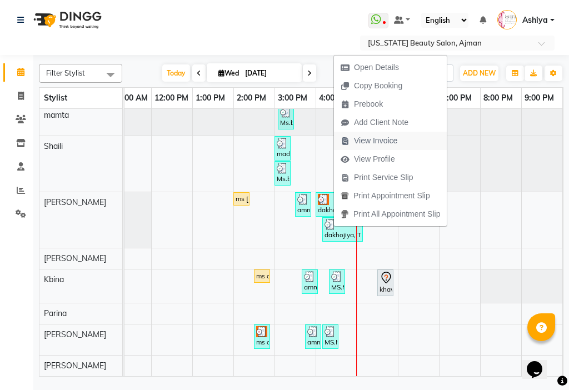
click at [366, 146] on span "View Invoice" at bounding box center [375, 141] width 43 height 12
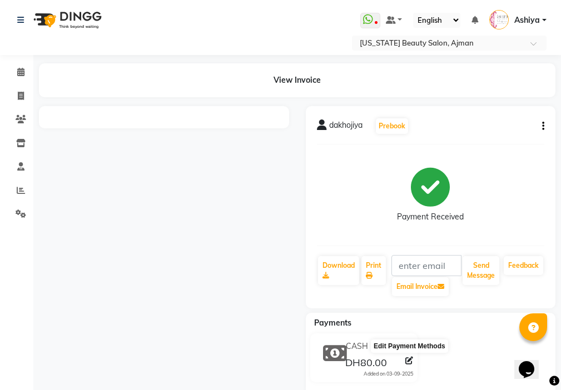
click at [408, 361] on icon at bounding box center [409, 361] width 8 height 8
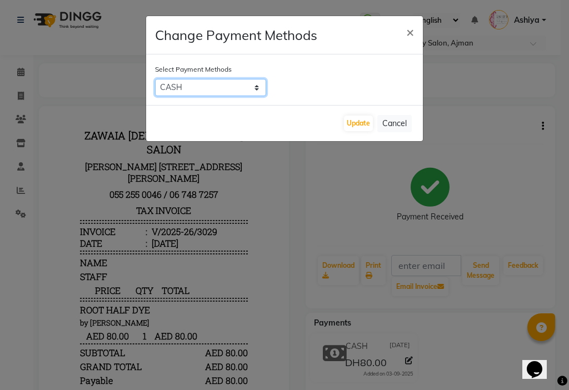
click at [215, 91] on select "CASH Master Card Other Cards ONLINE Visa Card CUSTOM" at bounding box center [210, 87] width 111 height 17
click at [155, 79] on select "CASH Master Card Other Cards ONLINE Visa Card CUSTOM" at bounding box center [210, 87] width 111 height 17
click at [359, 121] on button "Update" at bounding box center [358, 124] width 29 height 16
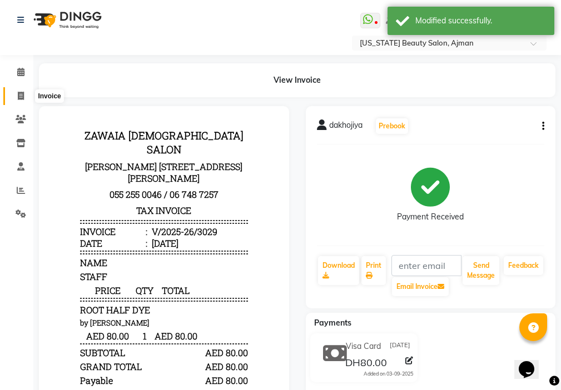
click at [22, 95] on icon at bounding box center [21, 96] width 6 height 8
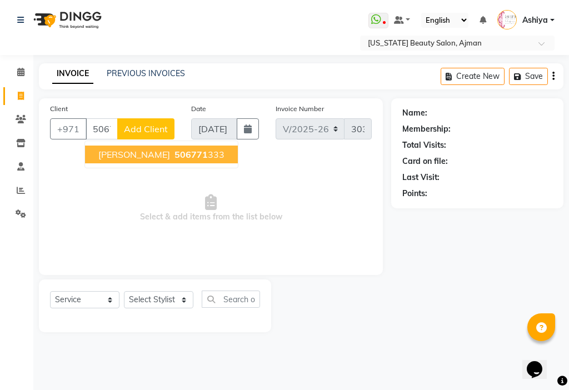
click at [181, 146] on button "[PERSON_NAME] 506771 333" at bounding box center [161, 155] width 153 height 18
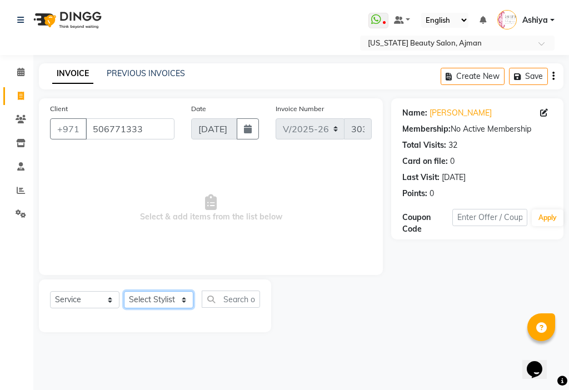
click at [161, 297] on select "Select Stylist [PERSON_NAME] [PERSON_NAME] Ashiya Cashier [PERSON_NAME] [PERSON…" at bounding box center [159, 299] width 70 height 17
click at [124, 291] on select "Select Stylist [PERSON_NAME] [PERSON_NAME] Ashiya Cashier [PERSON_NAME] [PERSON…" at bounding box center [159, 299] width 70 height 17
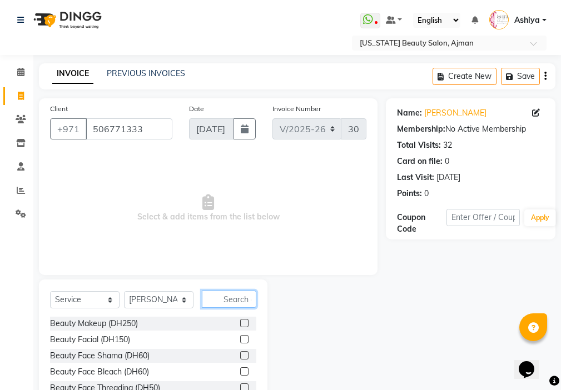
click at [239, 303] on input "text" at bounding box center [229, 299] width 55 height 17
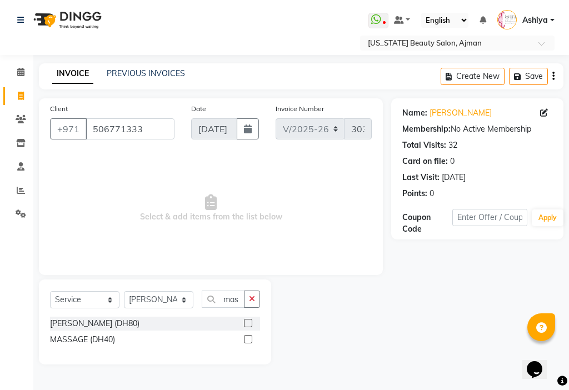
click at [246, 320] on label at bounding box center [248, 323] width 8 height 8
click at [246, 320] on input "checkbox" at bounding box center [247, 323] width 7 height 7
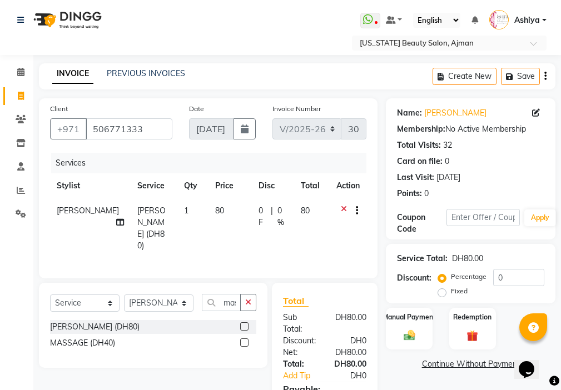
click at [246, 323] on label at bounding box center [244, 327] width 8 height 8
click at [246, 324] on input "checkbox" at bounding box center [243, 327] width 7 height 7
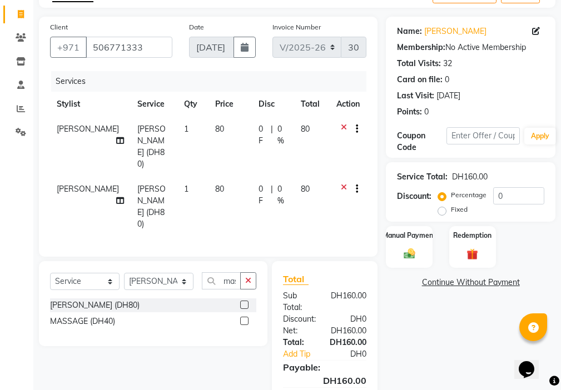
scroll to position [108, 0]
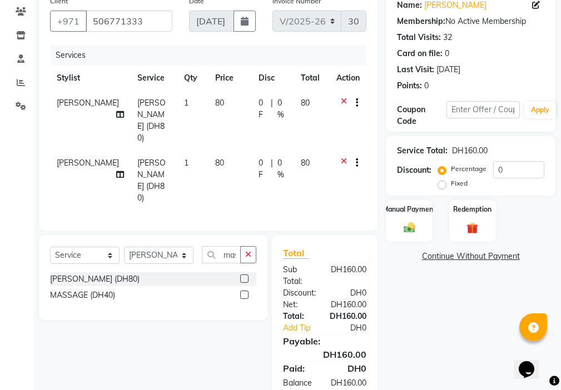
click at [240, 291] on label at bounding box center [244, 295] width 8 height 8
click at [240, 292] on input "checkbox" at bounding box center [243, 295] width 7 height 7
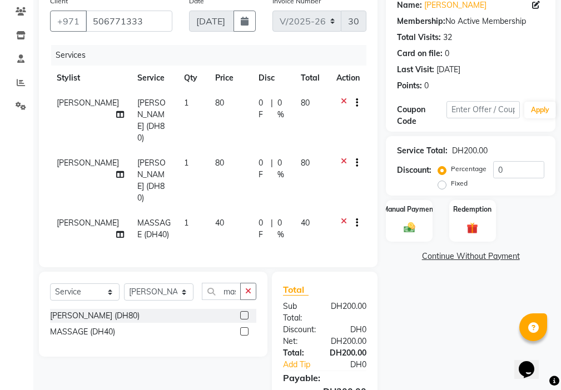
click at [340, 98] on div at bounding box center [347, 104] width 23 height 14
click at [341, 99] on icon at bounding box center [344, 104] width 6 height 14
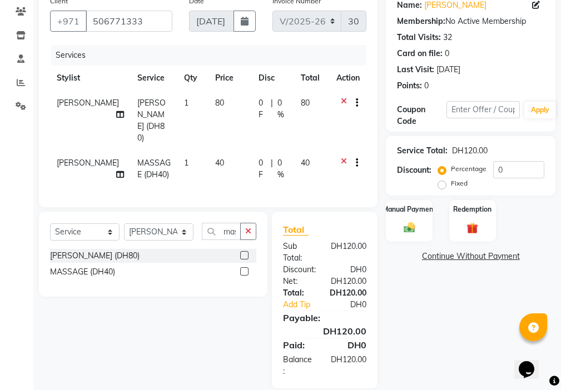
click at [343, 99] on icon at bounding box center [344, 104] width 6 height 14
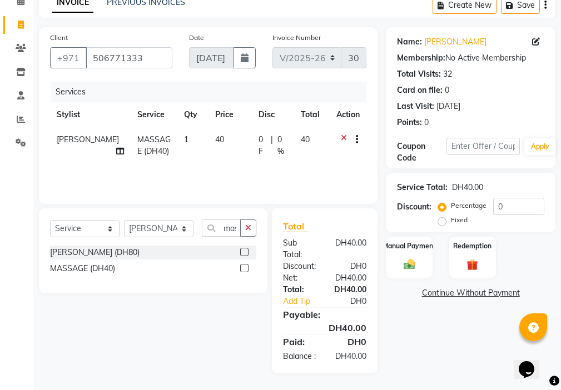
scroll to position [83, 0]
click at [215, 135] on span "40" at bounding box center [219, 140] width 9 height 10
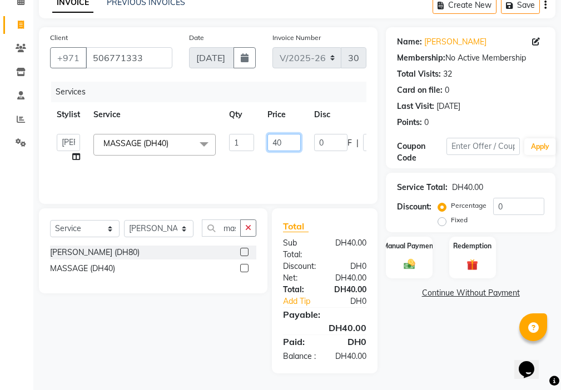
click at [278, 134] on input "40" at bounding box center [284, 142] width 33 height 17
click at [276, 156] on div "Services Stylist Service Qty Price Disc Total Action [PERSON_NAME] [PERSON_NAME…" at bounding box center [208, 137] width 316 height 111
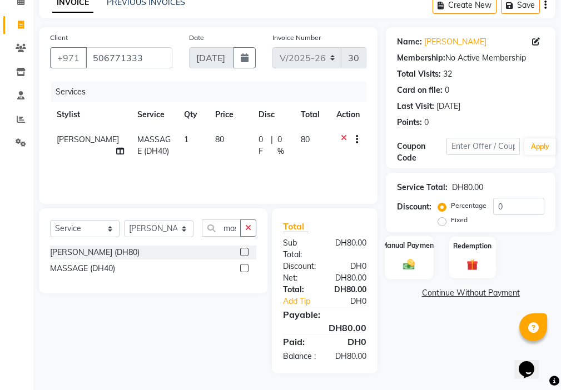
click at [418, 259] on img at bounding box center [409, 264] width 19 height 13
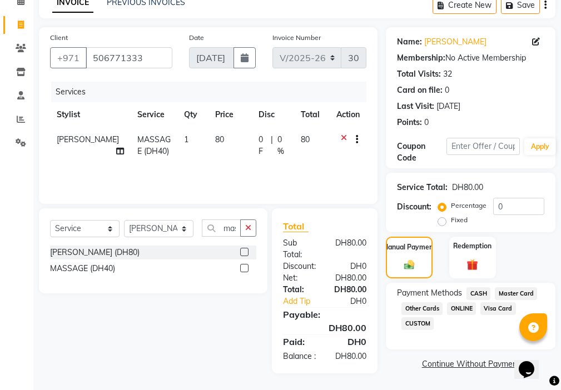
click at [492, 303] on span "Visa Card" at bounding box center [499, 309] width 36 height 13
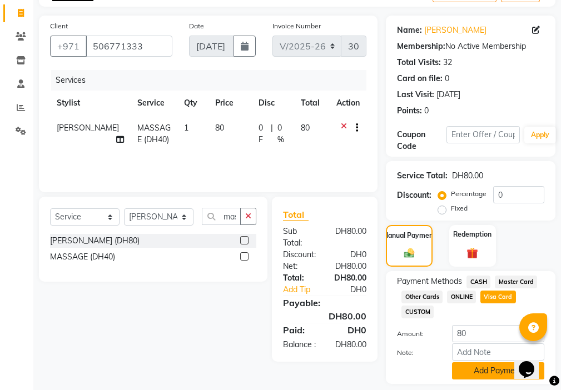
click at [494, 368] on button "Add Payment" at bounding box center [498, 371] width 92 height 17
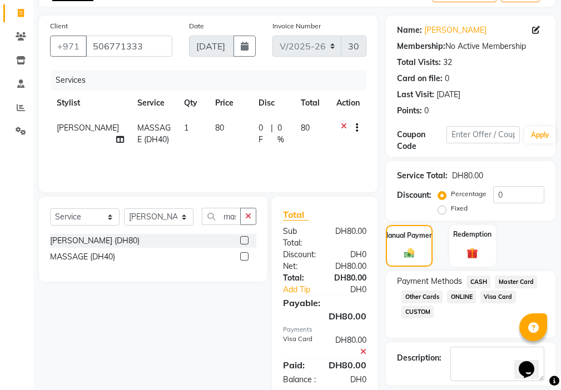
scroll to position [118, 0]
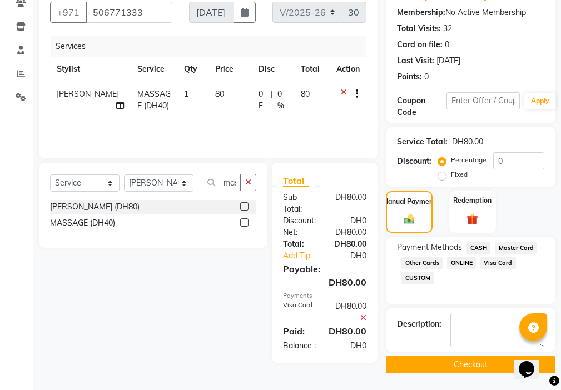
click at [472, 368] on button "Checkout" at bounding box center [471, 364] width 170 height 17
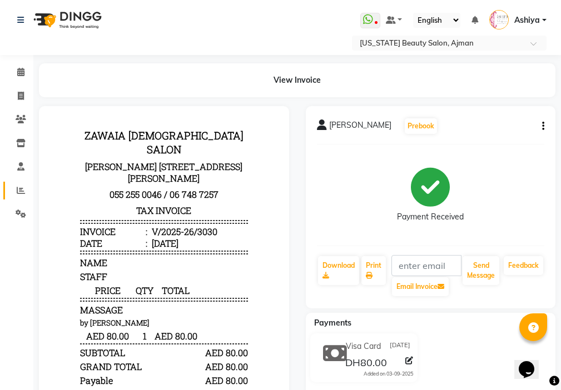
click at [13, 191] on span at bounding box center [20, 191] width 19 height 13
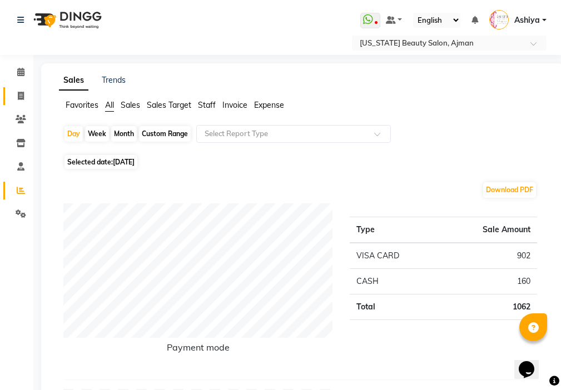
click at [17, 103] on link "Invoice" at bounding box center [16, 96] width 27 height 18
